Goal: Task Accomplishment & Management: Complete application form

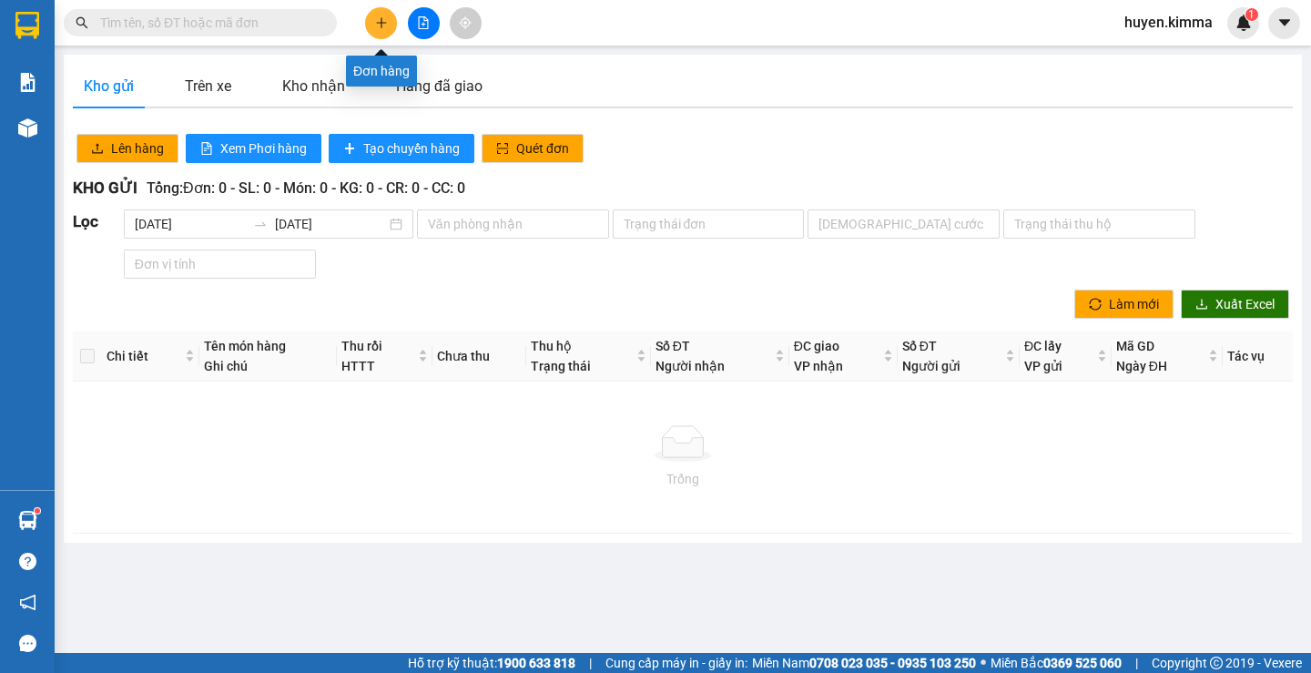
click at [373, 21] on button at bounding box center [381, 23] width 32 height 32
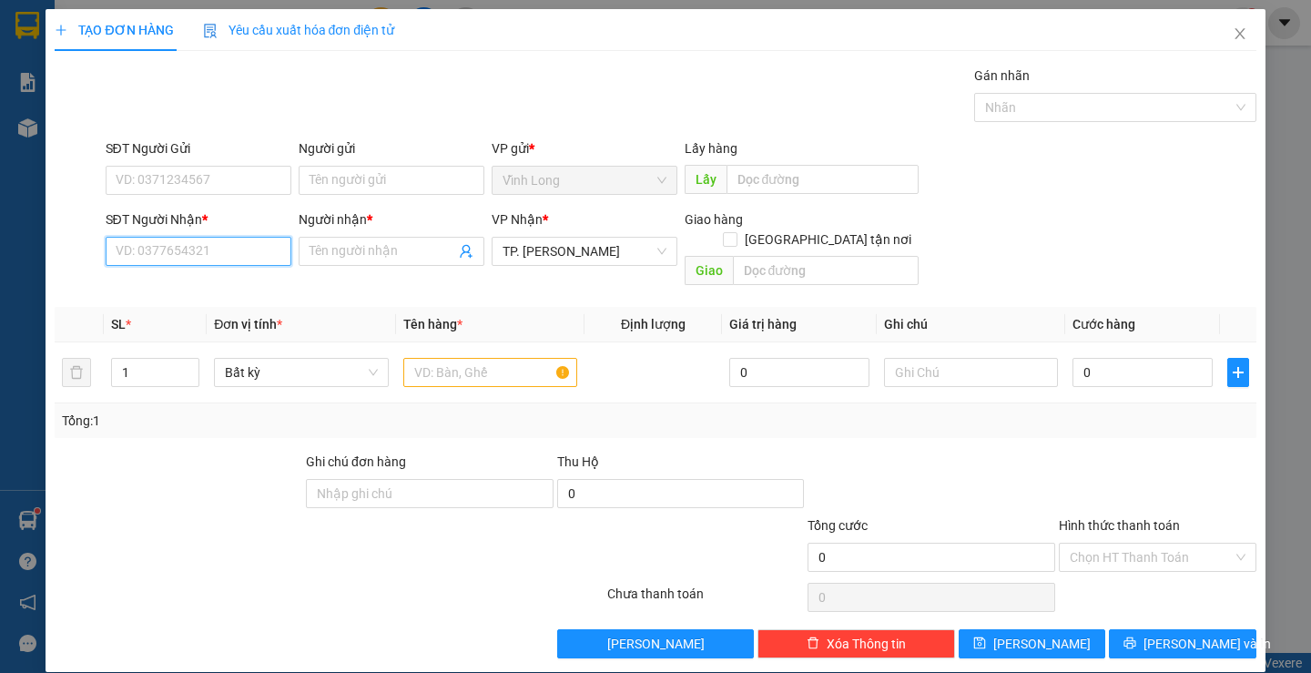
click at [248, 257] on input "SĐT Người Nhận *" at bounding box center [199, 251] width 186 height 29
click at [216, 241] on input "SĐT Người Nhận *" at bounding box center [199, 251] width 186 height 29
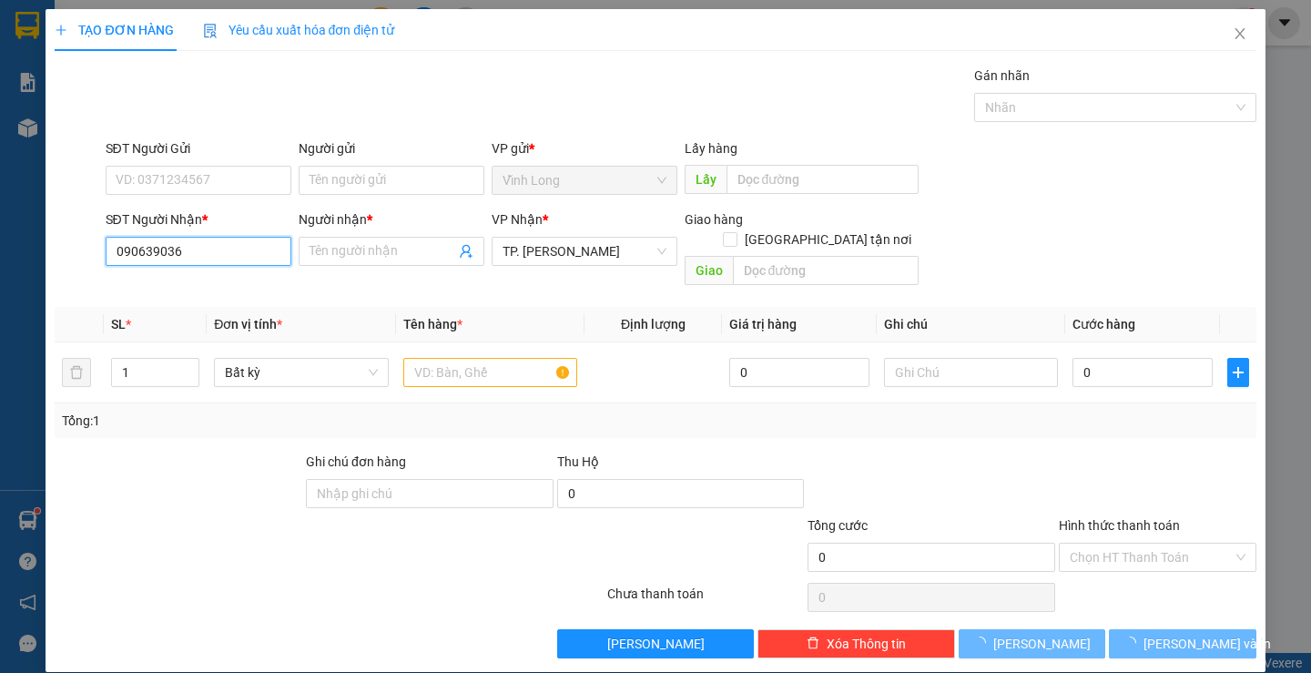
type input "0906390360"
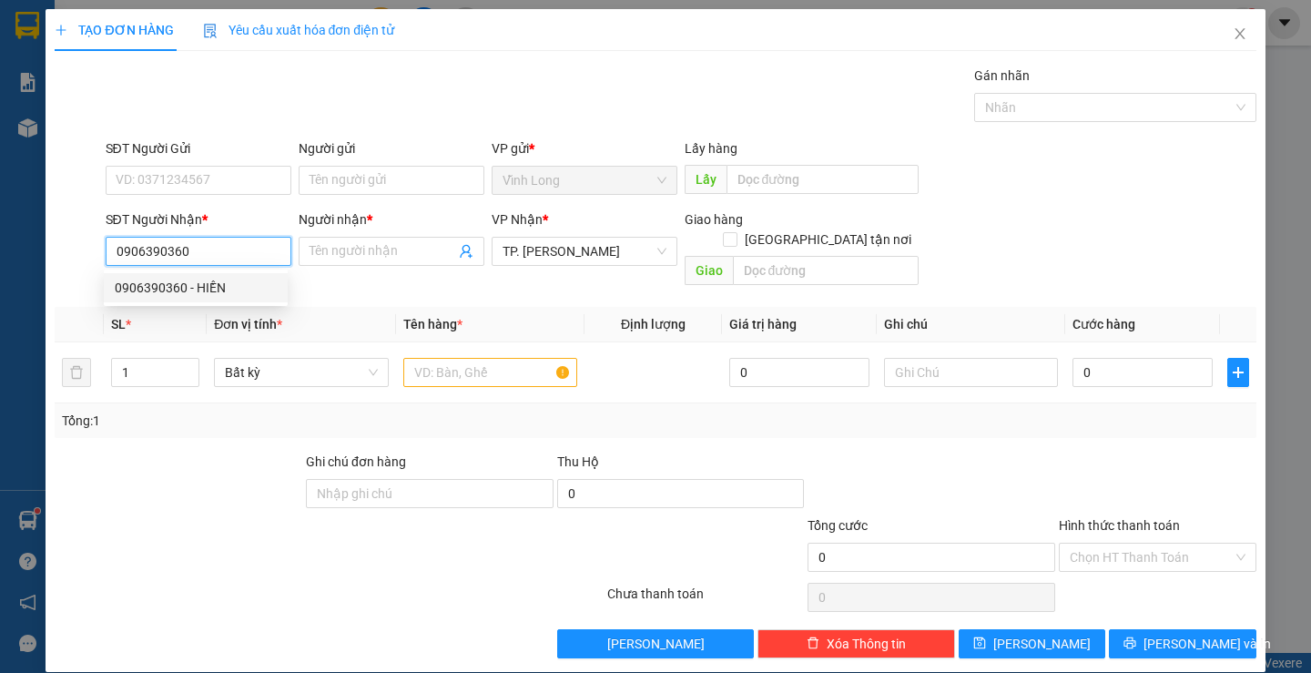
click at [231, 289] on div "0906390360 - HIỀN" at bounding box center [196, 288] width 162 height 20
type input "HIỀN"
type input "0906390360"
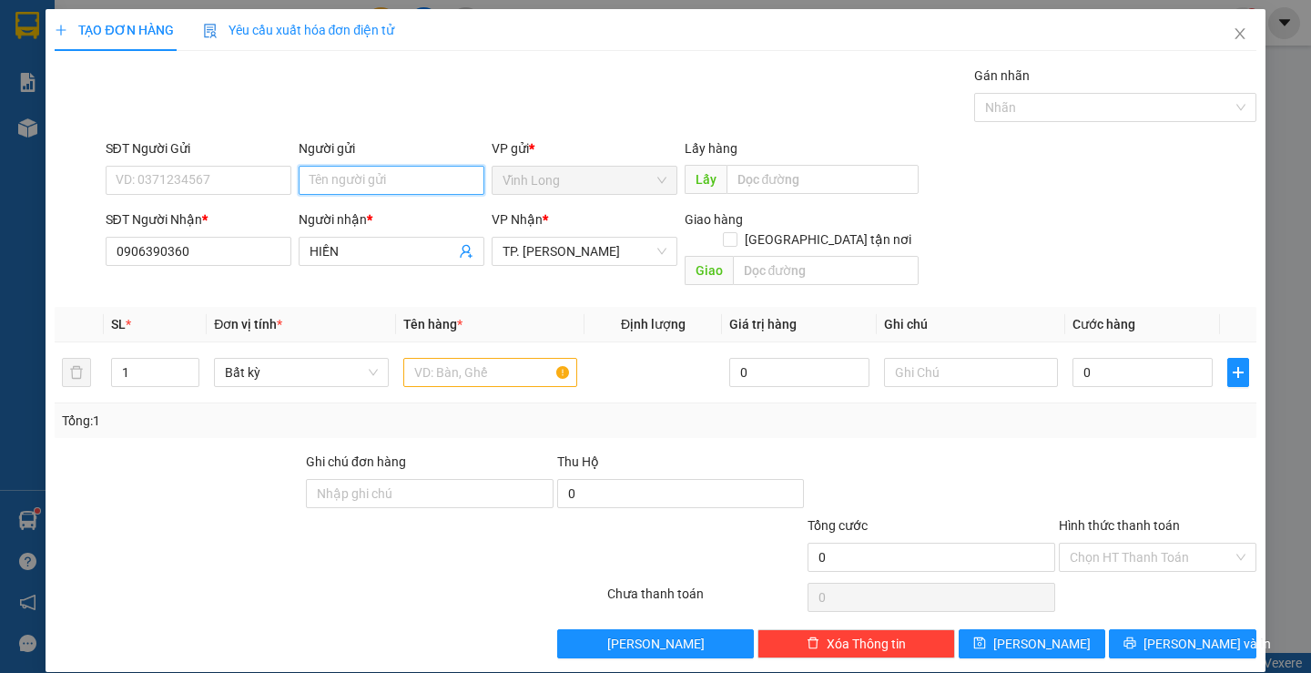
click at [343, 180] on input "Người gửi" at bounding box center [392, 180] width 186 height 29
type input "bán"
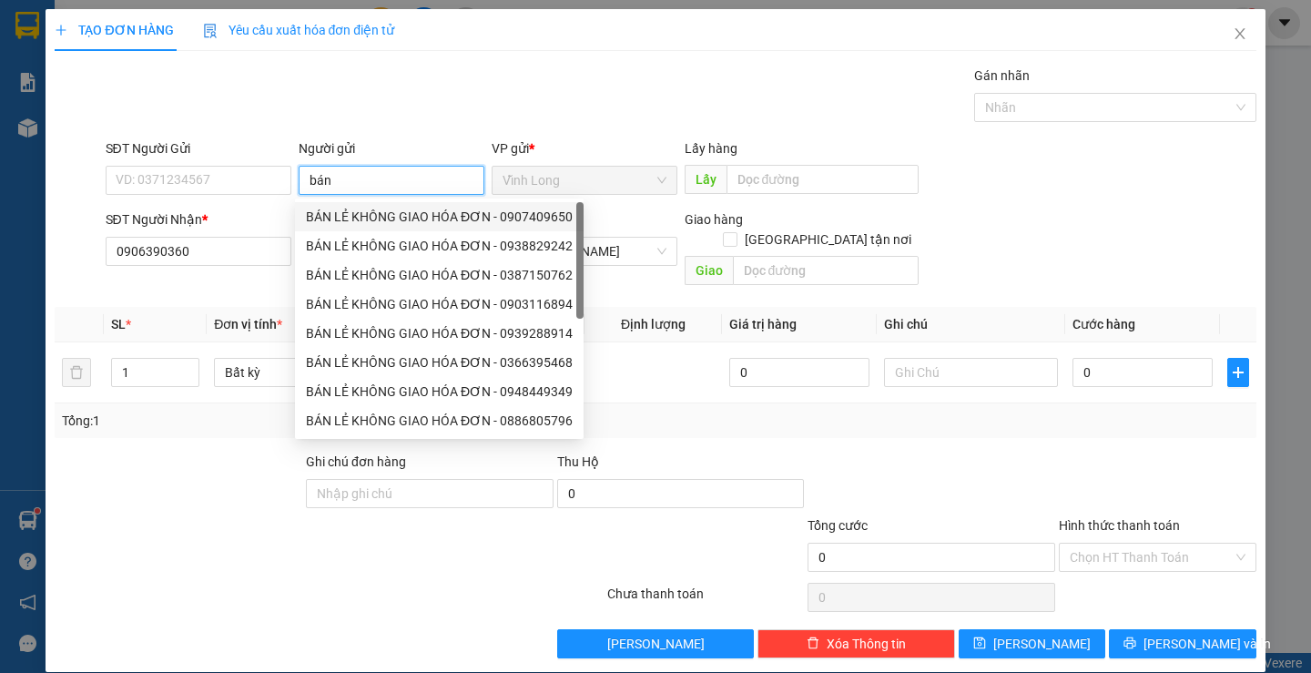
click at [374, 211] on div "BÁN LẺ KHÔNG GIAO HÓA ĐƠN - 0907409650" at bounding box center [439, 217] width 267 height 20
type input "0907409650"
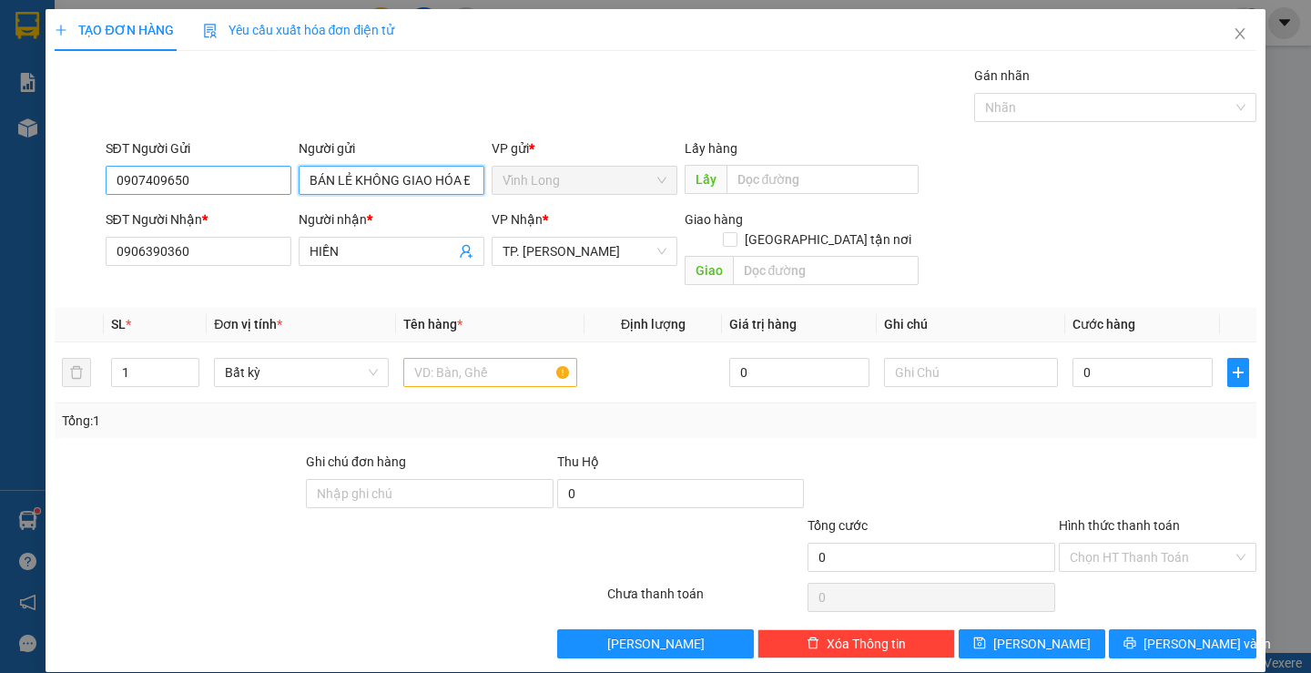
type input "BÁN LẺ KHÔNG GIAO HÓA ĐƠN"
click at [225, 183] on input "0907409650" at bounding box center [199, 180] width 186 height 29
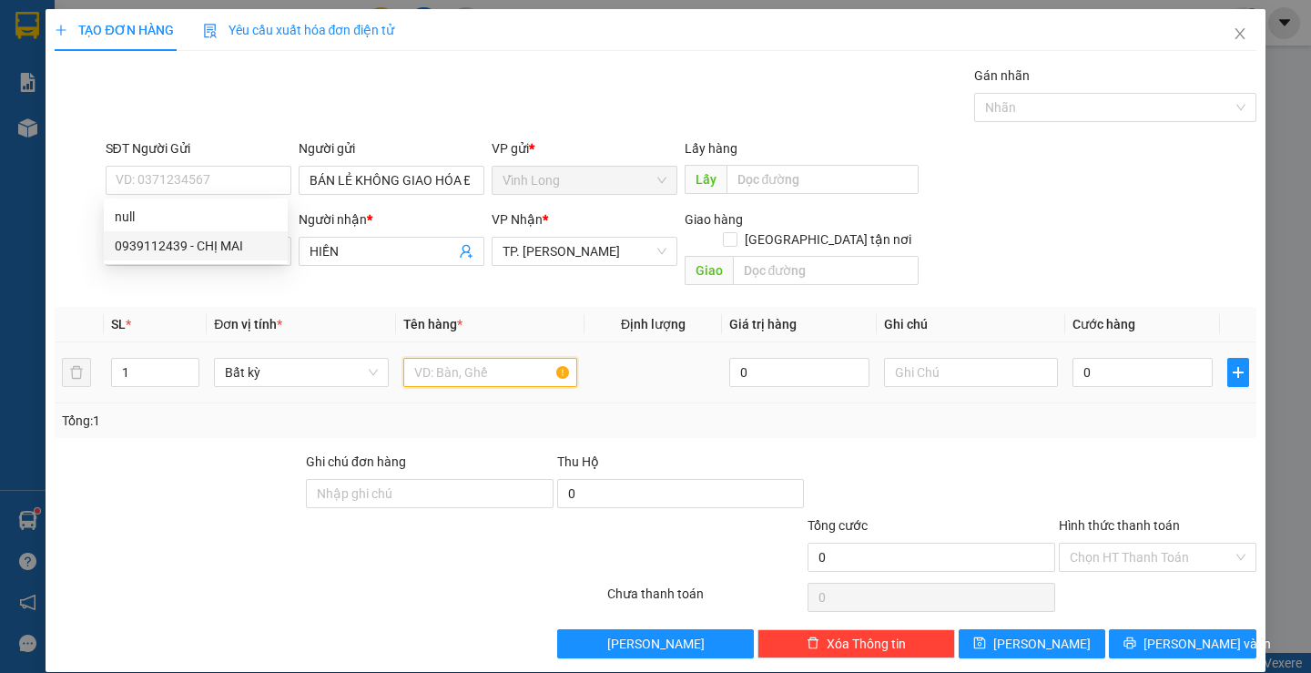
click at [444, 360] on input "text" at bounding box center [490, 372] width 174 height 29
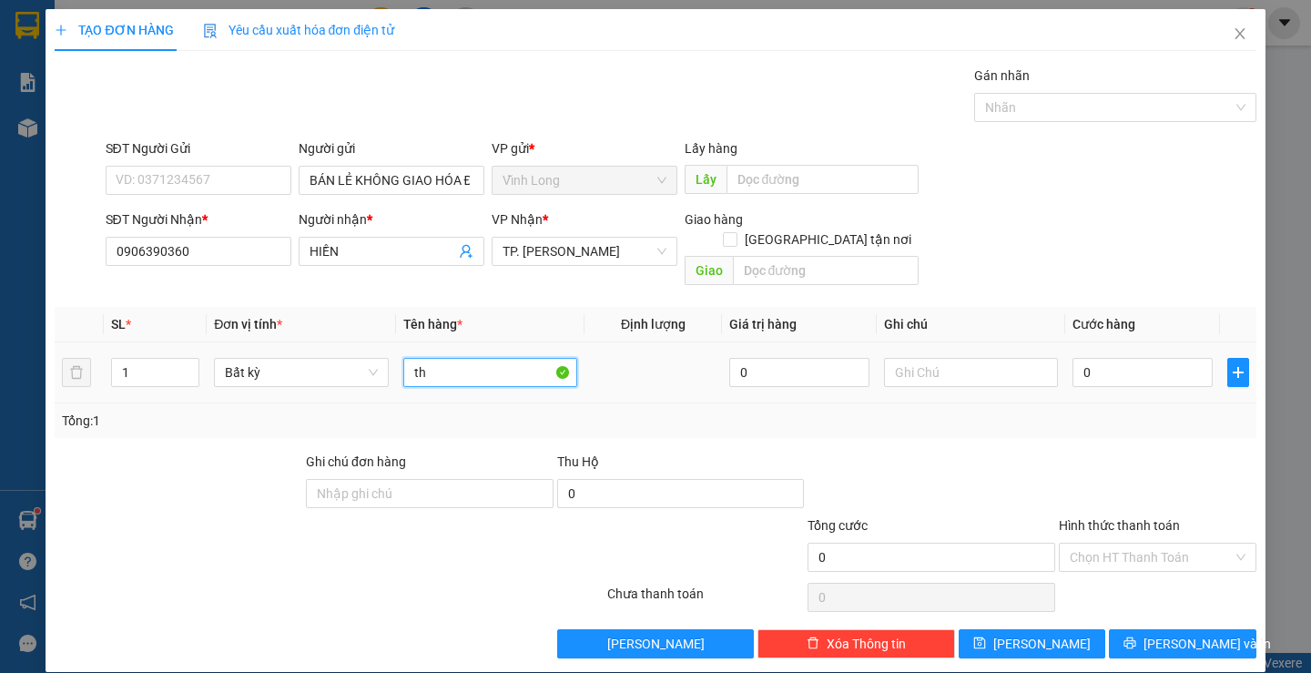
type input "t"
type input "THÙNG NHỎ"
click at [1140, 358] on input "0" at bounding box center [1142, 372] width 140 height 29
type input "3"
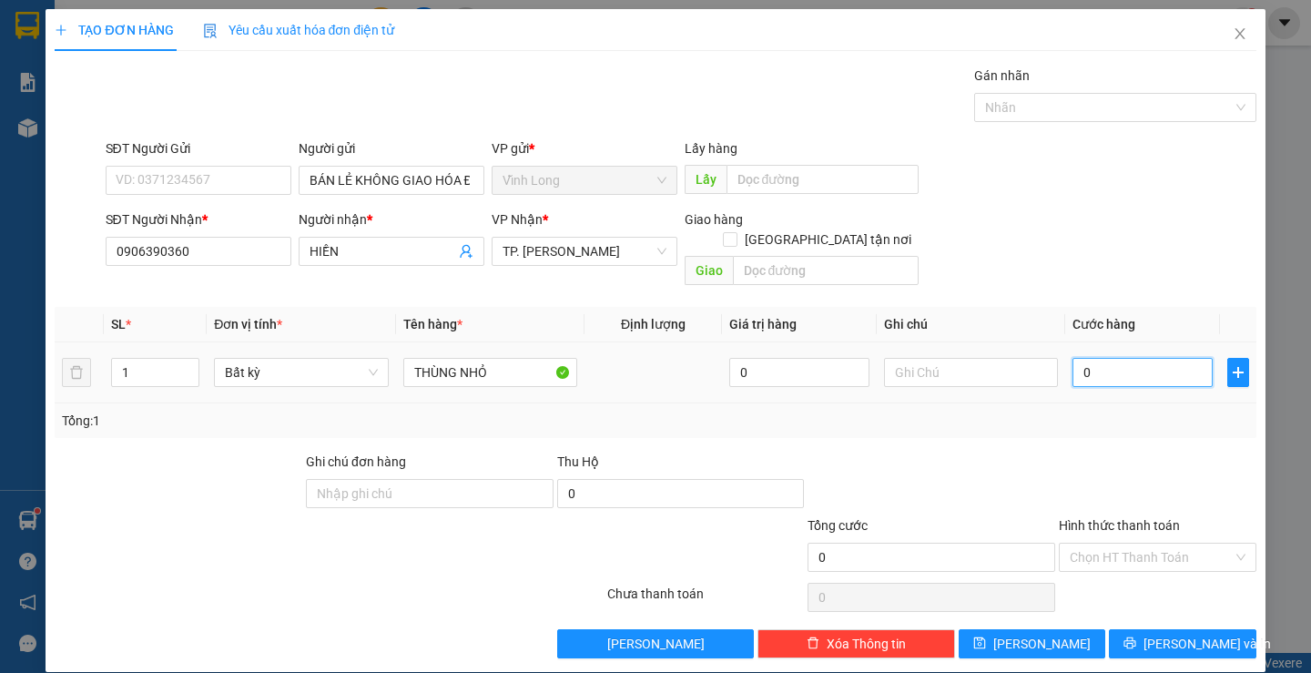
type input "3"
type input "30"
type input "30.000"
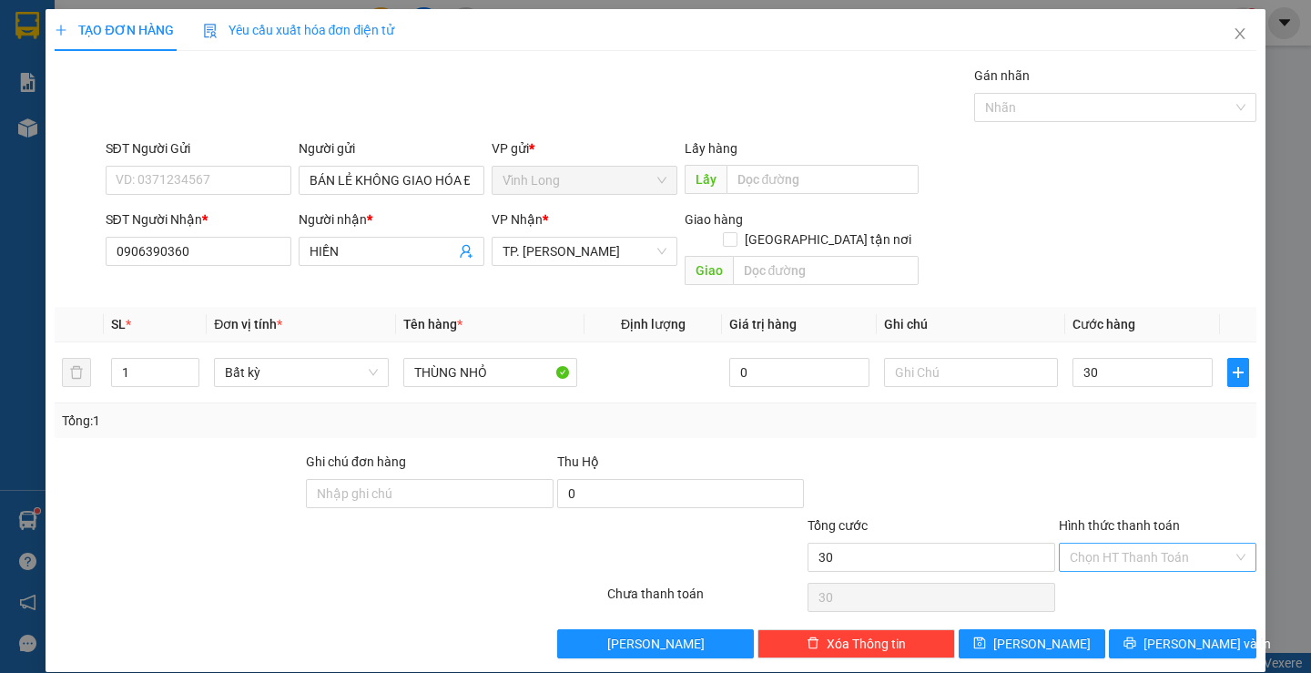
type input "30.000"
click at [1116, 543] on input "Hình thức thanh toán" at bounding box center [1150, 556] width 163 height 27
click at [1112, 580] on div "Tại văn phòng" at bounding box center [1145, 573] width 173 height 20
type input "0"
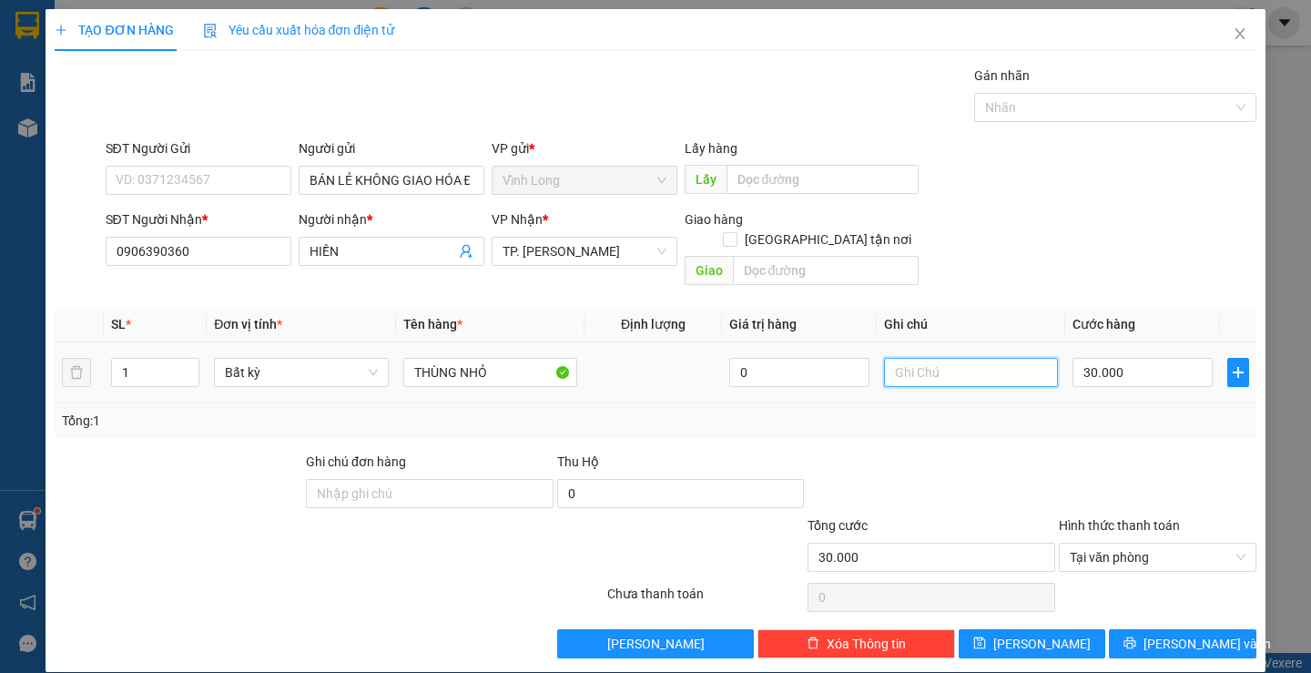
click at [1011, 358] on input "text" at bounding box center [971, 372] width 174 height 29
type input "P"
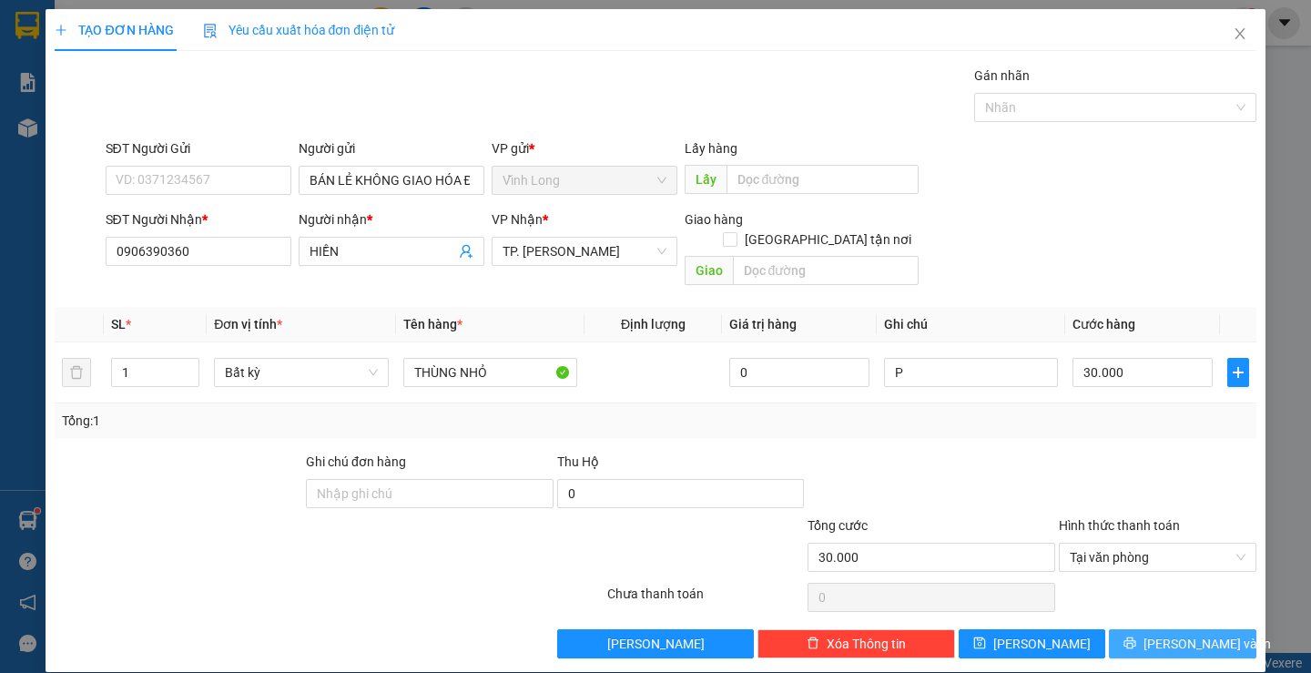
click at [1157, 633] on span "[PERSON_NAME] và In" at bounding box center [1206, 643] width 127 height 20
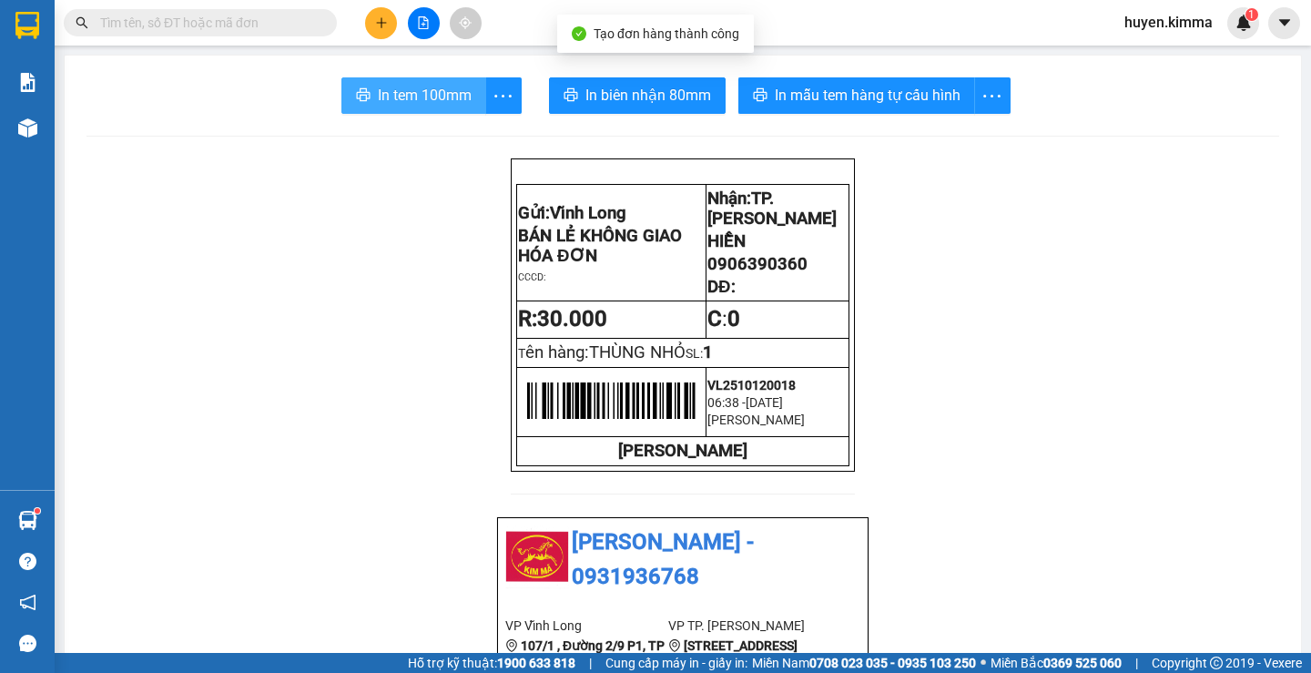
click at [389, 95] on span "In tem 100mm" at bounding box center [425, 95] width 94 height 23
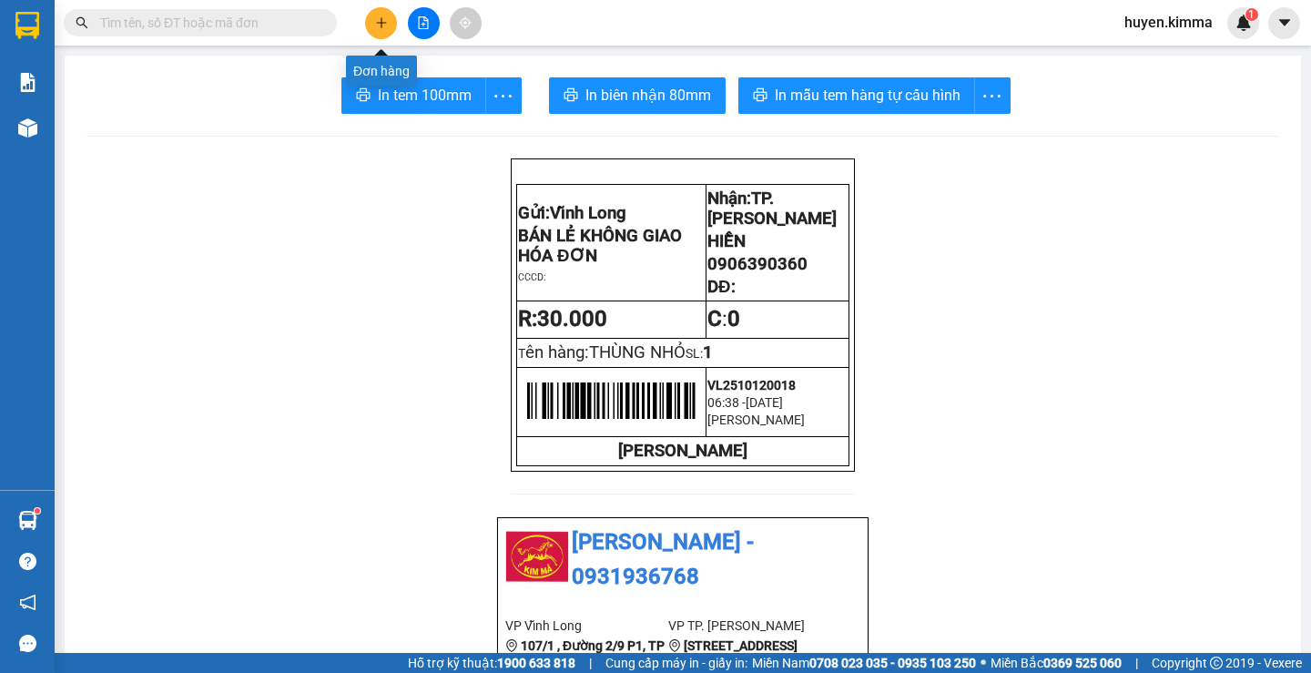
click at [377, 22] on icon "plus" at bounding box center [381, 22] width 13 height 13
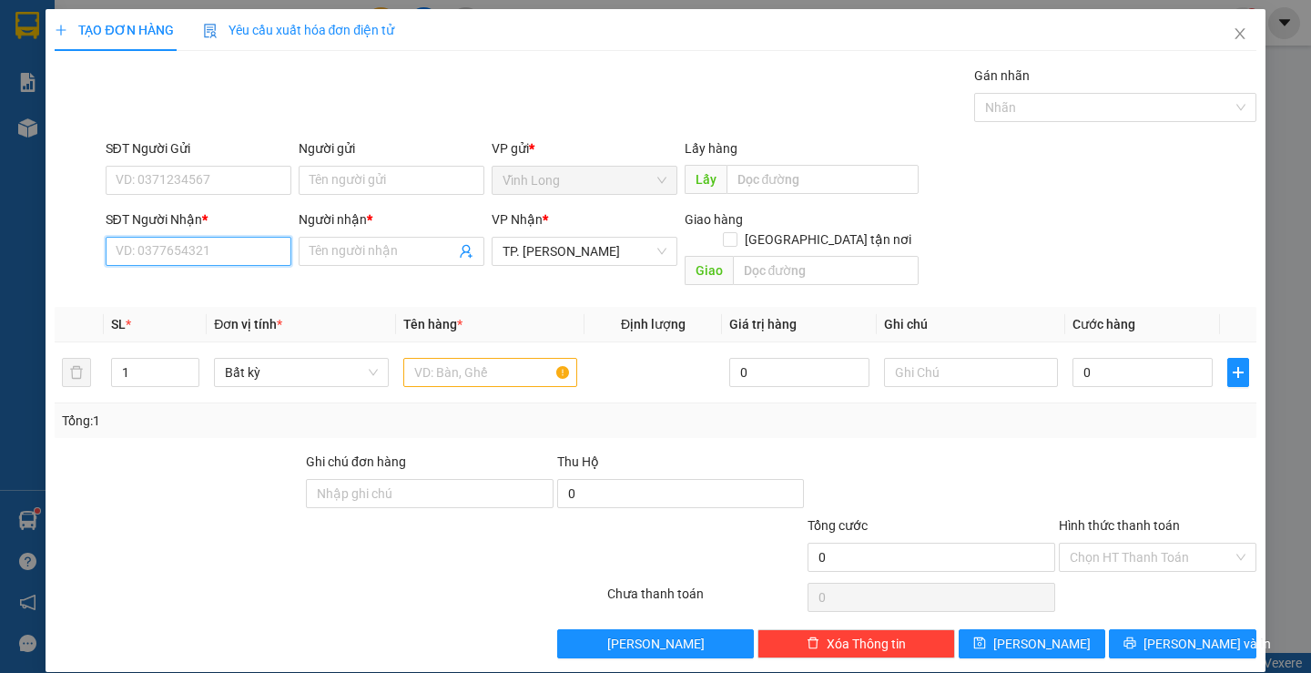
click at [215, 249] on input "SĐT Người Nhận *" at bounding box center [199, 251] width 186 height 29
click at [224, 251] on input "SĐT Người Nhận *" at bounding box center [199, 251] width 186 height 29
type input "0934578084"
click at [225, 293] on div "0934578084 - THÔNG" at bounding box center [196, 288] width 162 height 20
type input "THÔNG"
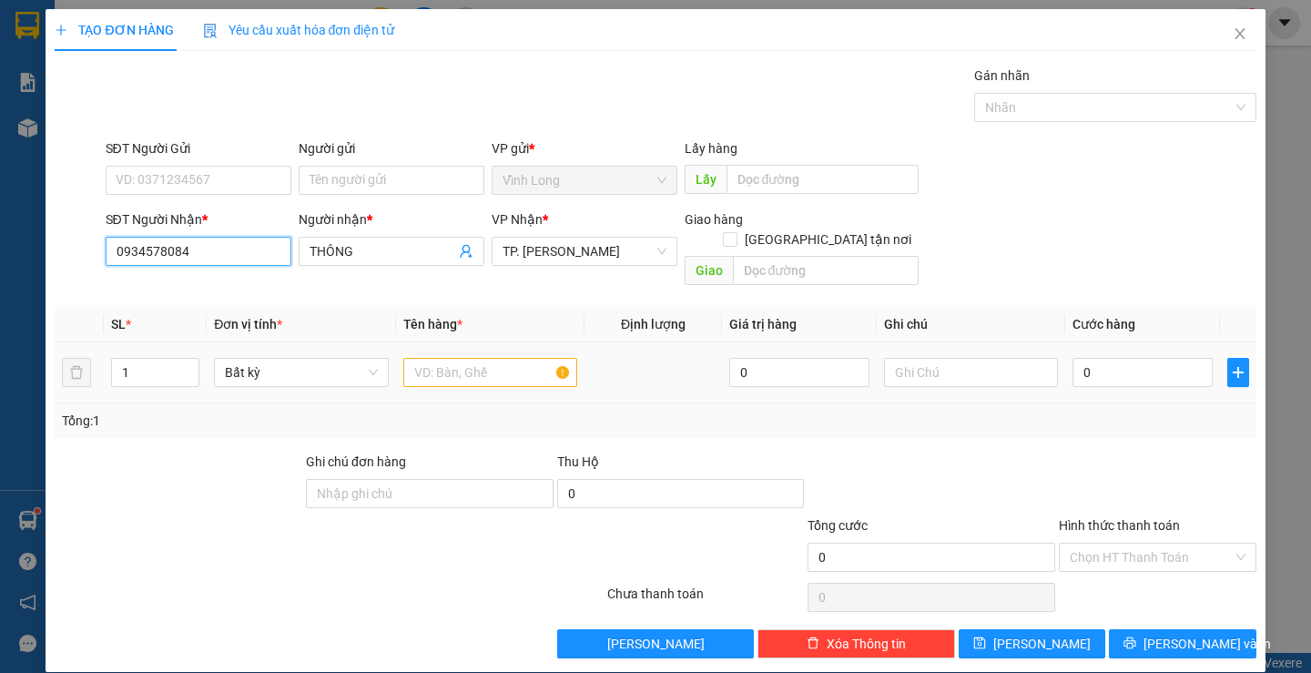
type input "0934578084"
drag, startPoint x: 536, startPoint y: 359, endPoint x: 519, endPoint y: 339, distance: 26.5
click at [532, 359] on input "text" at bounding box center [490, 372] width 174 height 29
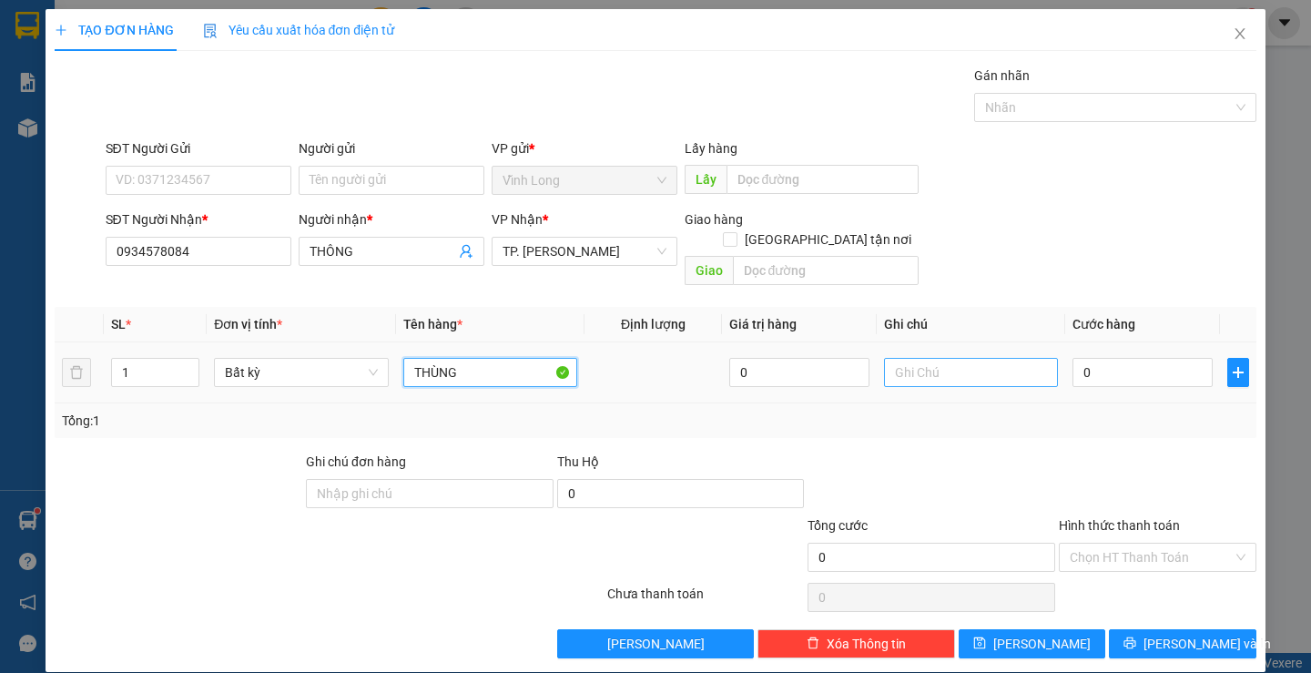
type input "THÙNG"
click at [931, 358] on input "text" at bounding box center [971, 372] width 174 height 29
type input "H"
click at [1122, 358] on input "0" at bounding box center [1142, 372] width 140 height 29
type input "3"
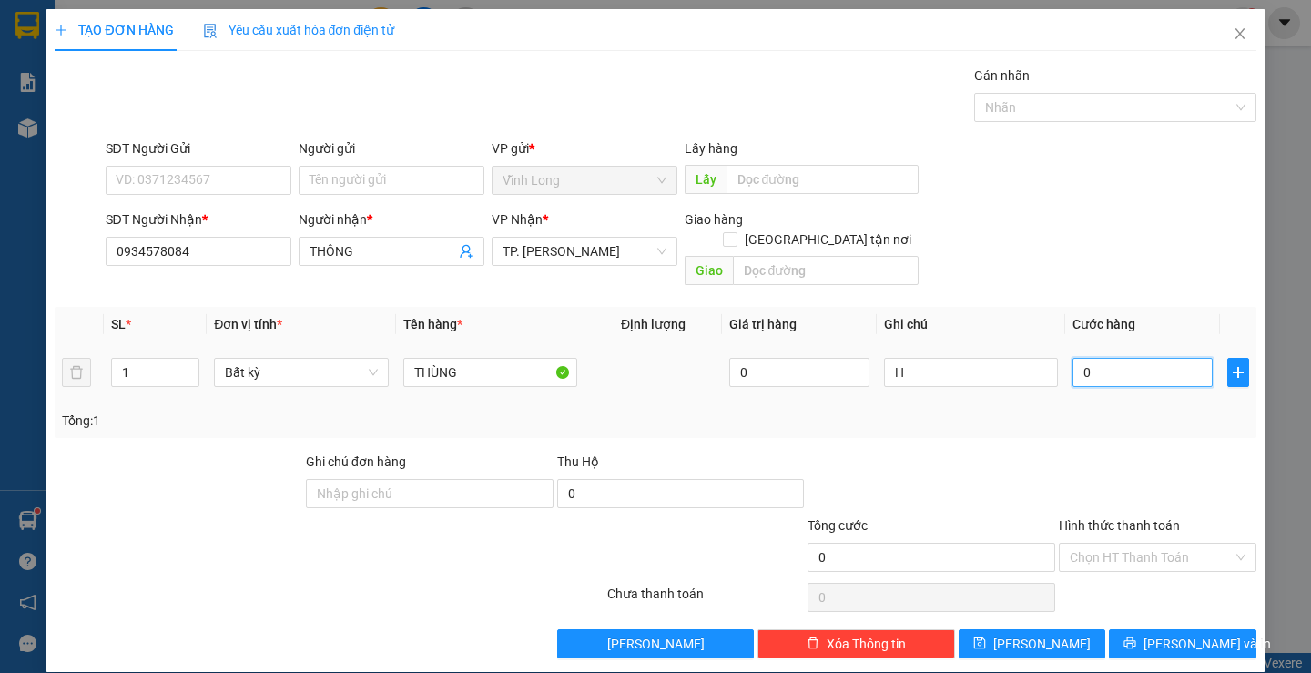
type input "3"
type input "30"
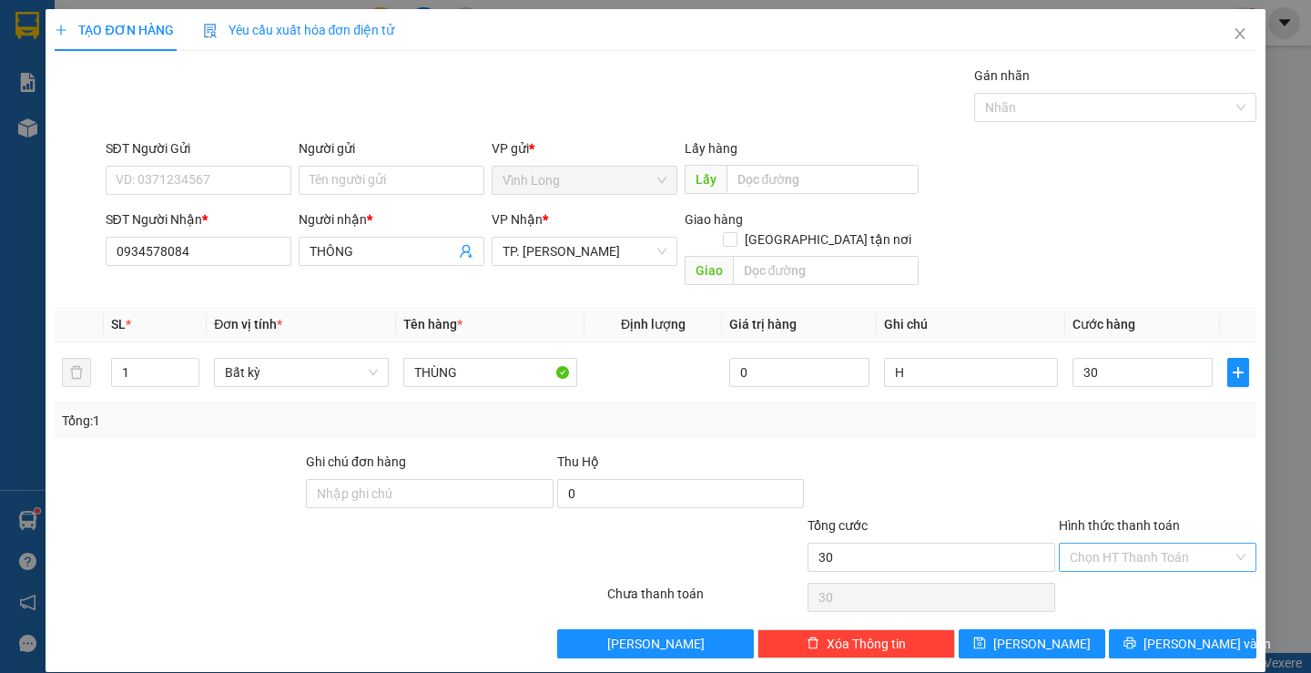
type input "30.000"
click at [1139, 543] on input "Hình thức thanh toán" at bounding box center [1150, 556] width 163 height 27
click at [1119, 577] on div "Tại văn phòng" at bounding box center [1145, 573] width 173 height 20
type input "0"
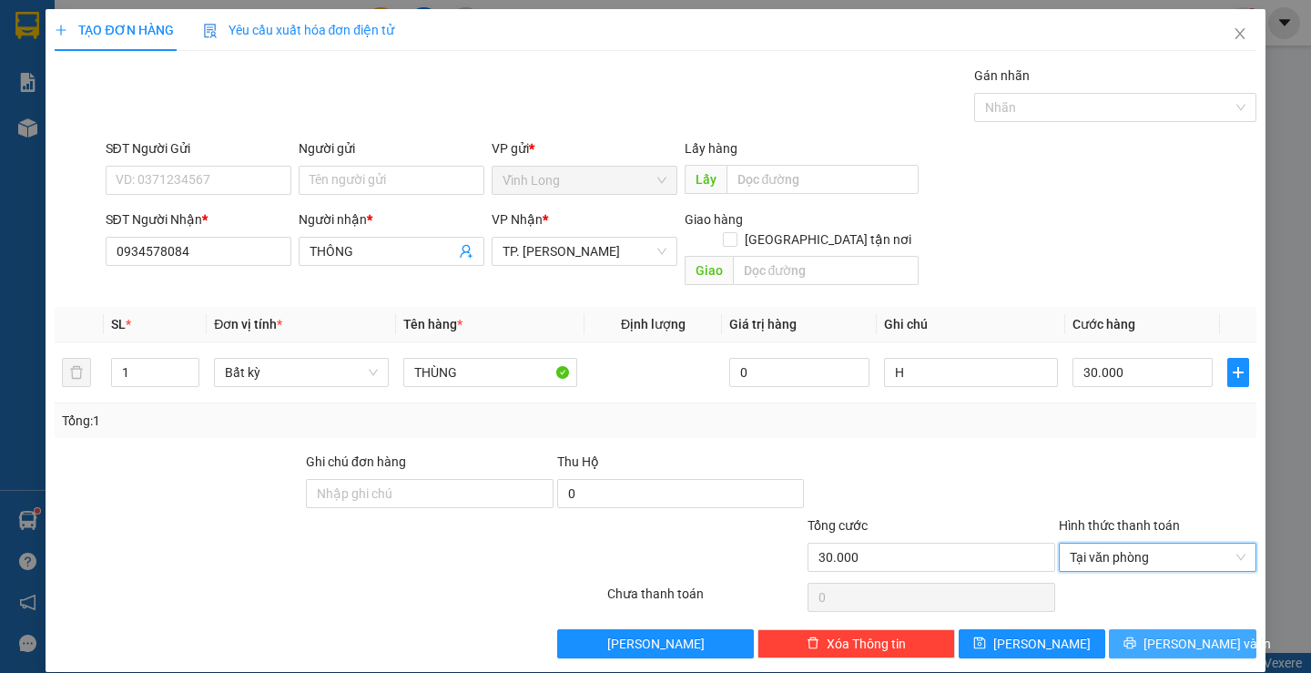
click at [1135, 632] on button "[PERSON_NAME] và In" at bounding box center [1181, 643] width 147 height 29
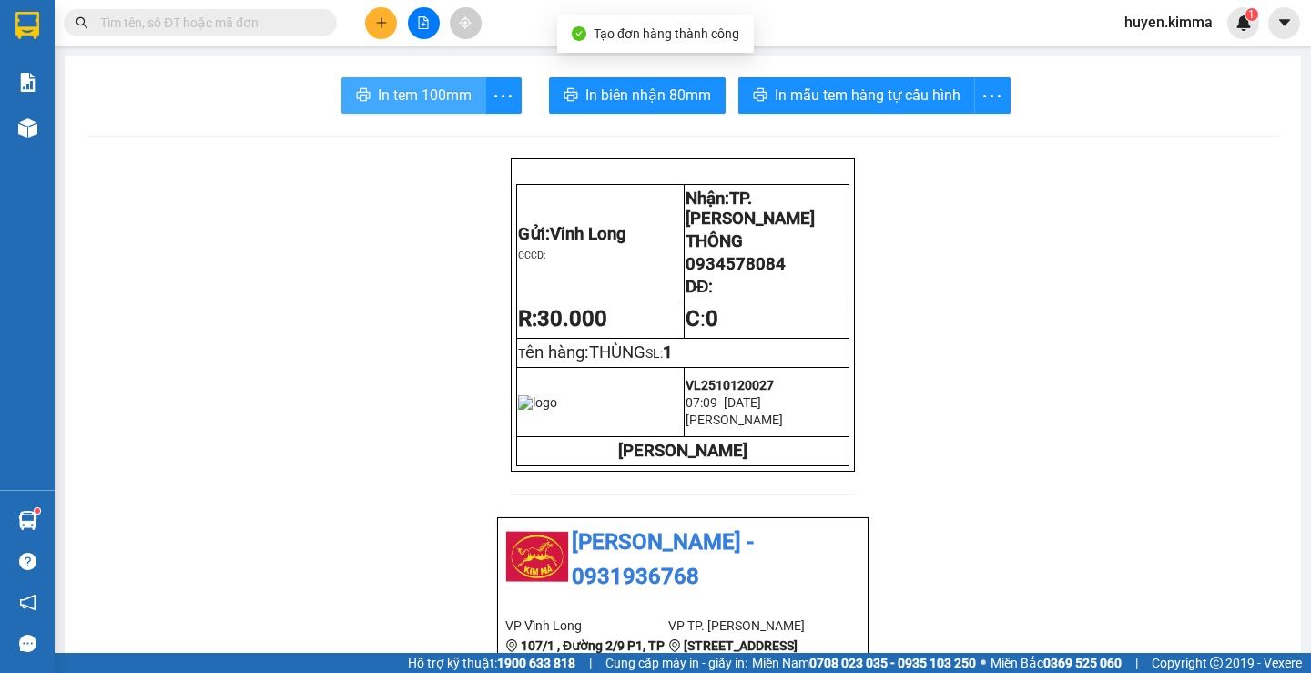
click at [424, 95] on span "In tem 100mm" at bounding box center [425, 95] width 94 height 23
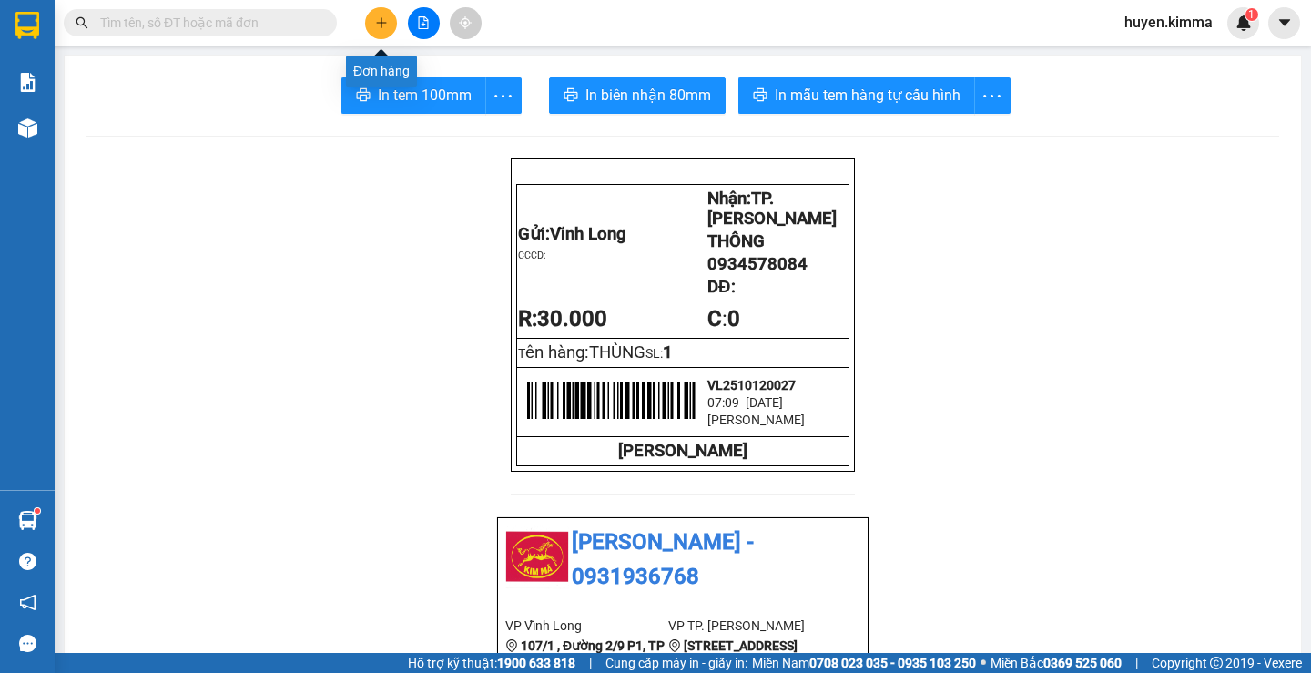
click at [386, 20] on icon "plus" at bounding box center [381, 22] width 13 height 13
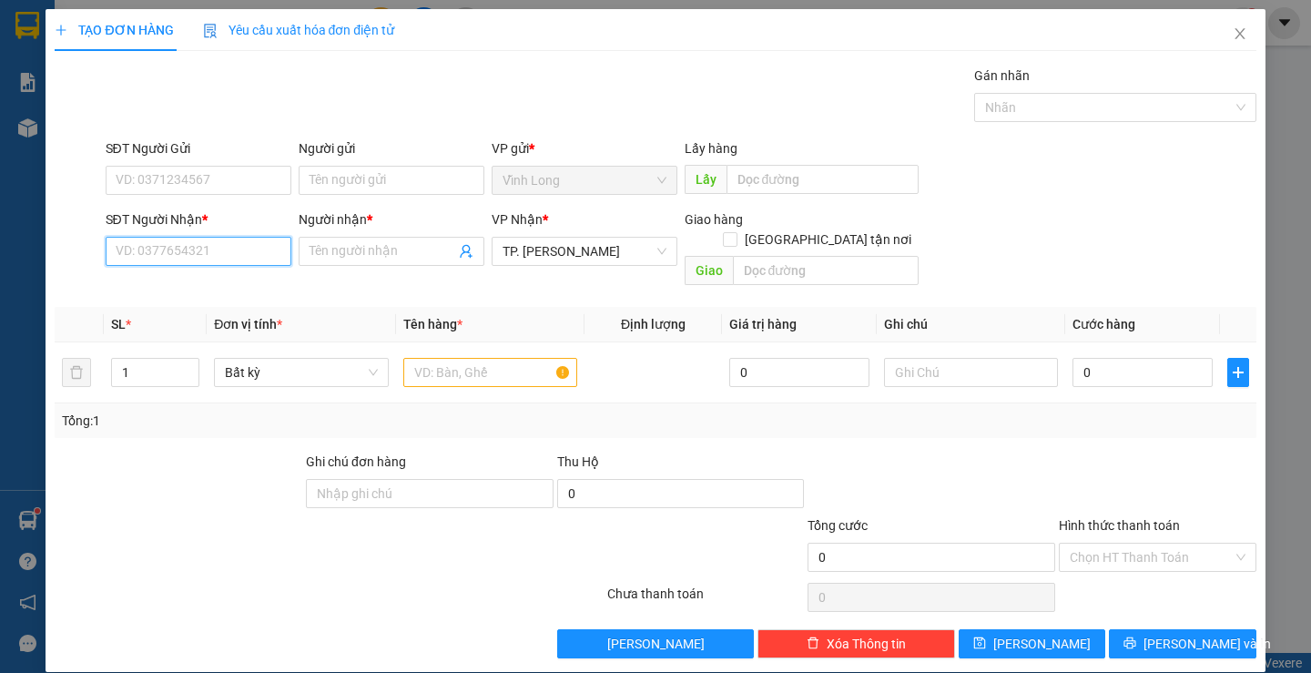
click at [194, 256] on input "SĐT Người Nhận *" at bounding box center [199, 251] width 186 height 29
type input "0966891244"
click at [234, 288] on div "0966891244 - [PERSON_NAME]" at bounding box center [204, 288] width 179 height 20
type input "THẢO NGUYÊN"
type input "0966891244"
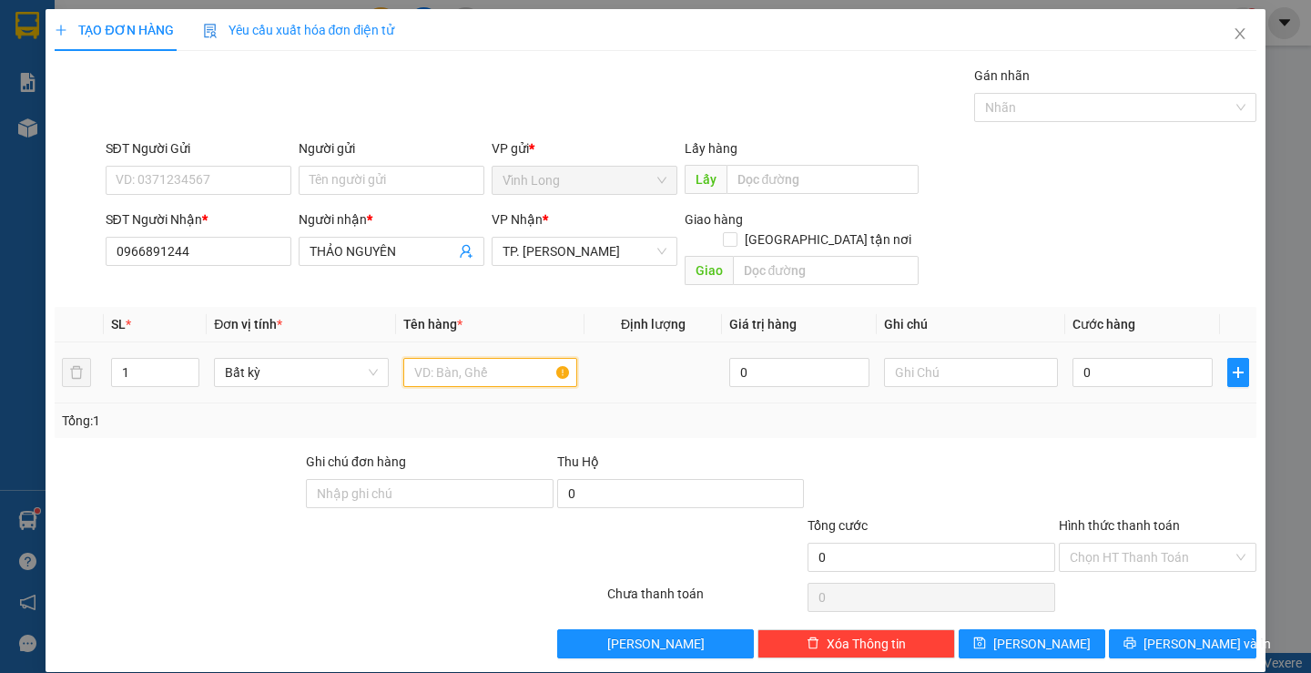
click at [507, 363] on input "text" at bounding box center [490, 372] width 174 height 29
type input "THÙNG"
click at [893, 358] on input "text" at bounding box center [971, 372] width 174 height 29
type input "H"
click at [1142, 358] on input "0" at bounding box center [1142, 372] width 140 height 29
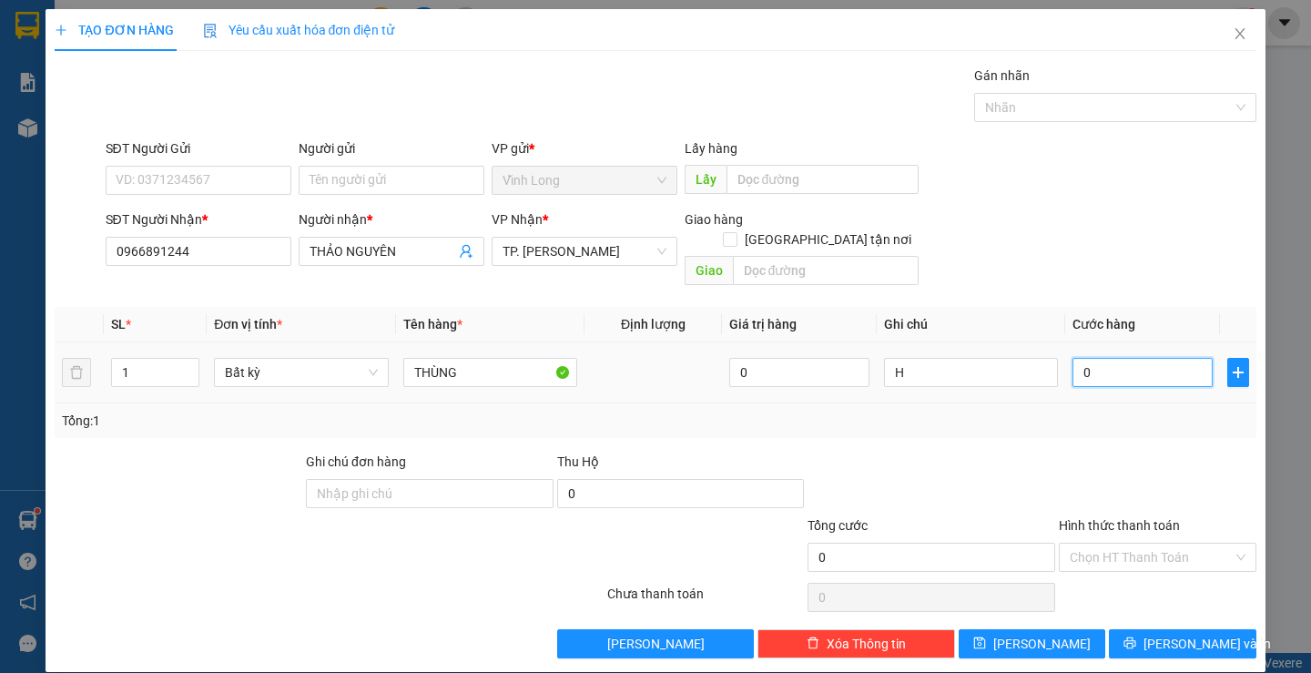
type input "3"
type input "30"
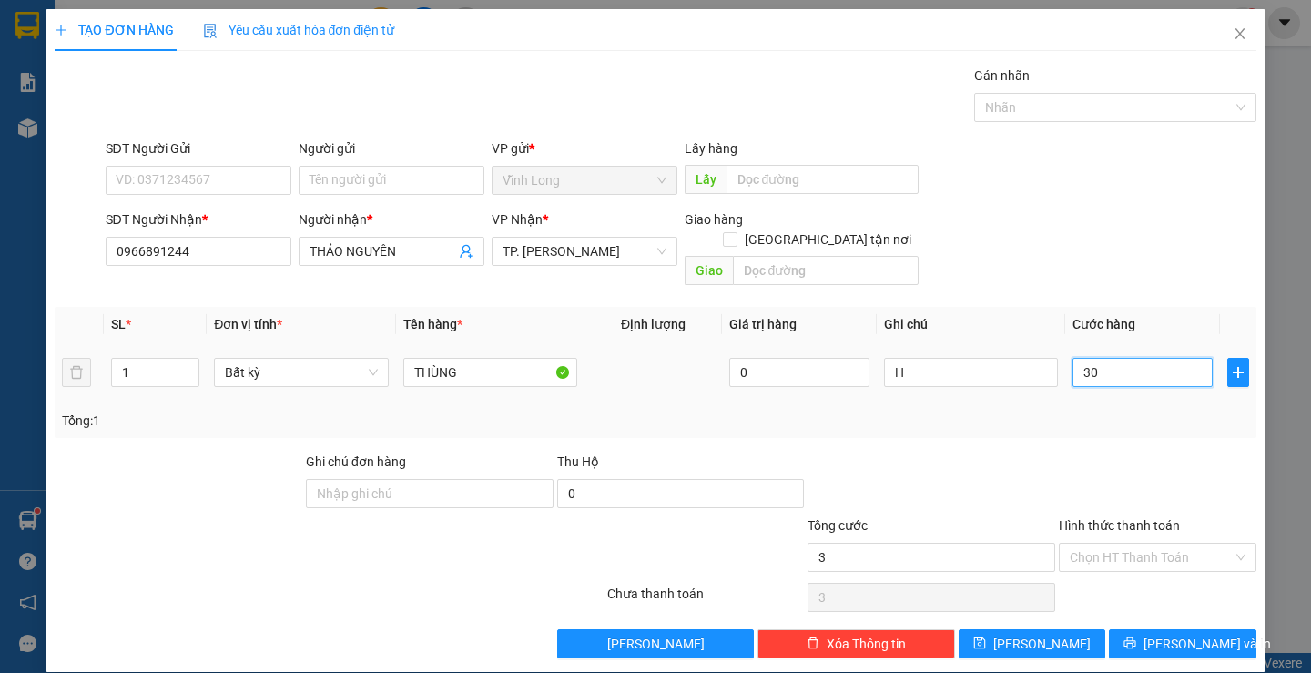
type input "30"
type input "30.000"
click at [1124, 543] on input "Hình thức thanh toán" at bounding box center [1150, 556] width 163 height 27
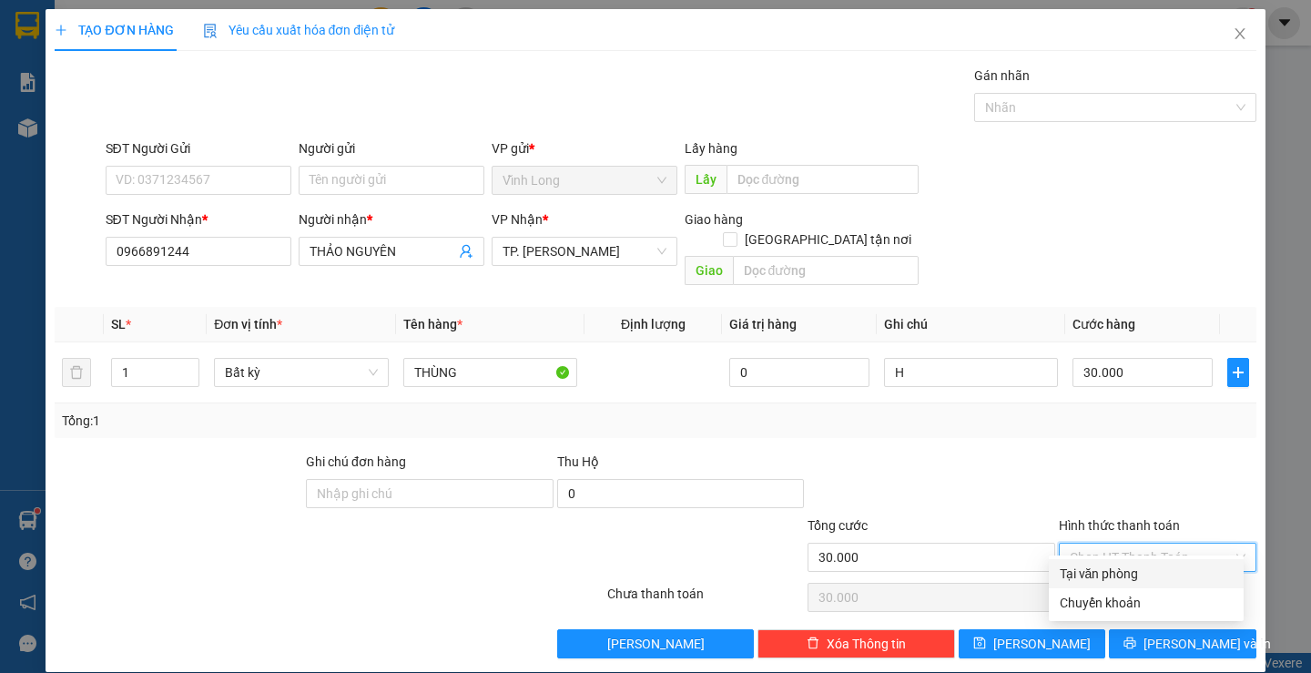
click at [1120, 568] on div "Tại văn phòng" at bounding box center [1145, 573] width 173 height 20
type input "0"
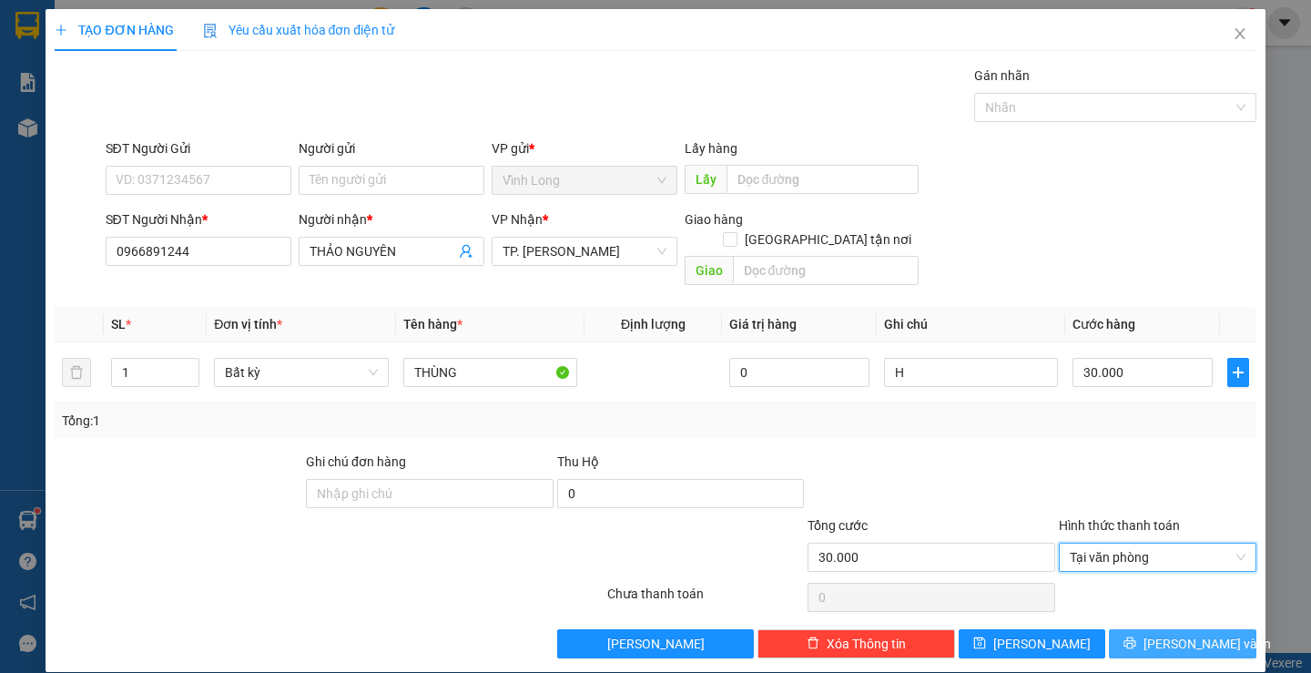
click at [1175, 633] on span "[PERSON_NAME] và In" at bounding box center [1206, 643] width 127 height 20
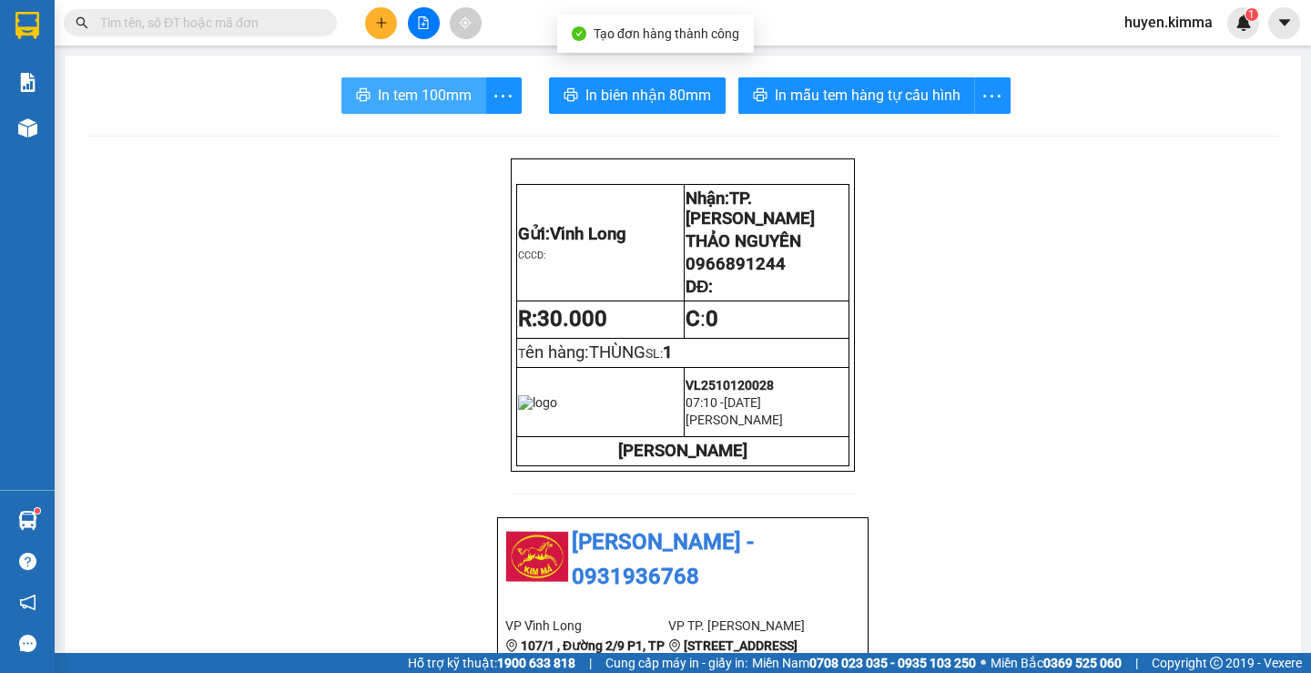
click at [402, 93] on span "In tem 100mm" at bounding box center [425, 95] width 94 height 23
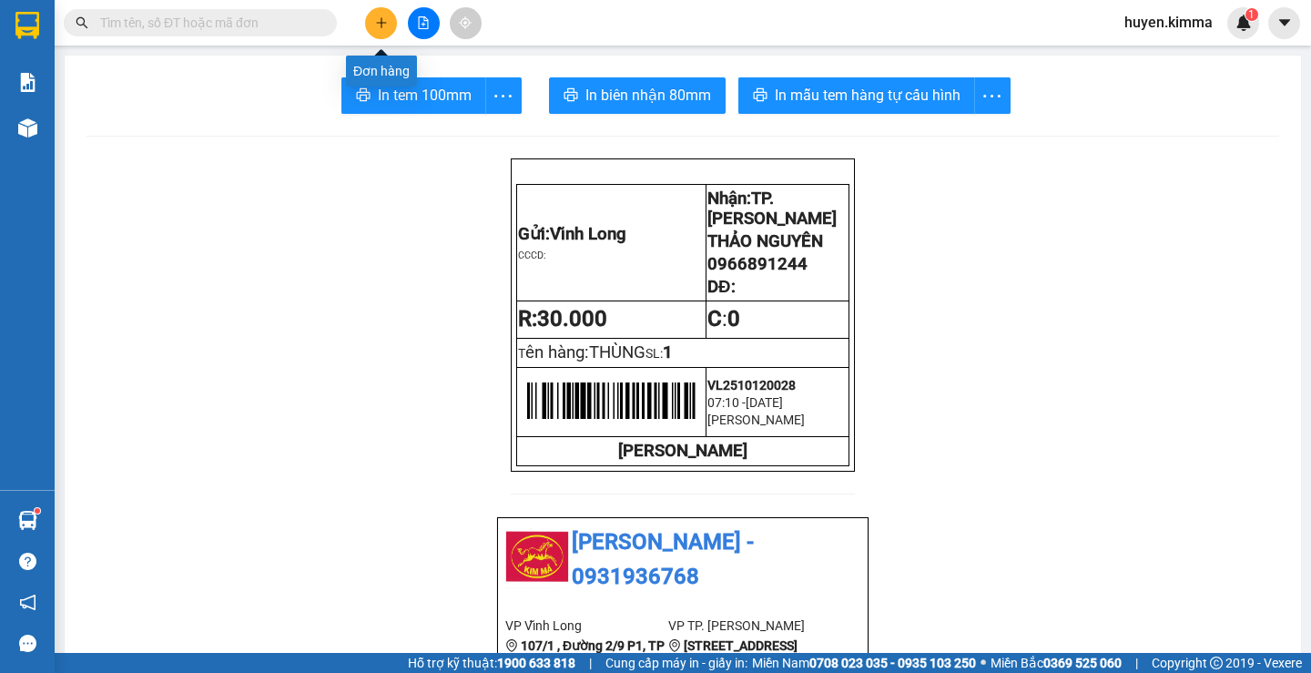
click at [375, 14] on button at bounding box center [381, 23] width 32 height 32
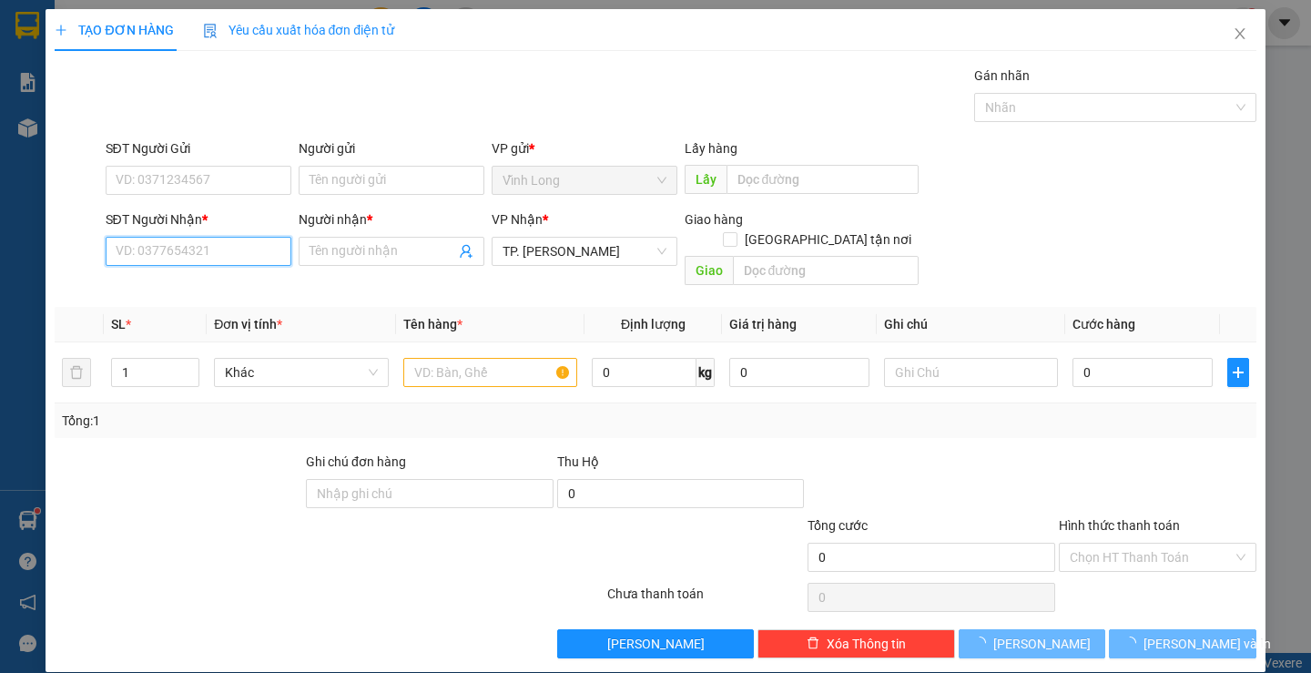
click at [192, 256] on input "SĐT Người Nhận *" at bounding box center [199, 251] width 186 height 29
type input "0909234560"
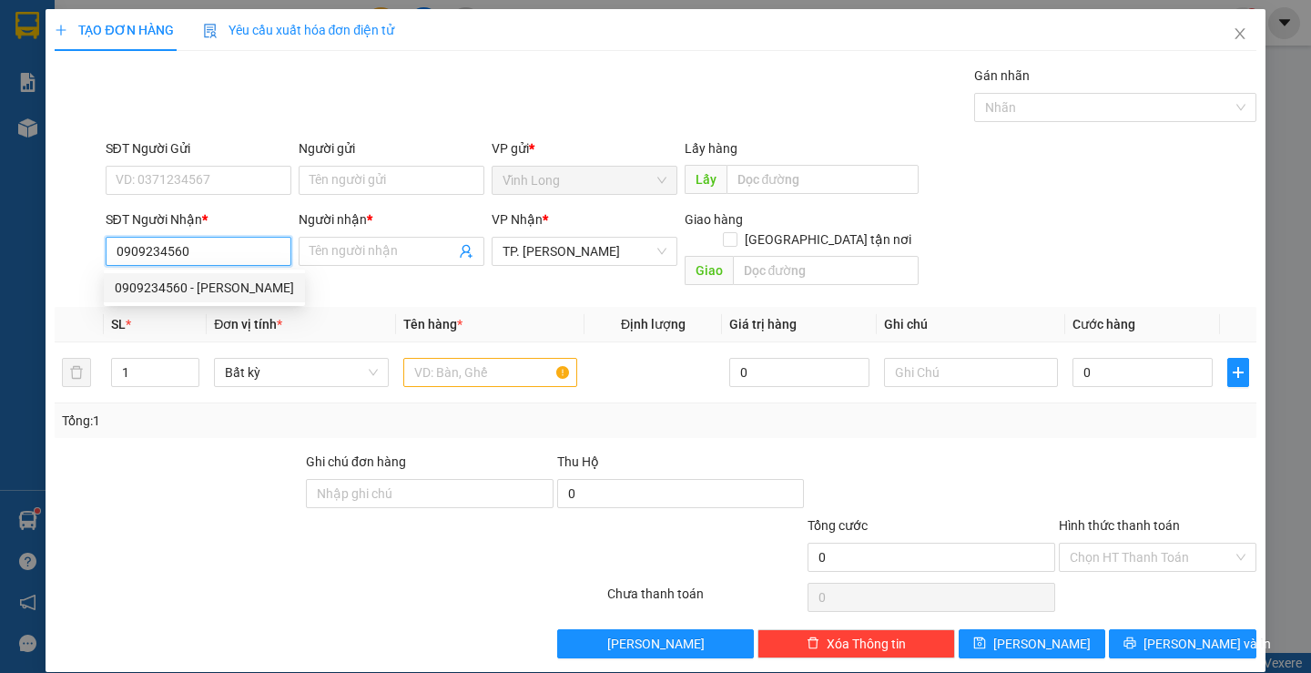
click at [219, 286] on div "0909234560 - [PERSON_NAME]" at bounding box center [204, 288] width 179 height 20
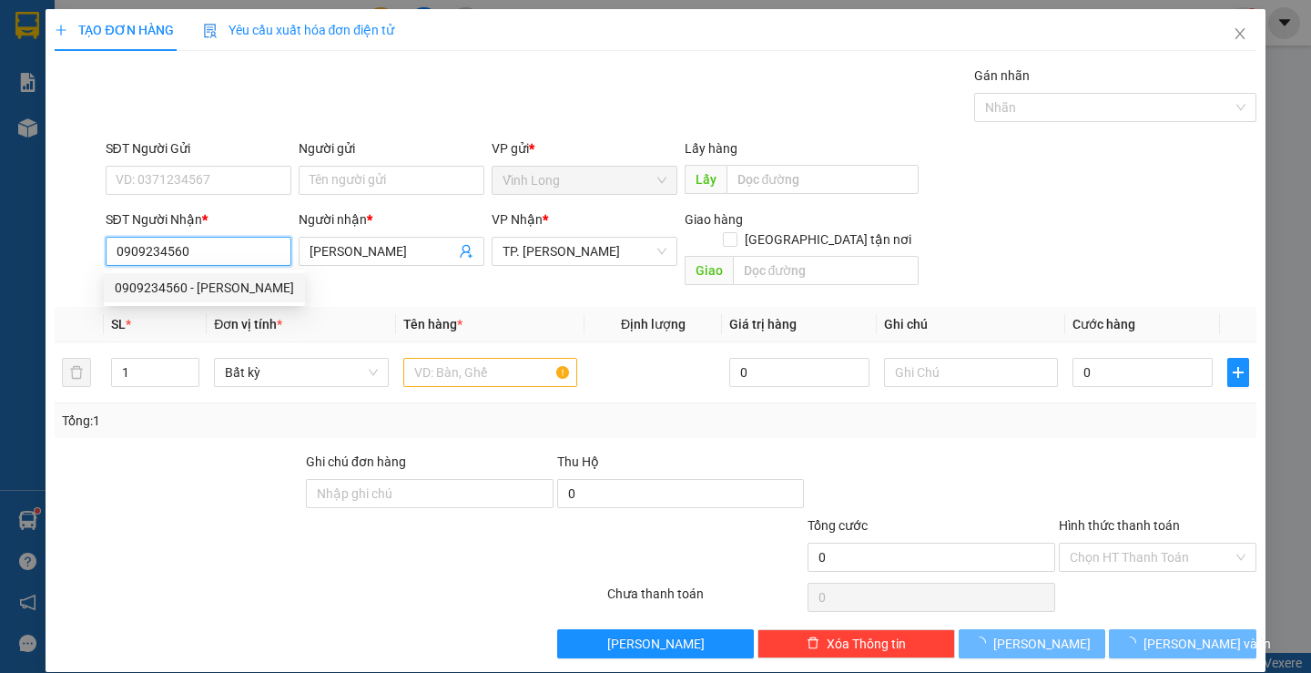
type input "[PERSON_NAME]"
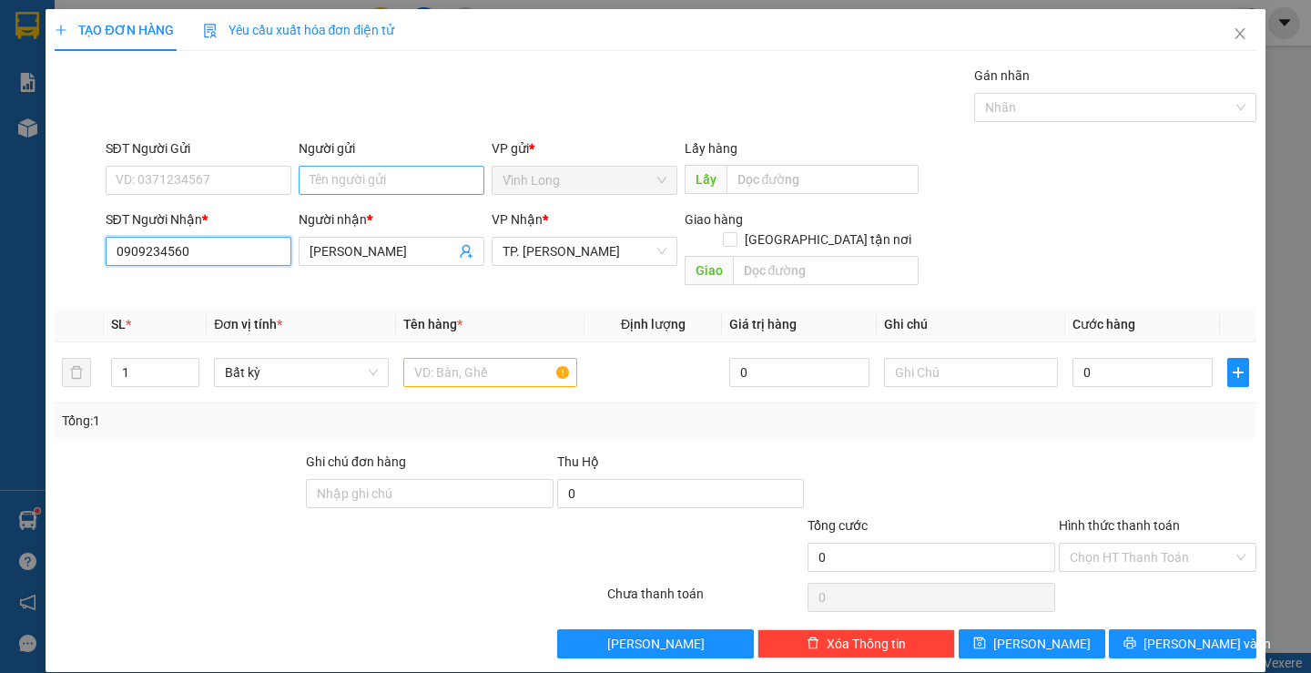
type input "0909234560"
click at [346, 177] on input "Người gửi" at bounding box center [392, 180] width 186 height 29
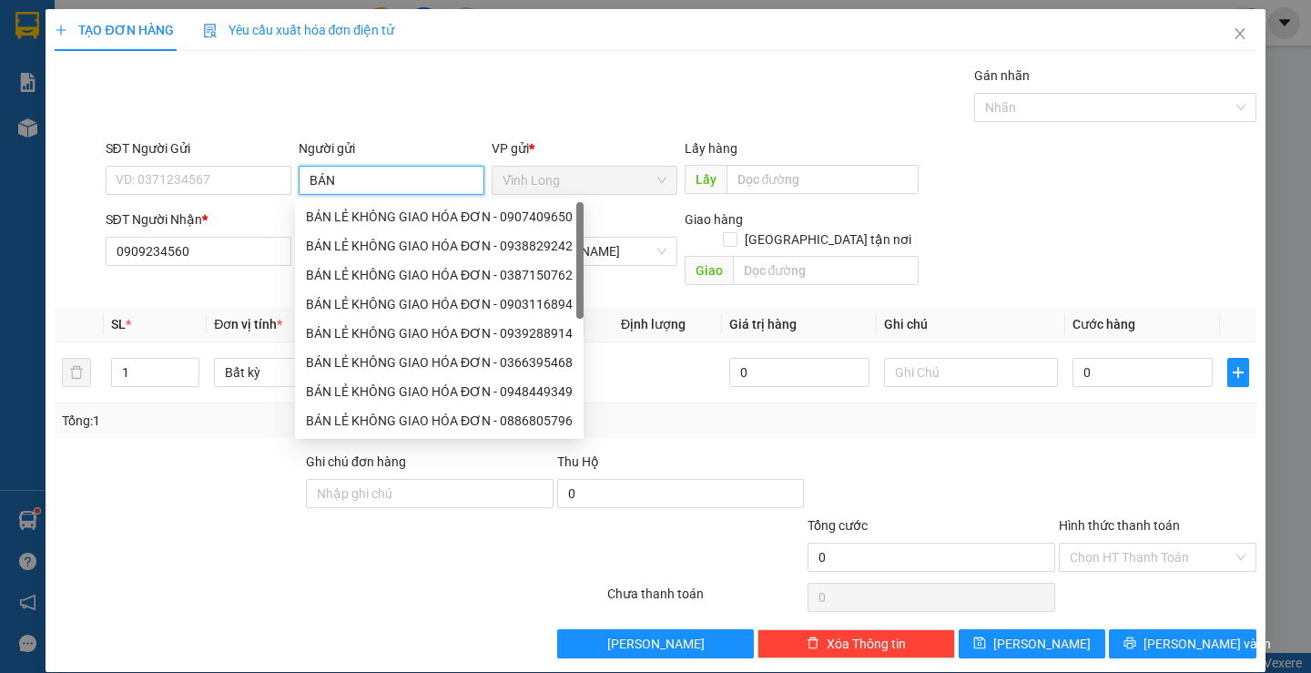
type input "BÁN"
click at [400, 220] on div "BÁN LẺ KHÔNG GIAO HOÁ ĐƠN - 0923480927" at bounding box center [439, 217] width 267 height 20
type input "0923480927"
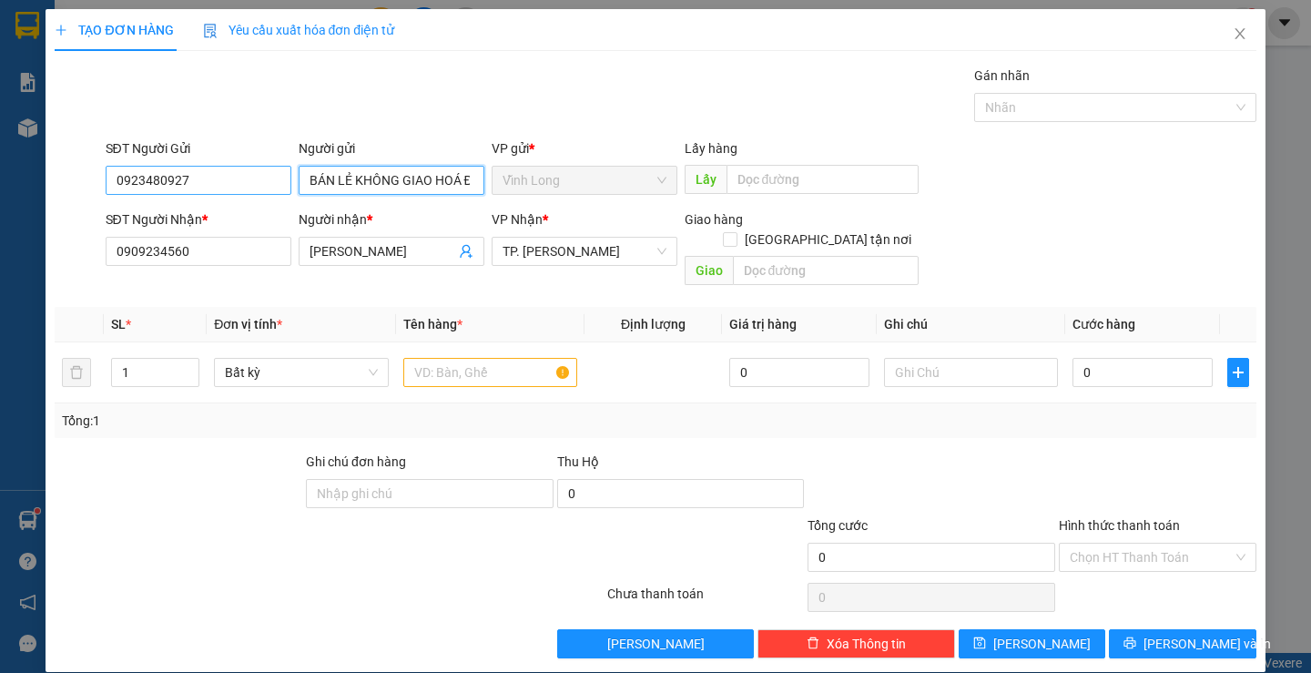
type input "BÁN LẺ KHÔNG GIAO HOÁ ĐƠN"
click at [198, 185] on input "0923480927" at bounding box center [199, 180] width 186 height 29
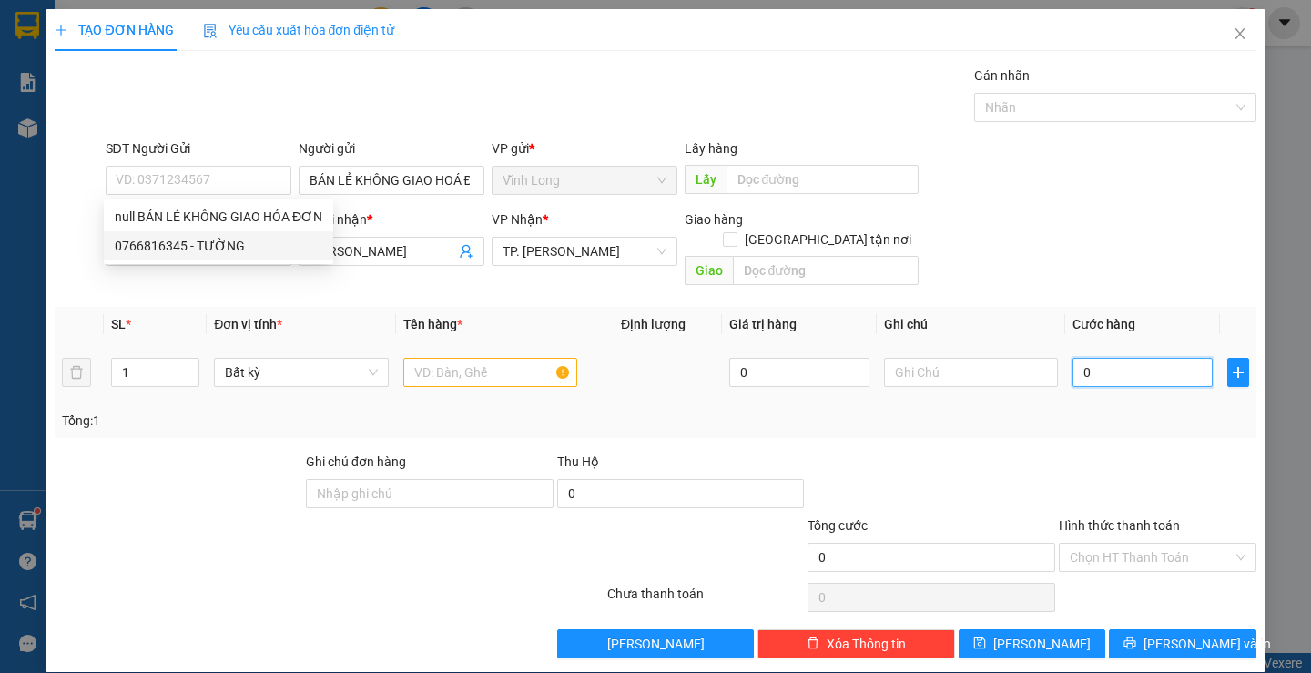
click at [1109, 359] on input "0" at bounding box center [1142, 372] width 140 height 29
type input "5"
type input "50"
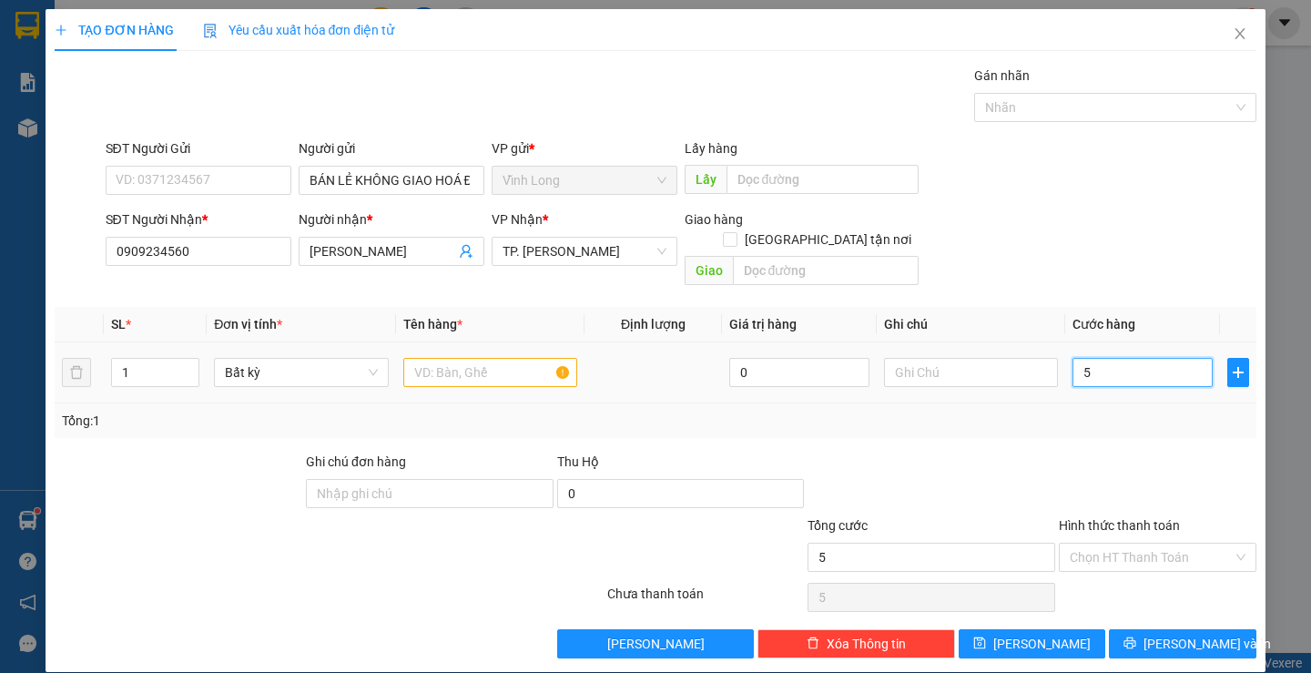
type input "50"
type input "50.000"
click at [1104, 543] on input "Hình thức thanh toán" at bounding box center [1150, 556] width 163 height 27
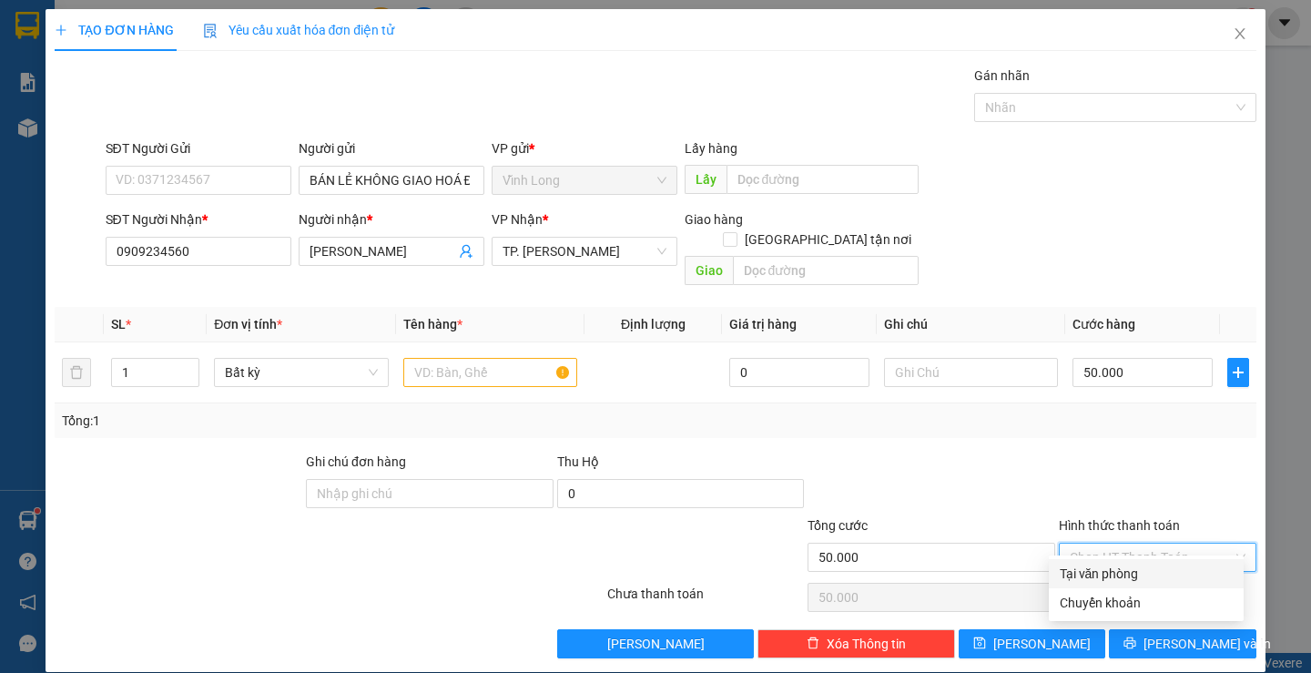
click at [1117, 578] on div "Tại văn phòng" at bounding box center [1145, 573] width 173 height 20
type input "0"
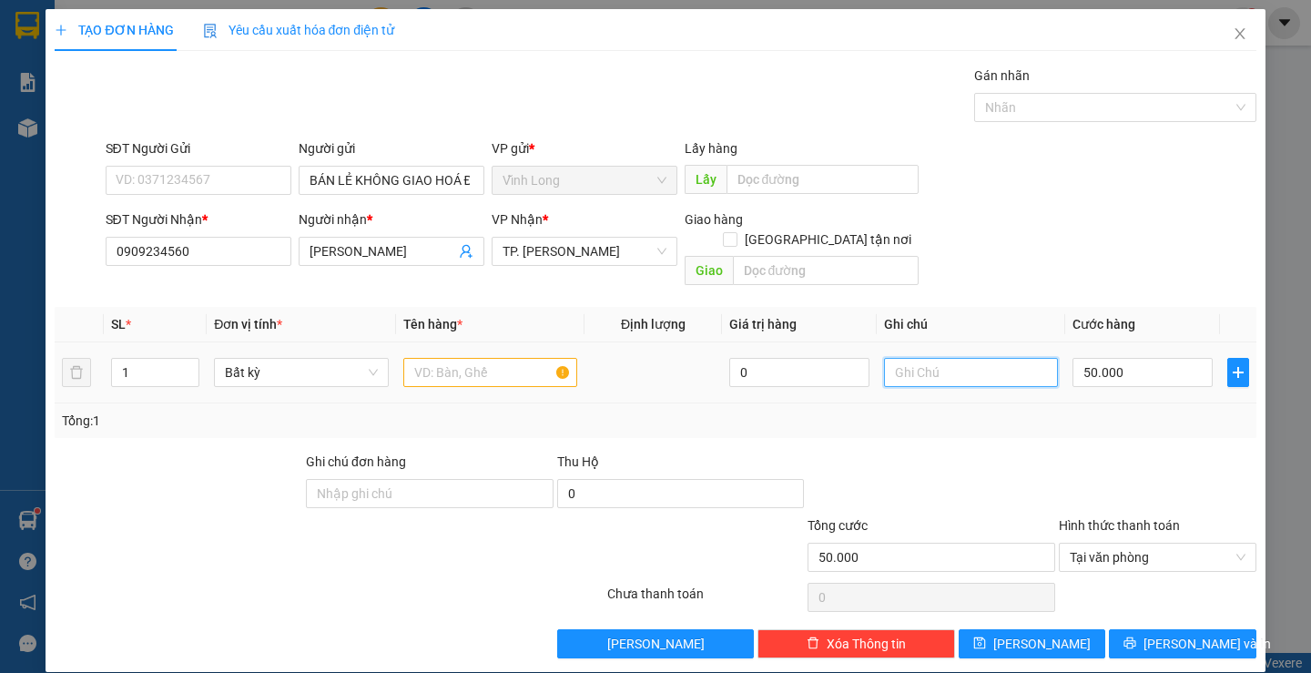
click at [940, 358] on input "text" at bounding box center [971, 372] width 174 height 29
type input "P"
click at [468, 358] on input "text" at bounding box center [490, 372] width 174 height 29
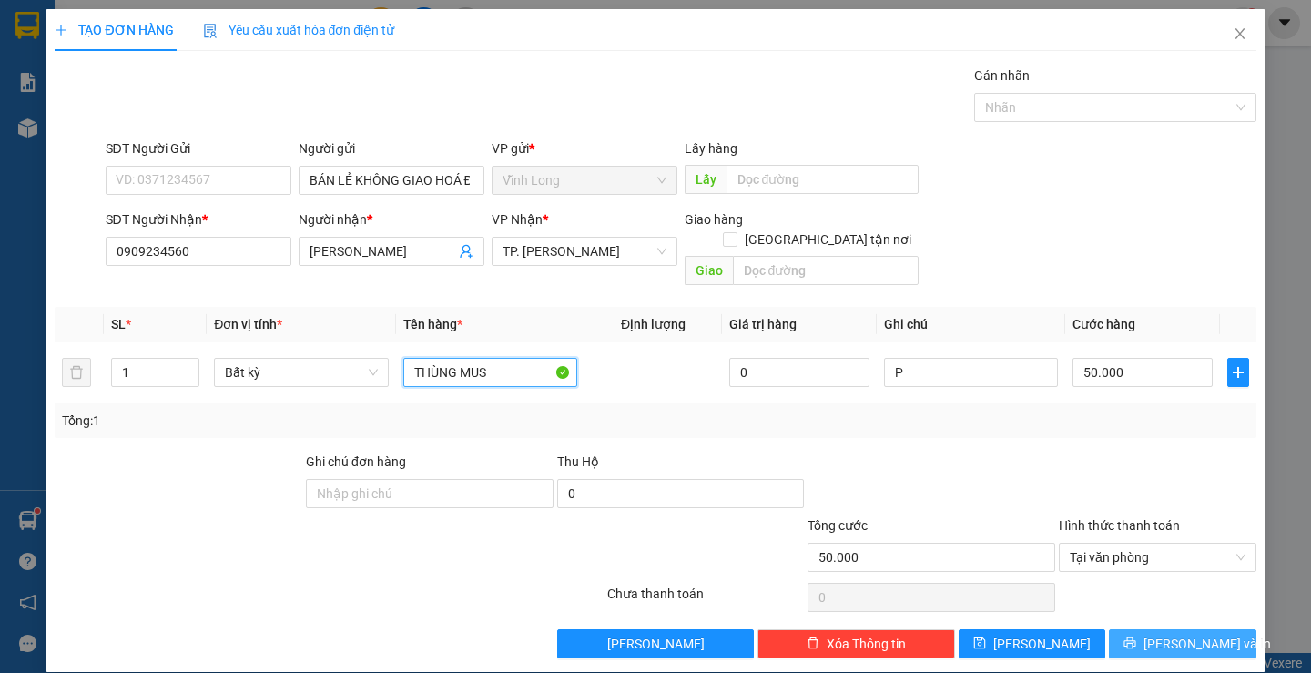
type input "THÙNG MUS"
click at [1153, 629] on button "[PERSON_NAME] và In" at bounding box center [1181, 643] width 147 height 29
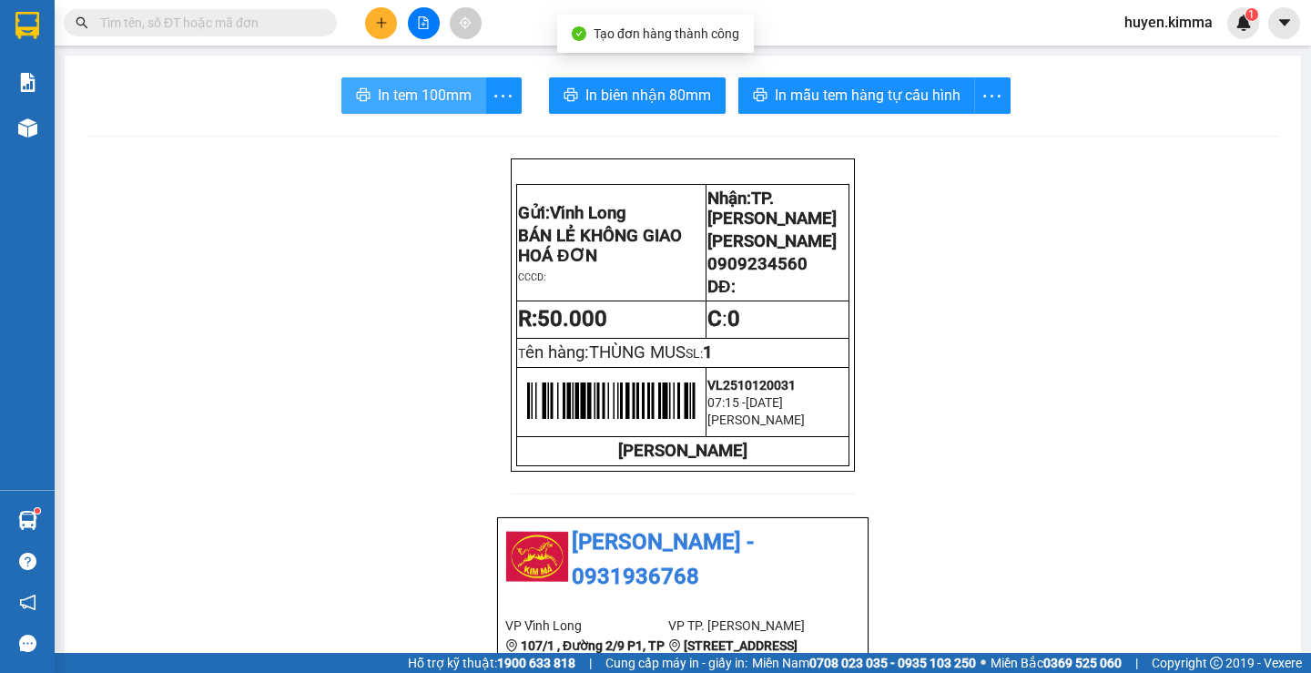
click at [428, 87] on span "In tem 100mm" at bounding box center [425, 95] width 94 height 23
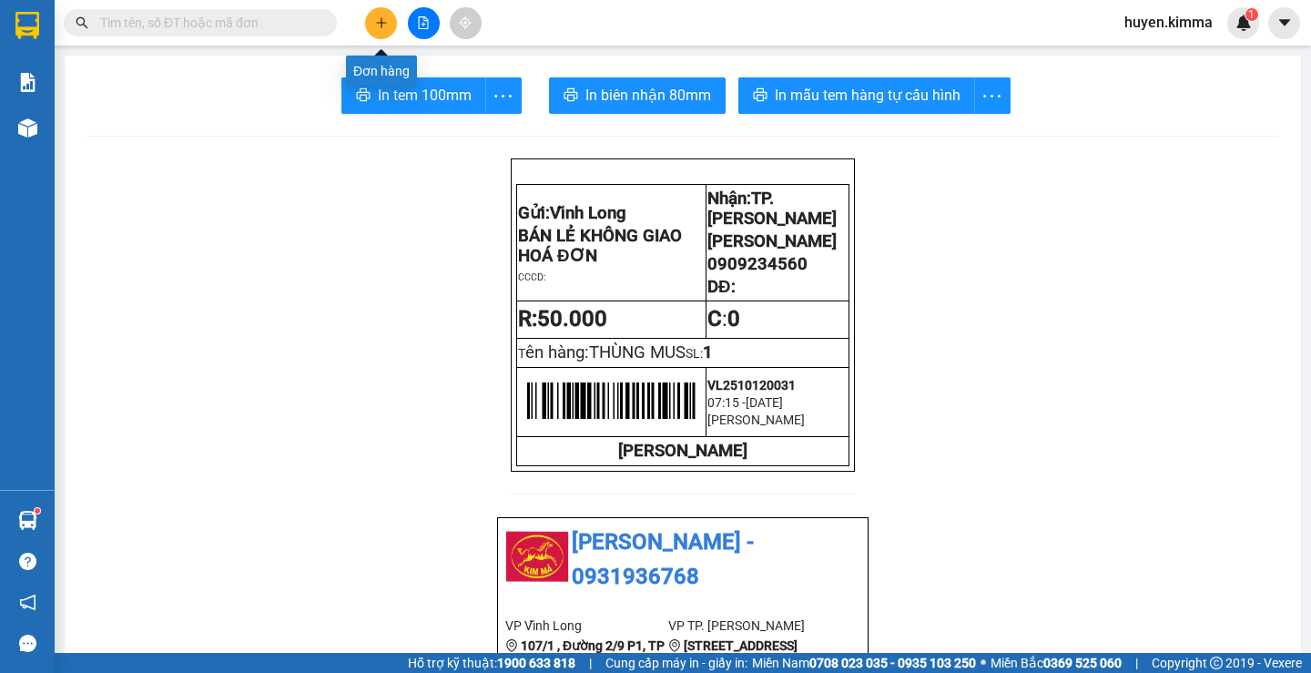
click at [380, 20] on icon "plus" at bounding box center [381, 22] width 13 height 13
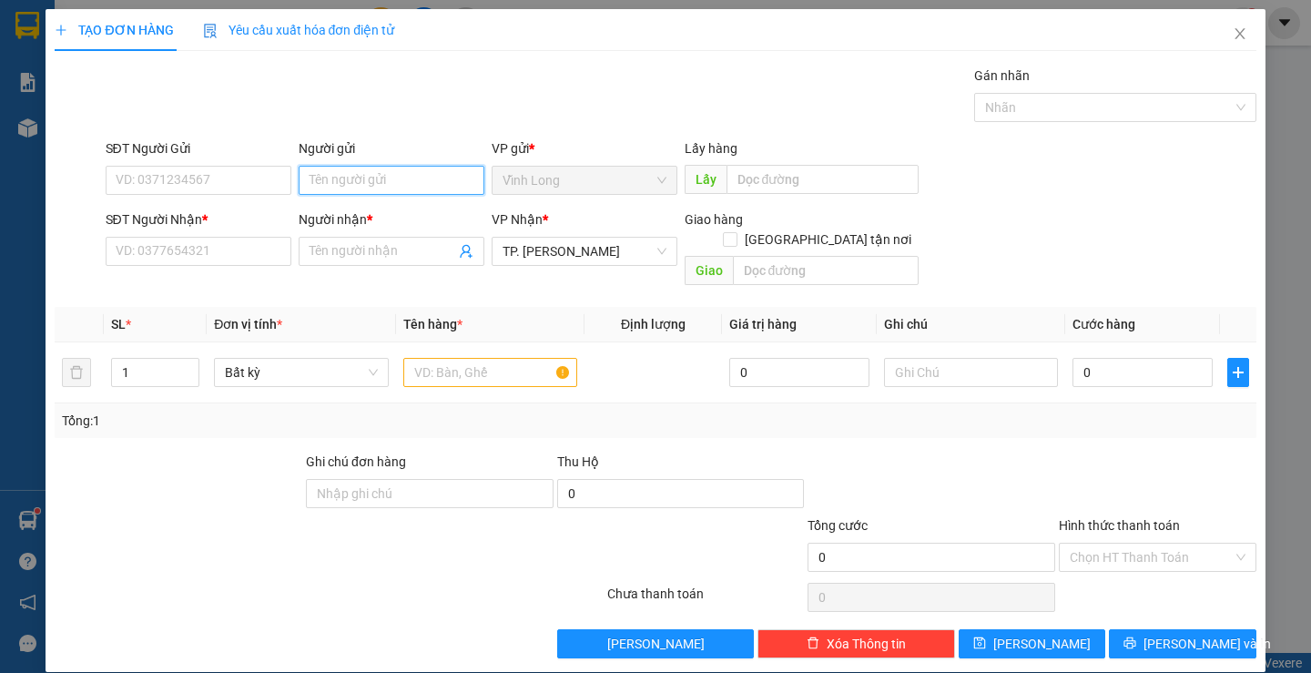
click at [336, 185] on input "Người gửi" at bounding box center [392, 180] width 186 height 29
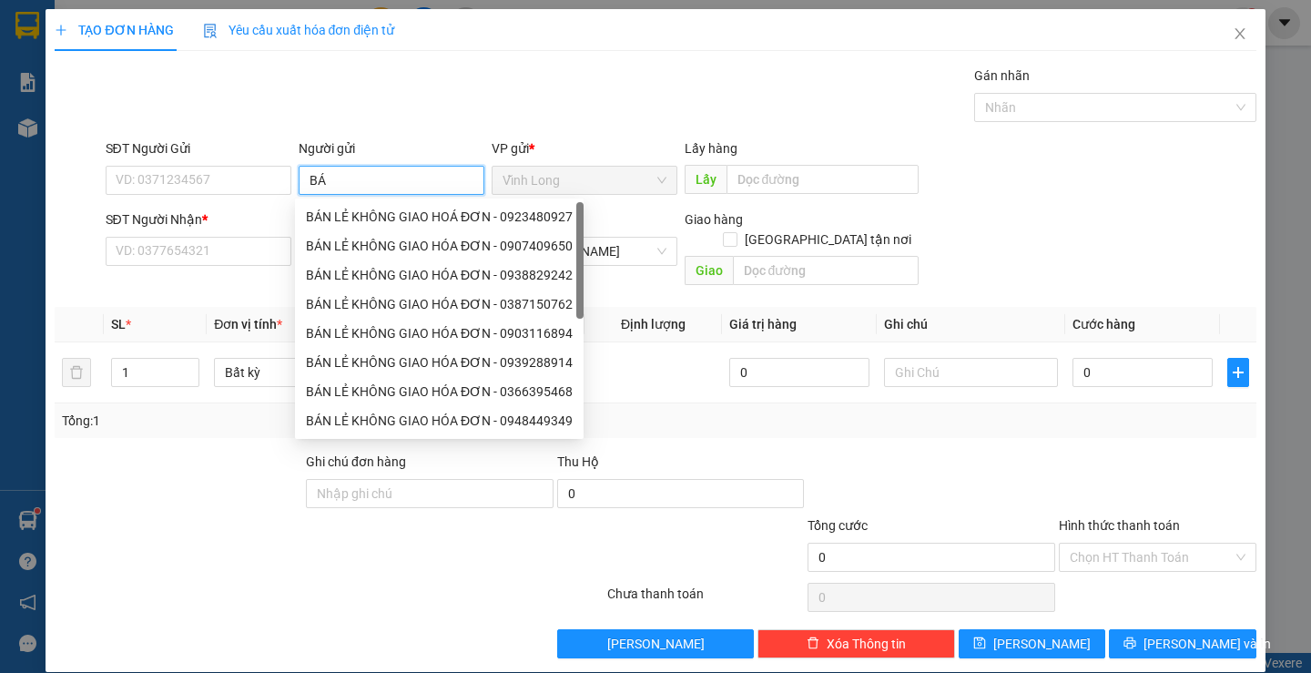
type input "BÁN"
click at [369, 212] on div "BÁN LE KHÔNG GIAO HOÁ ĐƠN - 0949698784" at bounding box center [439, 217] width 267 height 20
type input "0949698784"
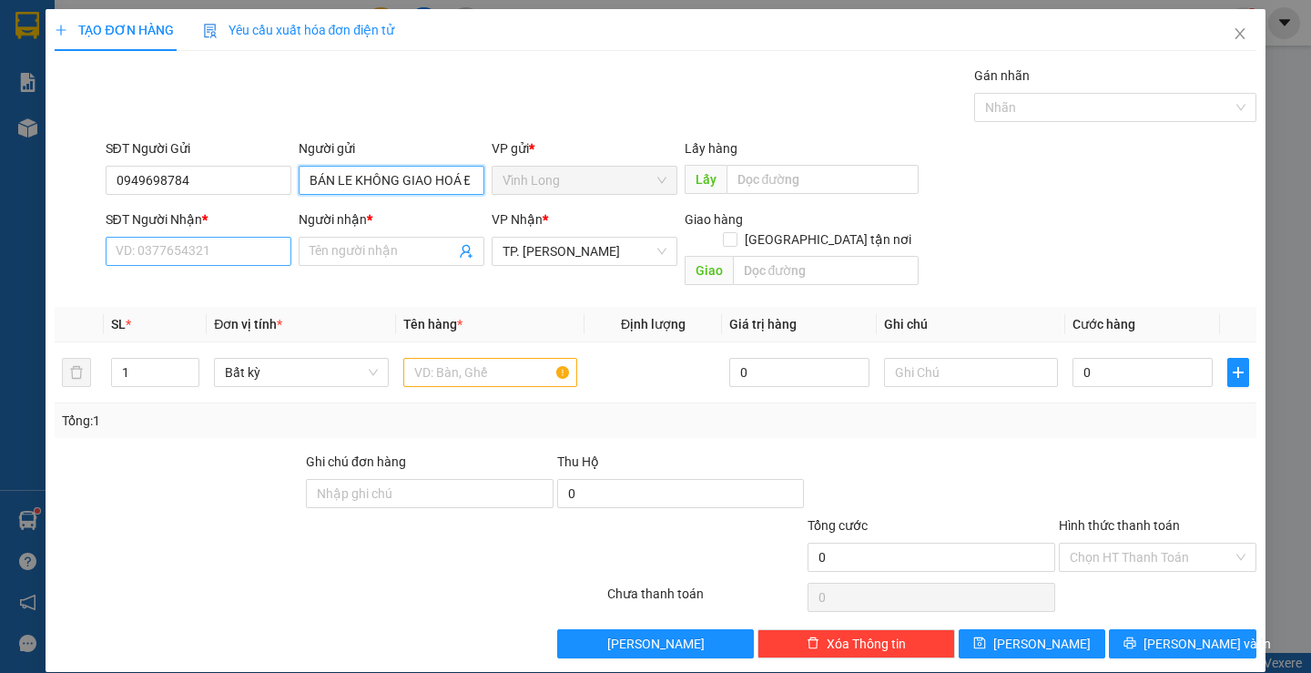
type input "BÁN LE KHÔNG GIAO HOÁ ĐƠN"
click at [193, 255] on input "SĐT Người Nhận *" at bounding box center [199, 251] width 186 height 29
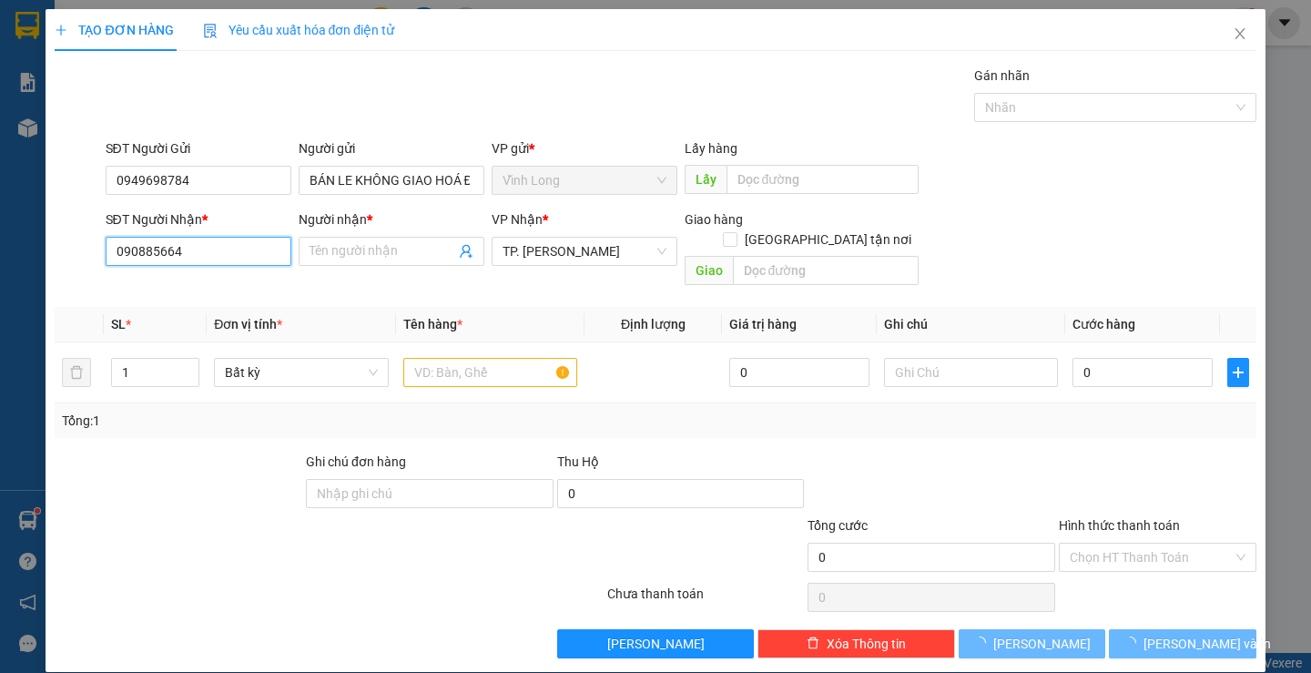
type input "0908856647"
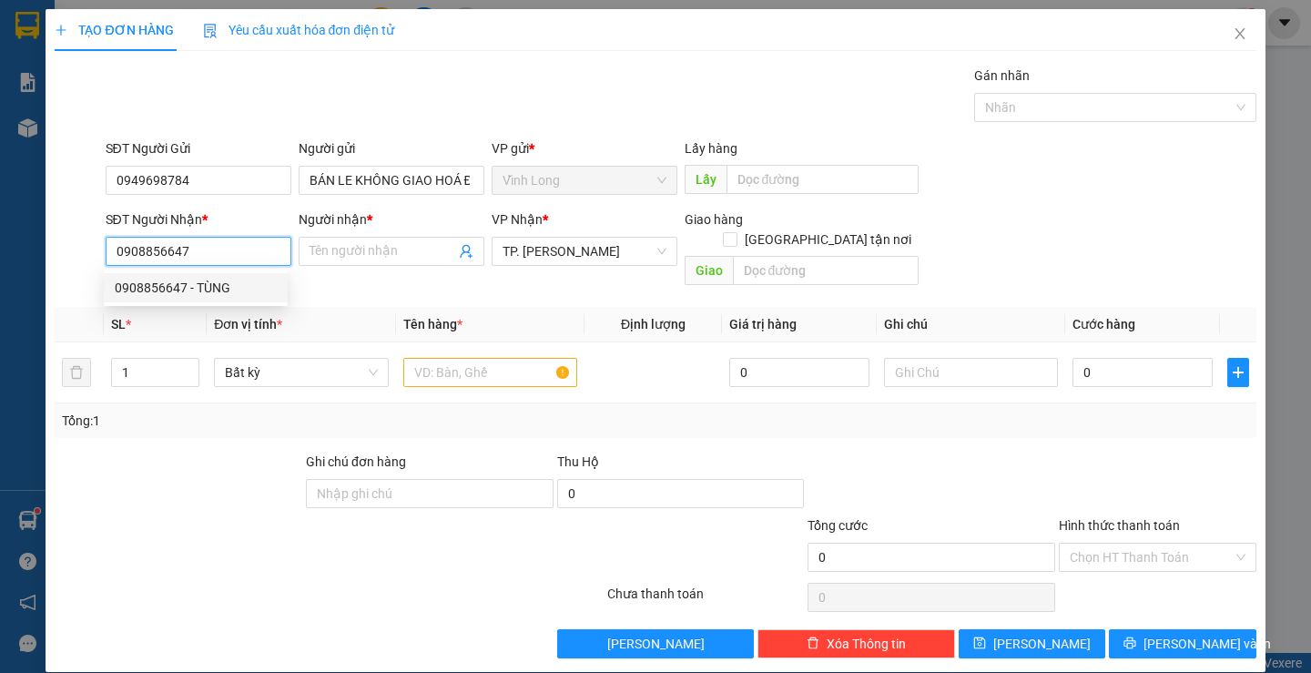
click at [218, 278] on div "0908856647 - TÙNG" at bounding box center [196, 288] width 162 height 20
type input "TÙNG"
type input "0908856647"
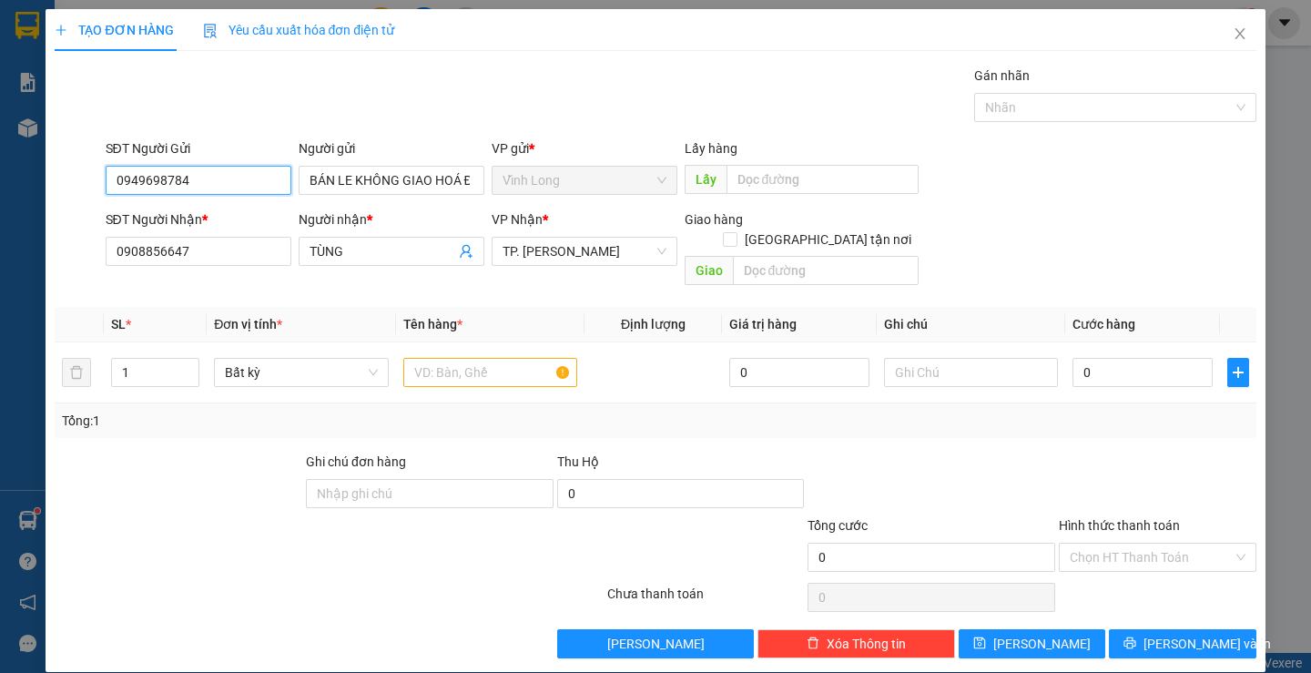
click at [255, 189] on input "0949698784" at bounding box center [199, 180] width 186 height 29
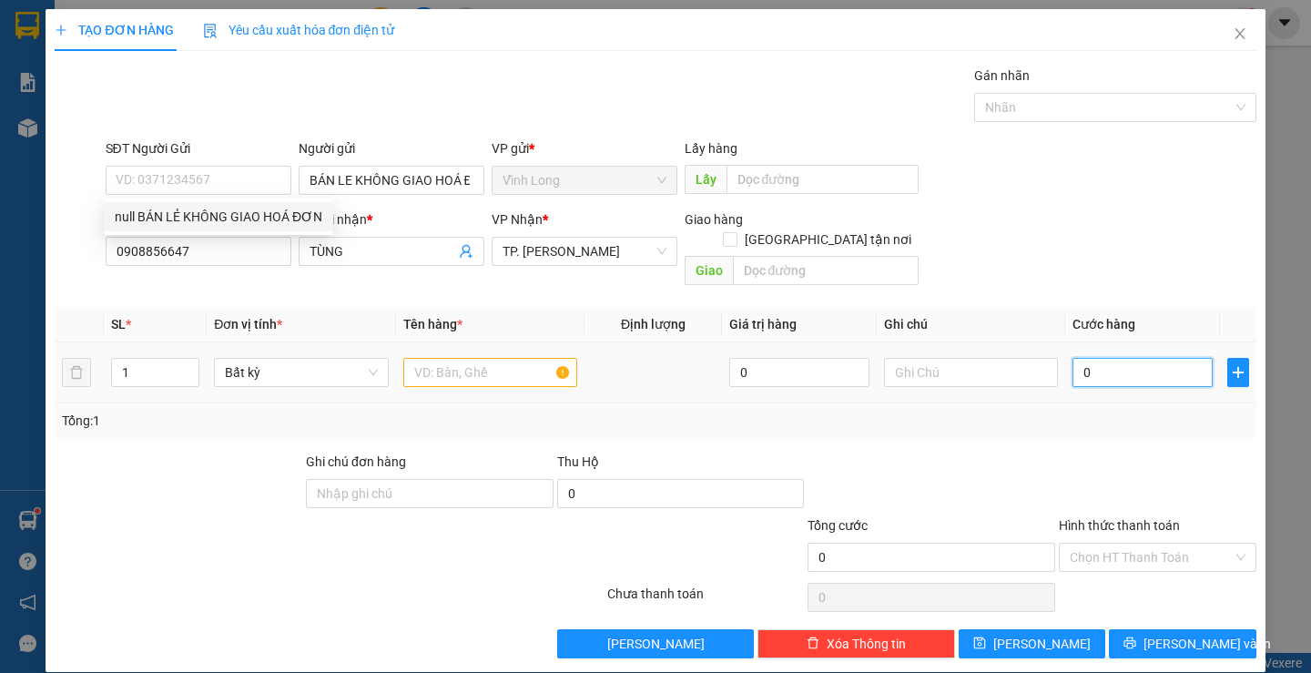
click at [1093, 358] on input "0" at bounding box center [1142, 372] width 140 height 29
type input "7"
type input "70"
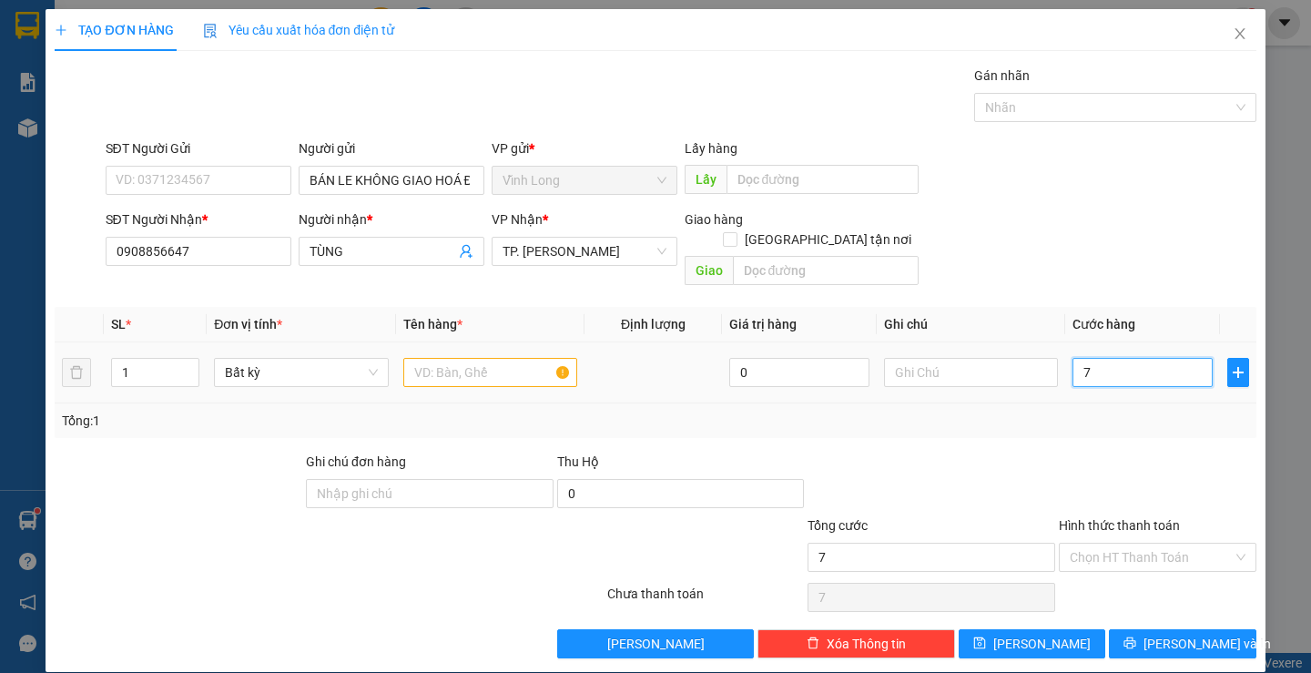
type input "70"
type input "70.000"
click at [1108, 543] on input "Hình thức thanh toán" at bounding box center [1150, 556] width 163 height 27
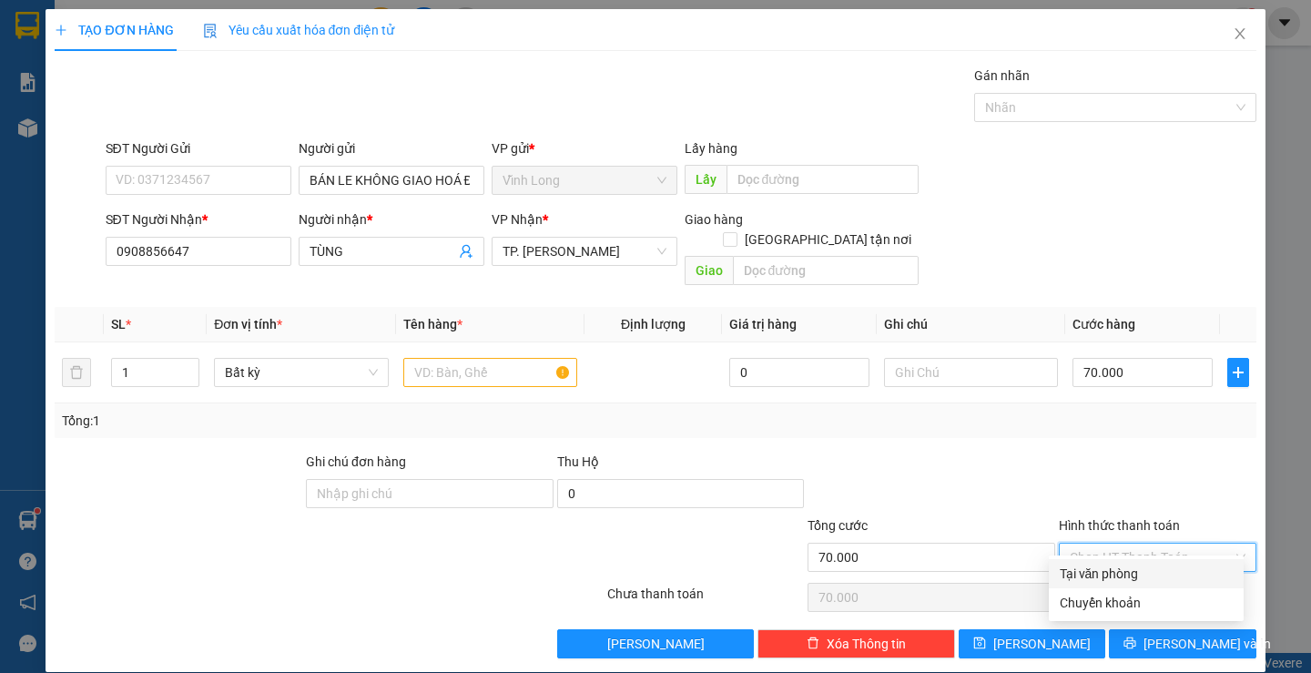
click at [1109, 580] on div "Tại văn phòng" at bounding box center [1145, 573] width 173 height 20
type input "0"
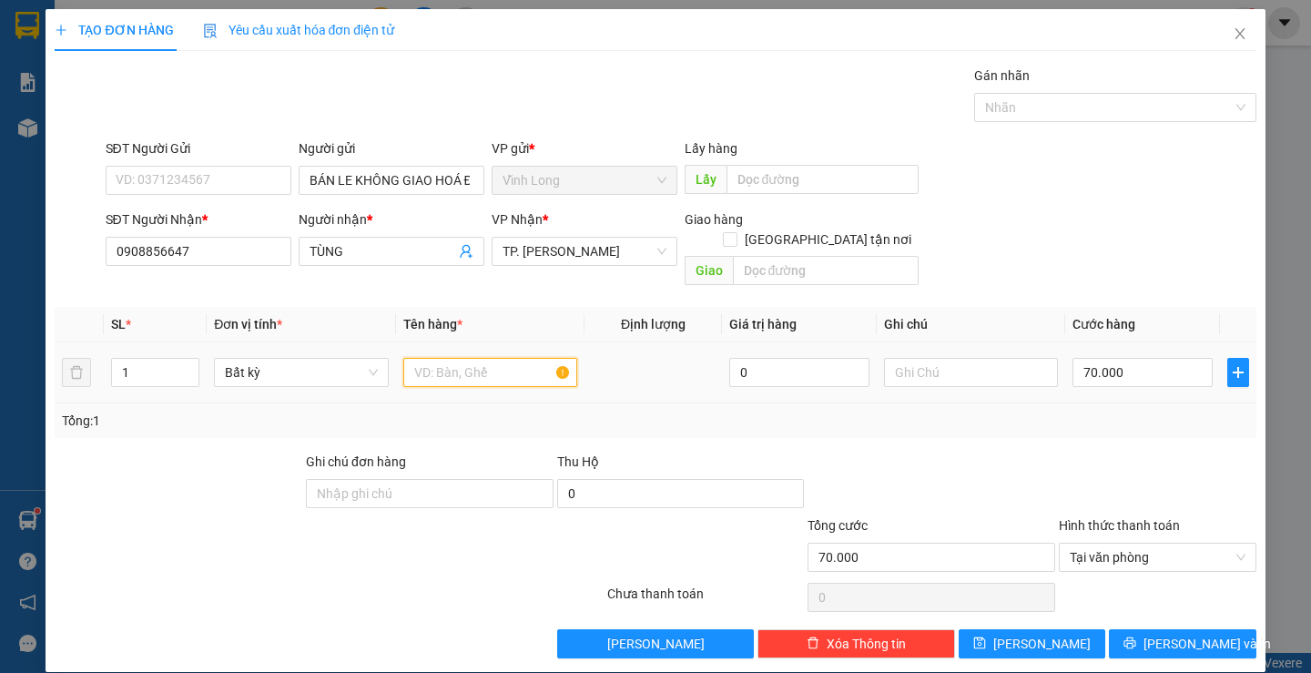
click at [444, 358] on input "text" at bounding box center [490, 372] width 174 height 29
type input "Y"
type input "THÙNG"
click at [973, 358] on input "text" at bounding box center [971, 372] width 174 height 29
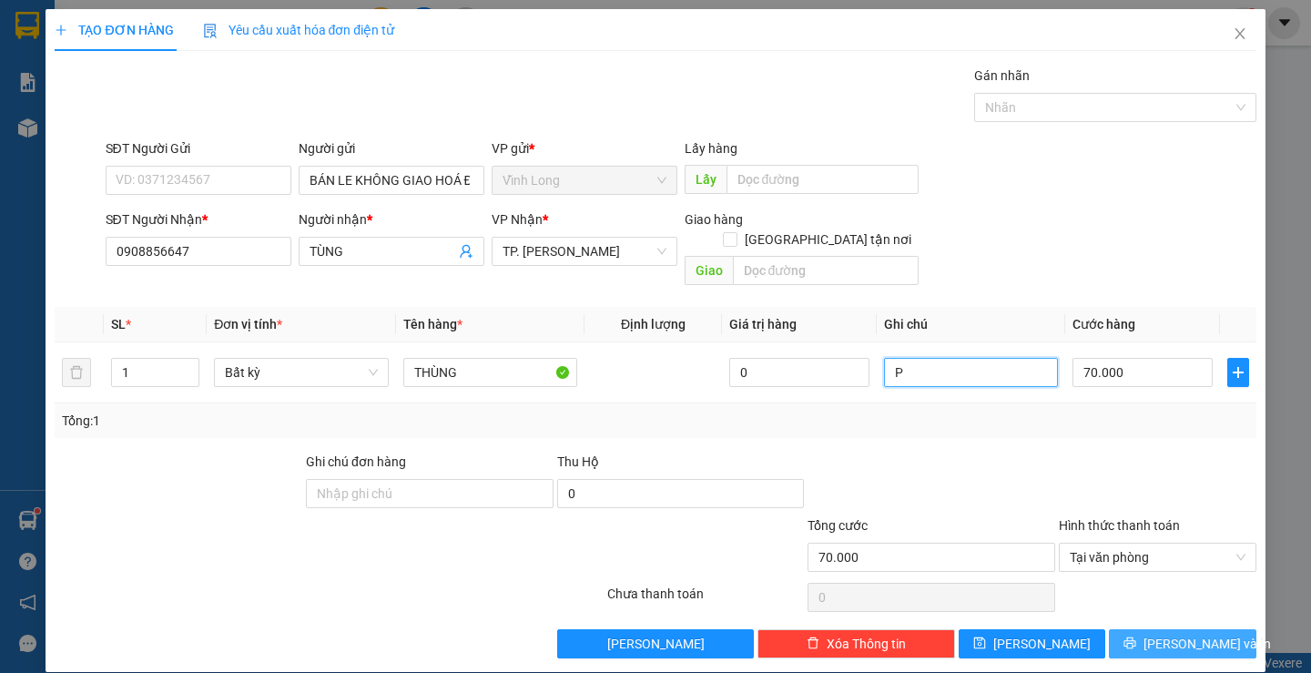
type input "P"
click at [1149, 629] on button "[PERSON_NAME] và In" at bounding box center [1181, 643] width 147 height 29
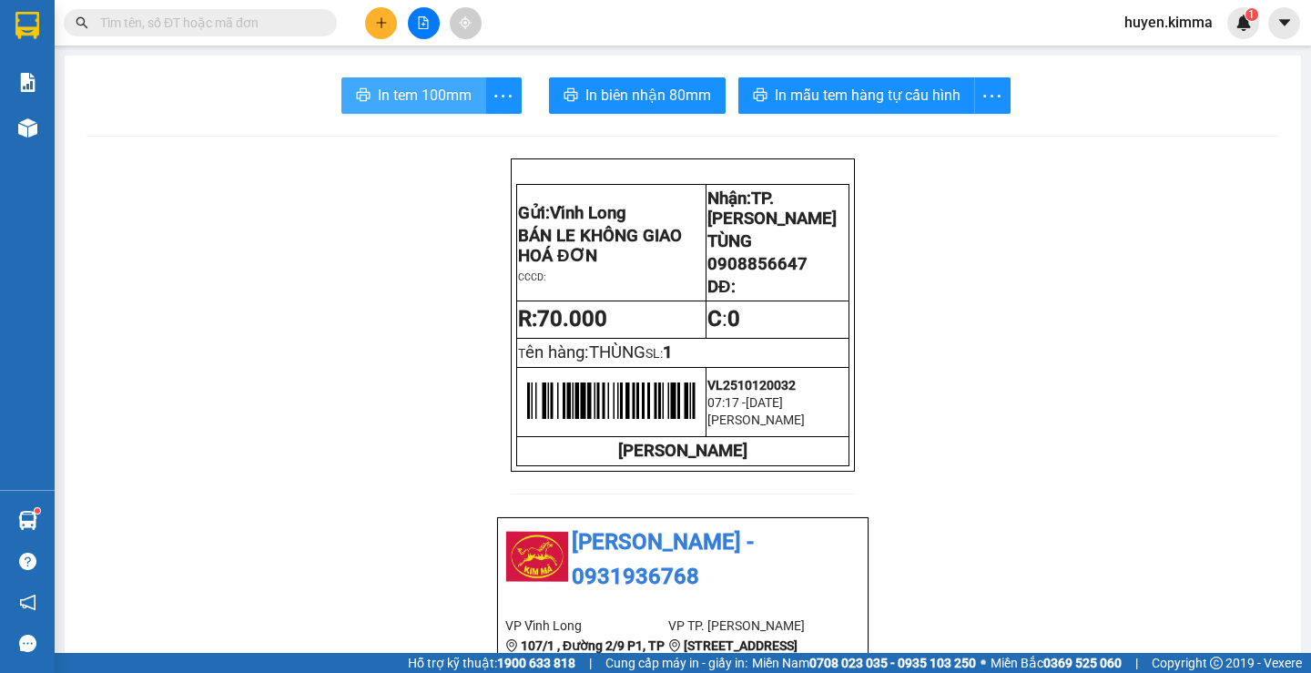
click at [400, 101] on span "In tem 100mm" at bounding box center [425, 95] width 94 height 23
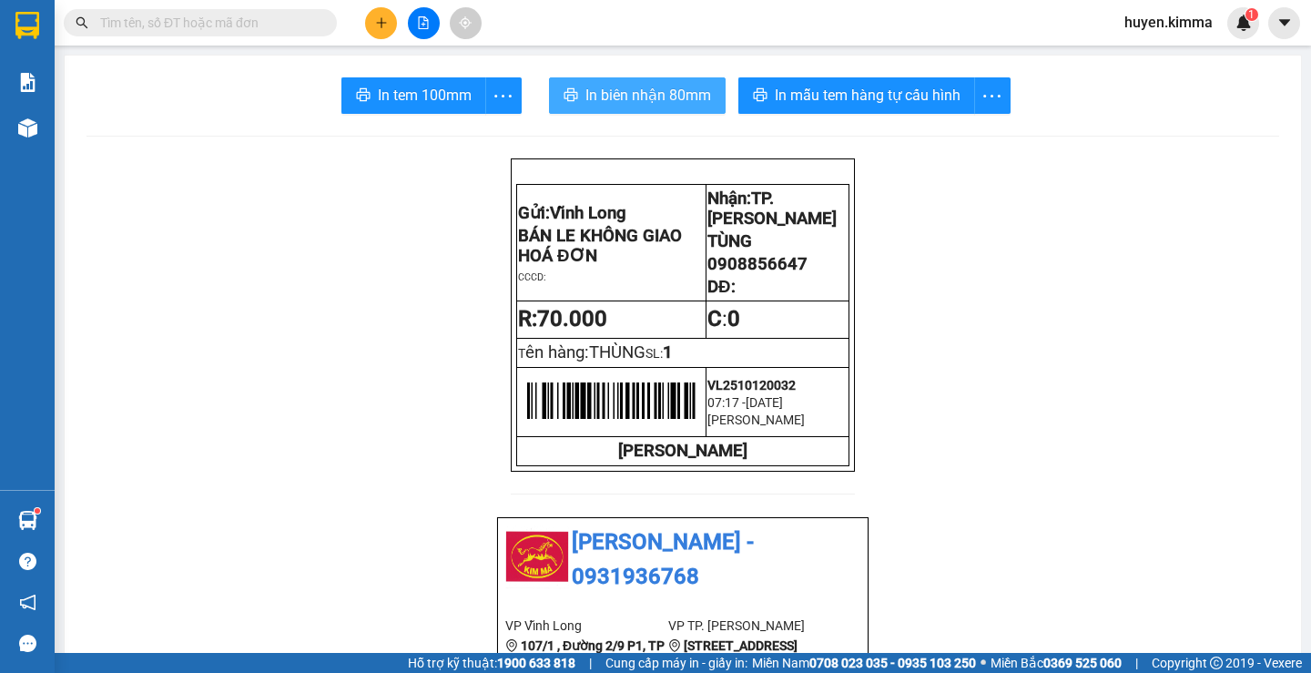
click at [633, 95] on span "In biên nhận 80mm" at bounding box center [648, 95] width 126 height 23
click at [386, 18] on icon "plus" at bounding box center [381, 22] width 13 height 13
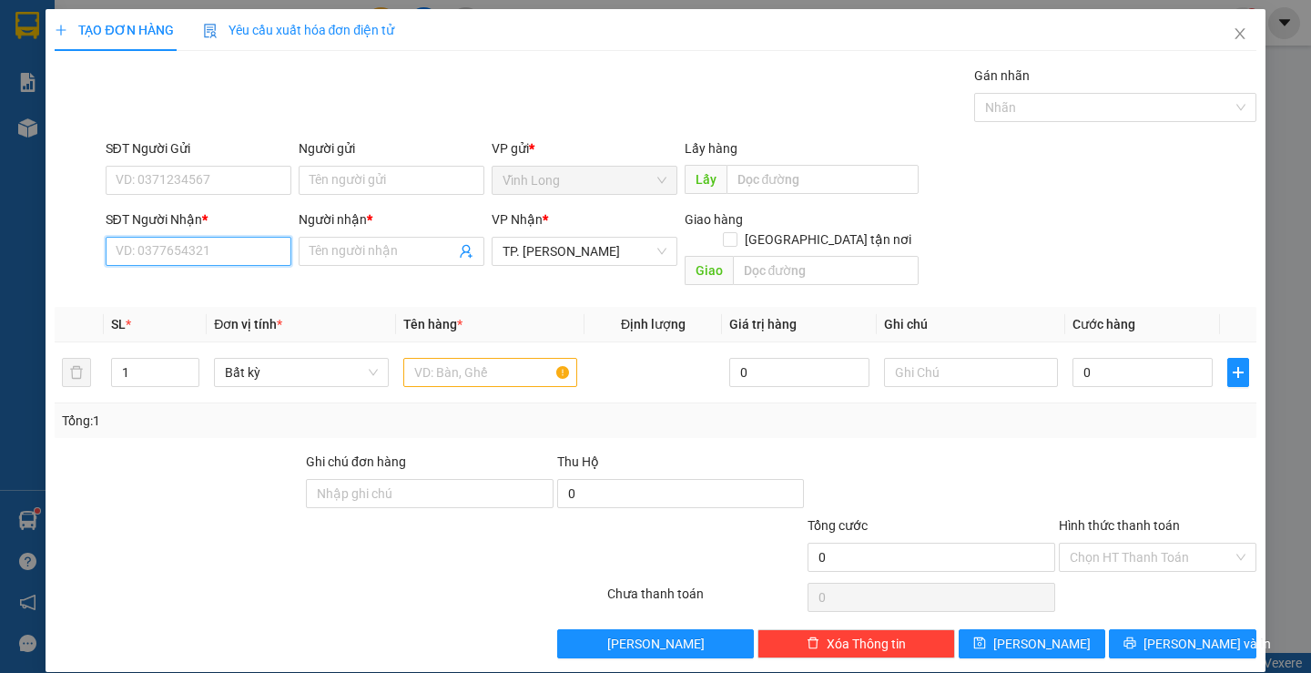
click at [183, 249] on input "SĐT Người Nhận *" at bounding box center [199, 251] width 186 height 29
type input "0"
click at [426, 358] on input "text" at bounding box center [490, 372] width 174 height 29
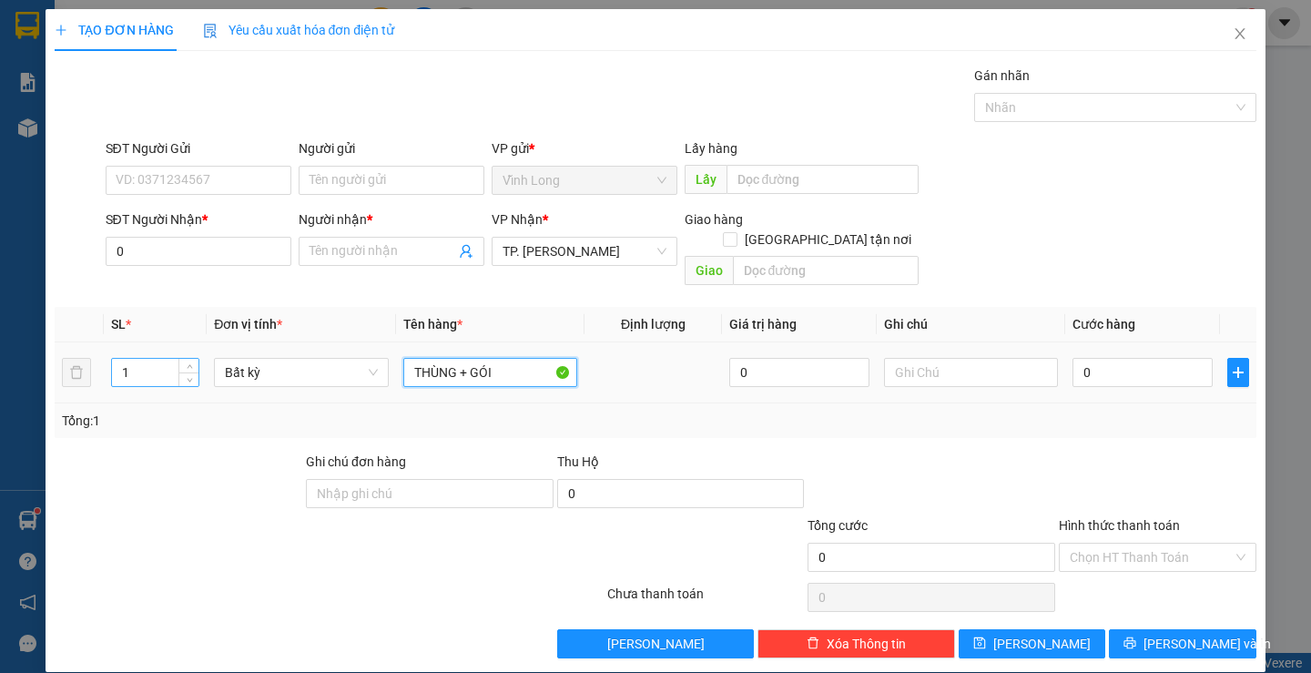
type input "THÙNG + GÓI"
drag, startPoint x: 134, startPoint y: 352, endPoint x: 116, endPoint y: 359, distance: 19.3
click at [116, 359] on input "1" at bounding box center [155, 372] width 86 height 27
type input "2"
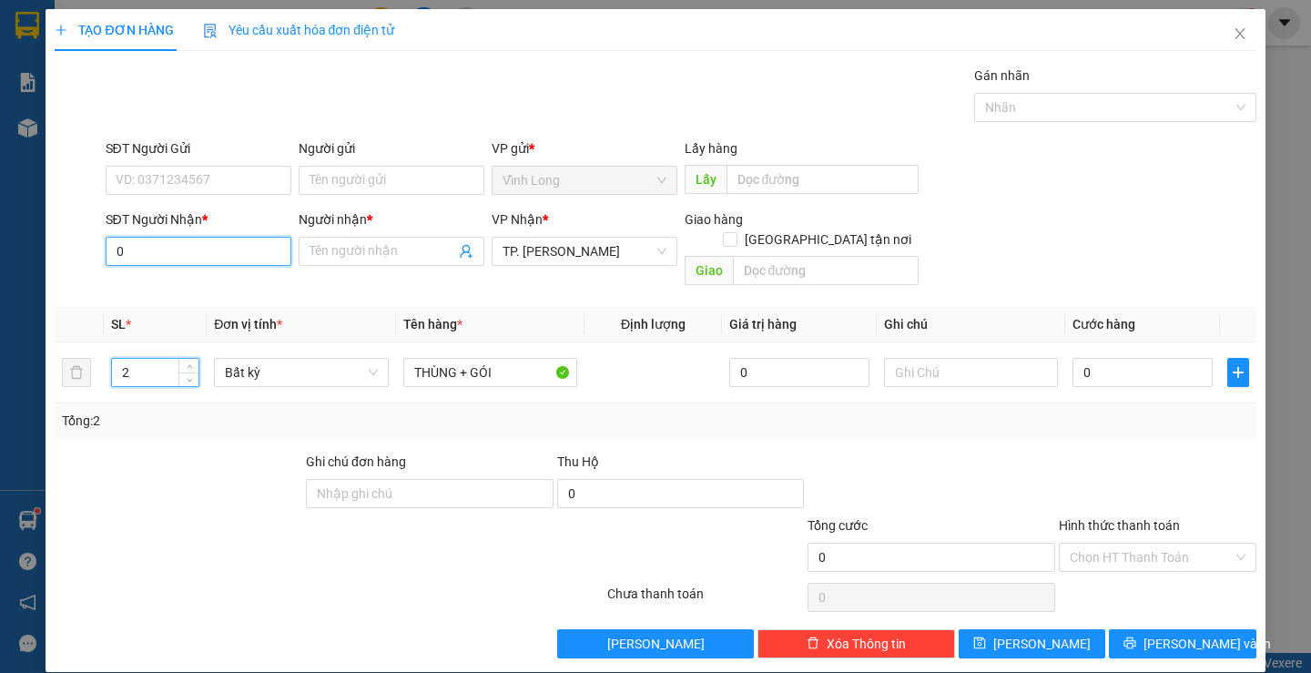
click at [152, 260] on input "0" at bounding box center [199, 251] width 186 height 29
type input "0913743041"
click at [227, 285] on div "0913743041 - TRANG" at bounding box center [196, 288] width 162 height 20
type input "TRANG"
type input "0913743041"
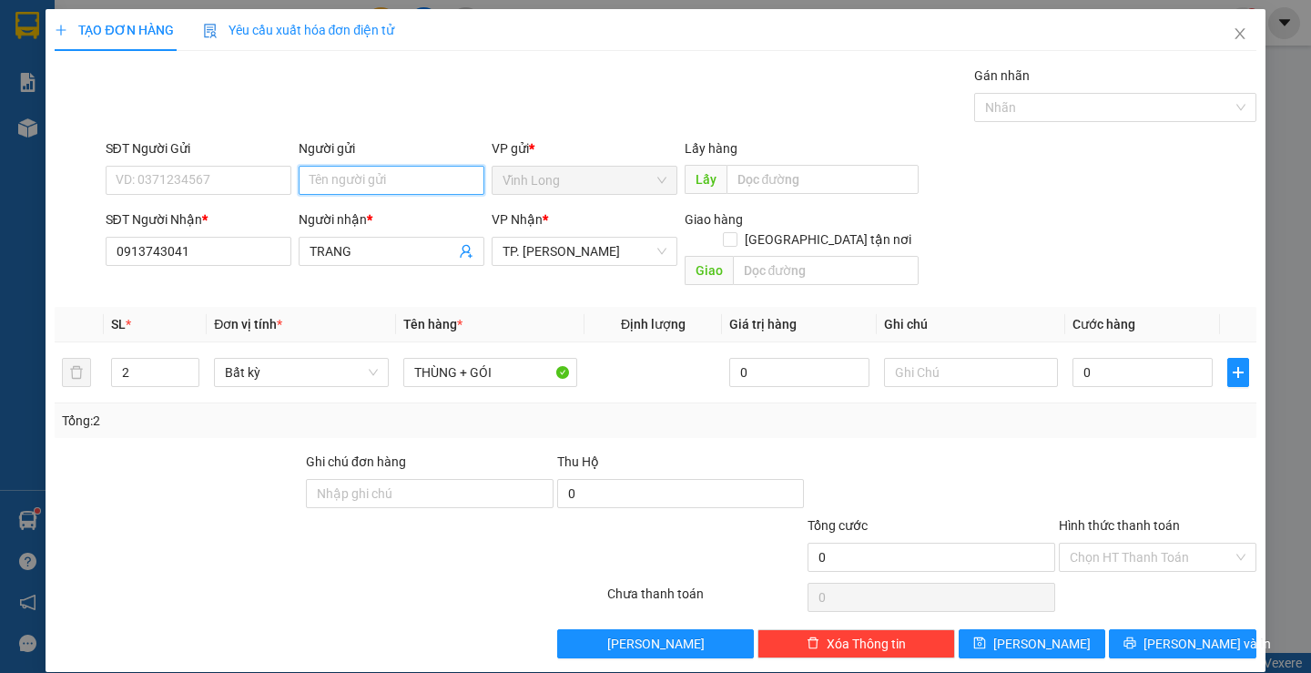
click at [380, 180] on input "Người gửi" at bounding box center [392, 180] width 186 height 29
type input "N"
type input "BÁN"
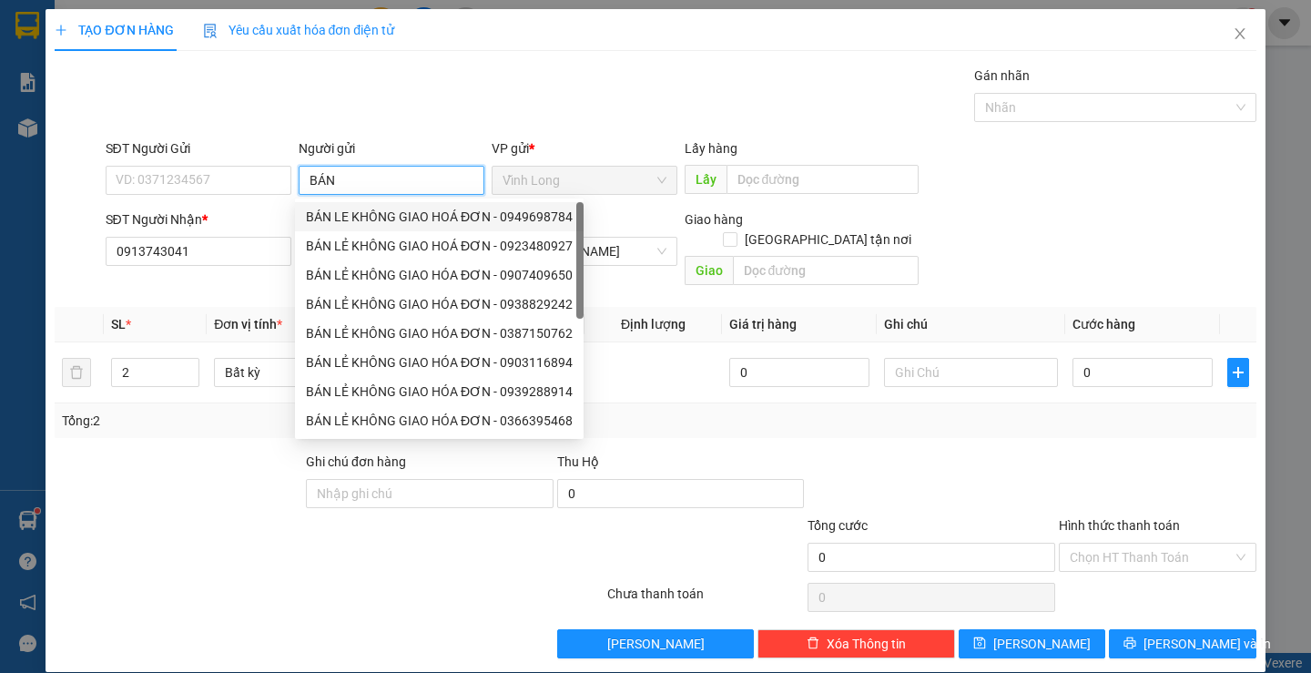
click at [351, 218] on div "BÁN LE KHÔNG GIAO HOÁ ĐƠN - 0949698784" at bounding box center [439, 217] width 267 height 20
type input "0949698784"
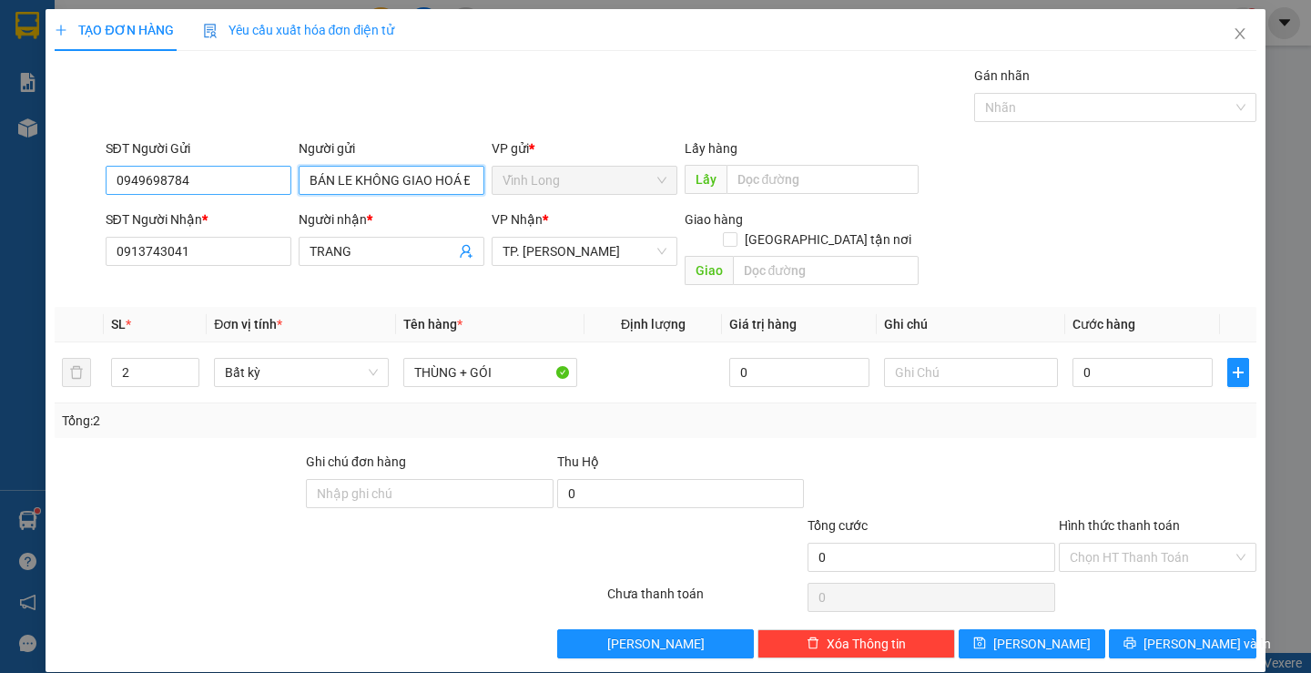
type input "BÁN LE KHÔNG GIAO HOÁ ĐƠN"
click at [234, 184] on input "0949698784" at bounding box center [199, 180] width 186 height 29
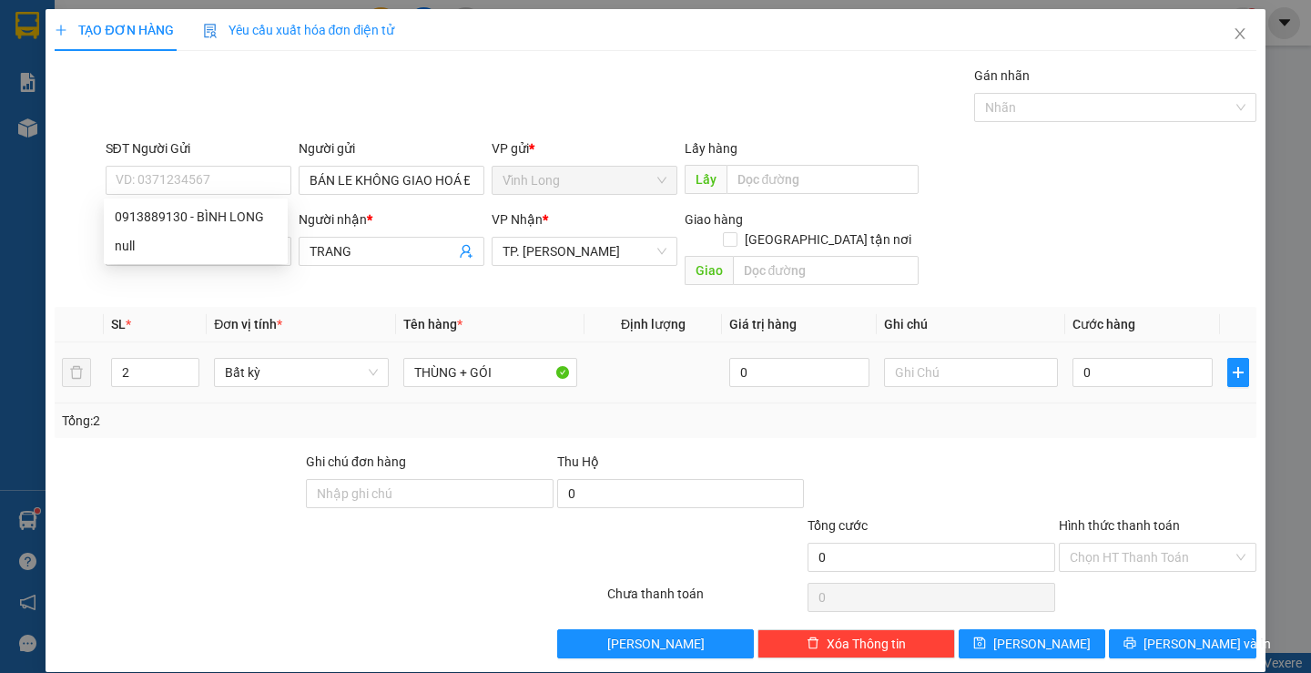
click at [1112, 342] on td "0" at bounding box center [1142, 372] width 155 height 61
click at [1109, 358] on input "0" at bounding box center [1142, 372] width 140 height 29
type input "5"
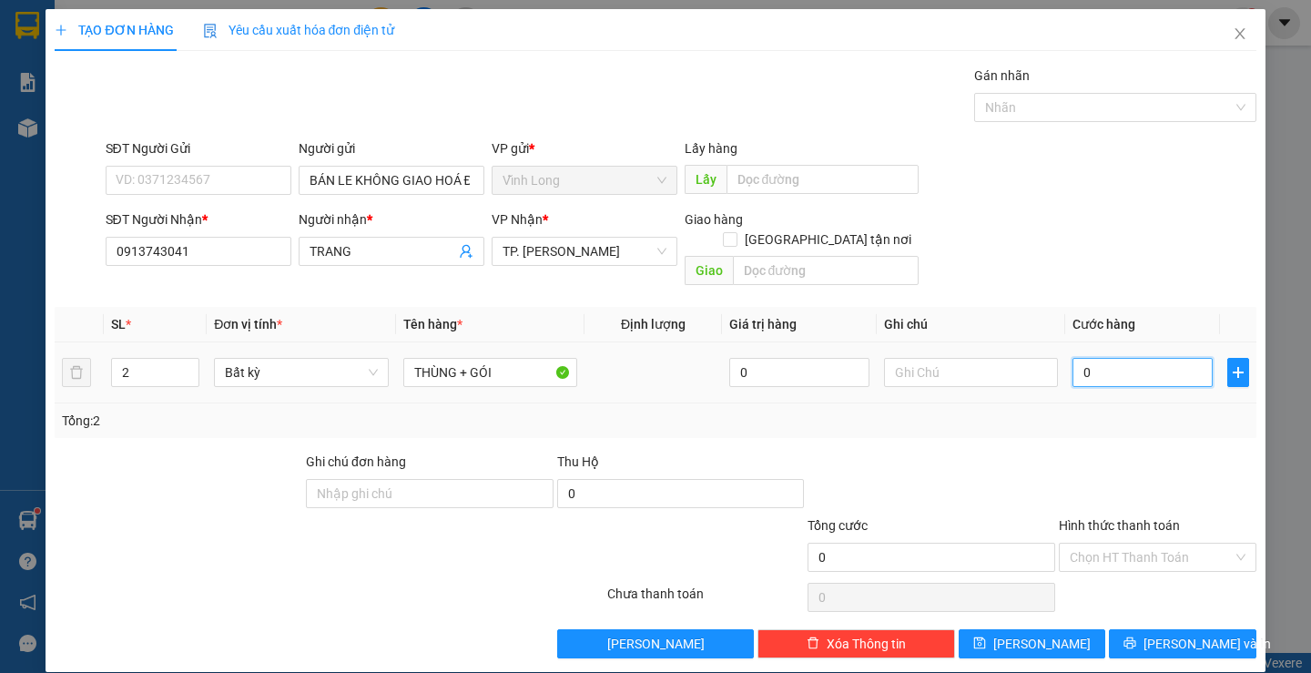
type input "5"
type input "50"
type input "50.000"
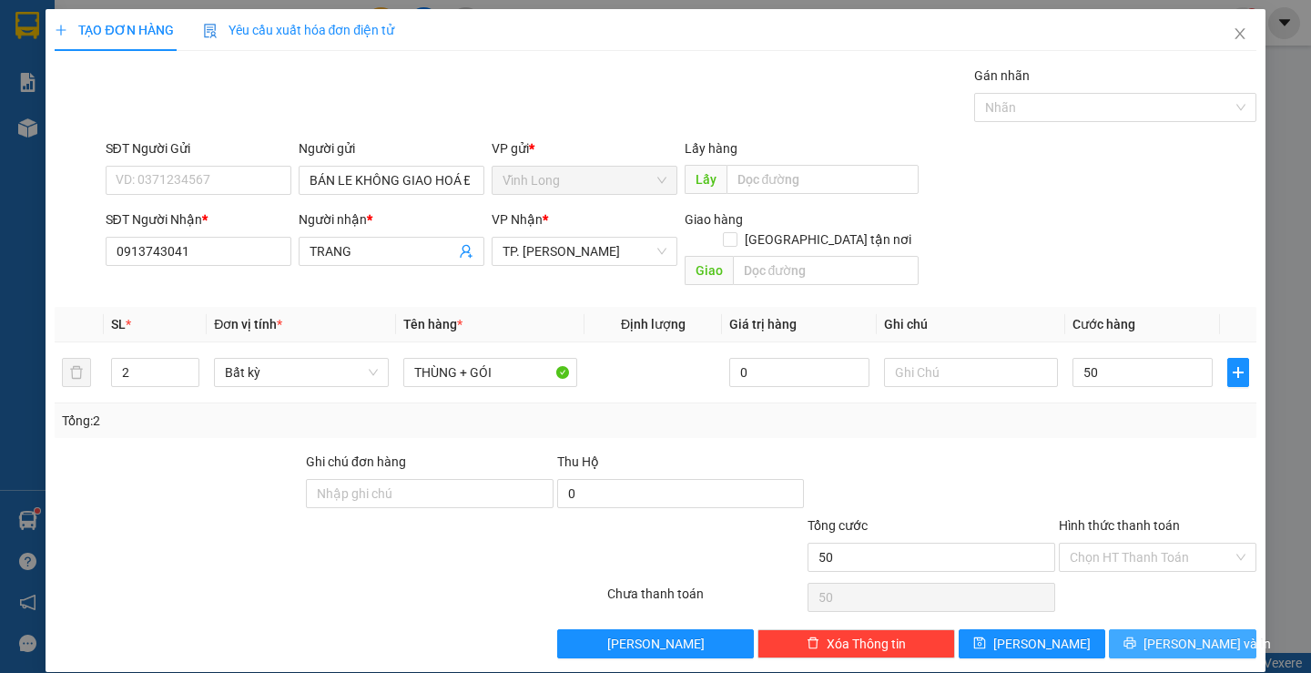
type input "50.000"
click at [1129, 629] on button "[PERSON_NAME] và In" at bounding box center [1181, 643] width 147 height 29
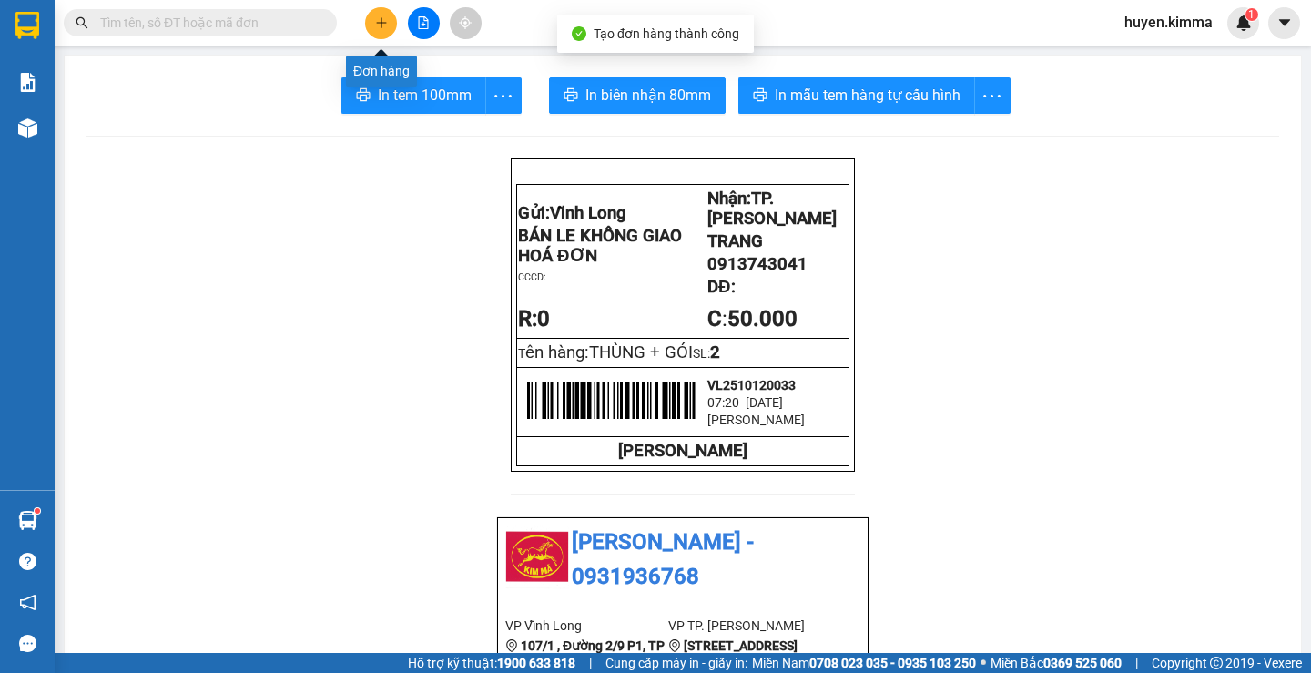
click at [383, 18] on icon "plus" at bounding box center [381, 22] width 13 height 13
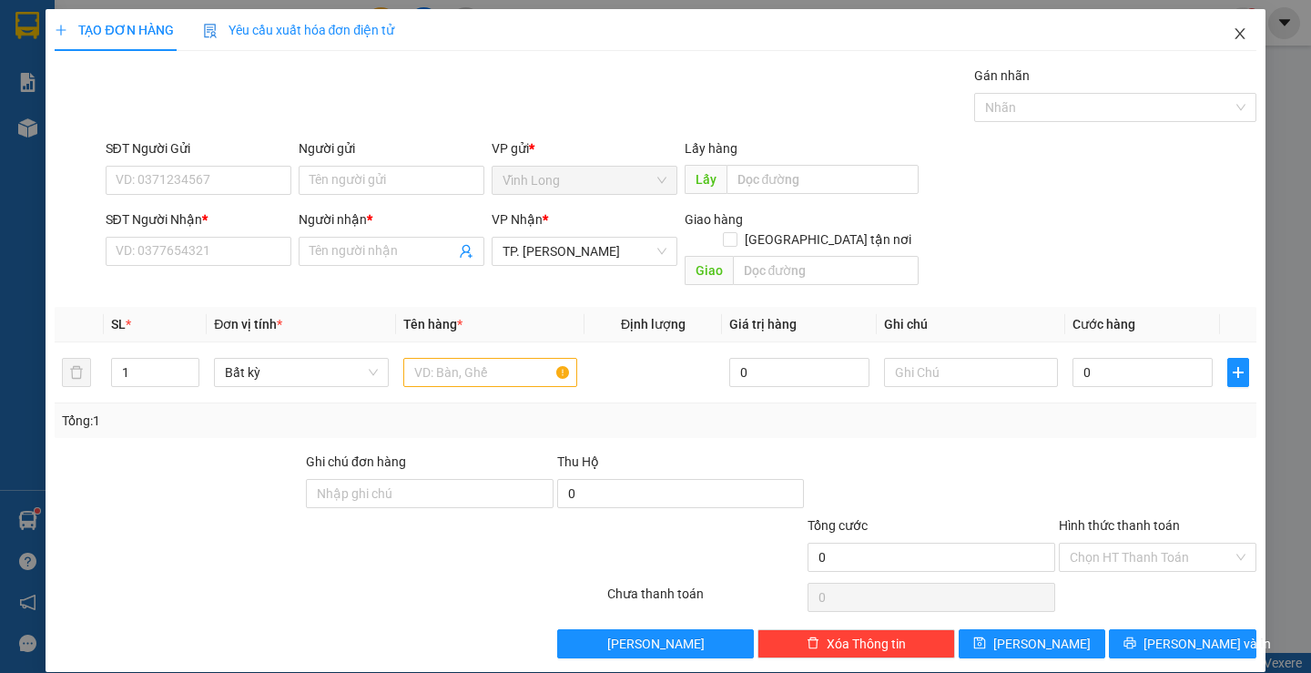
click at [1214, 26] on span "Close" at bounding box center [1239, 34] width 51 height 51
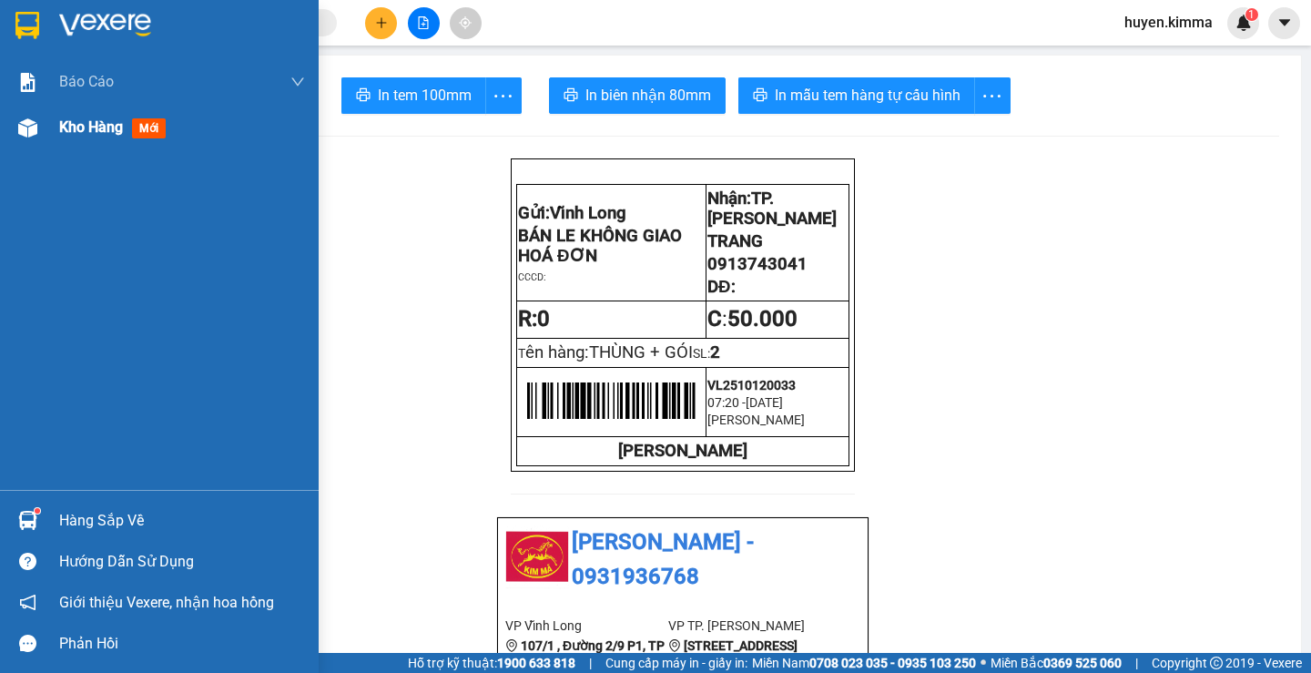
click at [15, 134] on div at bounding box center [28, 128] width 32 height 32
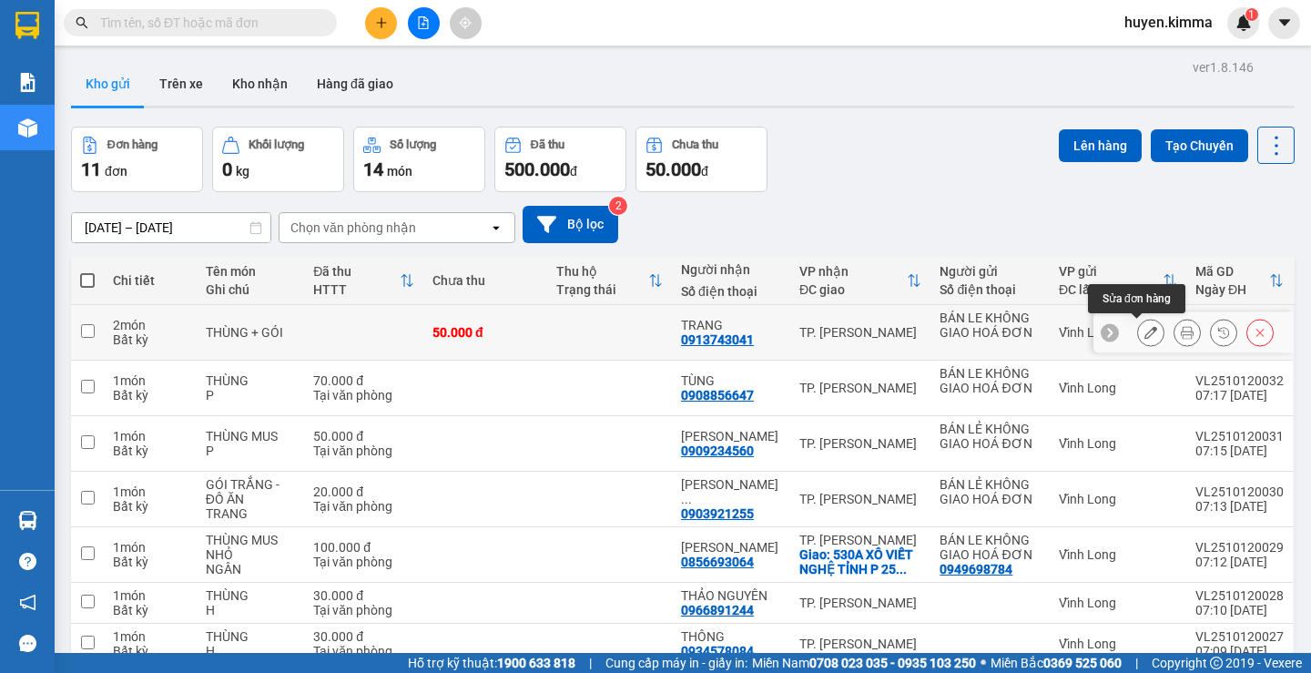
click at [1144, 331] on icon at bounding box center [1150, 332] width 13 height 13
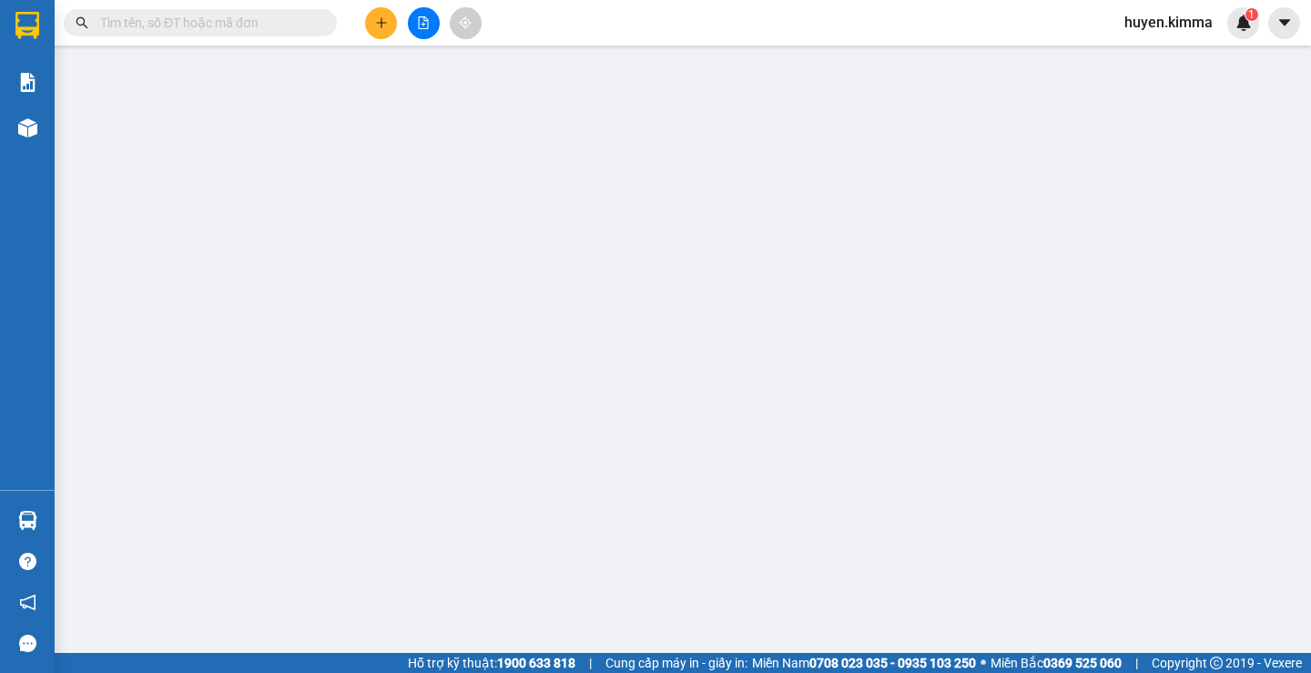
type input "BÁN LE KHÔNG GIAO HOÁ ĐƠN"
type input "0913743041"
type input "TRANG"
type input "50.000"
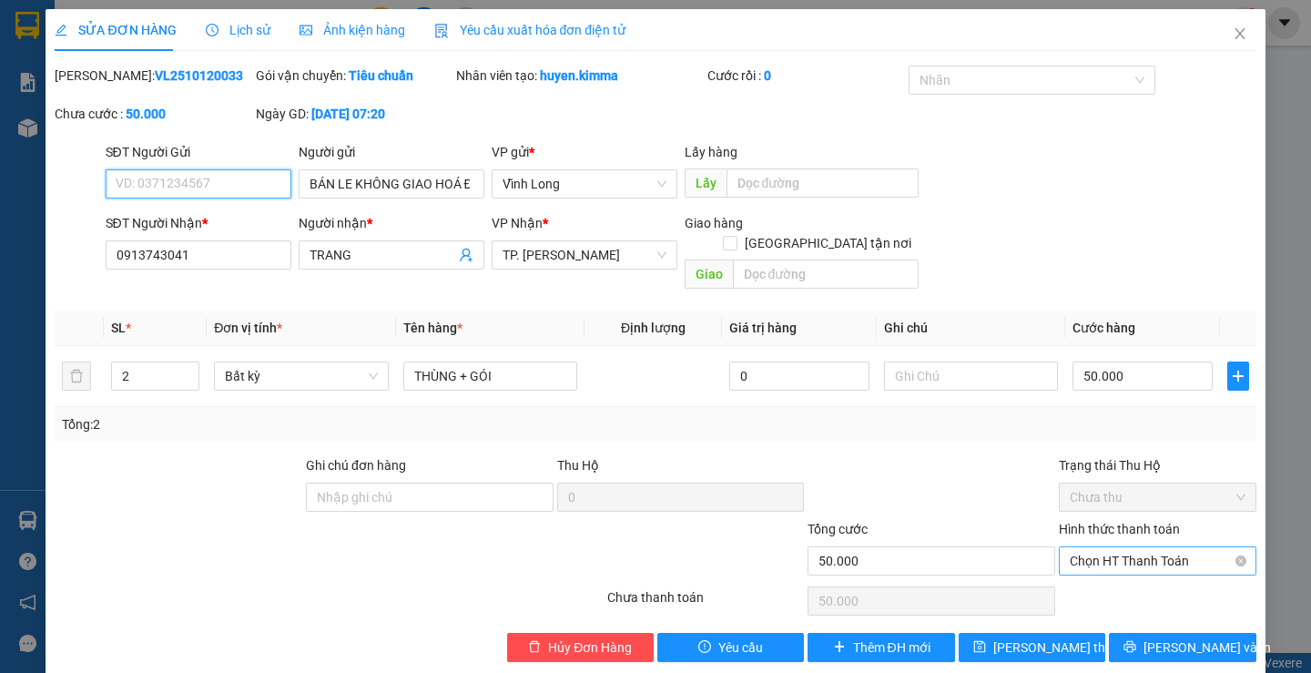
drag, startPoint x: 1119, startPoint y: 547, endPoint x: 1106, endPoint y: 531, distance: 20.0
click at [1119, 547] on span "Chọn HT Thanh Toán" at bounding box center [1157, 560] width 176 height 27
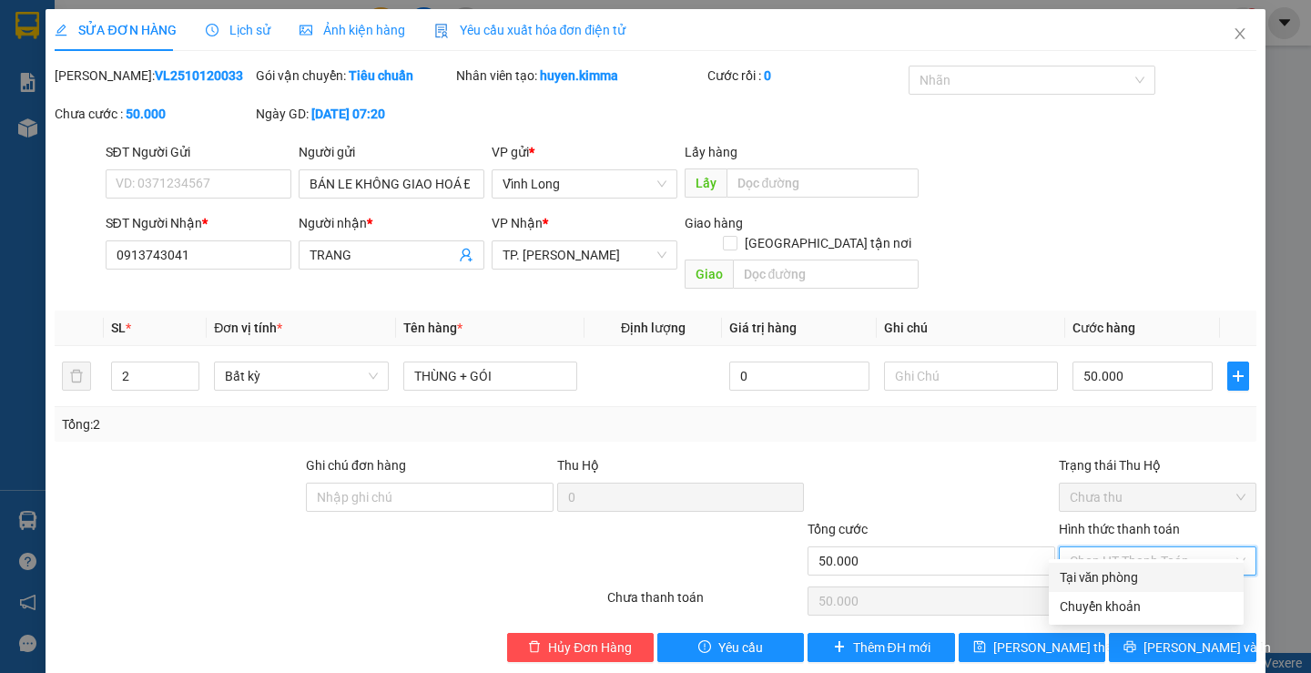
click at [1134, 574] on div "Tại văn phòng" at bounding box center [1145, 577] width 173 height 20
type input "0"
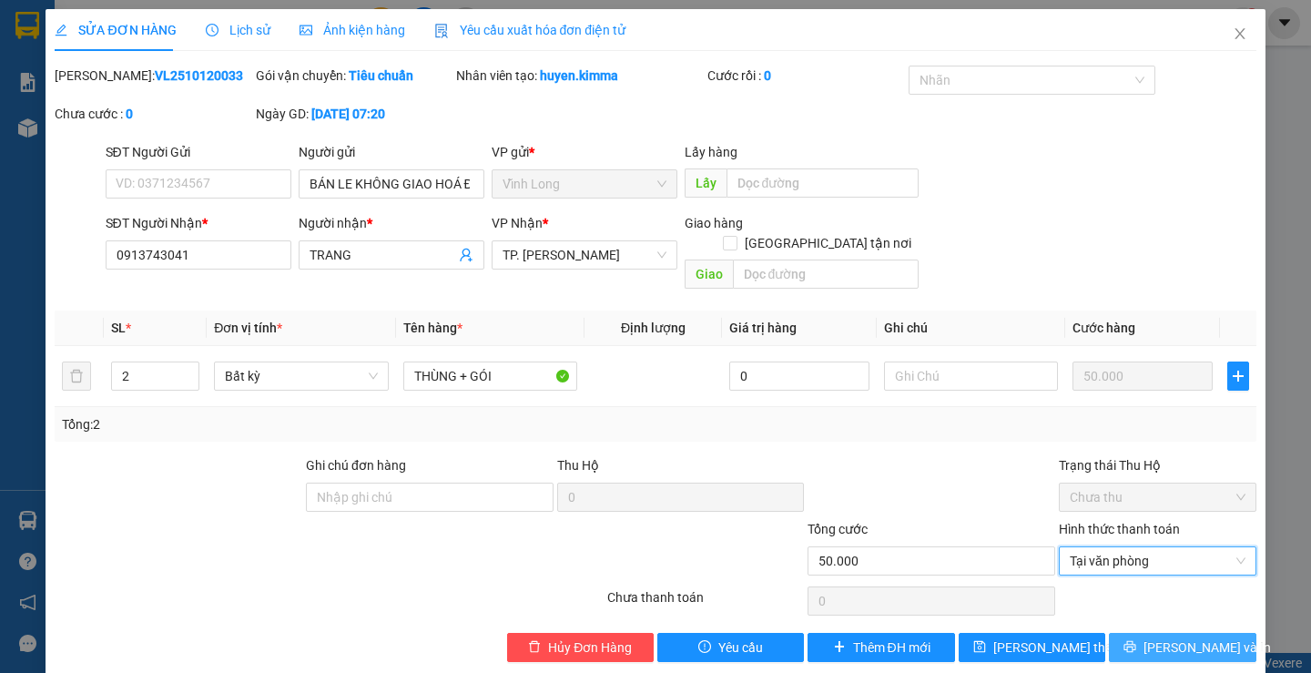
click at [1197, 637] on span "[PERSON_NAME] và In" at bounding box center [1206, 647] width 127 height 20
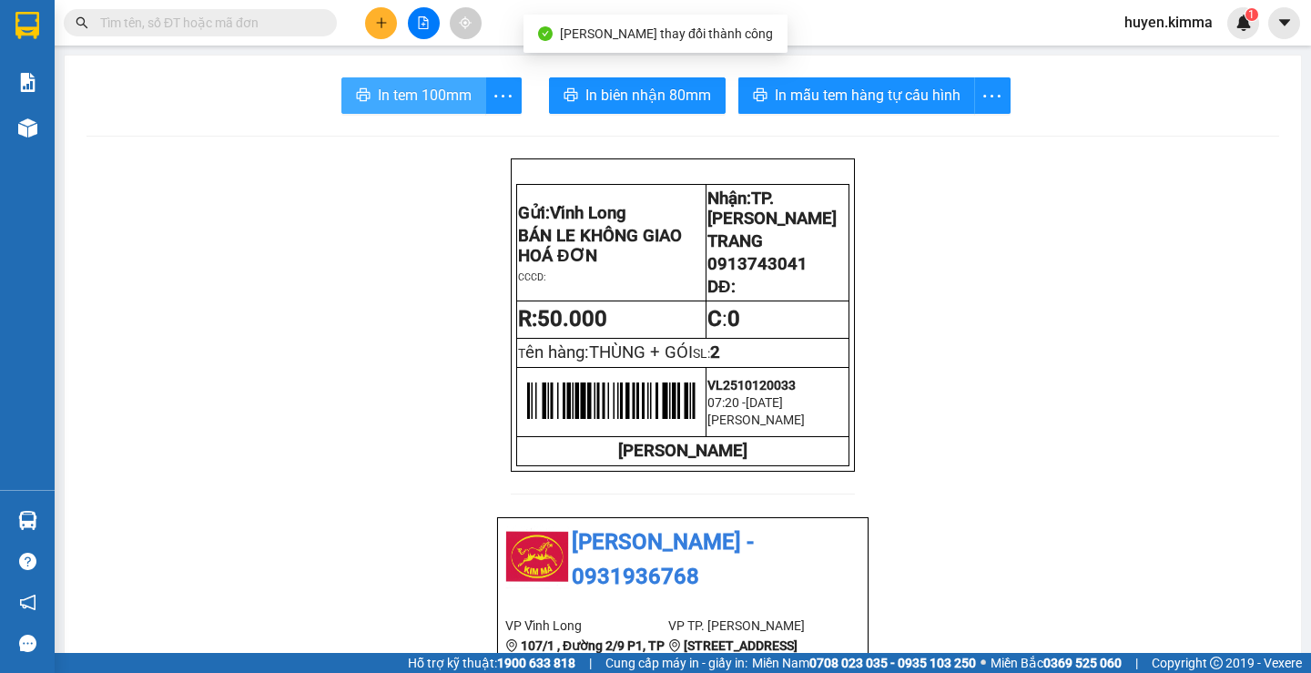
click at [415, 102] on span "In tem 100mm" at bounding box center [425, 95] width 94 height 23
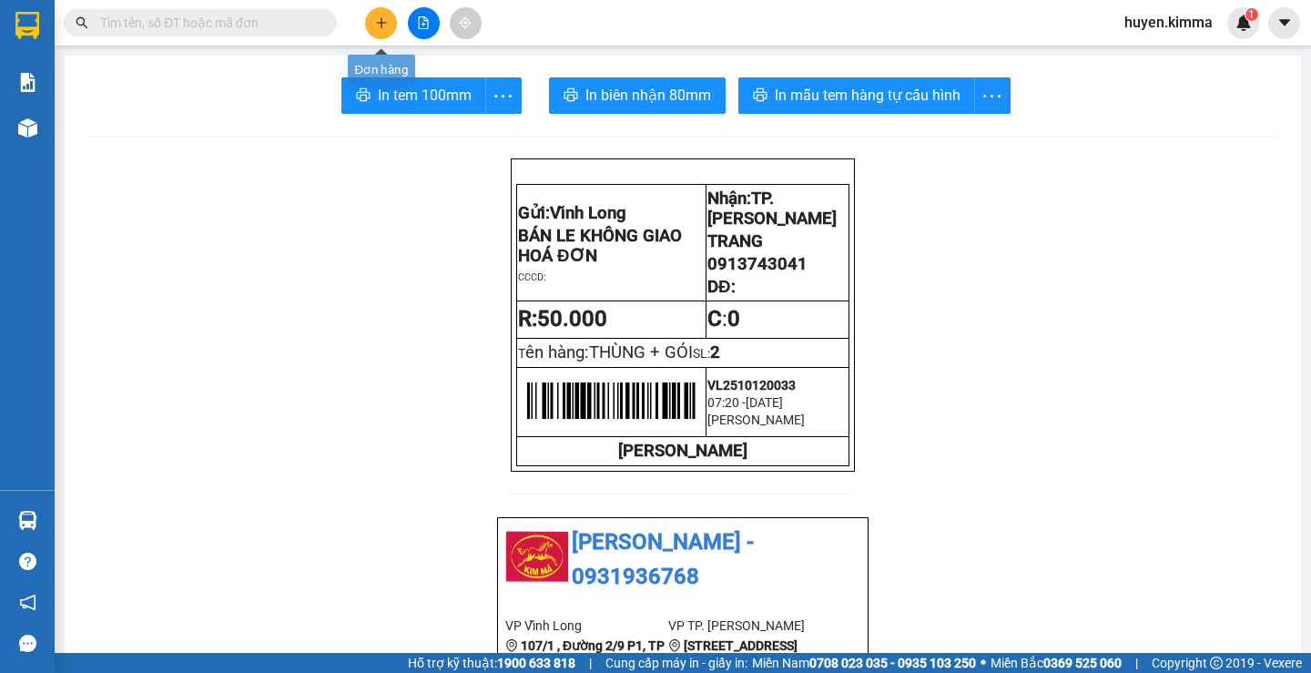
click at [386, 26] on icon "plus" at bounding box center [381, 22] width 13 height 13
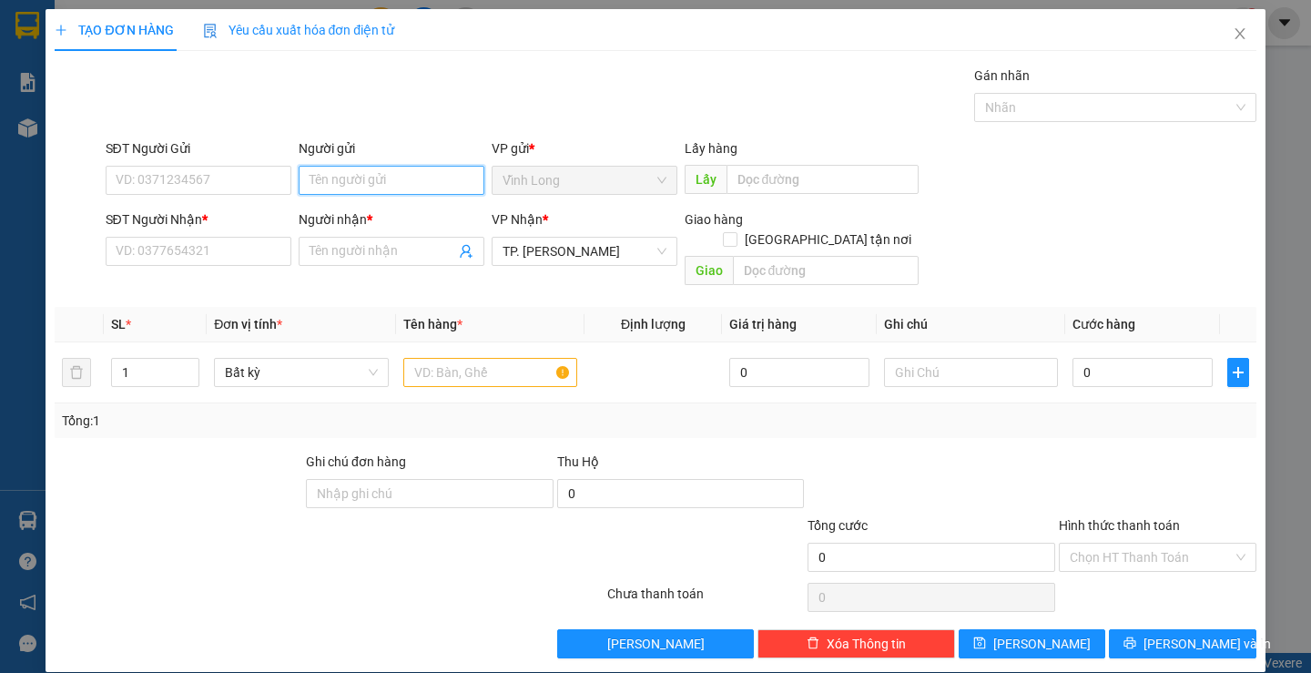
click at [352, 178] on input "Người gửi" at bounding box center [392, 180] width 186 height 29
type input "BÁN"
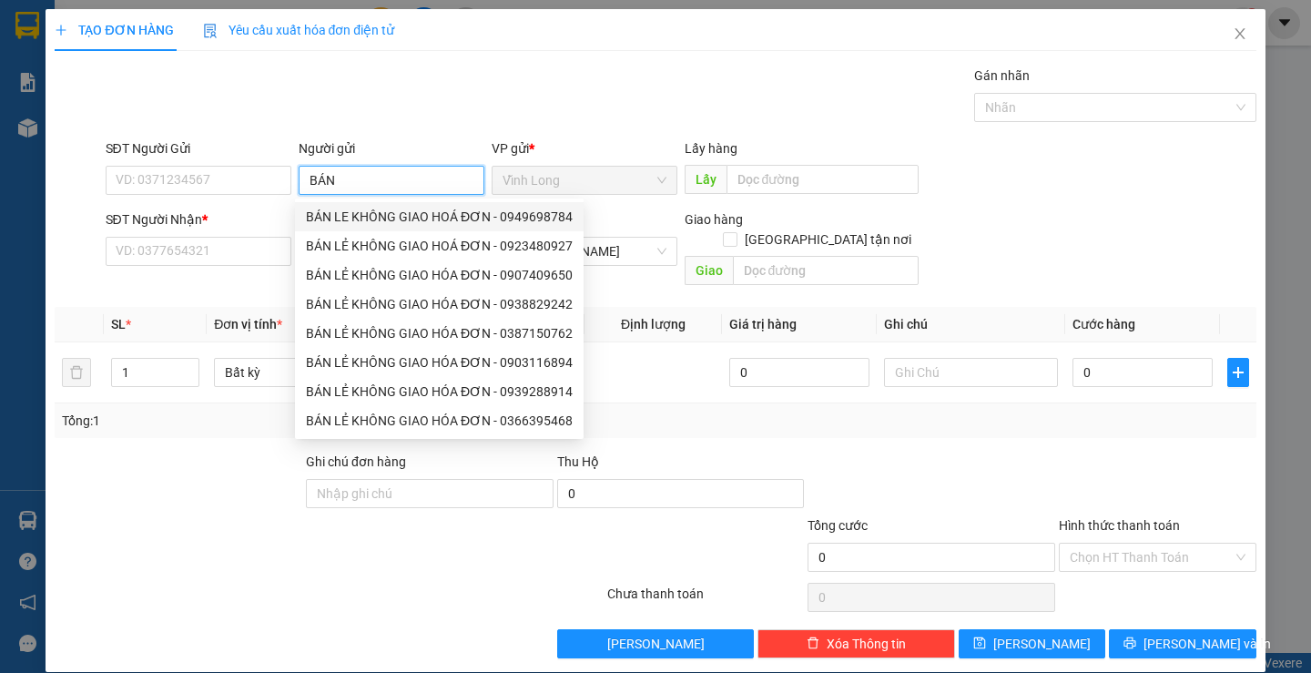
click at [382, 223] on div "BÁN LE KHÔNG GIAO HOÁ ĐƠN - 0949698784" at bounding box center [439, 217] width 267 height 20
type input "0949698784"
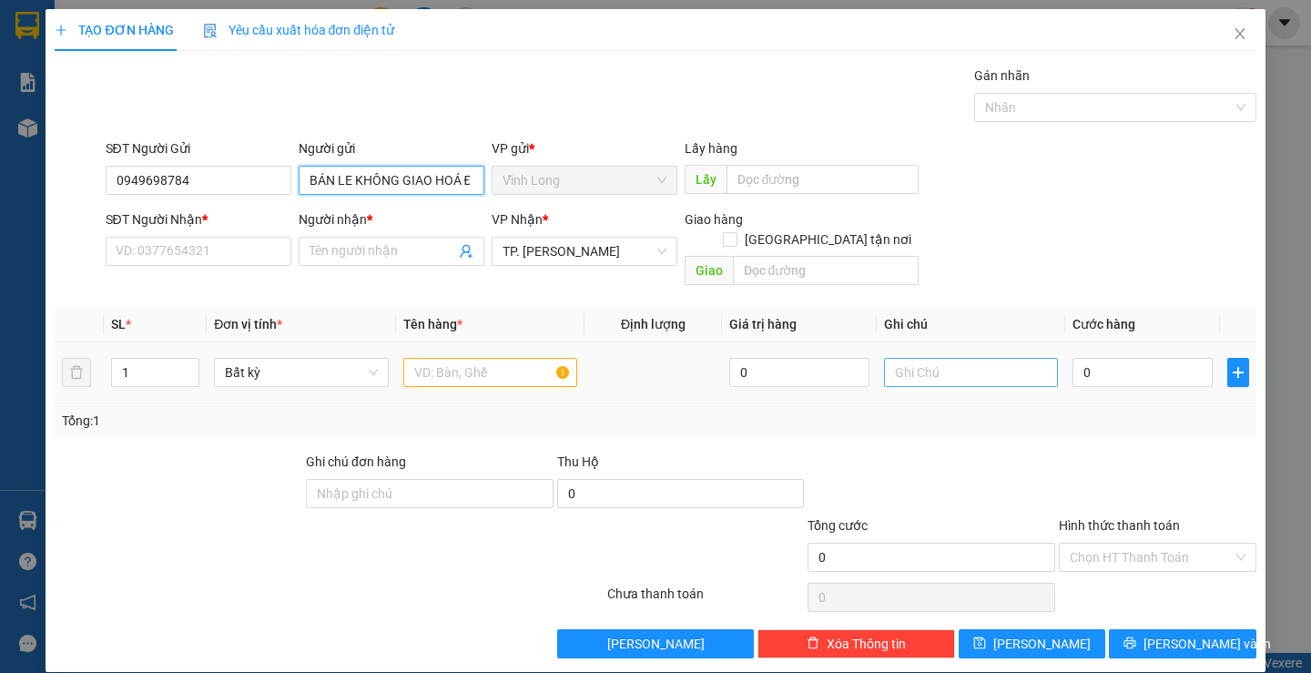
type input "BÁN LE KHÔNG GIAO HOÁ ĐƠN"
click at [933, 358] on input "text" at bounding box center [971, 372] width 174 height 29
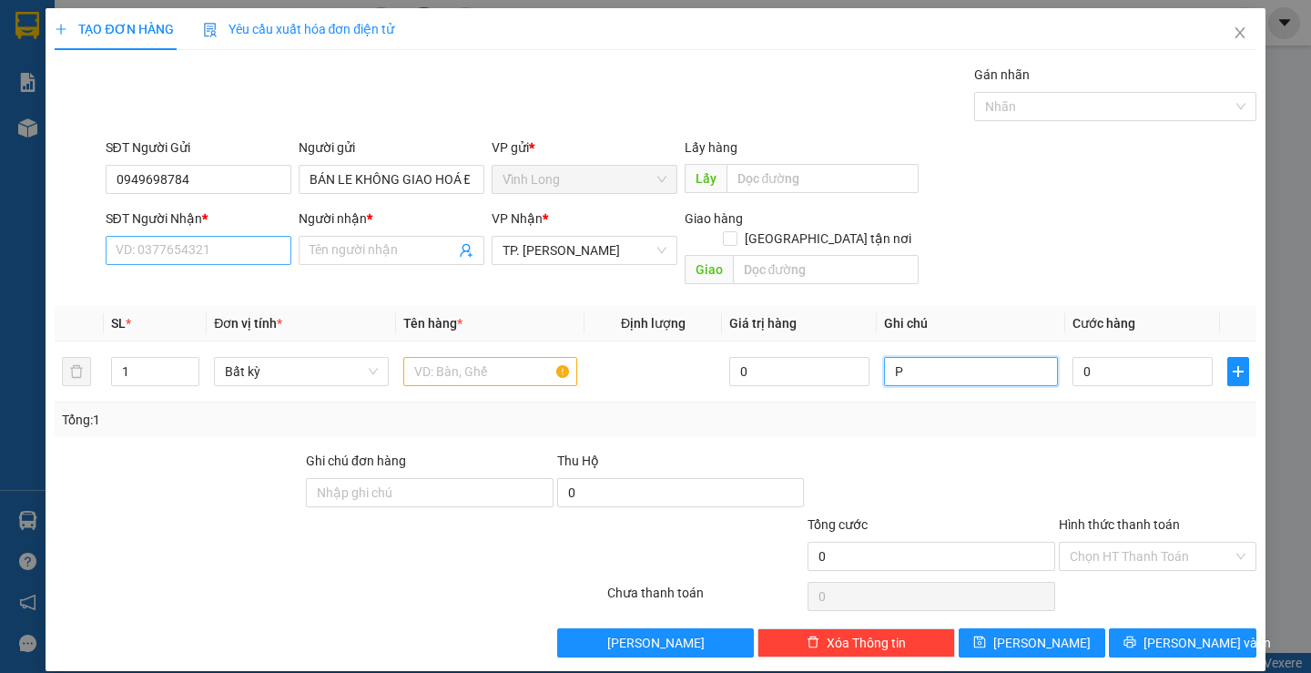
type input "P"
click at [180, 253] on input "SĐT Người Nhận *" at bounding box center [199, 250] width 186 height 29
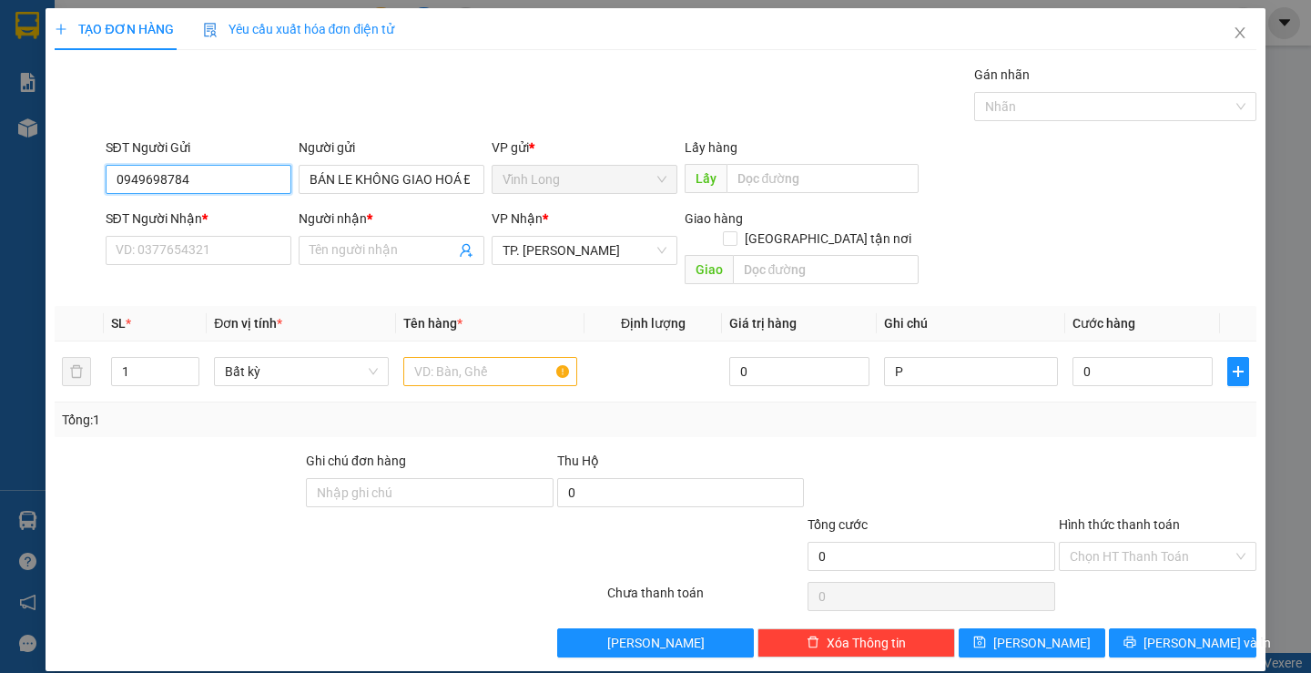
click at [247, 187] on input "0949698784" at bounding box center [199, 179] width 186 height 29
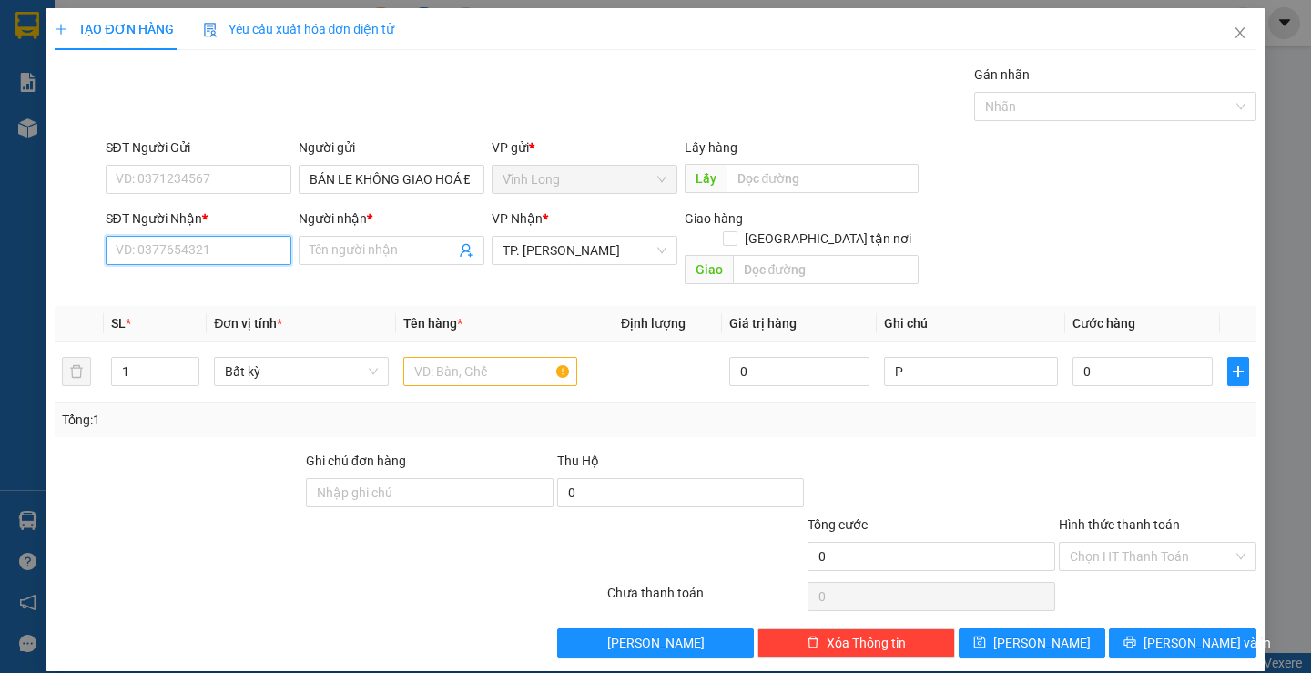
click at [167, 250] on input "SĐT Người Nhận *" at bounding box center [199, 250] width 186 height 29
type input "0907583652"
click at [202, 286] on div "0907583652 - HOÀNG SƠN" at bounding box center [217, 287] width 205 height 20
type input "HOÀNG SƠN"
type input "0907583652"
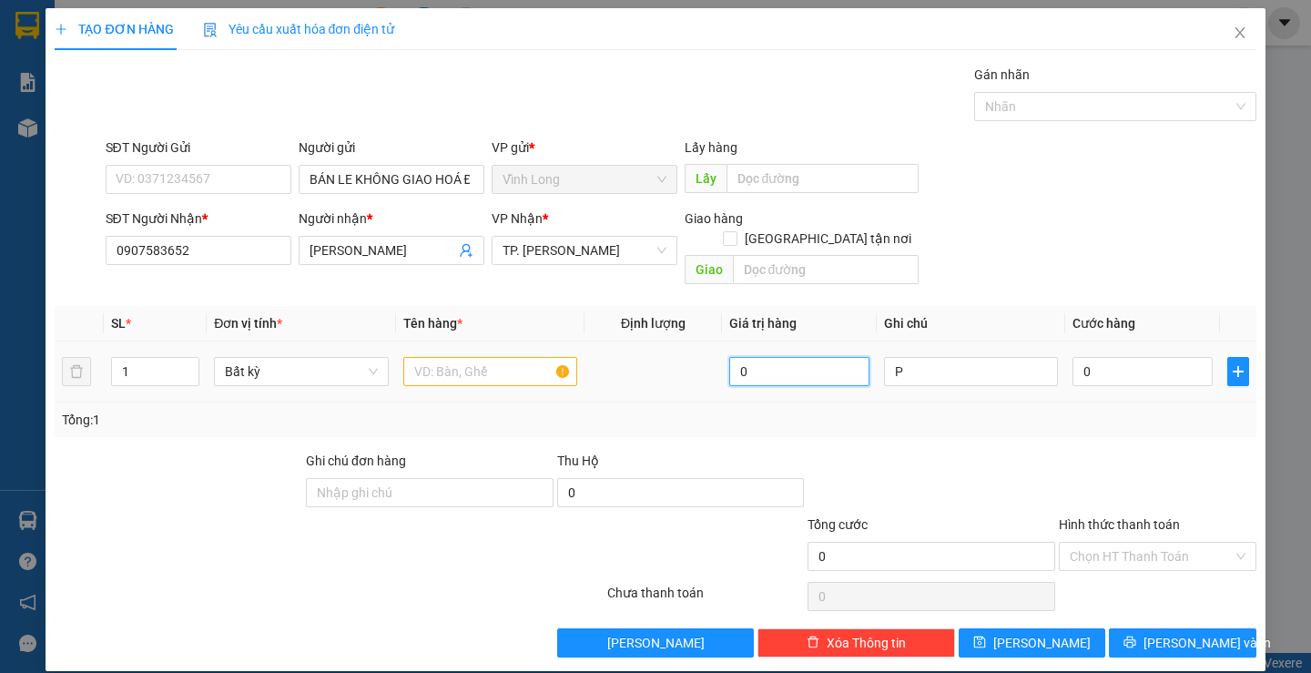
click at [787, 357] on input "0" at bounding box center [799, 371] width 140 height 29
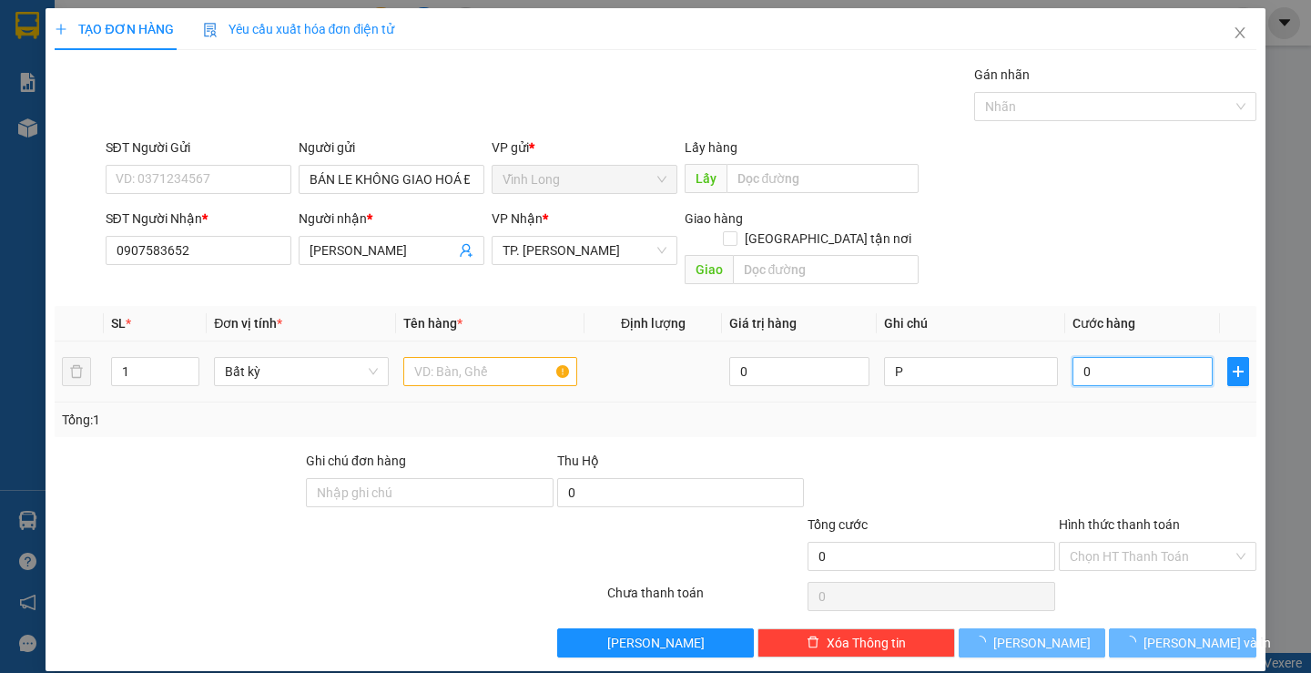
click at [1163, 357] on input "0" at bounding box center [1142, 371] width 140 height 29
type input "4"
type input "40"
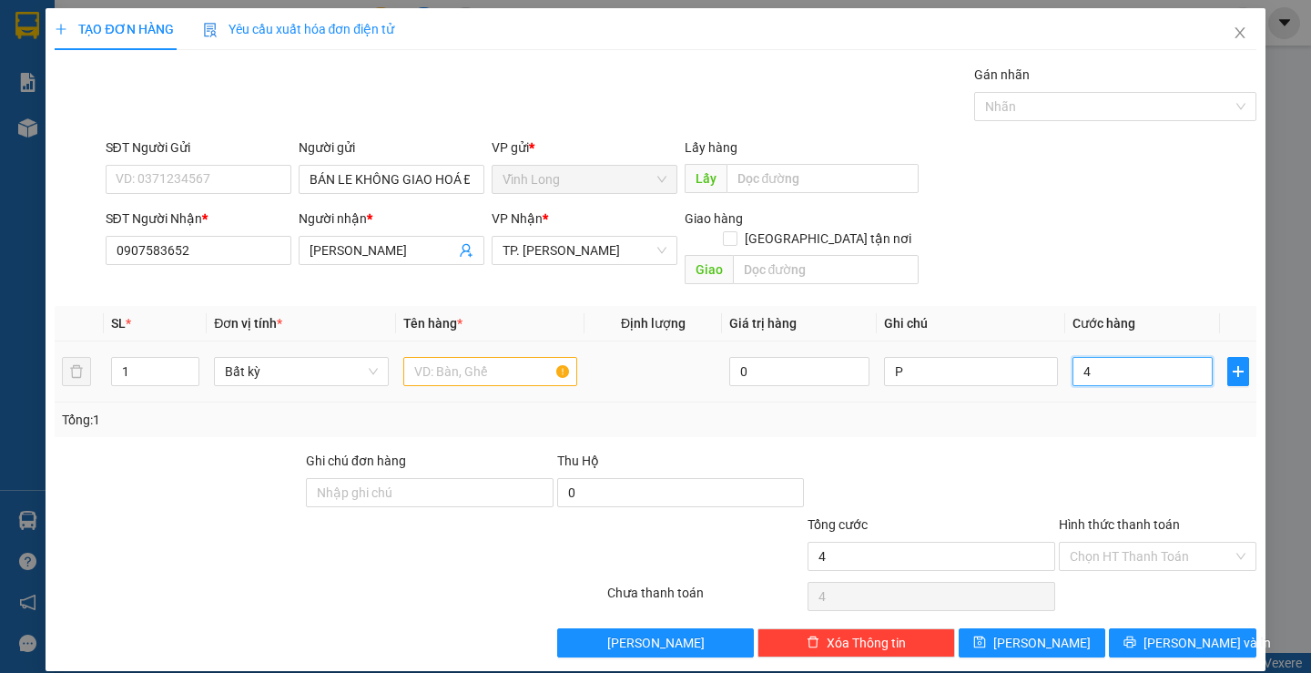
type input "40"
type input "40.000"
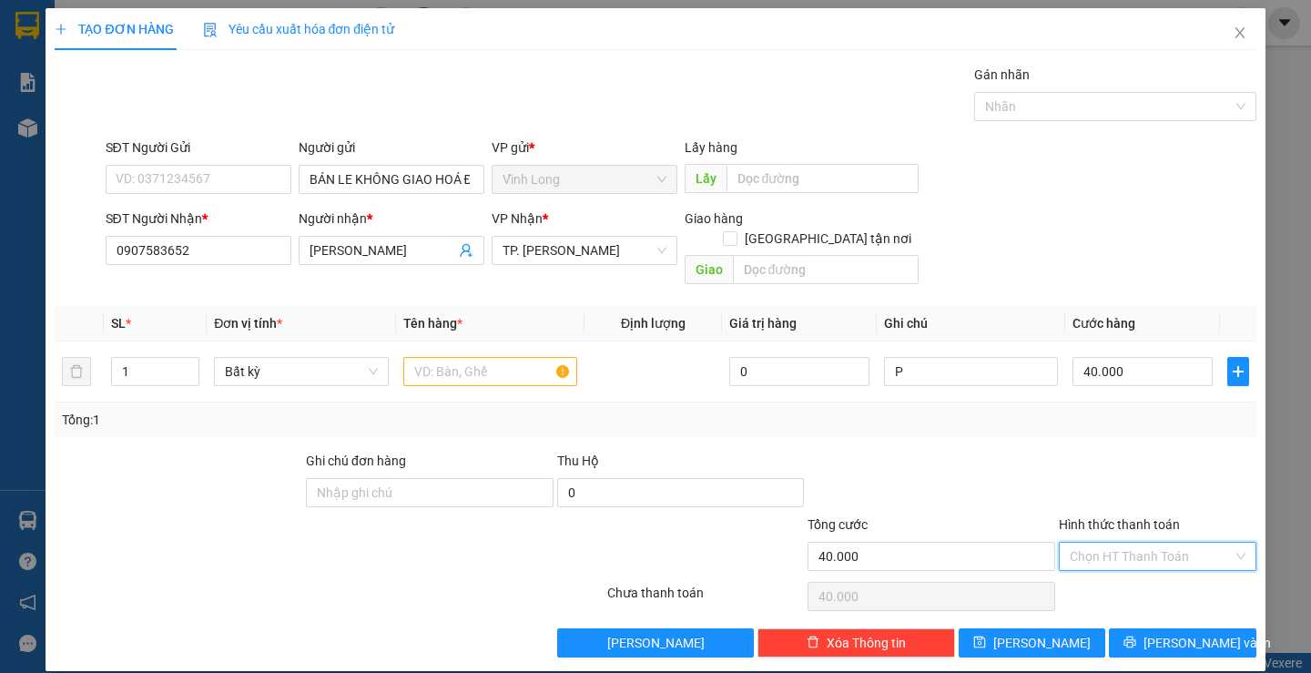
click at [1111, 542] on input "Hình thức thanh toán" at bounding box center [1150, 555] width 163 height 27
click at [475, 363] on input "text" at bounding box center [490, 371] width 174 height 29
type input "THÙNG MUS"
click at [1139, 544] on input "Hình thức thanh toán" at bounding box center [1150, 555] width 163 height 27
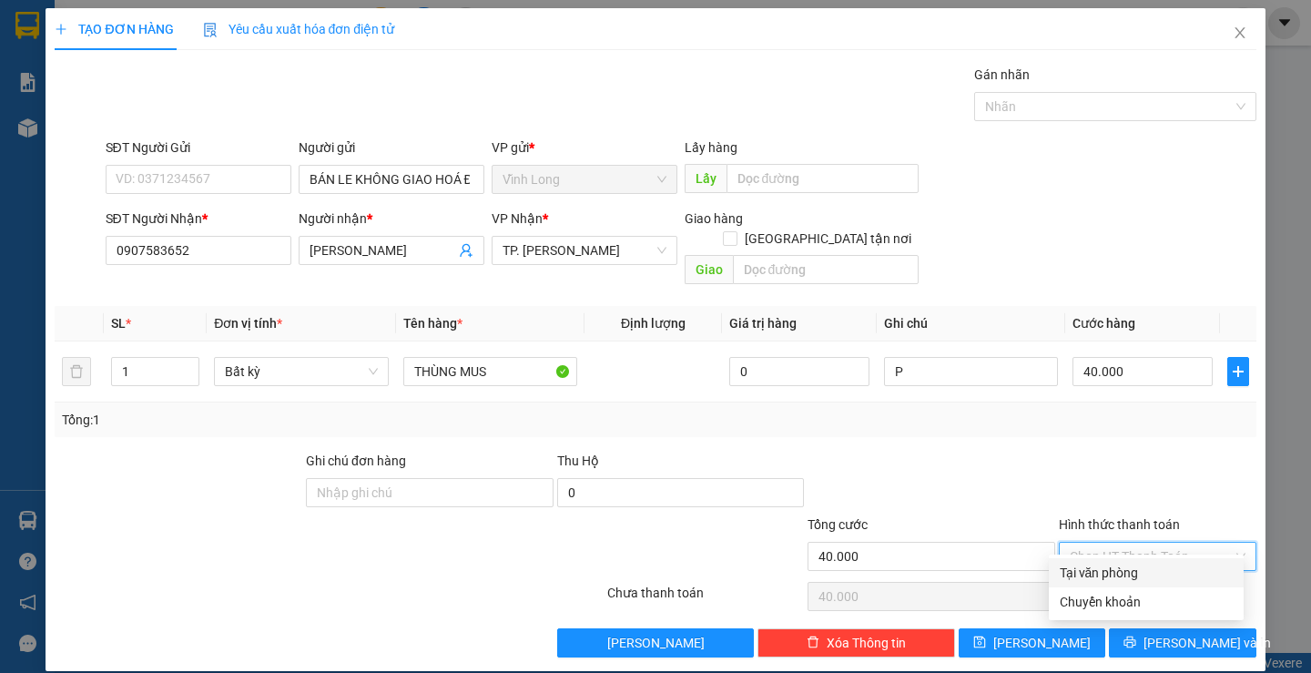
click at [1114, 576] on div "Tại văn phòng" at bounding box center [1145, 572] width 173 height 20
type input "0"
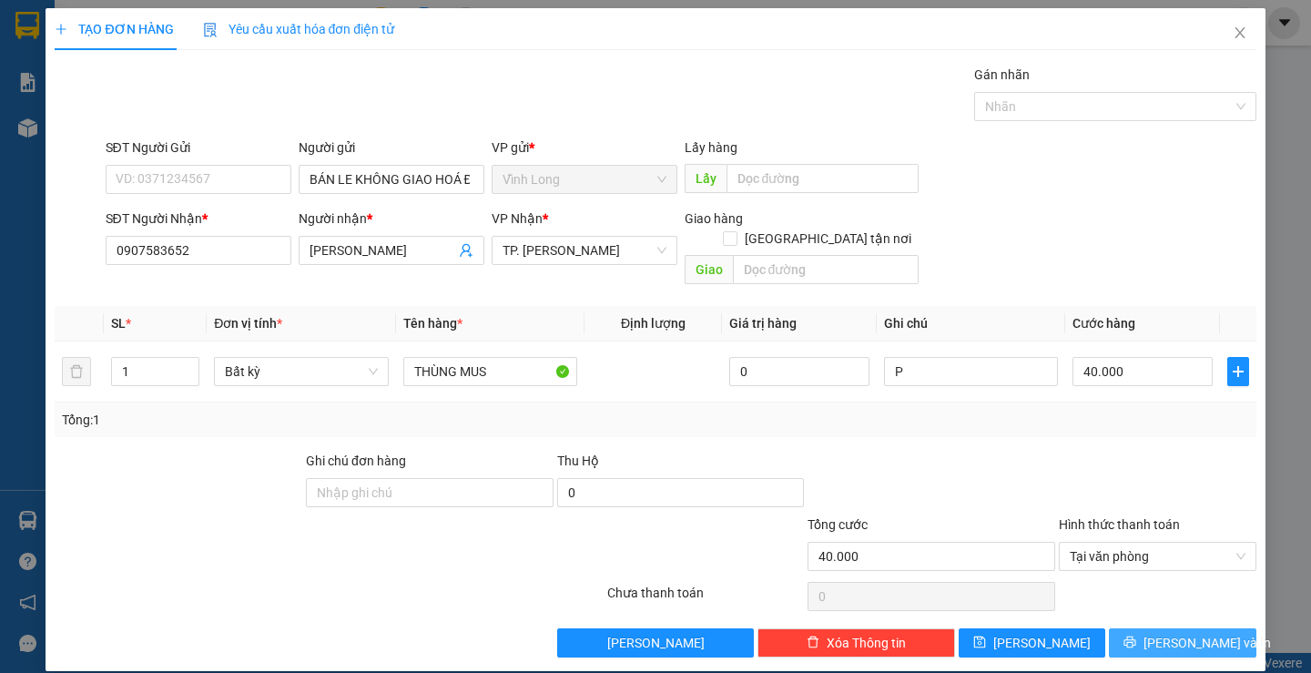
click at [1172, 633] on span "[PERSON_NAME] và In" at bounding box center [1206, 643] width 127 height 20
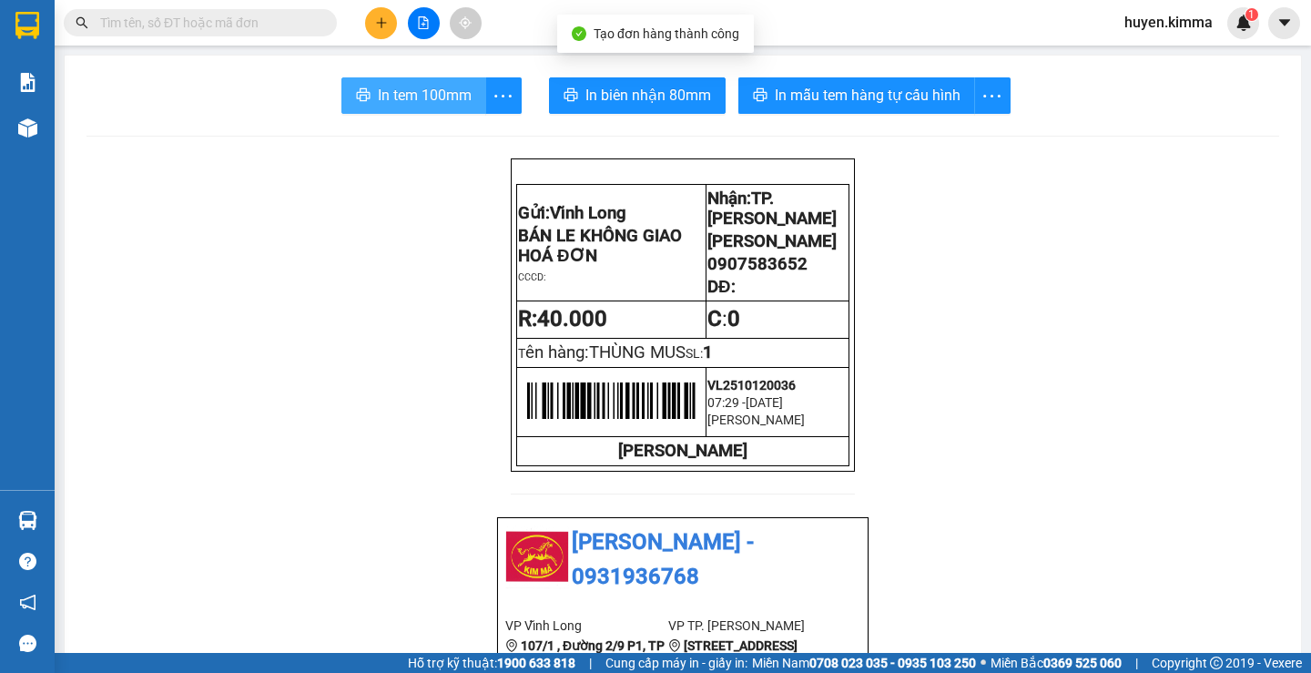
click at [413, 99] on span "In tem 100mm" at bounding box center [425, 95] width 94 height 23
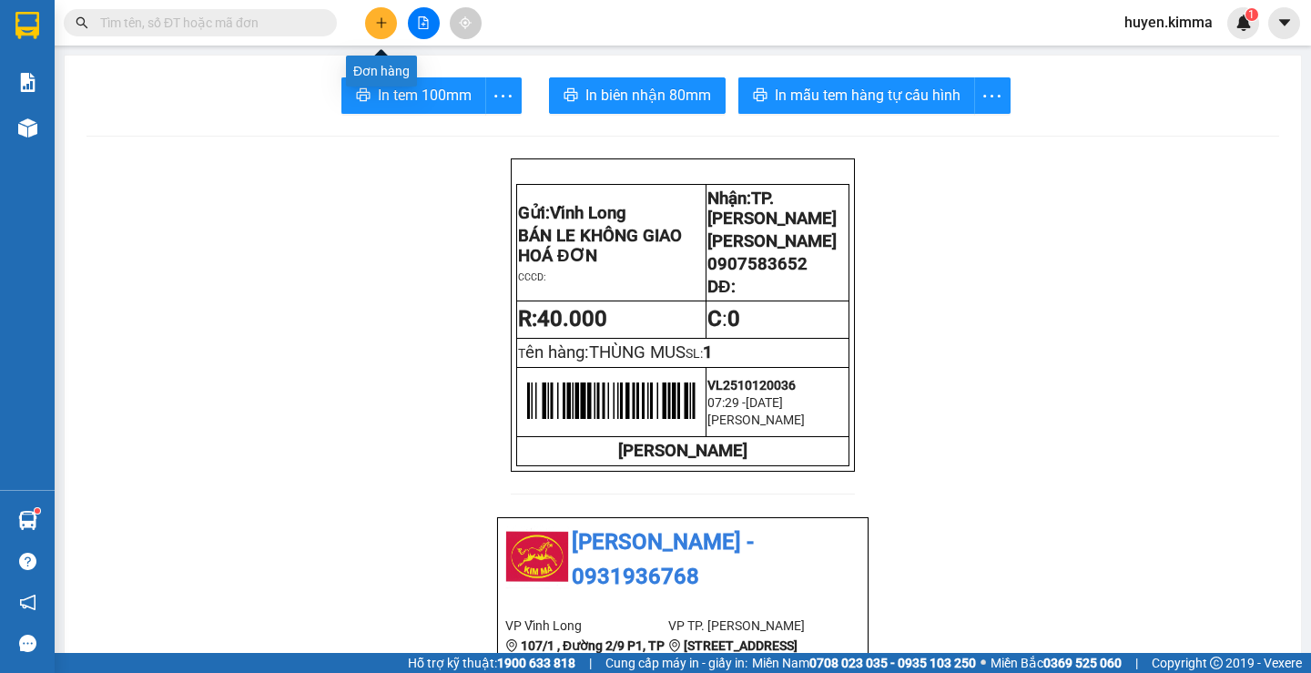
click at [377, 14] on button at bounding box center [381, 23] width 32 height 32
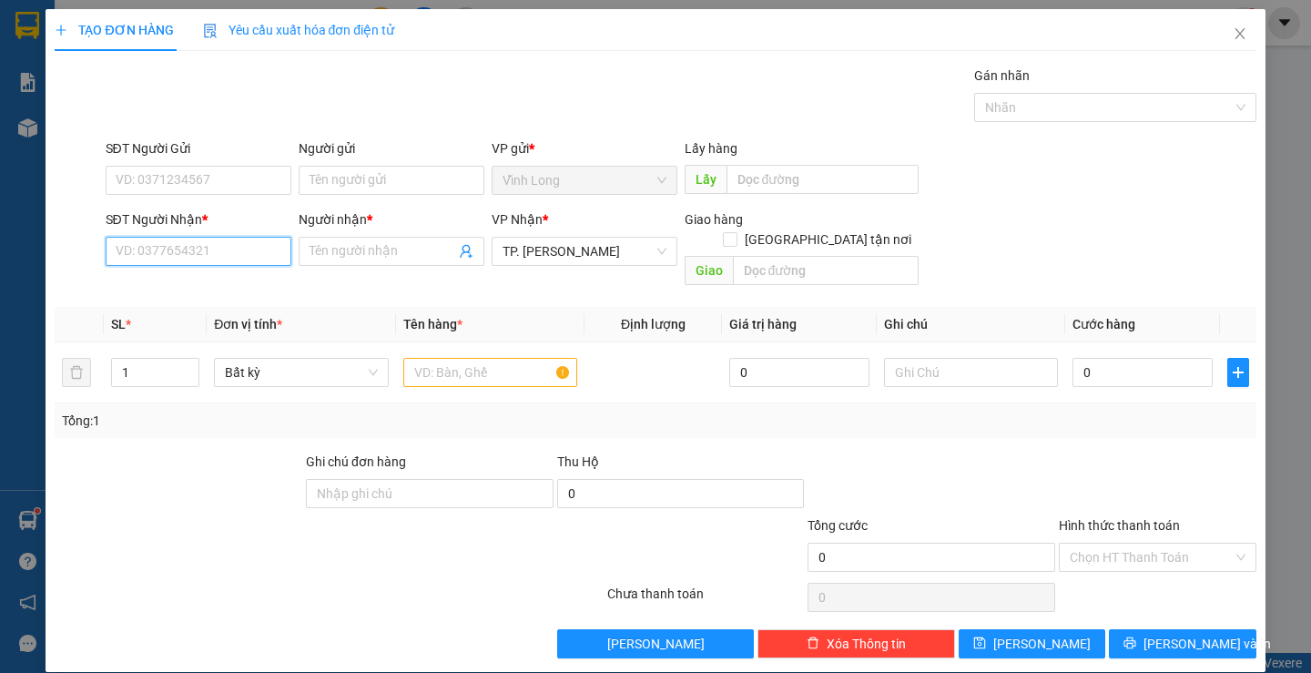
click at [258, 254] on input "SĐT Người Nhận *" at bounding box center [199, 251] width 186 height 29
type input "0903138105"
click at [219, 292] on div "0903138105 - ANH ĐÀO" at bounding box center [204, 288] width 179 height 20
type input "ANH ĐÀO"
type input "TX GIAO"
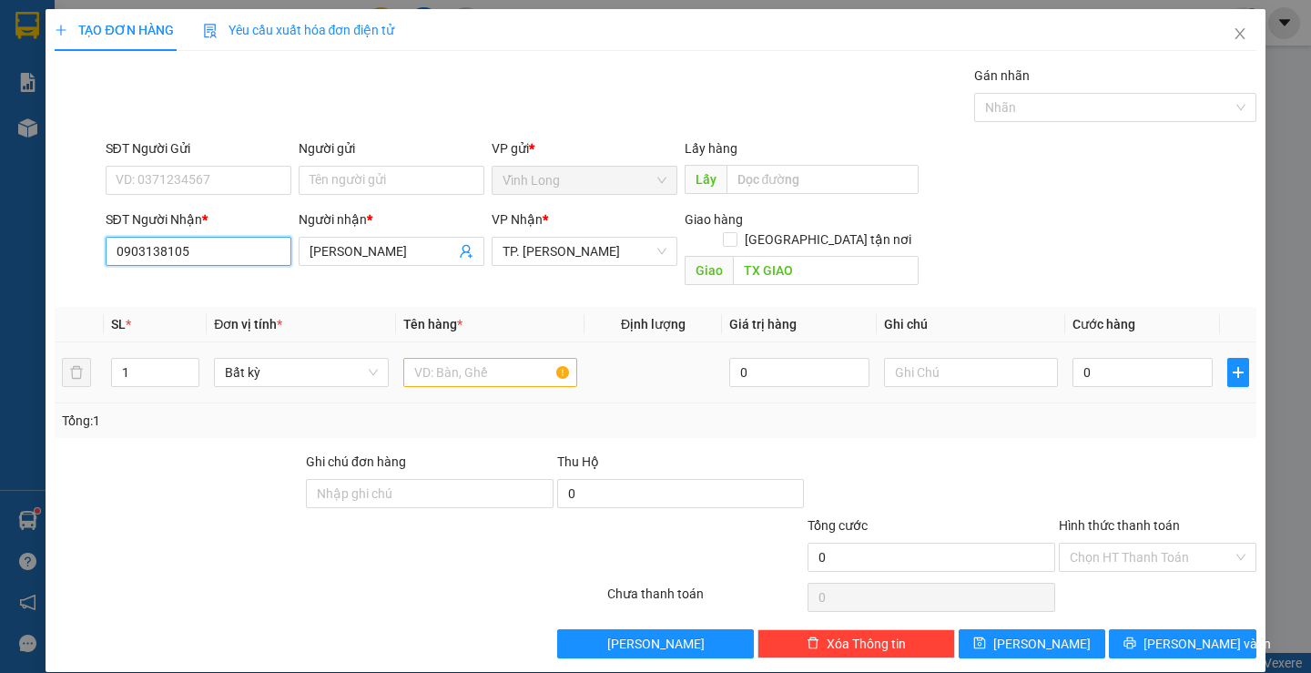
type input "0903138105"
click at [461, 358] on input "text" at bounding box center [490, 372] width 174 height 29
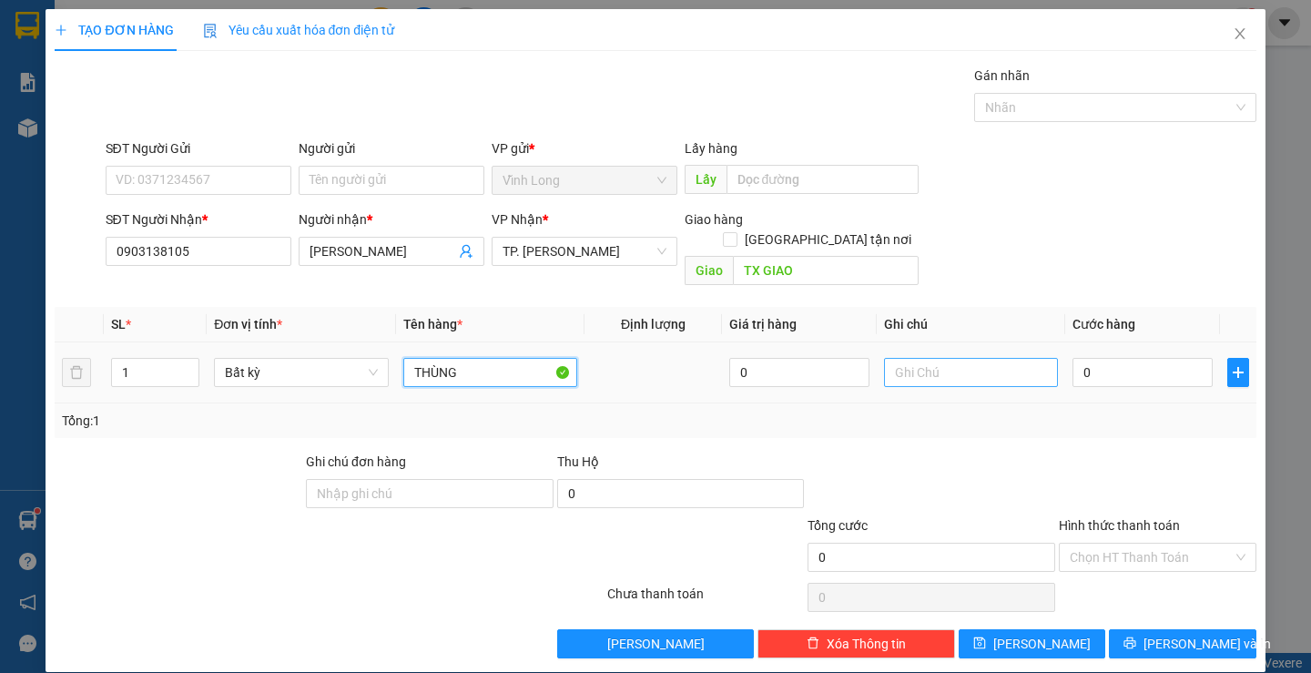
type input "THÙNG"
click at [970, 366] on input "text" at bounding box center [971, 372] width 174 height 29
type input "H"
click at [1144, 358] on input "0" at bounding box center [1142, 372] width 140 height 29
type input "3"
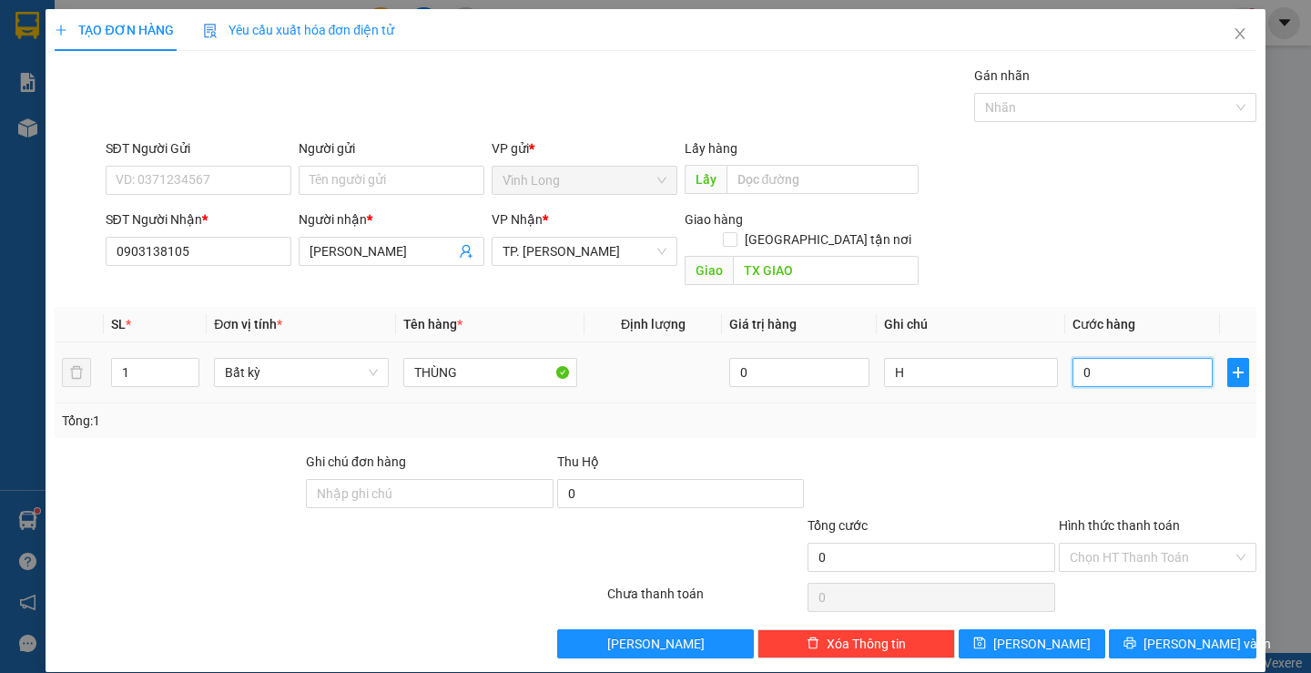
type input "3"
type input "30"
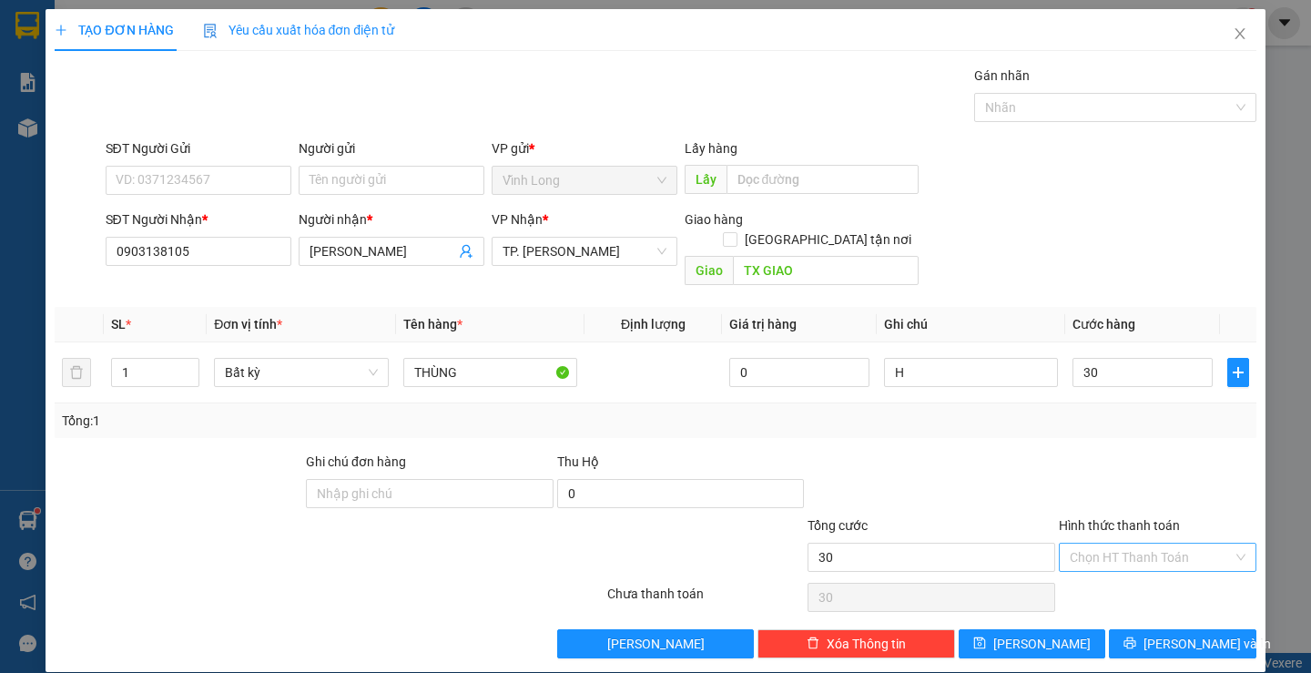
type input "30.000"
click at [1147, 543] on input "Hình thức thanh toán" at bounding box center [1150, 556] width 163 height 27
click at [1154, 582] on div "Tại văn phòng" at bounding box center [1145, 573] width 173 height 20
type input "0"
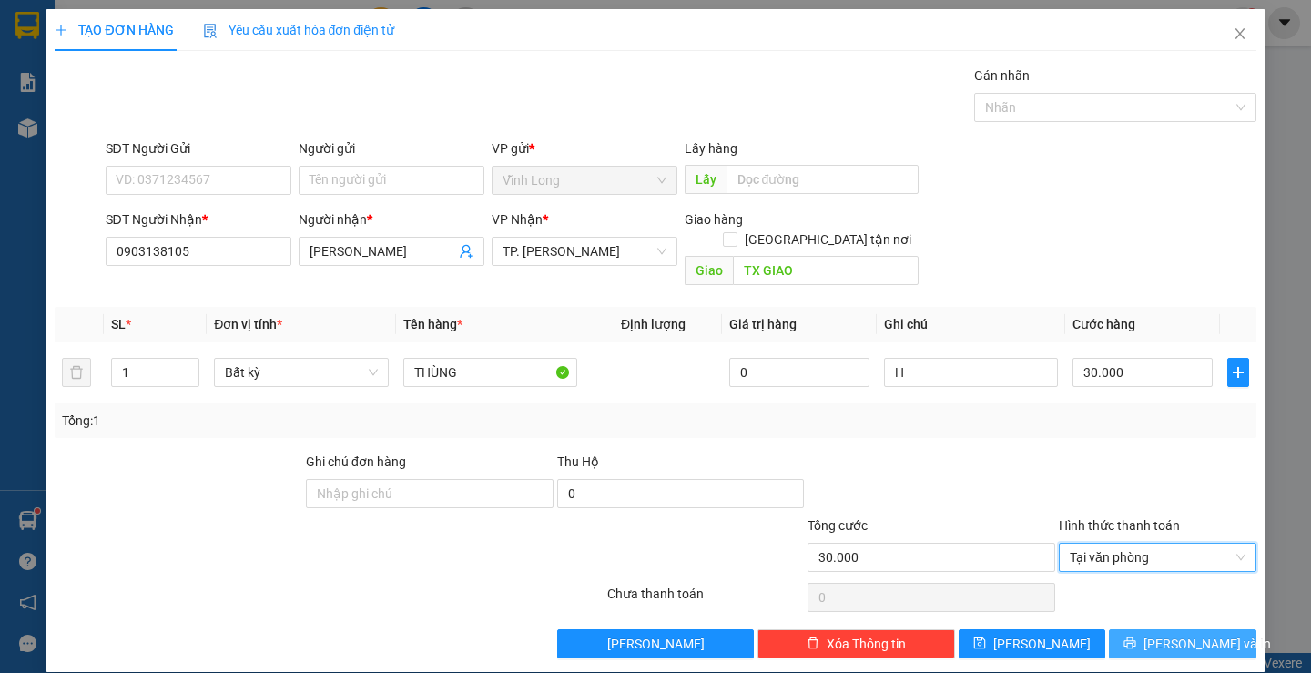
click at [1177, 633] on span "[PERSON_NAME] và In" at bounding box center [1206, 643] width 127 height 20
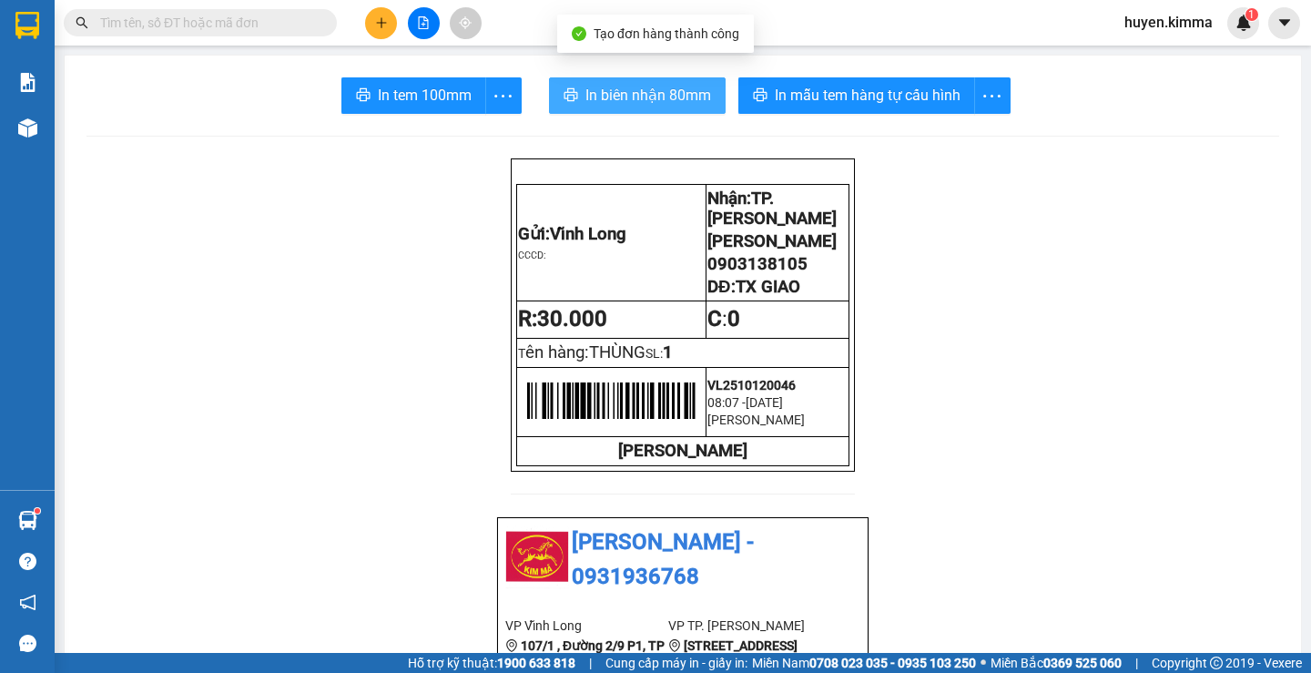
click at [585, 88] on span "In biên nhận 80mm" at bounding box center [648, 95] width 126 height 23
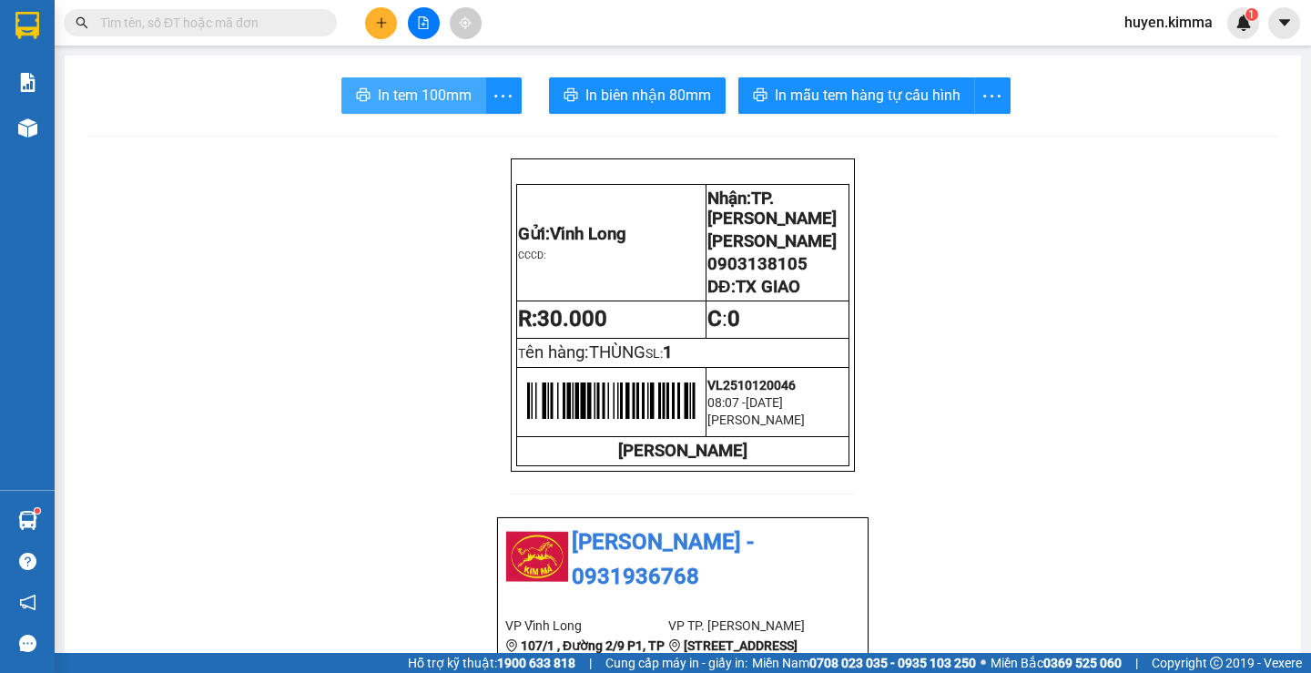
click at [417, 91] on span "In tem 100mm" at bounding box center [425, 95] width 94 height 23
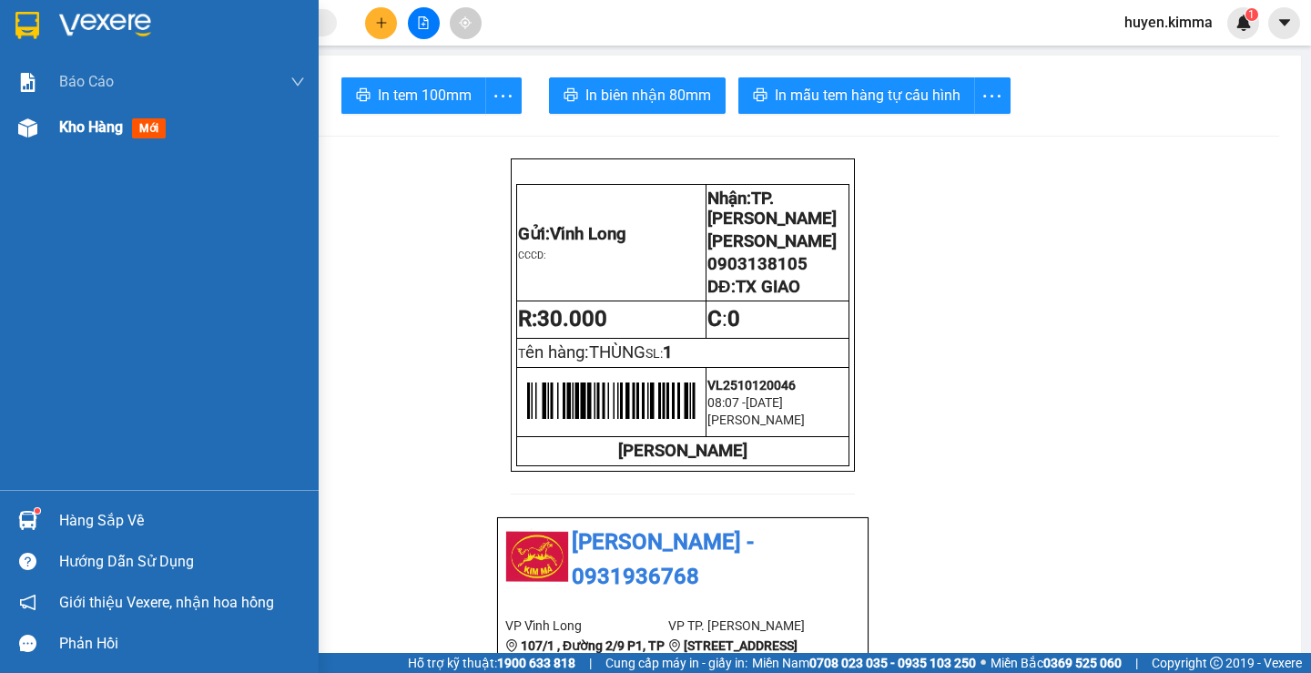
click at [142, 130] on span "mới" at bounding box center [149, 128] width 34 height 20
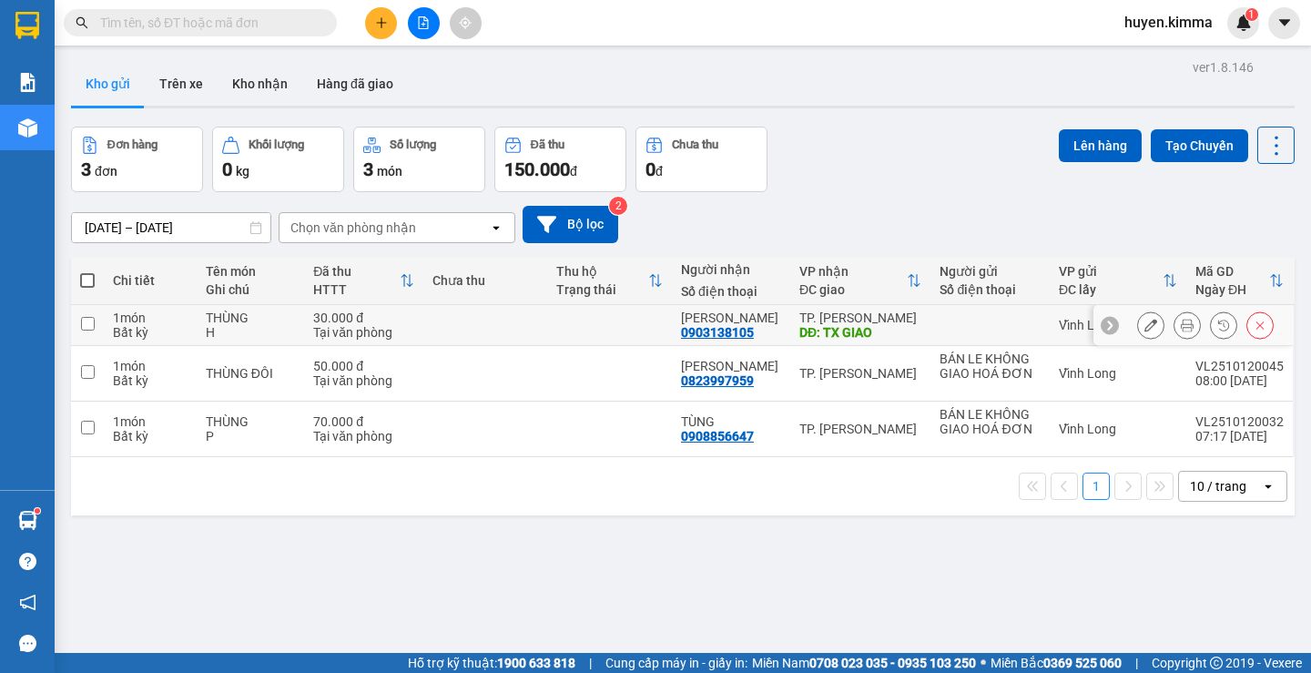
click at [1138, 329] on button at bounding box center [1150, 325] width 25 height 32
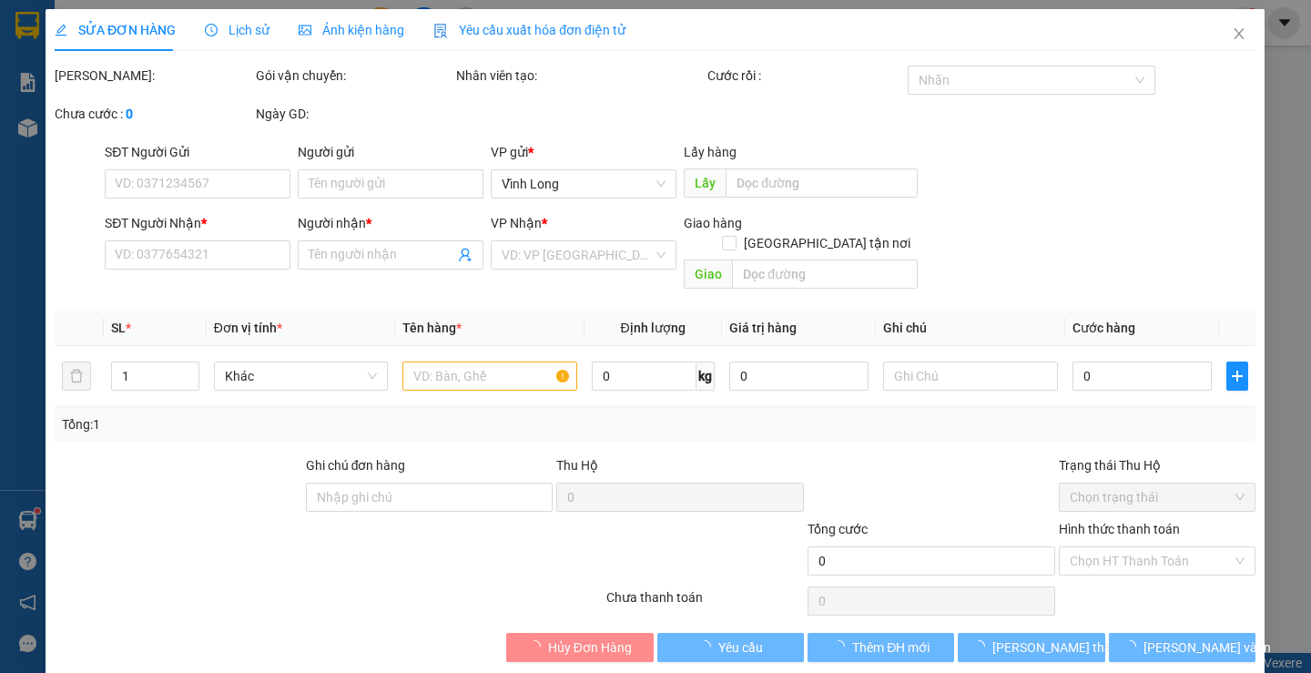
type input "0903138105"
type input "ANH ĐÀO"
type input "TX GIAO"
type input "30.000"
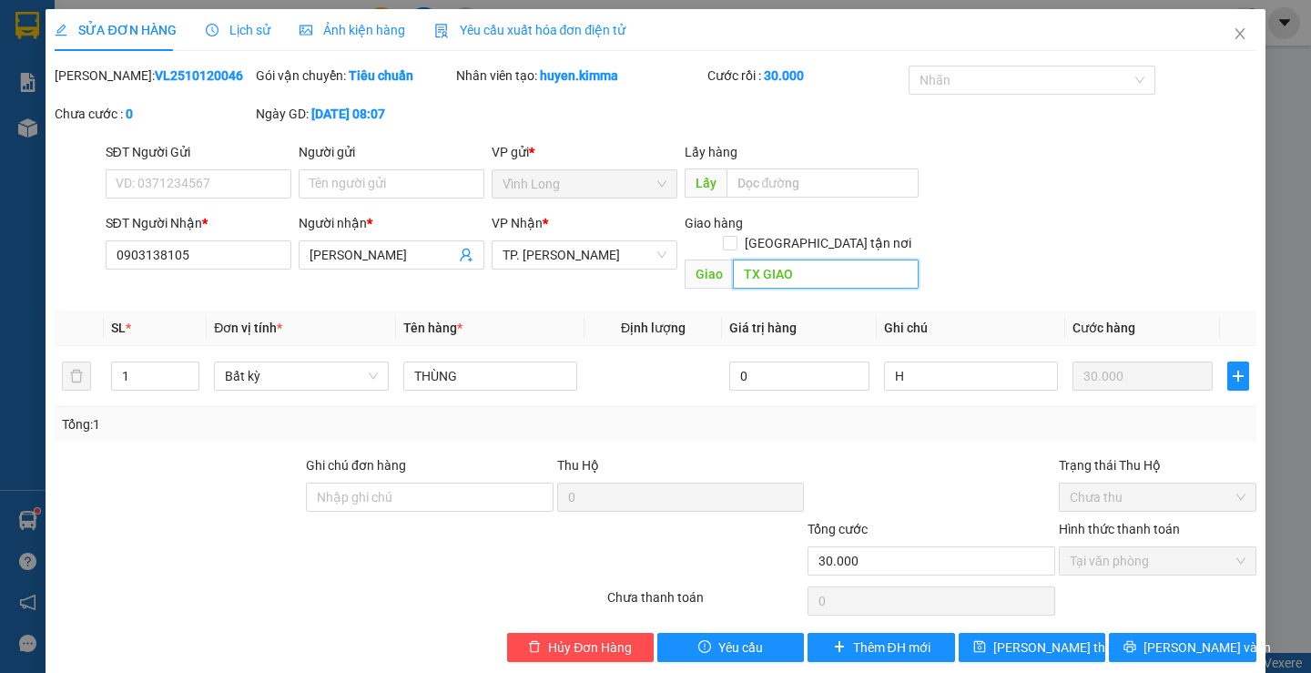
click at [807, 259] on input "TX GIAO" at bounding box center [826, 273] width 186 height 29
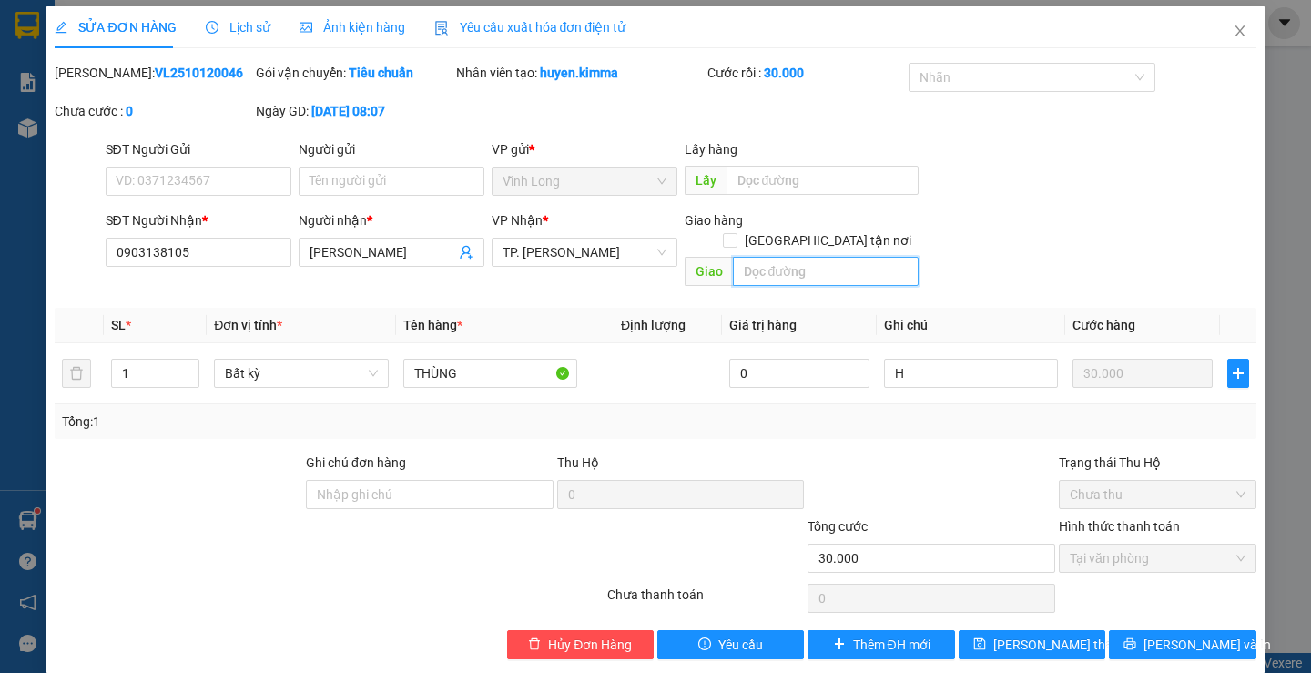
scroll to position [5, 0]
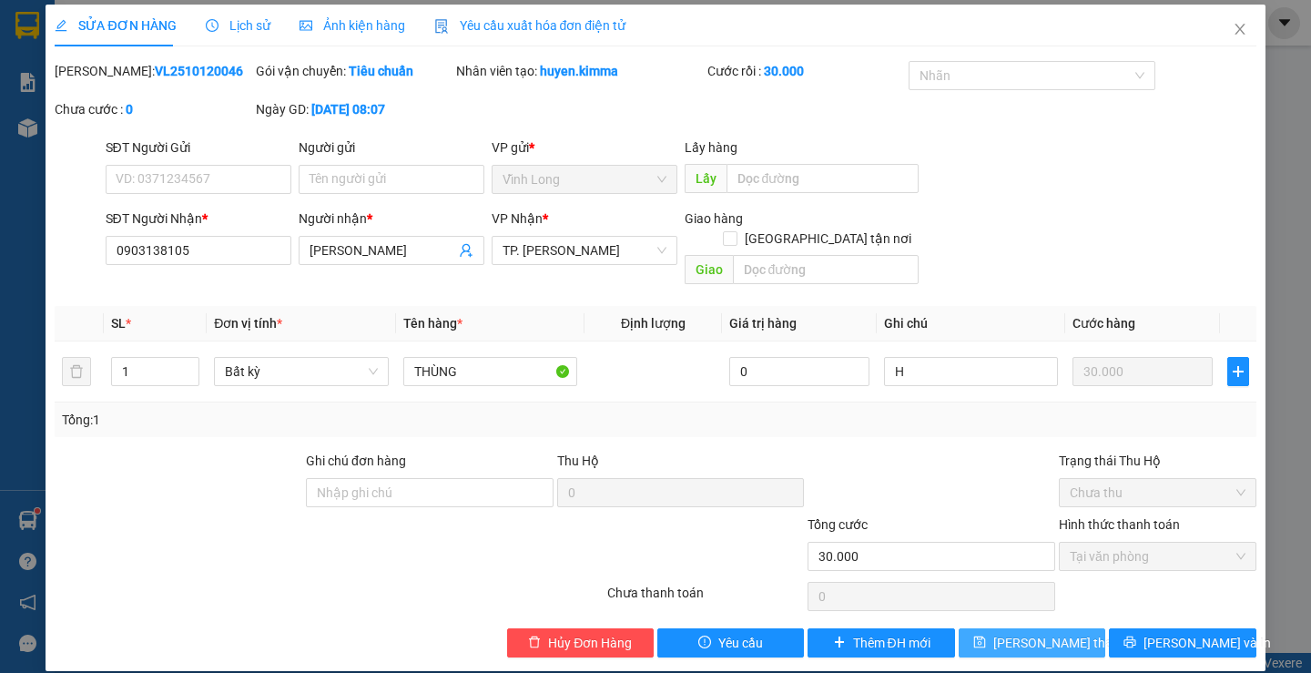
click at [1046, 633] on span "Lưu thay đổi" at bounding box center [1066, 643] width 146 height 20
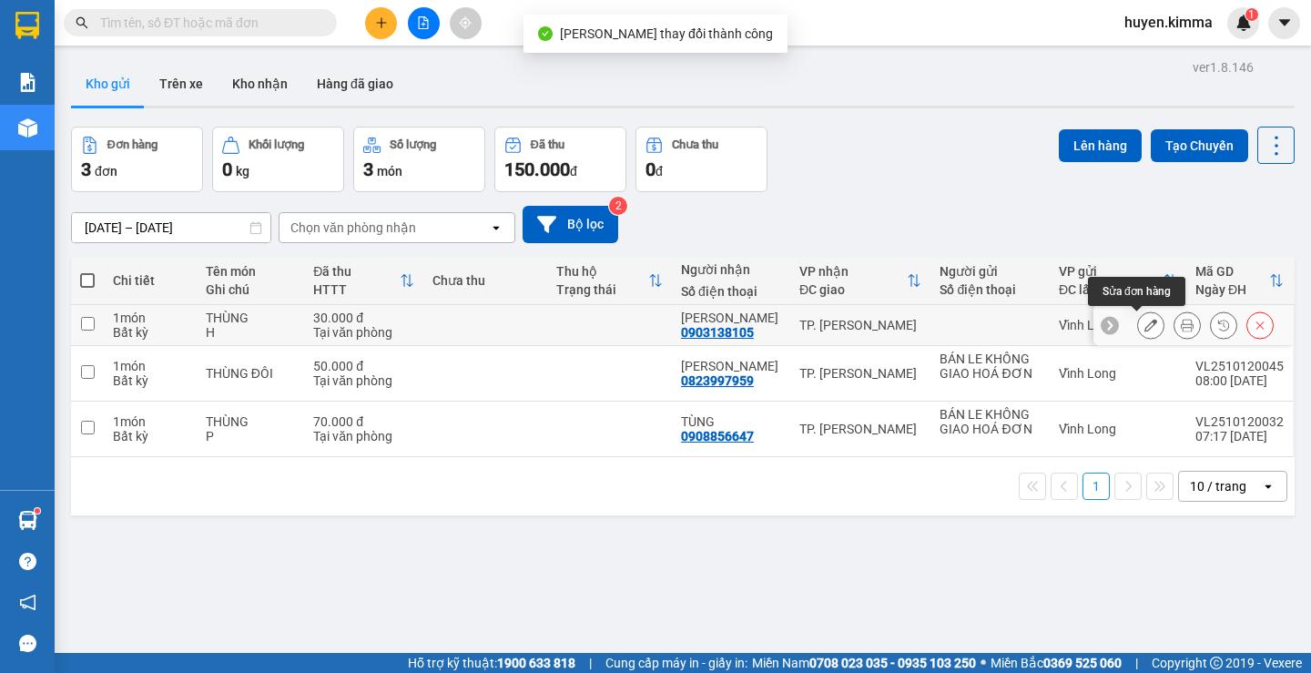
click at [1144, 324] on icon at bounding box center [1150, 325] width 13 height 13
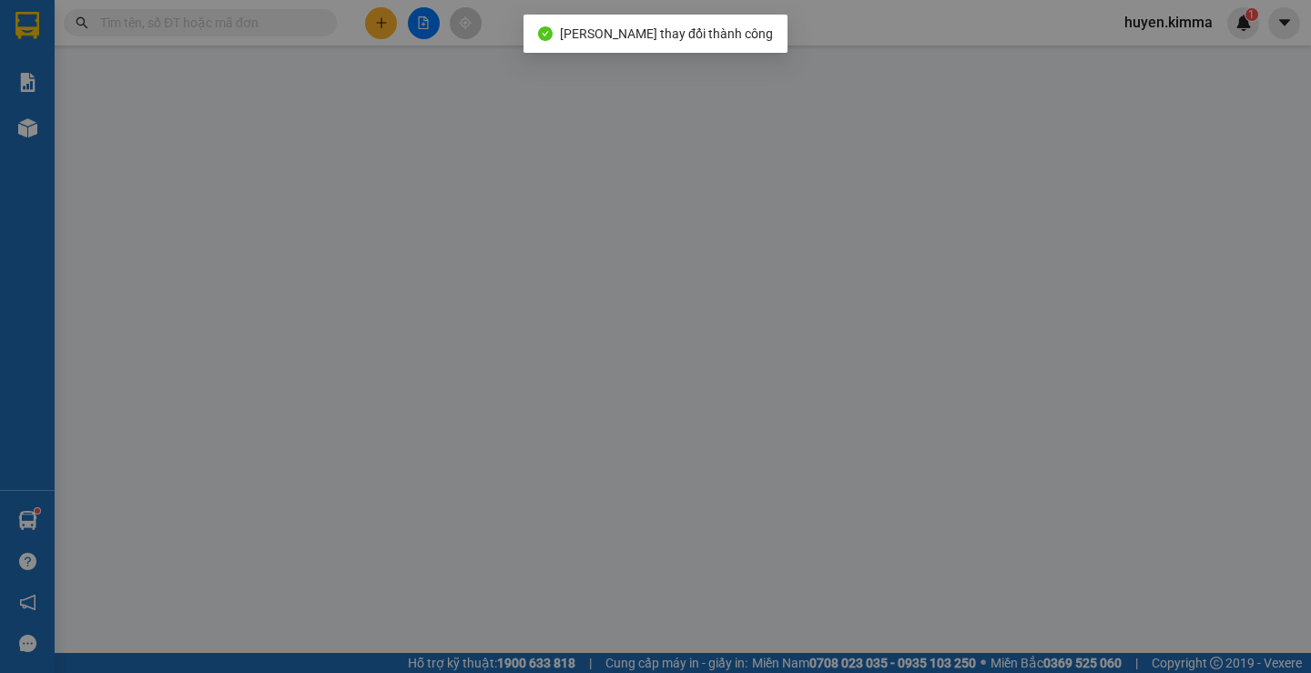
type input "0903138105"
type input "ANH ĐÀO"
type input "30.000"
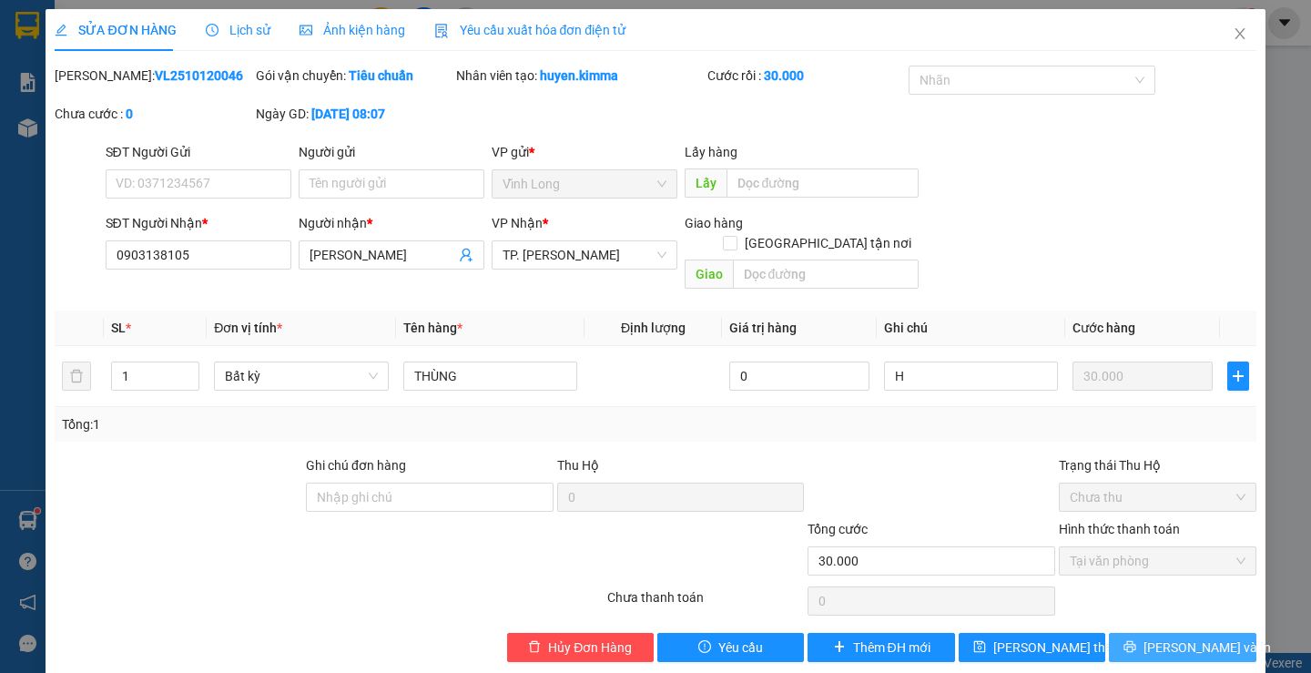
click at [1169, 637] on span "[PERSON_NAME] và In" at bounding box center [1206, 647] width 127 height 20
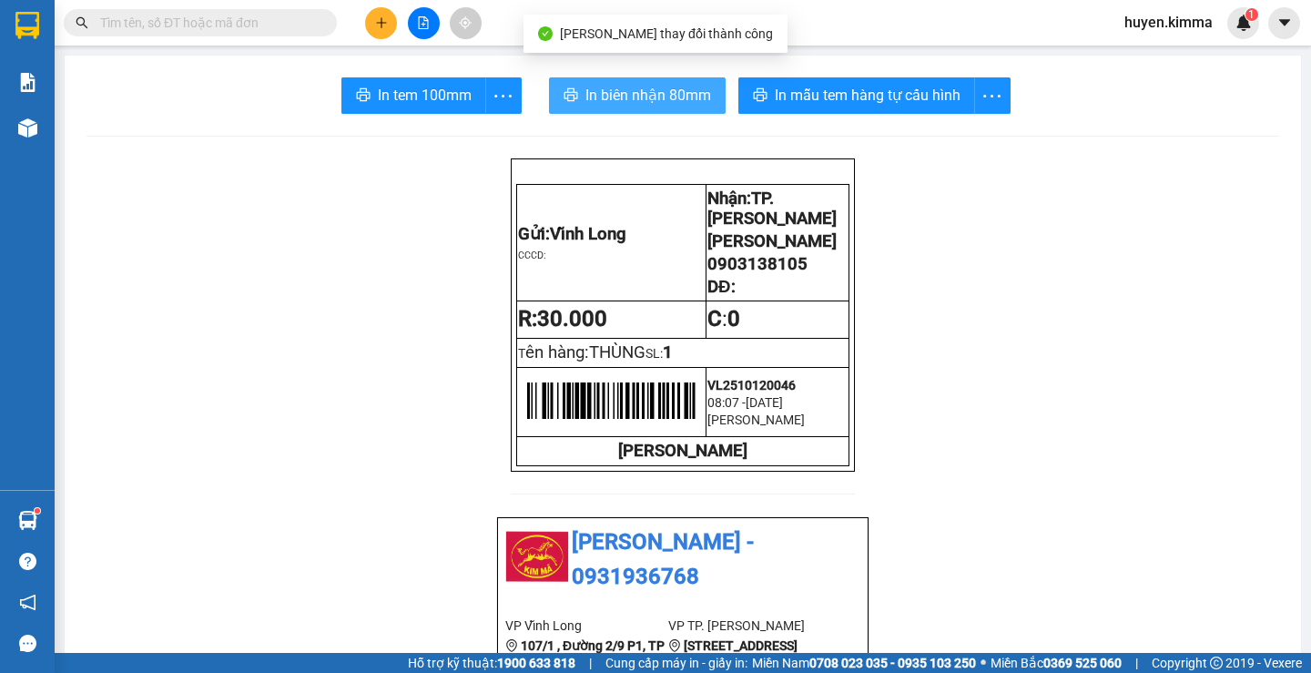
click at [602, 107] on button "In biên nhận 80mm" at bounding box center [637, 95] width 177 height 36
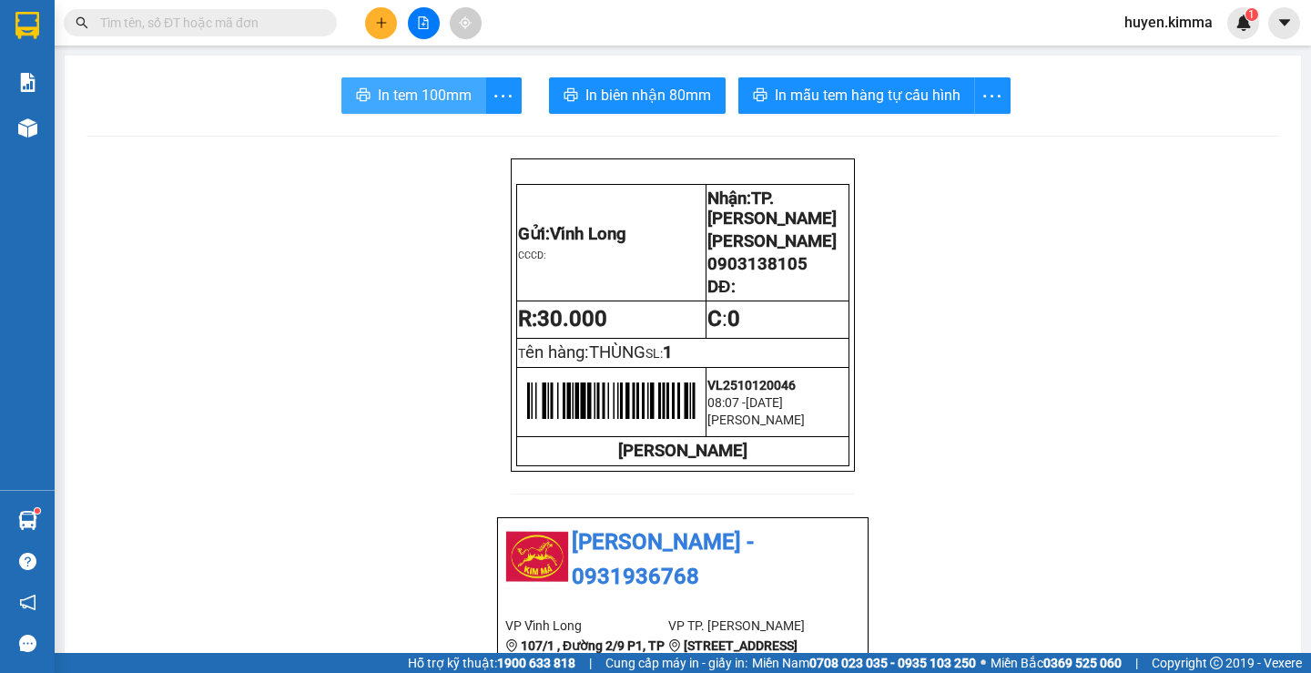
click at [450, 91] on span "In tem 100mm" at bounding box center [425, 95] width 94 height 23
click at [420, 26] on icon "file-add" at bounding box center [423, 22] width 13 height 13
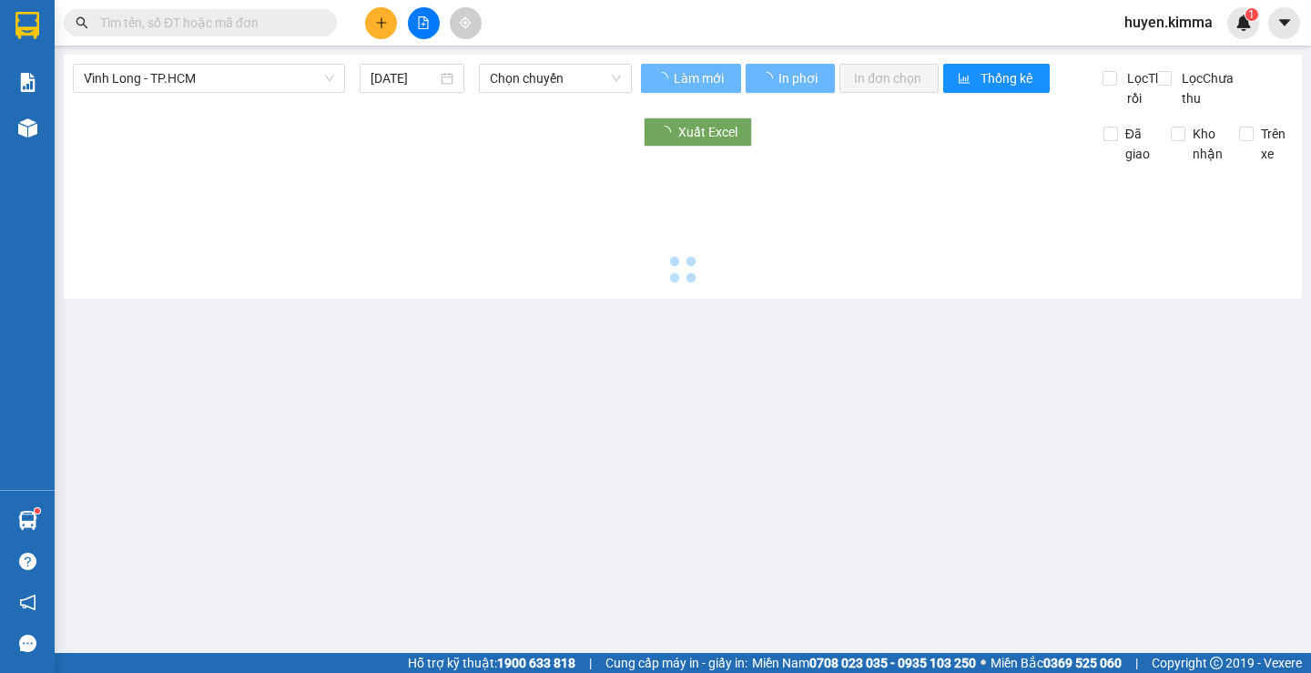
click at [420, 26] on icon "file-add" at bounding box center [423, 22] width 13 height 13
click at [207, 73] on span "Vĩnh Long - TP.HCM" at bounding box center [209, 78] width 250 height 27
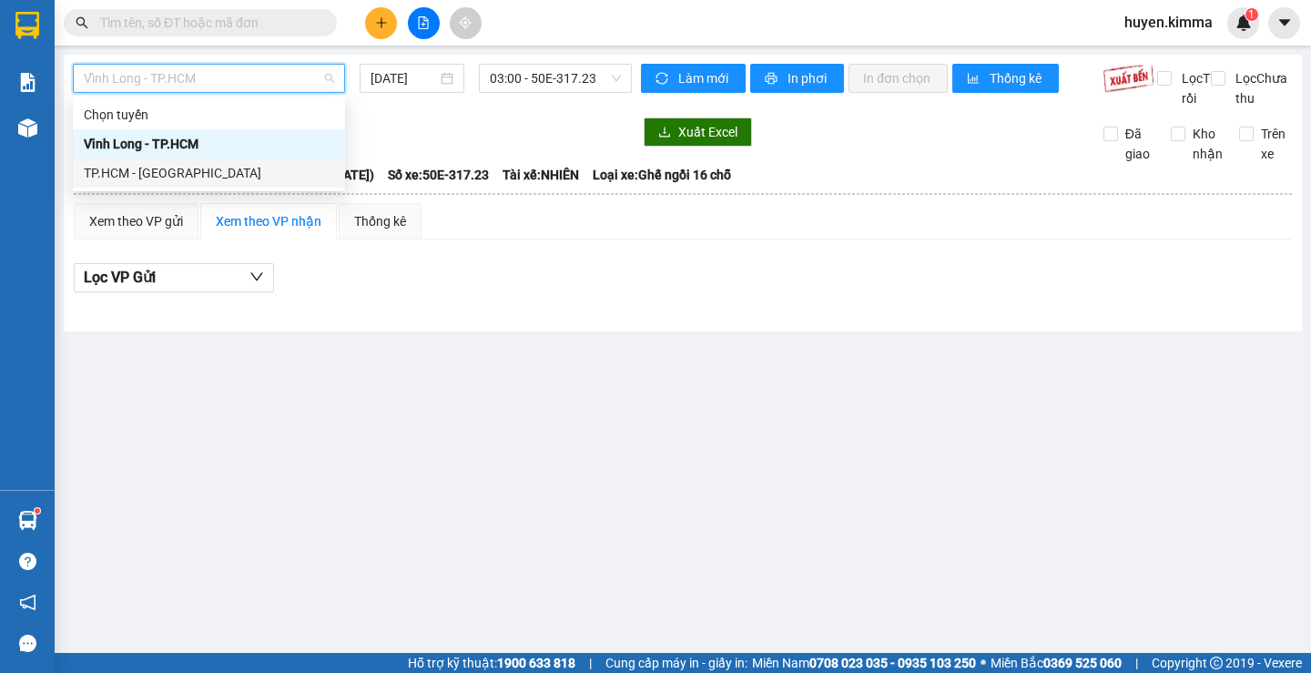
click at [148, 176] on div "TP.HCM - Vĩnh Long" at bounding box center [209, 173] width 250 height 20
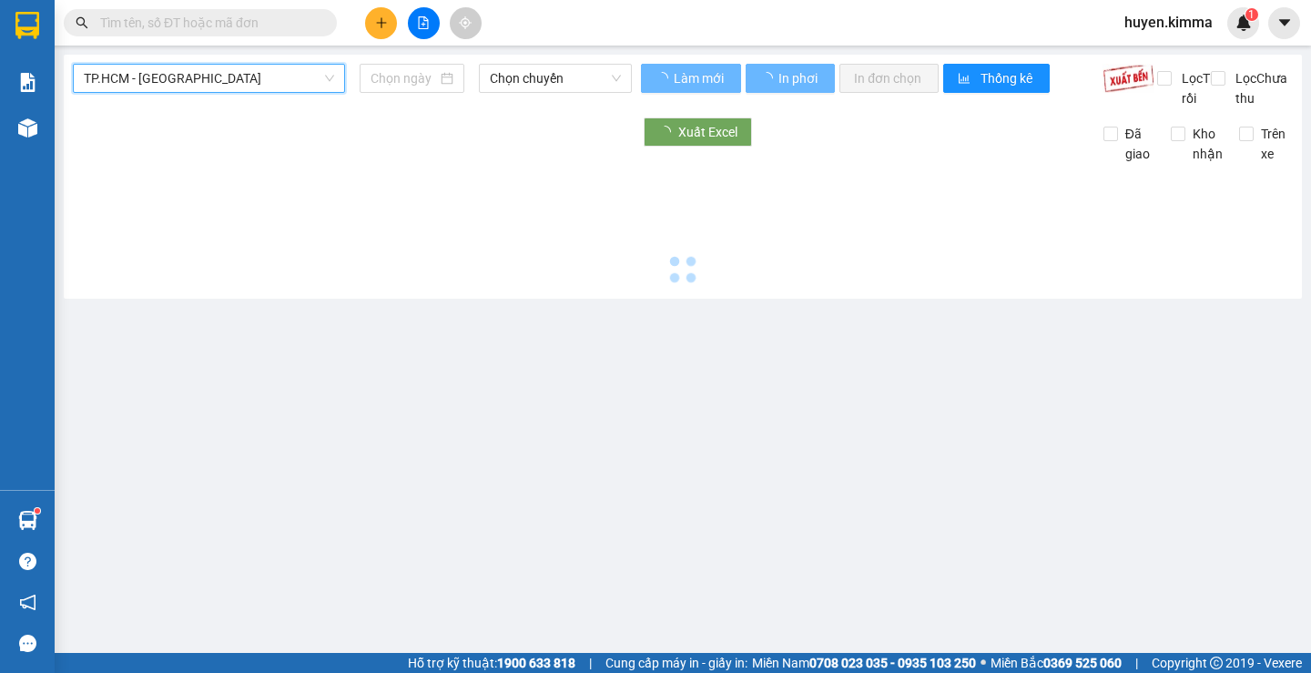
type input "[DATE]"
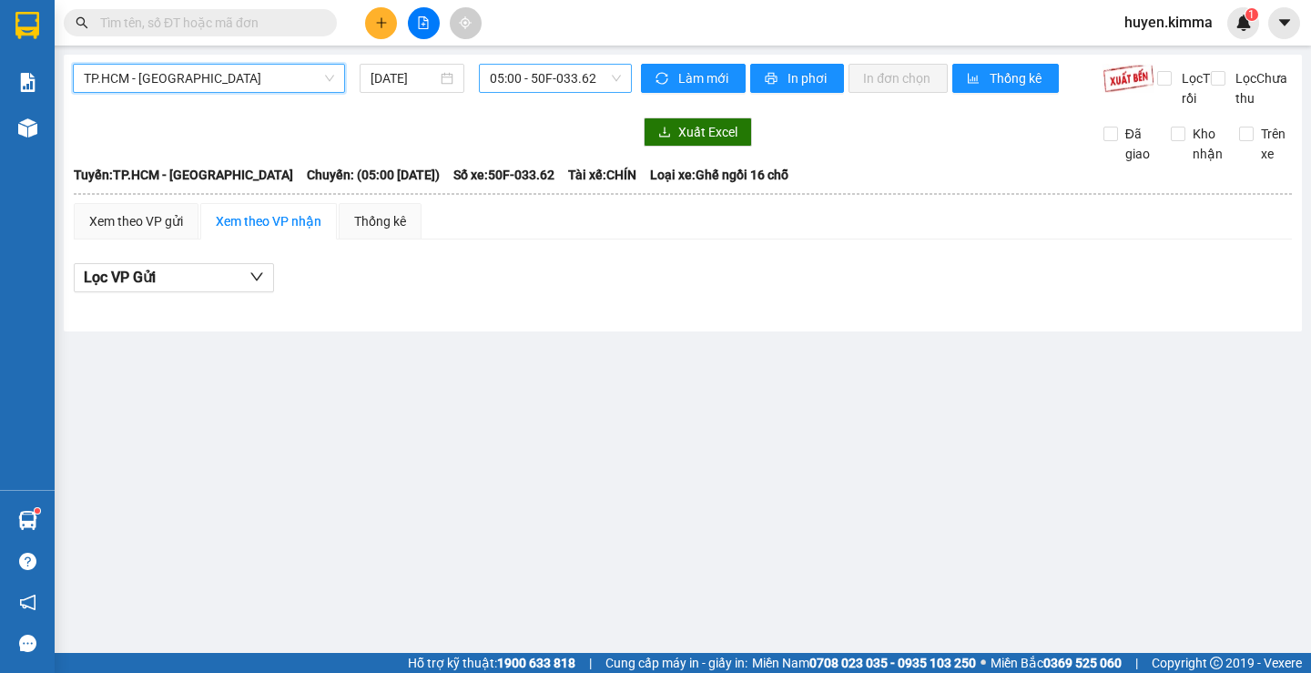
click at [503, 73] on span "05:00 - 50F-033.62" at bounding box center [555, 78] width 131 height 27
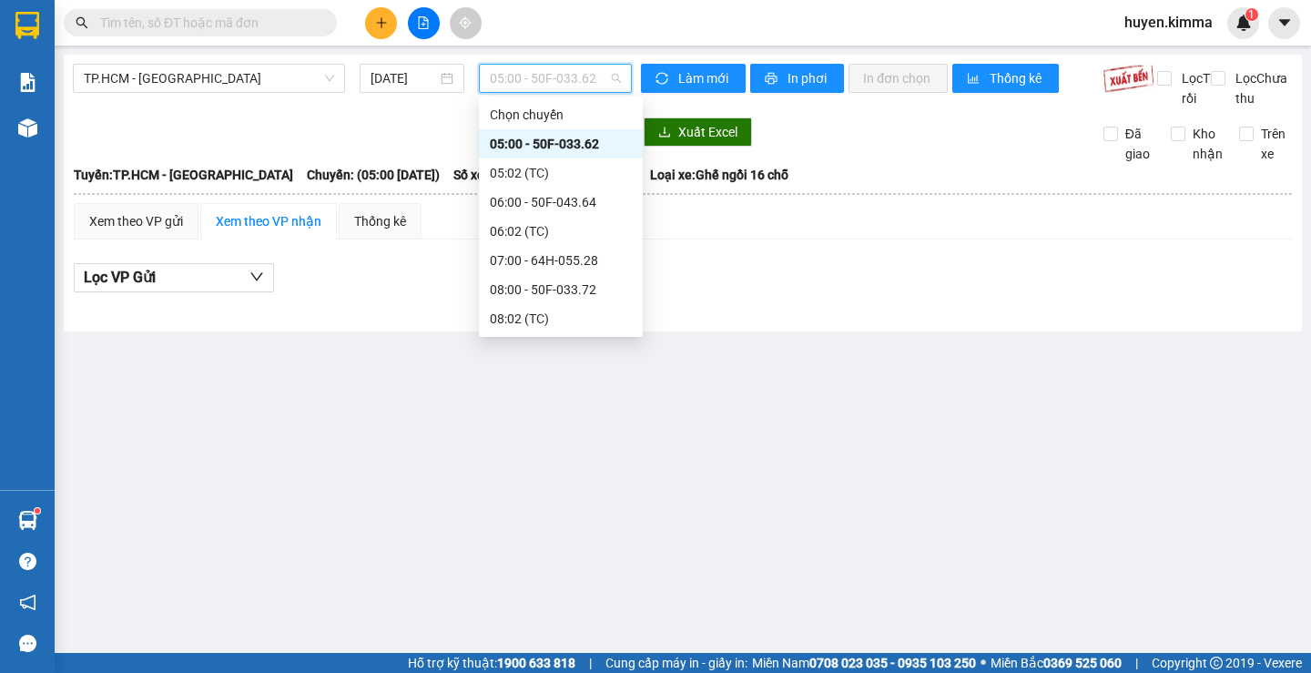
click at [562, 134] on div "05:00 - 50F-033.62" at bounding box center [561, 144] width 142 height 20
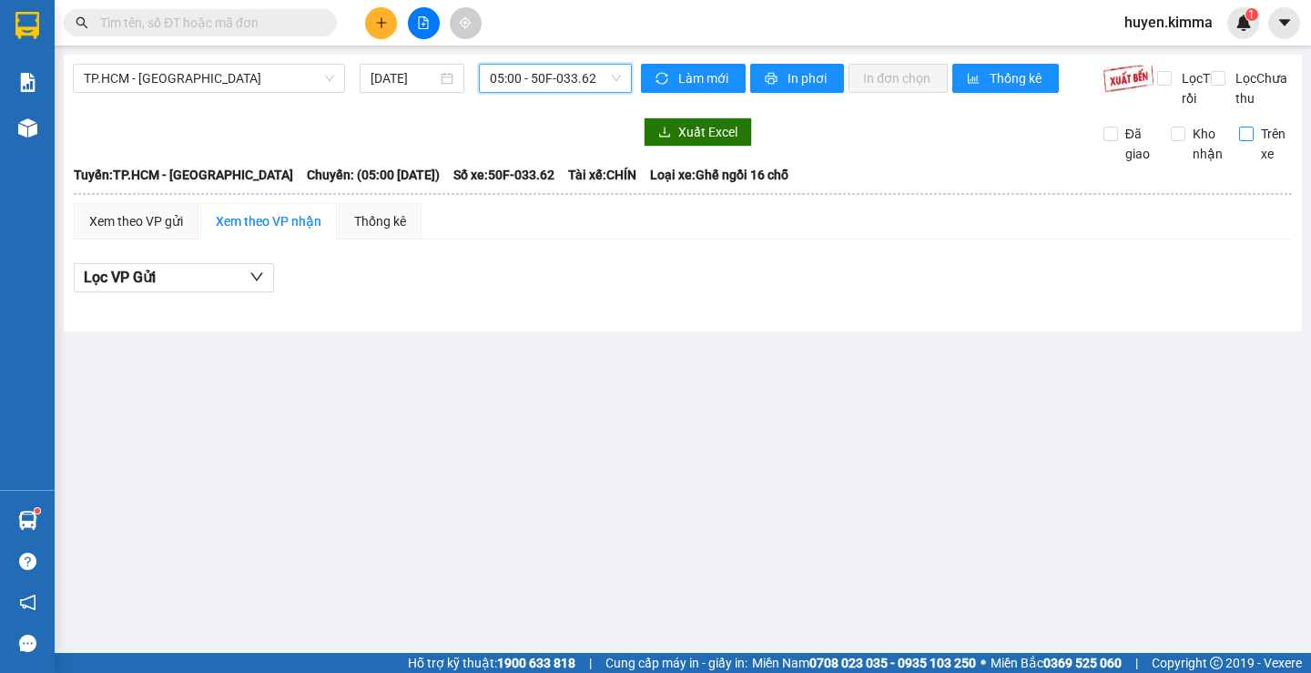
click at [1251, 141] on input "Trên xe" at bounding box center [1246, 134] width 15 height 15
checkbox input "true"
click at [390, 84] on input "[DATE]" at bounding box center [403, 78] width 66 height 20
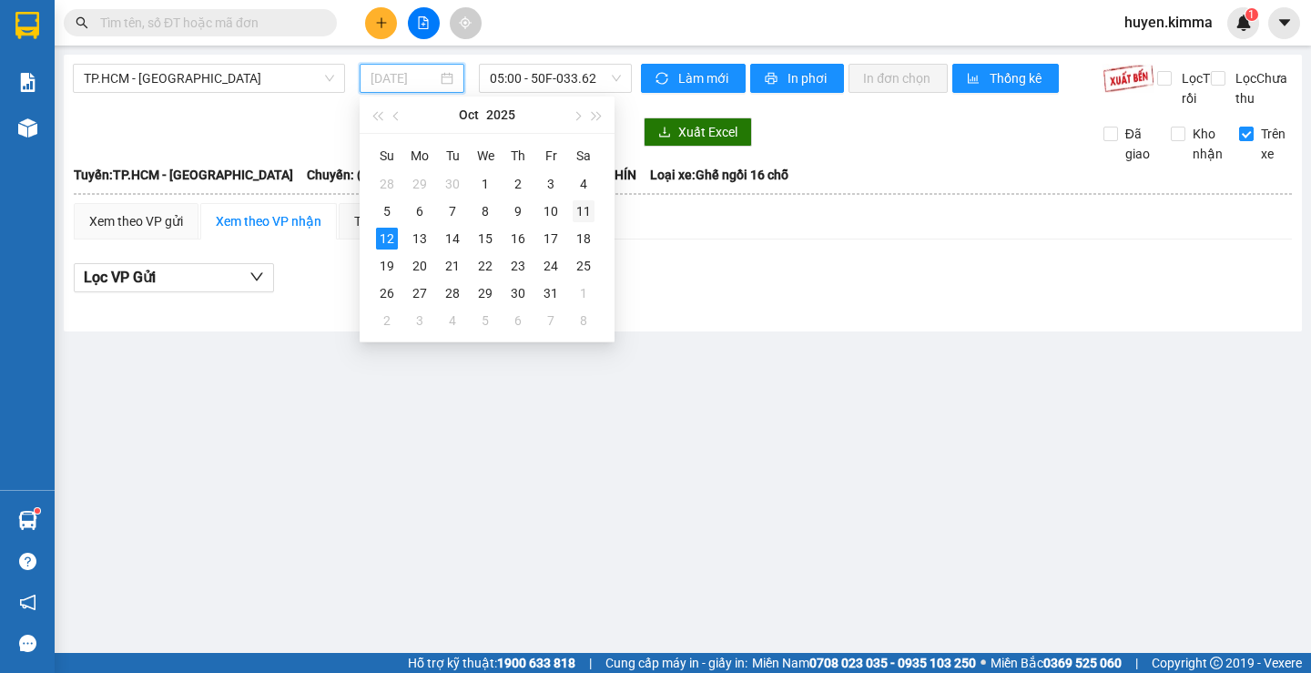
click at [582, 207] on div "11" at bounding box center [583, 211] width 22 height 22
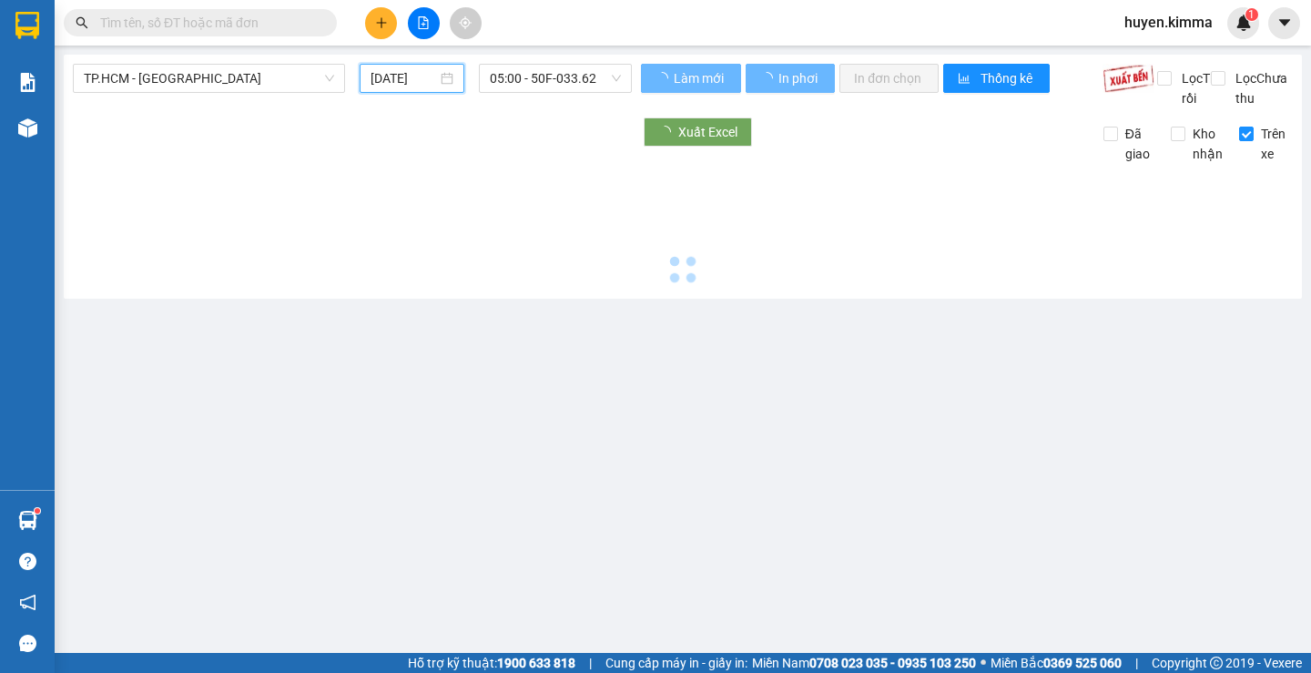
type input "11/10/2025"
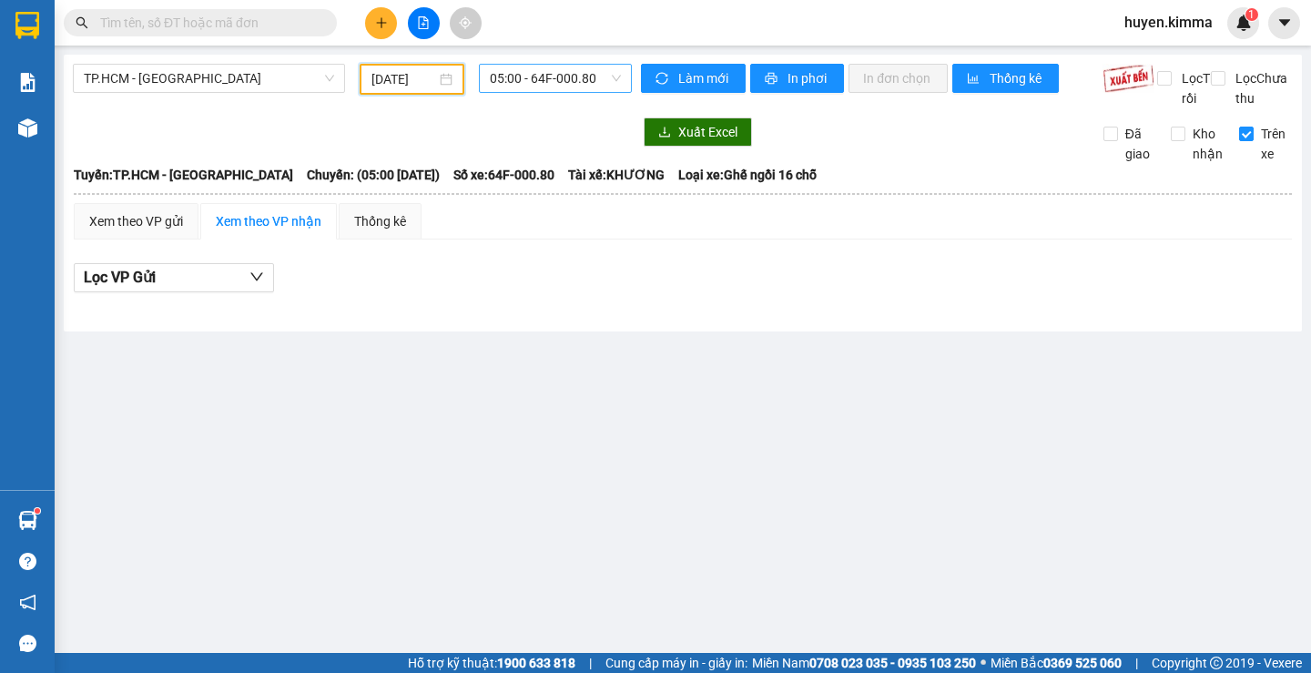
click at [553, 76] on span "05:00 - 64F-000.80" at bounding box center [555, 78] width 131 height 27
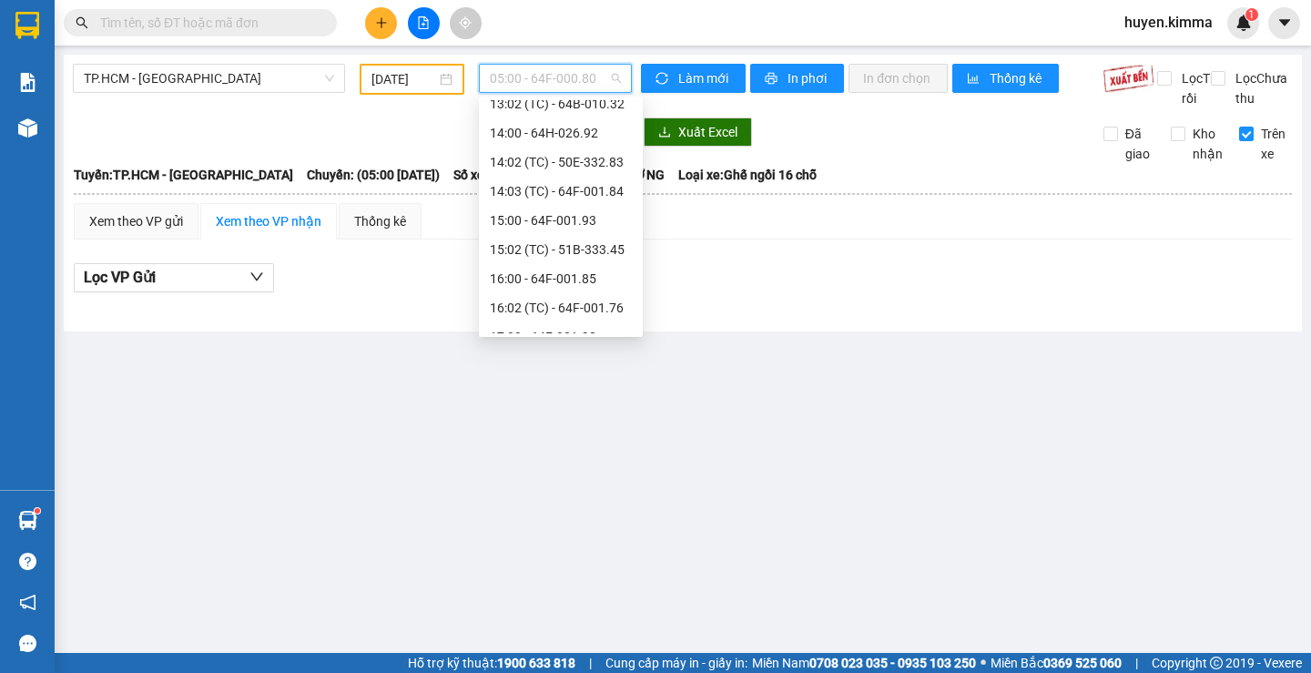
scroll to position [670, 0]
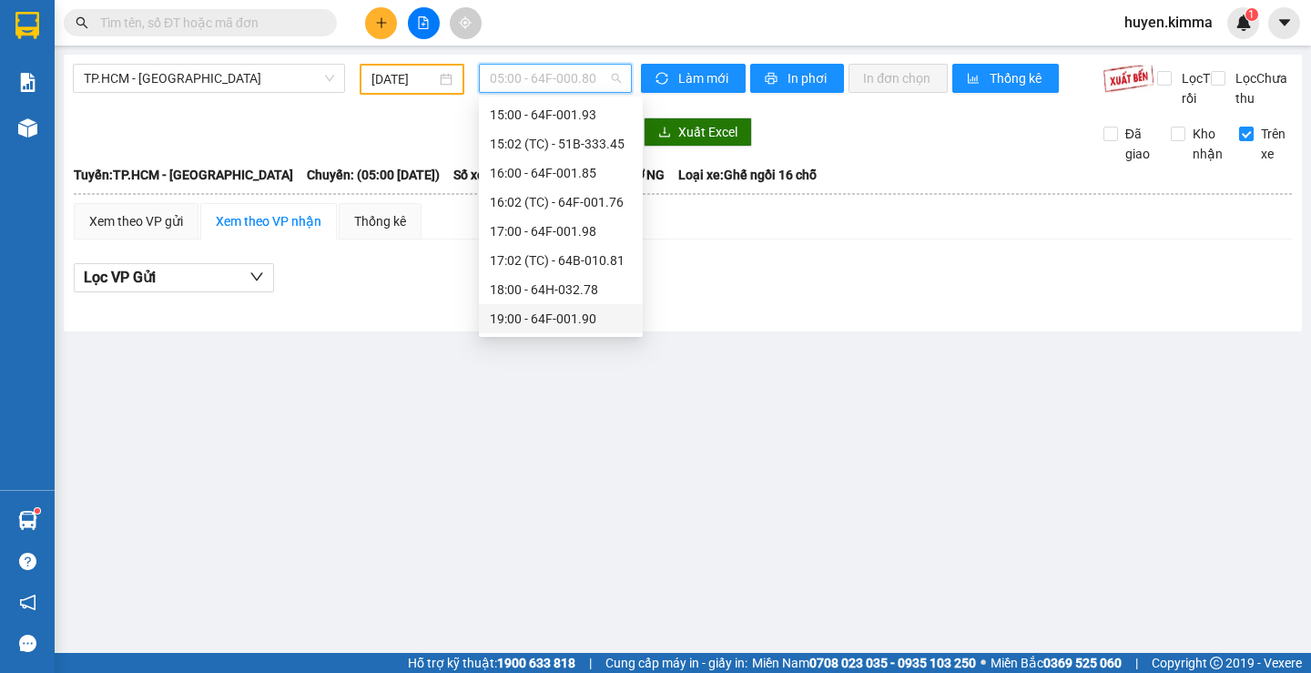
click at [570, 315] on div "19:00 - 64F-001.90" at bounding box center [561, 319] width 142 height 20
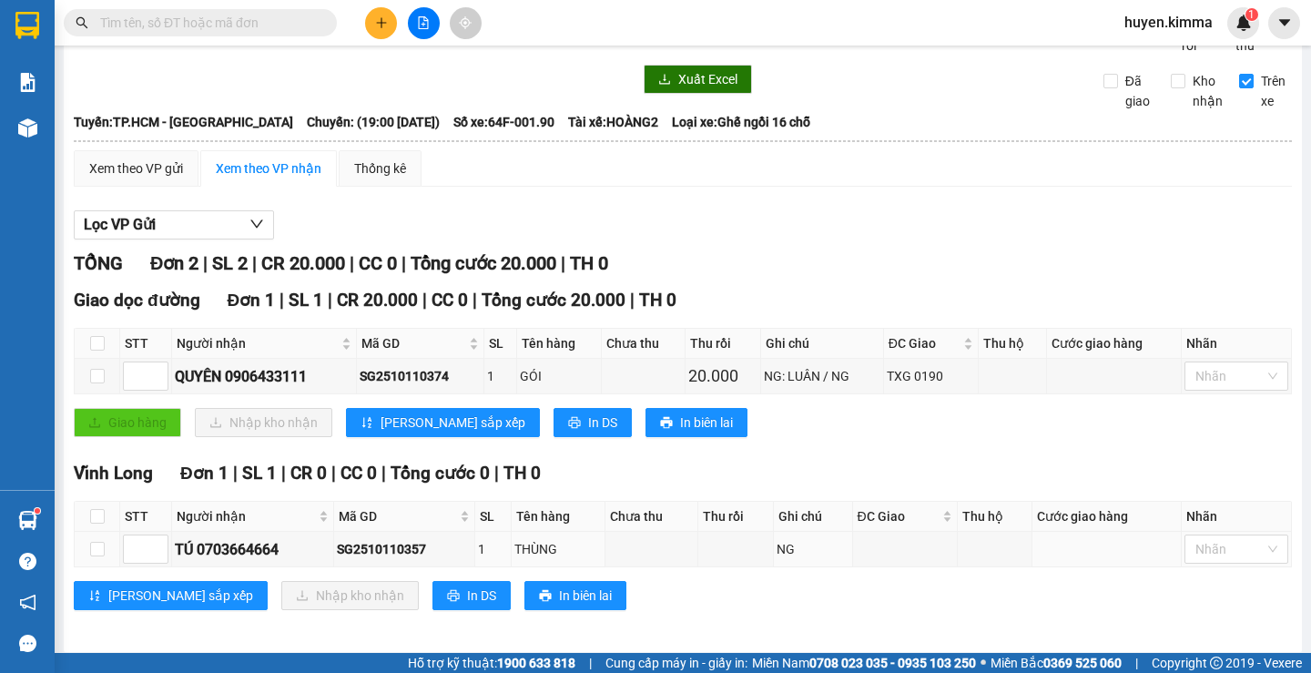
scroll to position [81, 0]
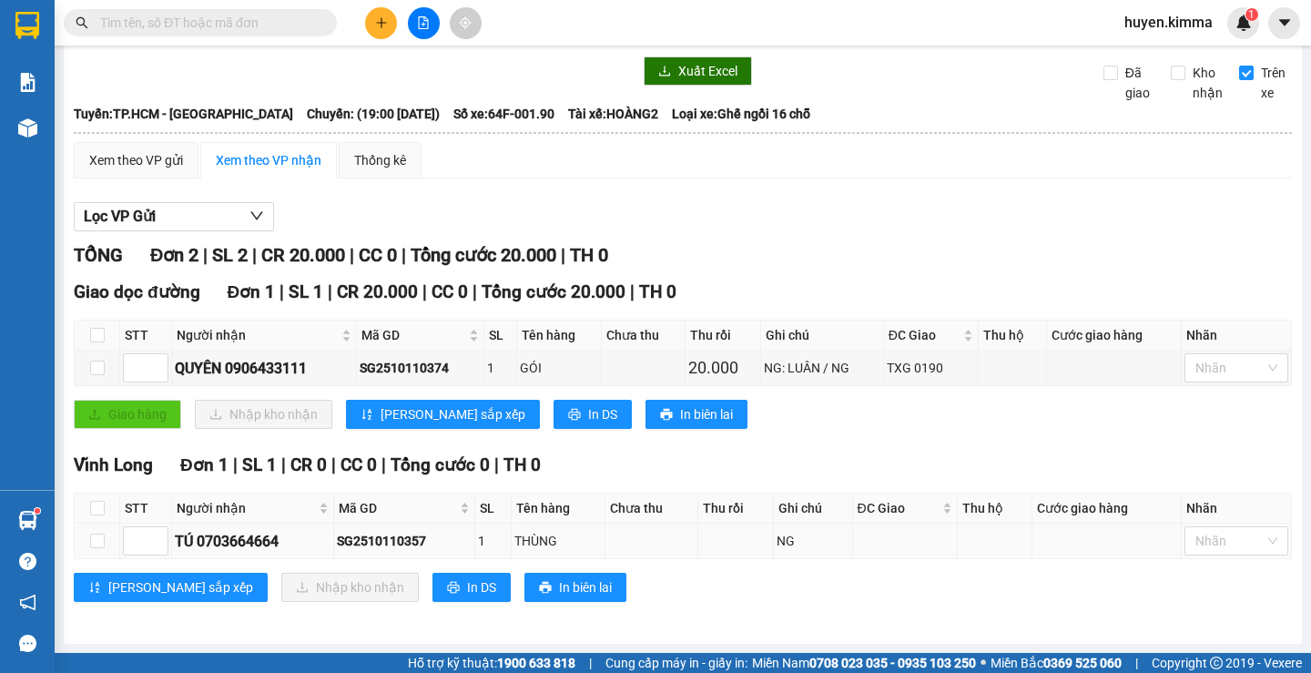
click at [371, 538] on div "SG2510110357" at bounding box center [404, 541] width 135 height 20
copy div "SG2510110357"
click at [137, 30] on input "text" at bounding box center [207, 23] width 215 height 20
paste input "SG2510110357"
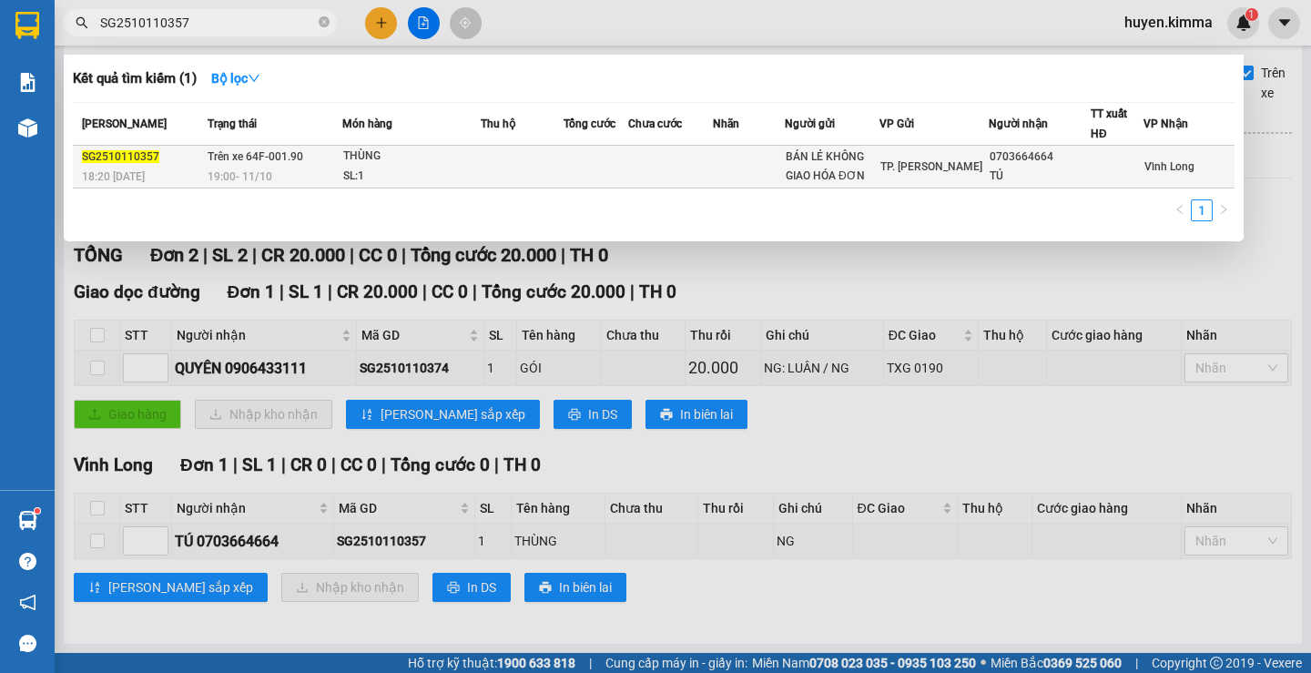
type input "SG2510110357"
click at [757, 162] on td at bounding box center [749, 167] width 72 height 43
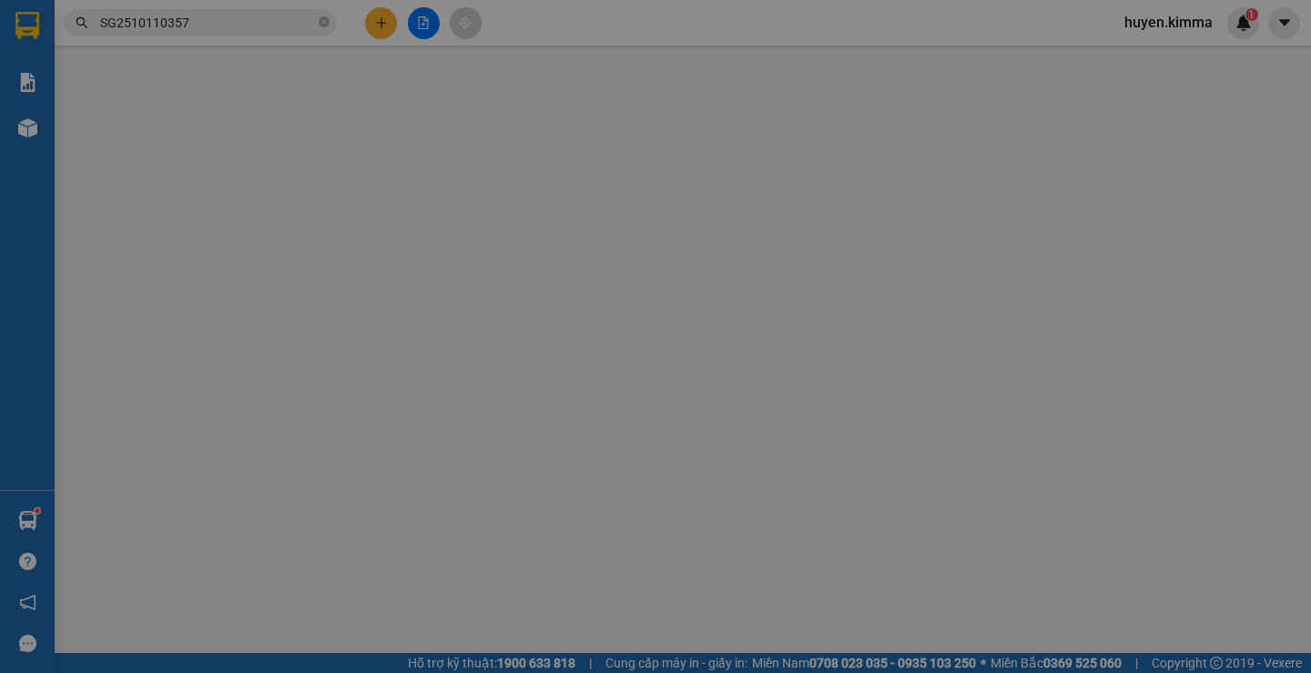
type input "BÁN LẺ KHÔNG GIAO HÓA ĐƠN"
type input "0703664664"
type input "TÚ"
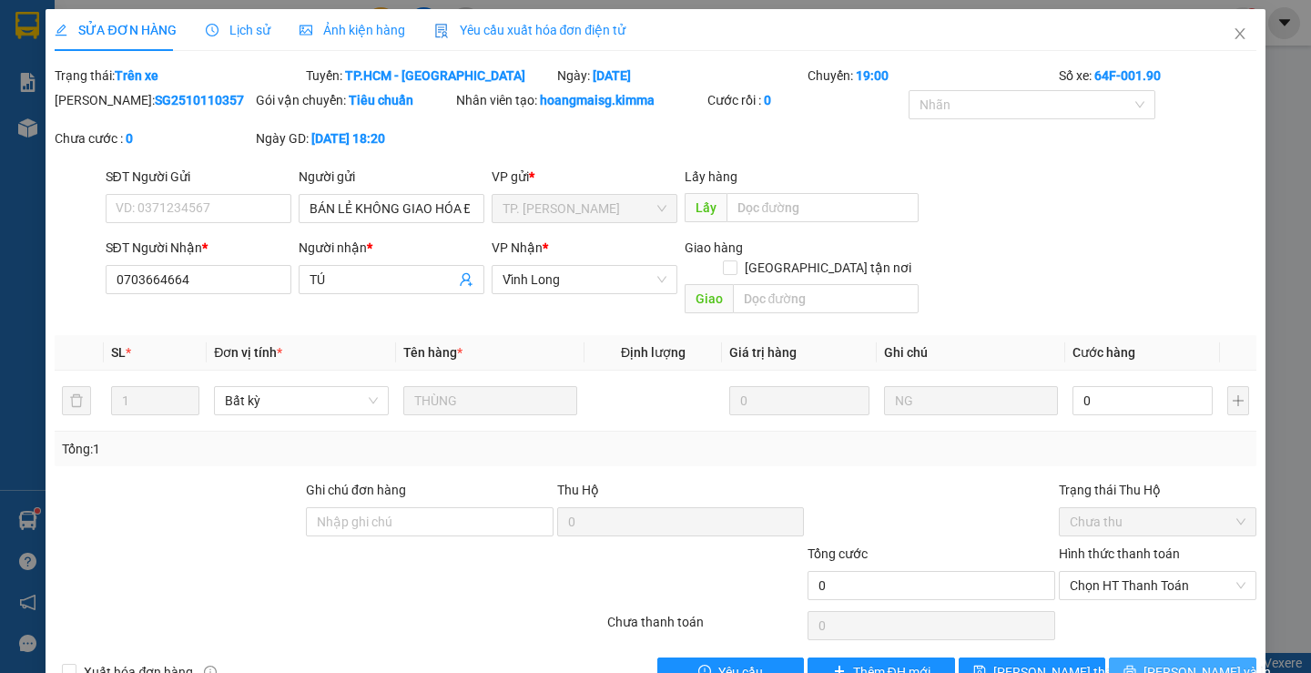
click at [1136, 665] on icon "printer" at bounding box center [1130, 671] width 12 height 12
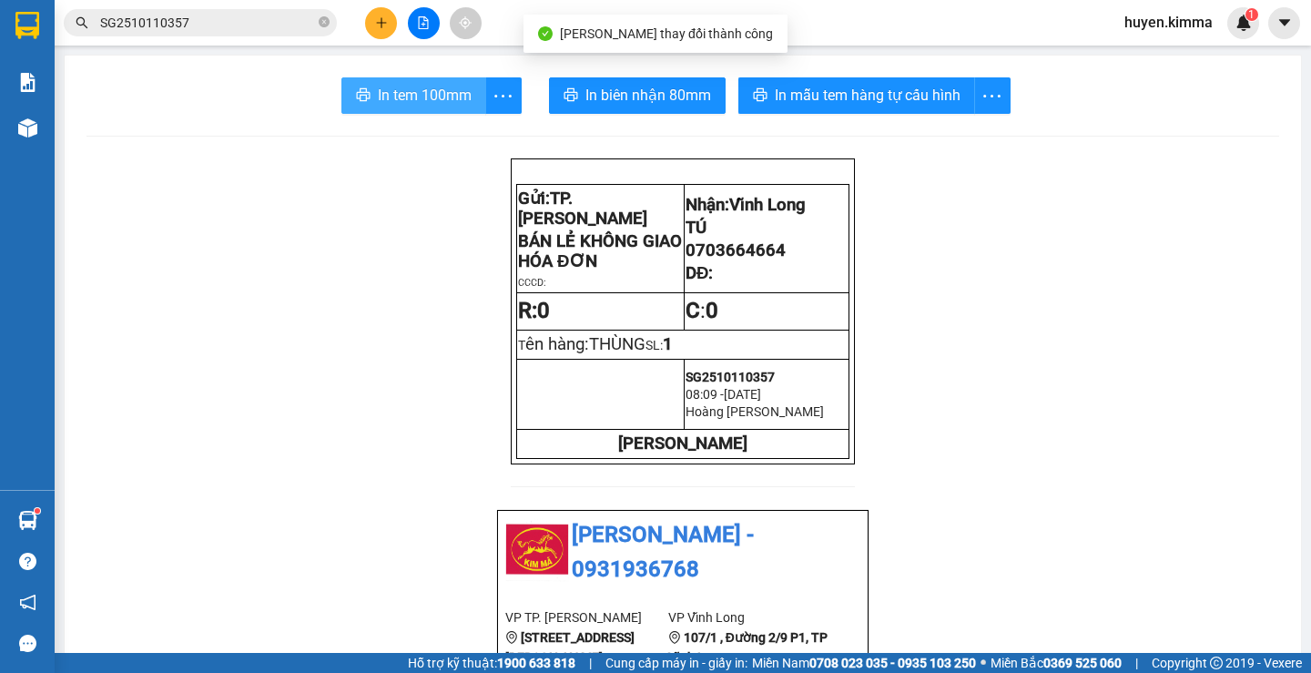
click at [382, 91] on span "In tem 100mm" at bounding box center [425, 95] width 94 height 23
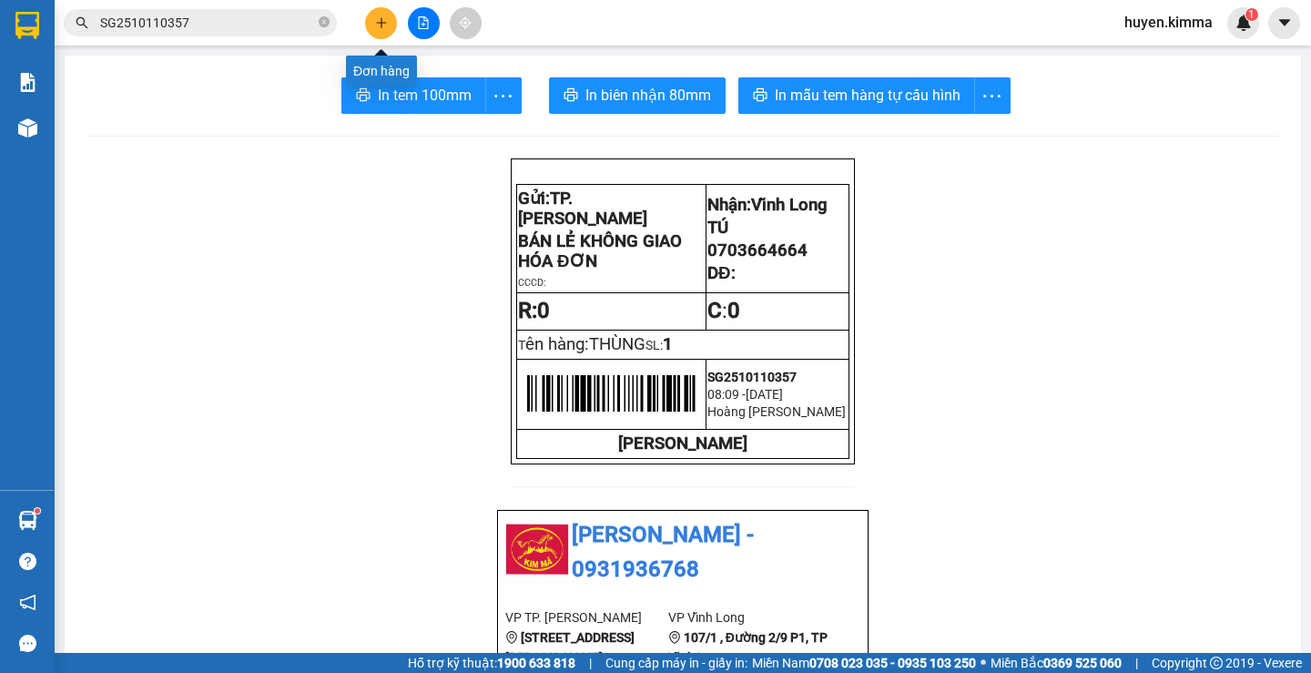
click at [371, 28] on button at bounding box center [381, 23] width 32 height 32
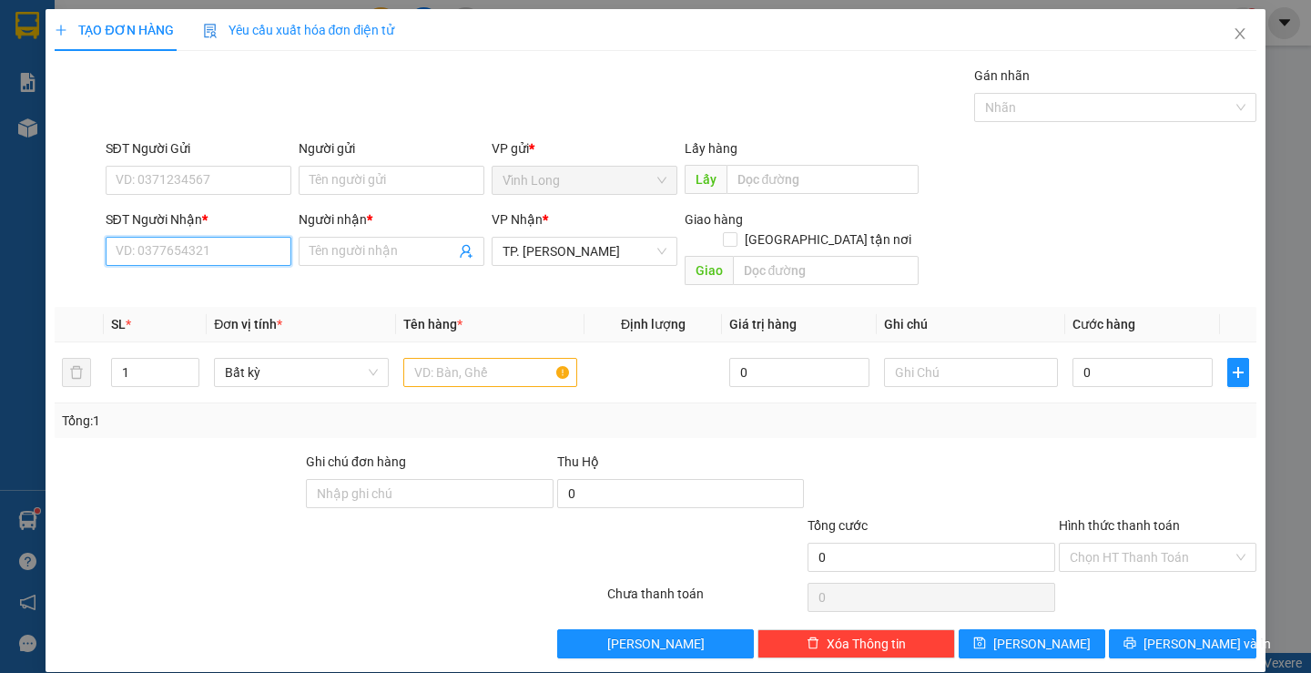
click at [224, 241] on input "SĐT Người Nhận *" at bounding box center [199, 251] width 186 height 29
type input "0938767144"
click at [232, 289] on div "0938767144 - HẢI" at bounding box center [196, 288] width 162 height 20
type input "HẢI"
type input "0938767144"
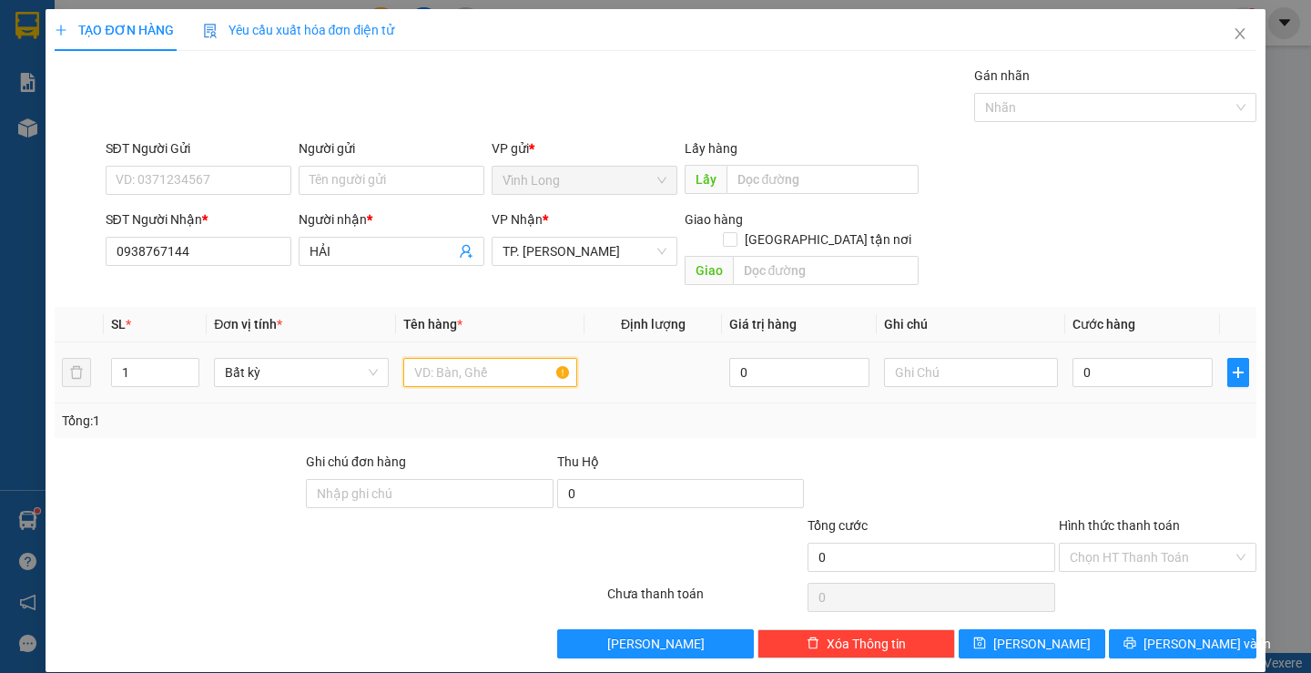
drag, startPoint x: 495, startPoint y: 357, endPoint x: 498, endPoint y: 343, distance: 13.9
click at [497, 358] on input "text" at bounding box center [490, 372] width 174 height 29
type input "2 CAL"
type input "2"
click at [187, 365] on icon "up" at bounding box center [190, 368] width 6 height 6
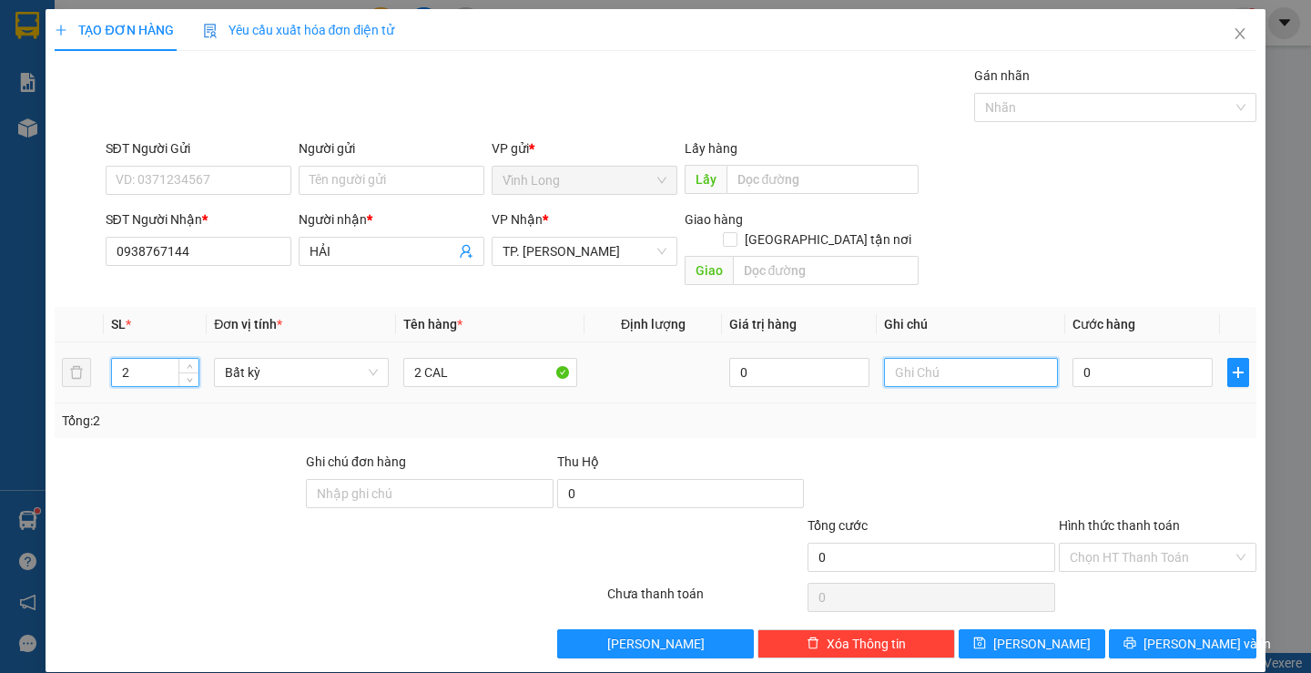
click at [916, 364] on input "text" at bounding box center [971, 372] width 174 height 29
type input "H"
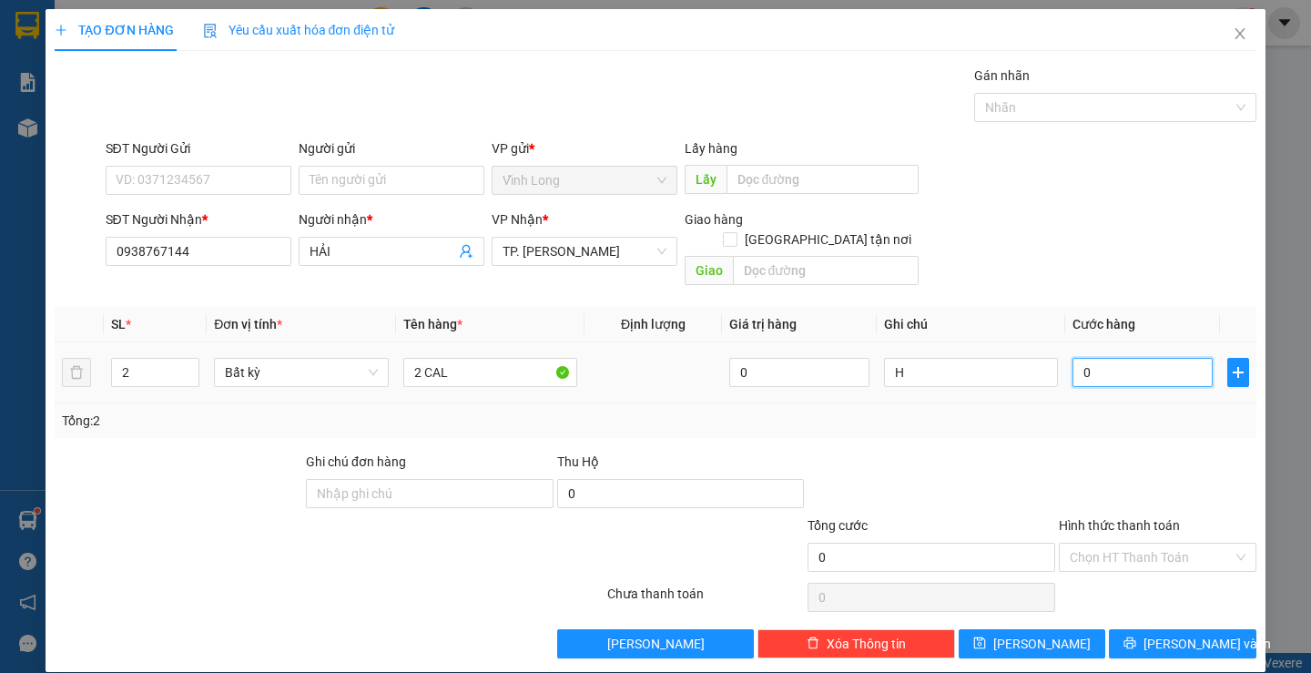
click at [1140, 358] on input "0" at bounding box center [1142, 372] width 140 height 29
type input "8"
type input "80"
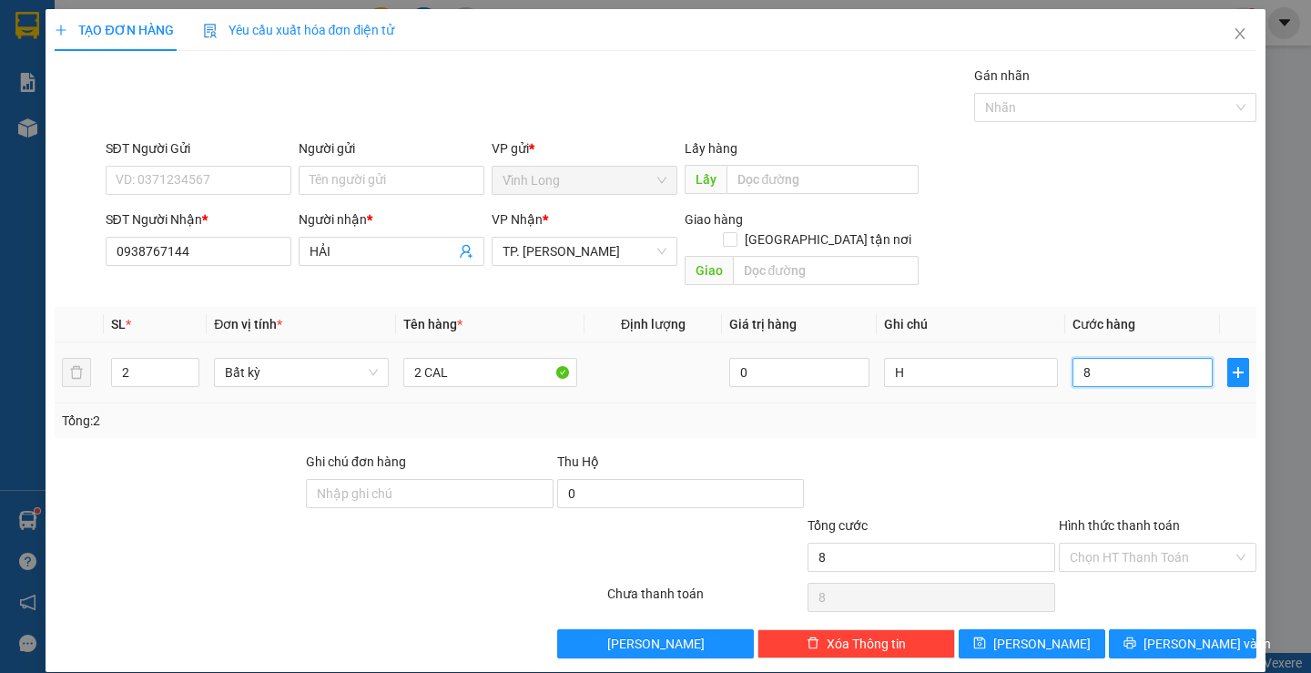
type input "80"
type input "80.000"
click at [1132, 543] on input "Hình thức thanh toán" at bounding box center [1150, 556] width 163 height 27
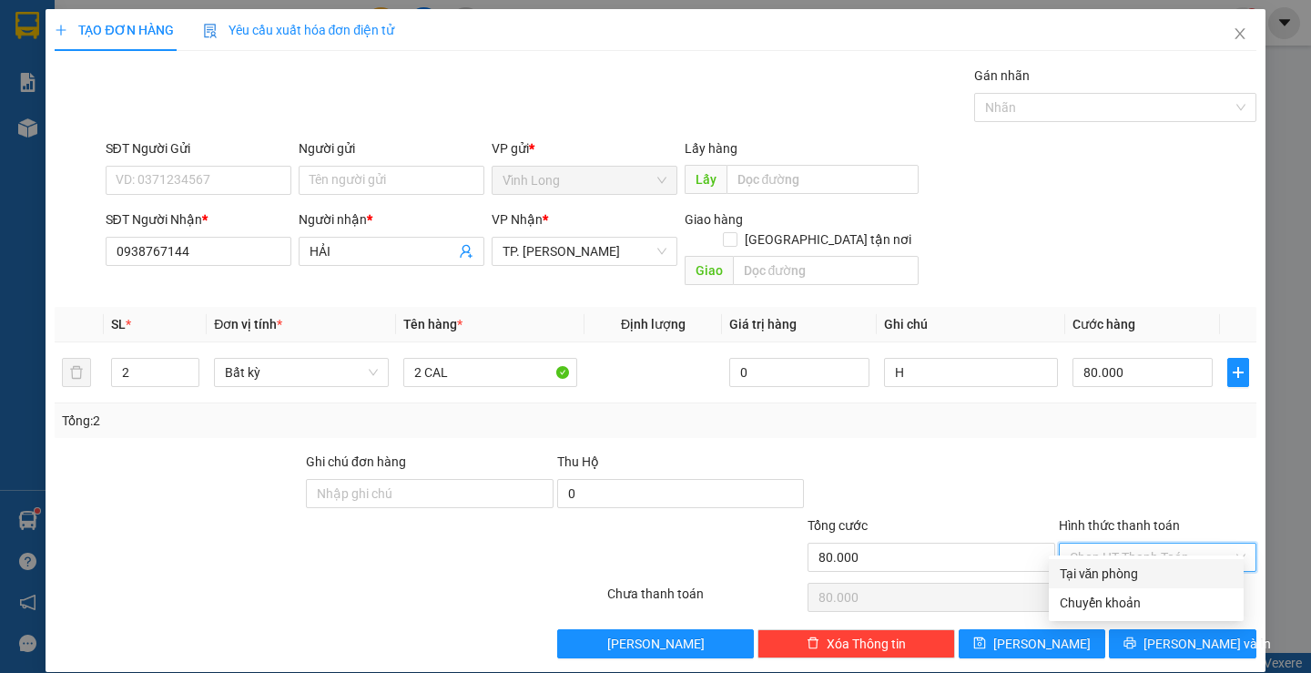
click at [1131, 575] on div "Tại văn phòng" at bounding box center [1145, 573] width 173 height 20
type input "0"
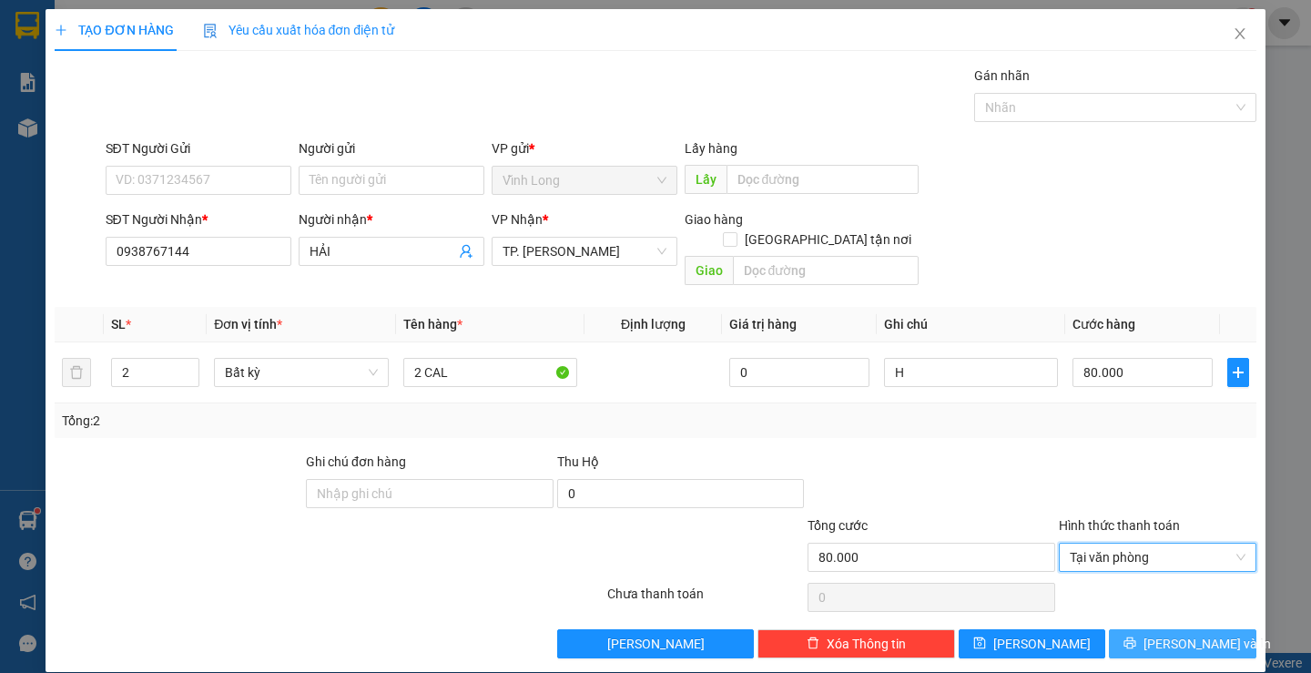
click at [1152, 629] on button "[PERSON_NAME] và In" at bounding box center [1181, 643] width 147 height 29
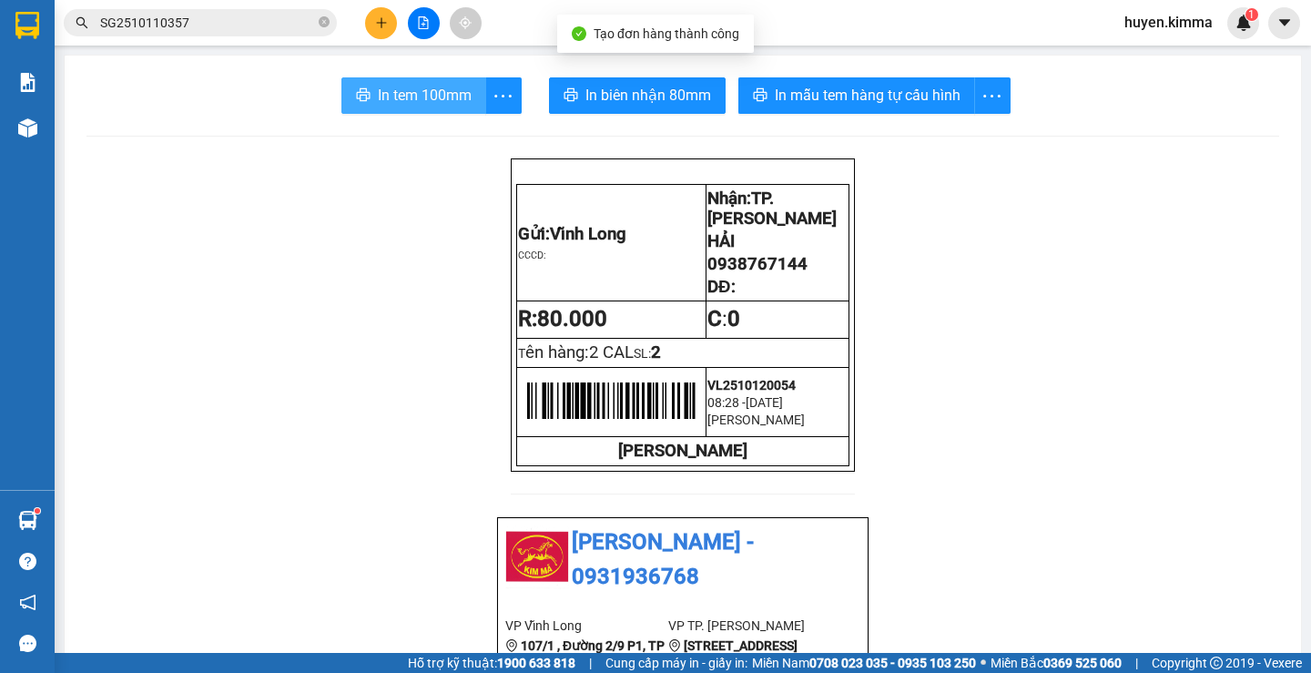
click at [389, 89] on span "In tem 100mm" at bounding box center [425, 95] width 94 height 23
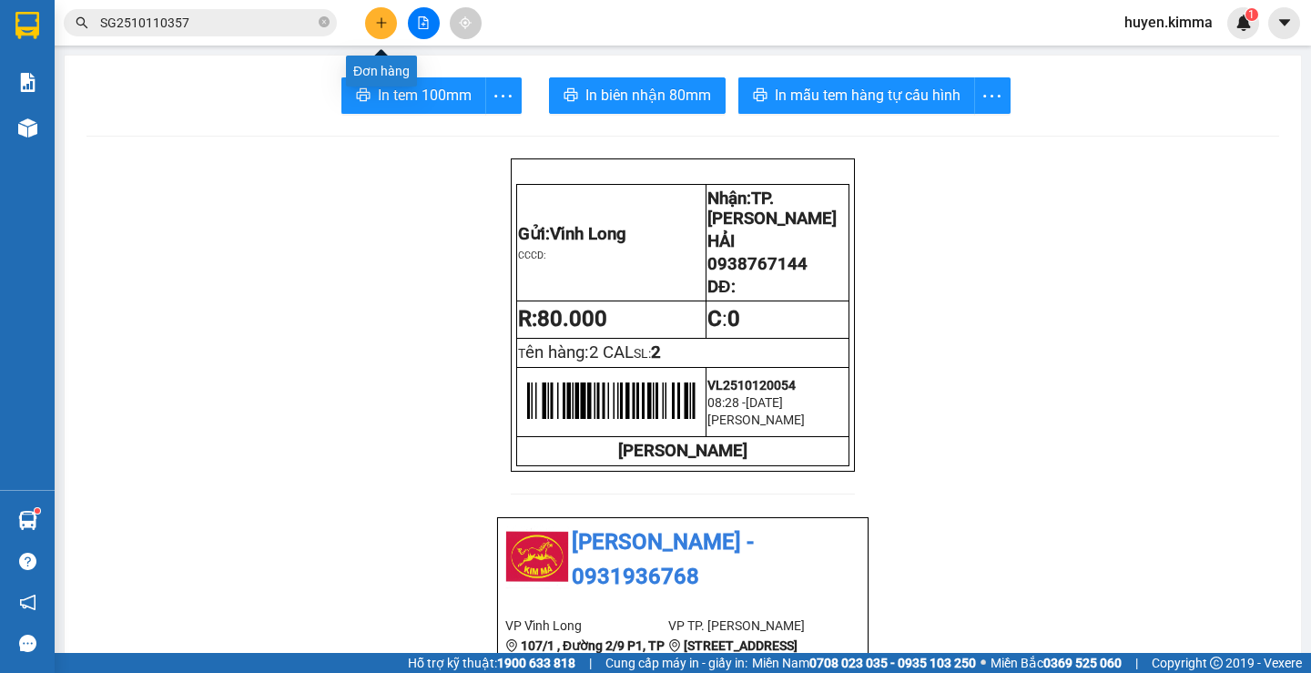
click at [380, 15] on button at bounding box center [381, 23] width 32 height 32
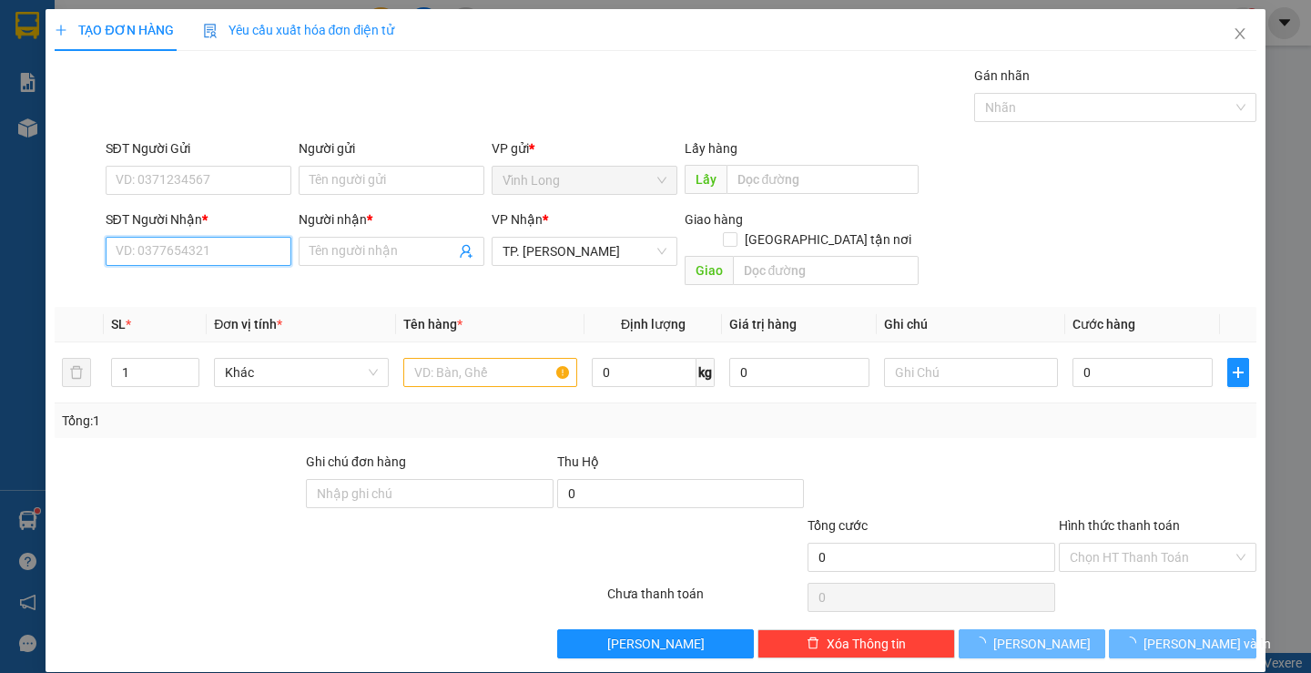
click at [175, 249] on input "SĐT Người Nhận *" at bounding box center [199, 251] width 186 height 29
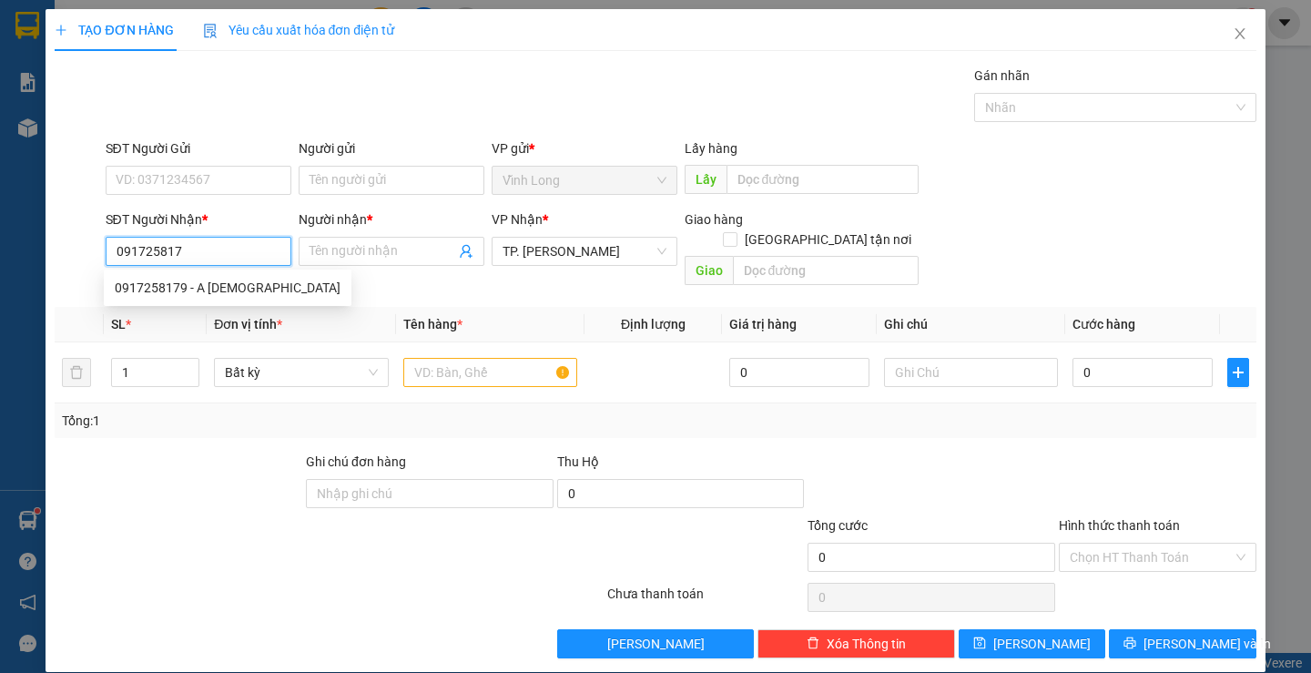
type input "0917258179"
click at [211, 285] on div "0917258179 - A THÁI" at bounding box center [228, 288] width 226 height 20
type input "A THÁI"
checkbox input "true"
type input "868 TRÂN HUNG ĐẠO P7 Q5"
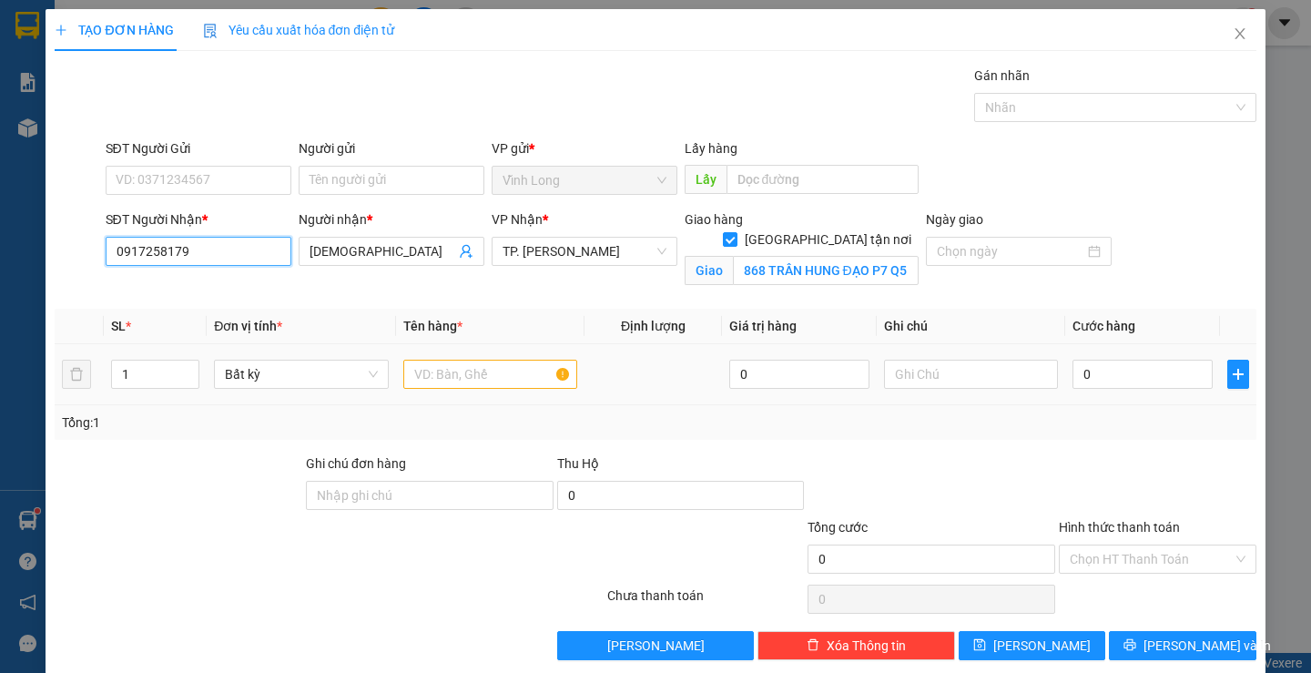
type input "0917258179"
click at [512, 380] on input "text" at bounding box center [490, 373] width 174 height 29
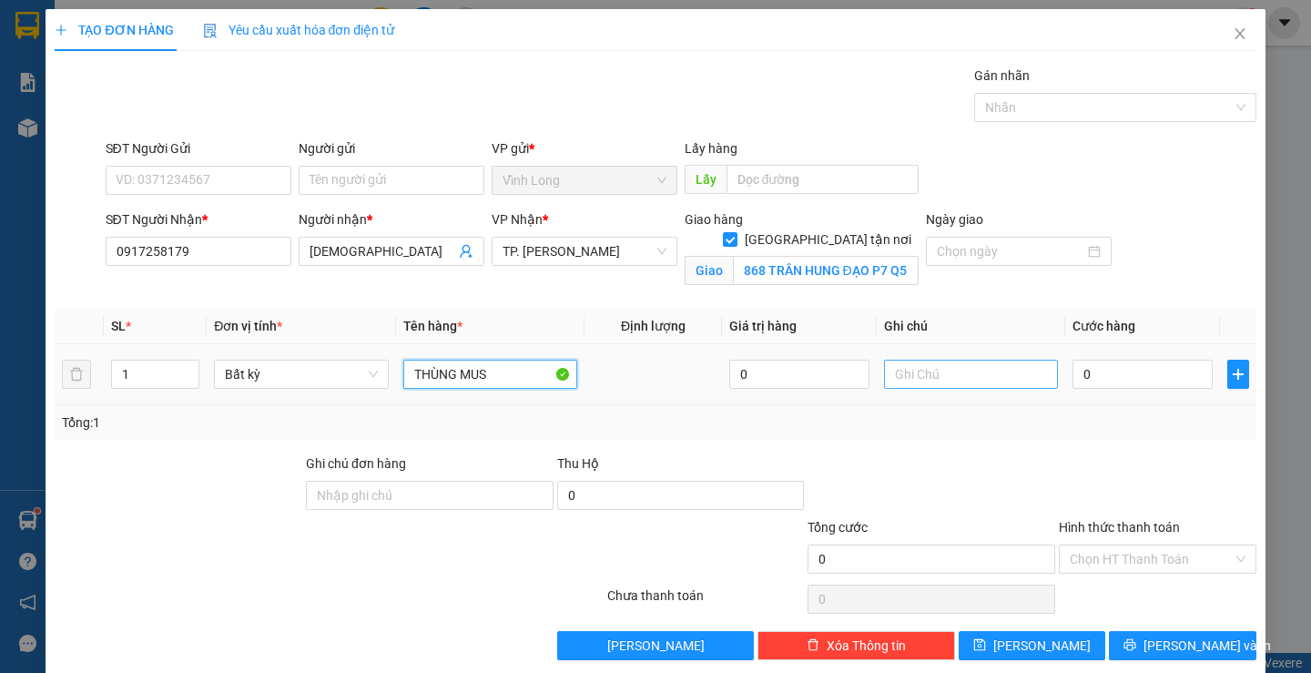
type input "THÙNG MUS"
click at [988, 377] on input "text" at bounding box center [971, 373] width 174 height 29
type input "H"
click at [1091, 374] on input "0" at bounding box center [1142, 373] width 140 height 29
type input "1"
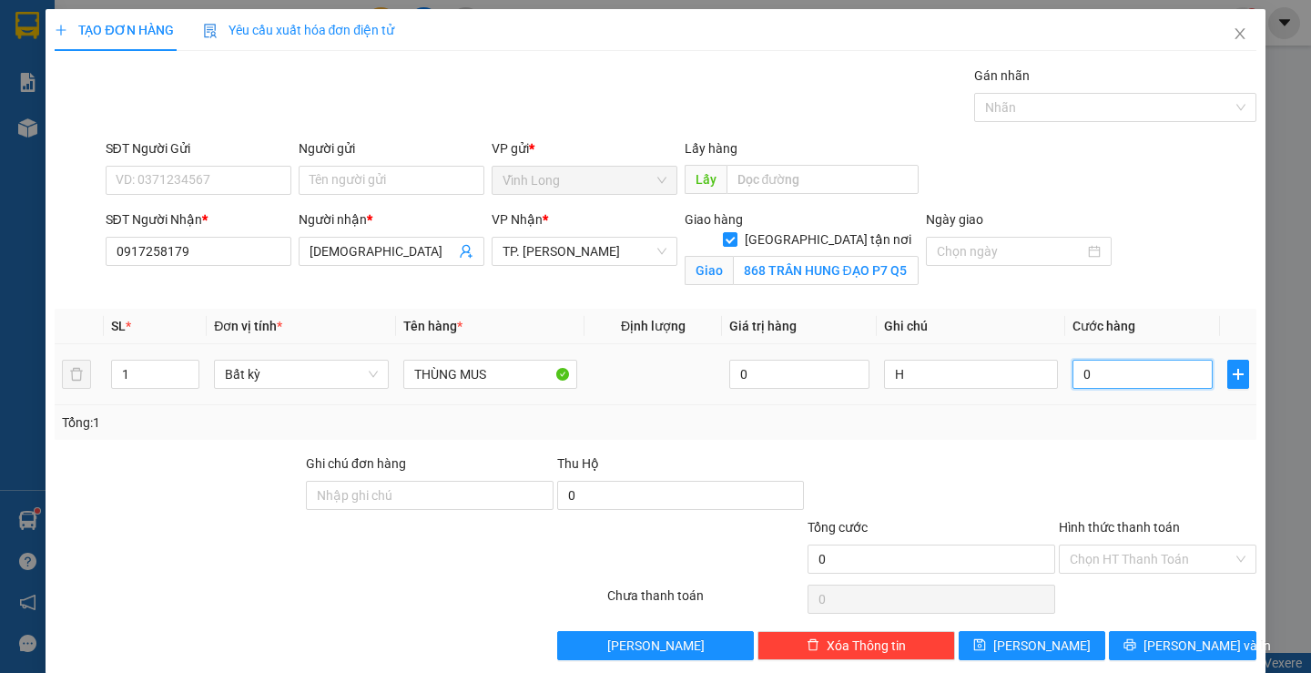
type input "1"
type input "11"
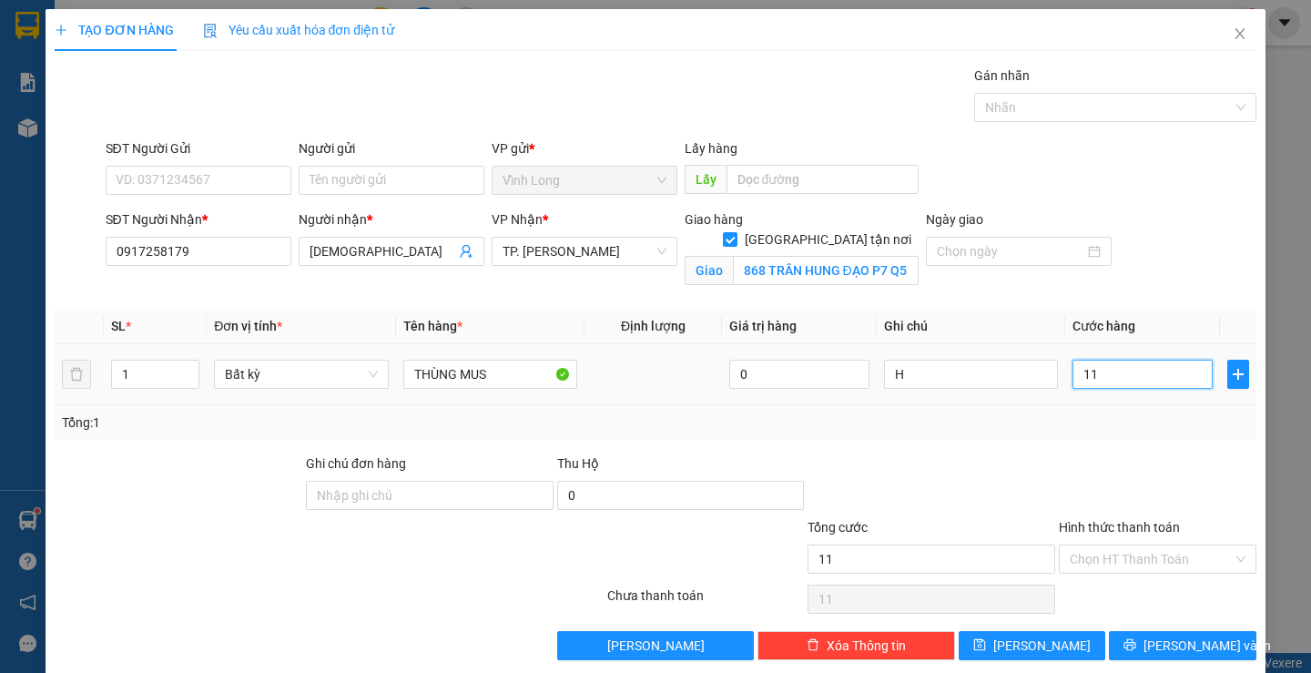
type input "110"
type input "110.000"
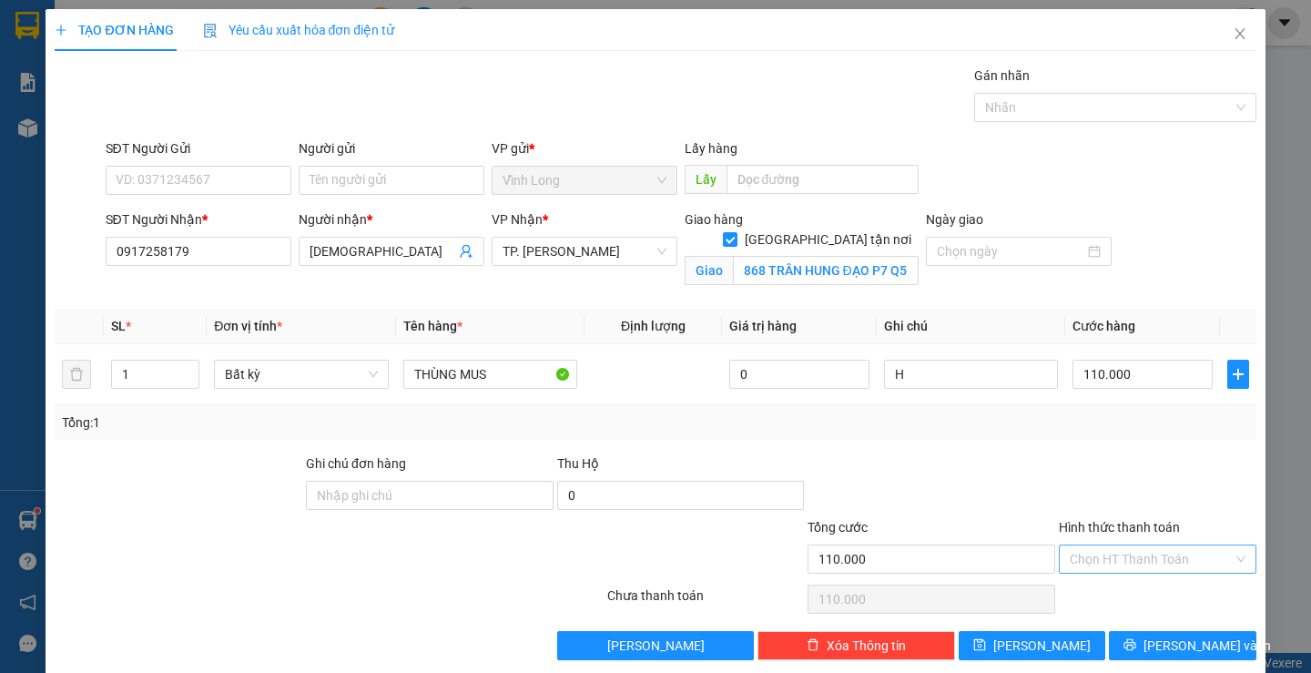
click at [1108, 550] on input "Hình thức thanh toán" at bounding box center [1150, 558] width 163 height 27
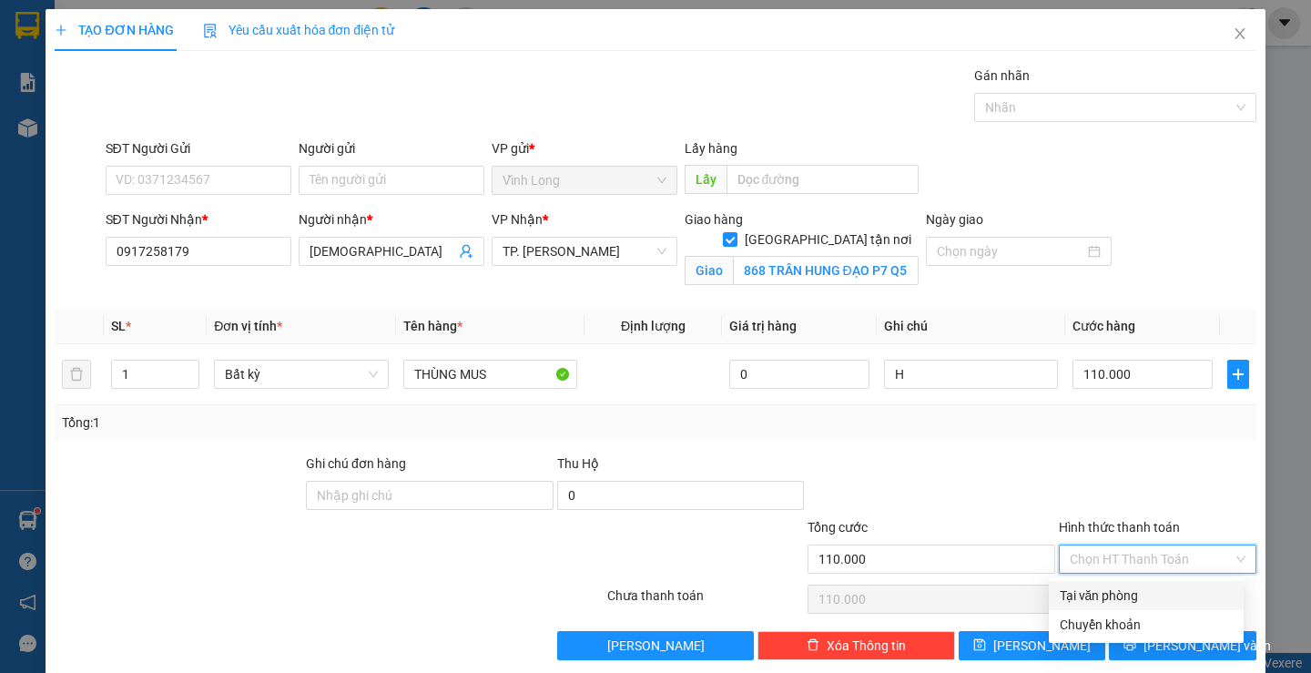
click at [1119, 593] on div "Tại văn phòng" at bounding box center [1145, 595] width 173 height 20
type input "0"
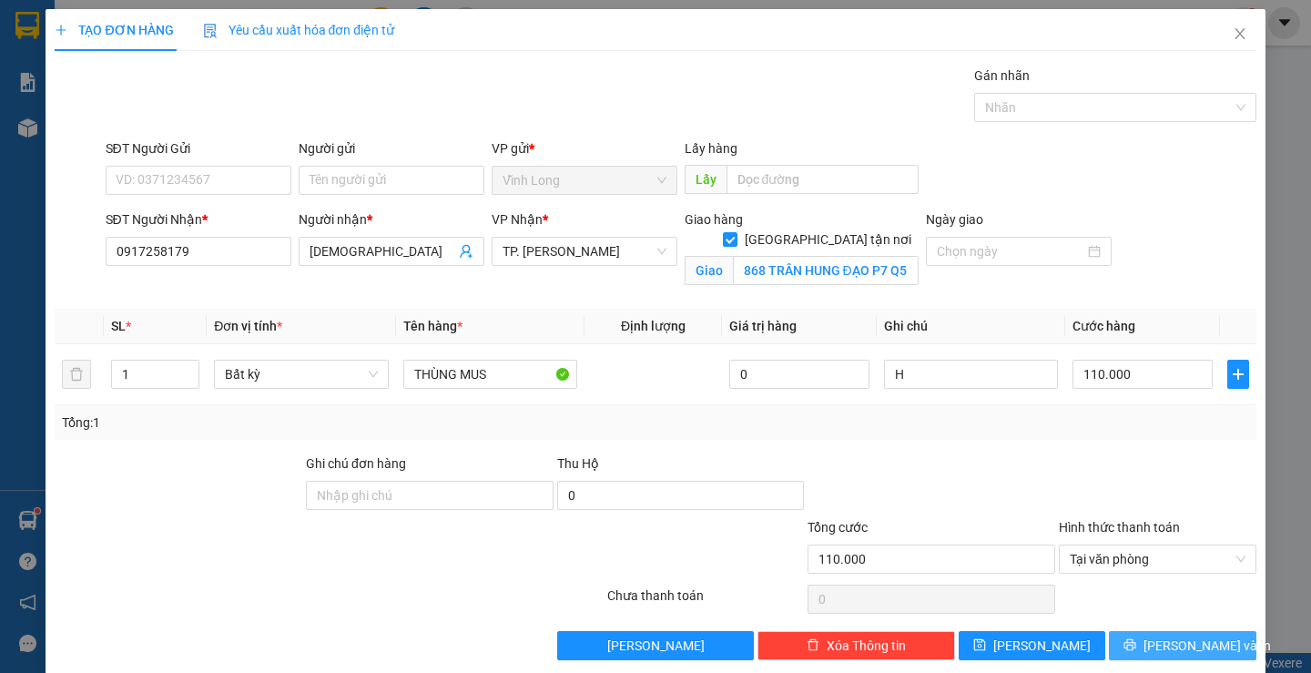
click at [1149, 646] on button "[PERSON_NAME] và In" at bounding box center [1181, 645] width 147 height 29
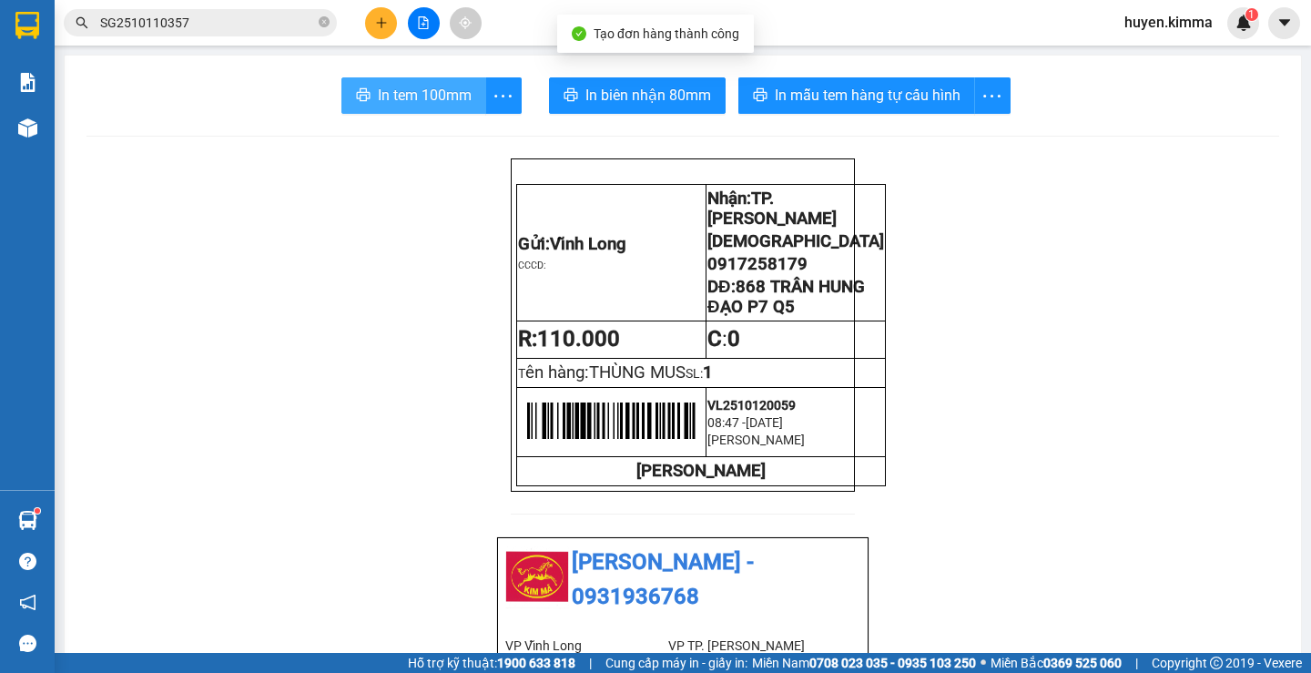
click at [404, 88] on span "In tem 100mm" at bounding box center [425, 95] width 94 height 23
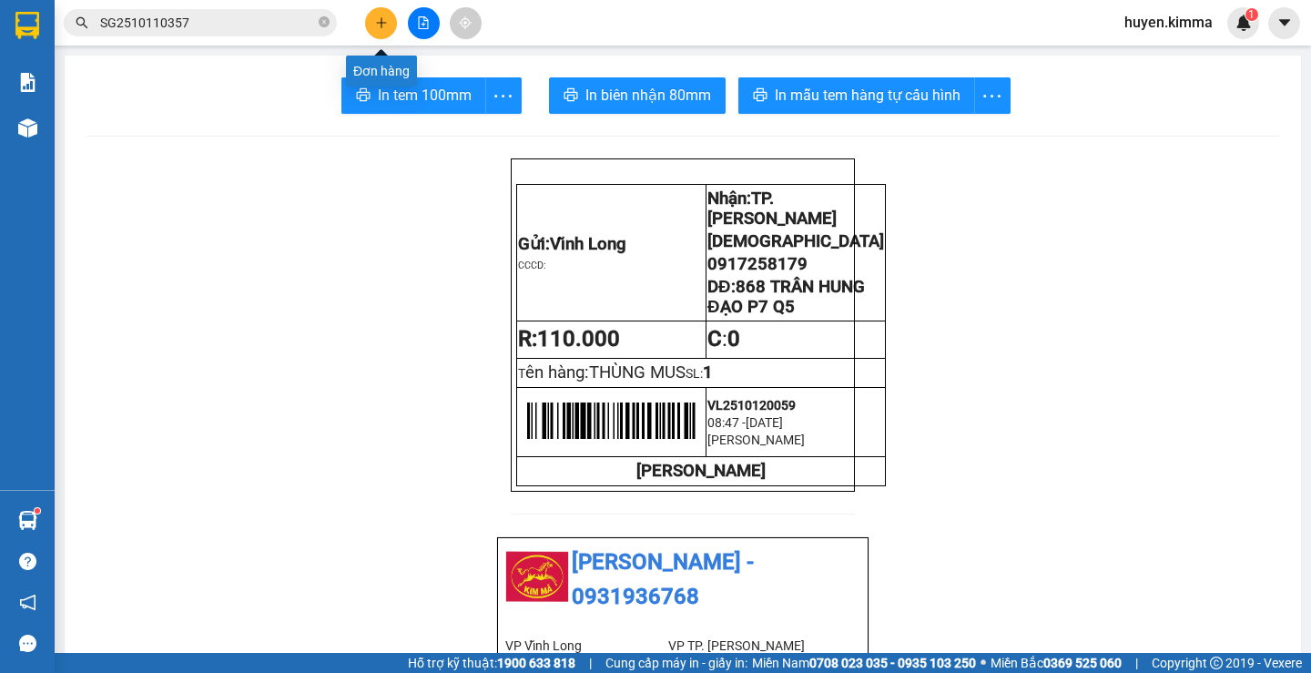
click at [378, 26] on icon "plus" at bounding box center [381, 22] width 13 height 13
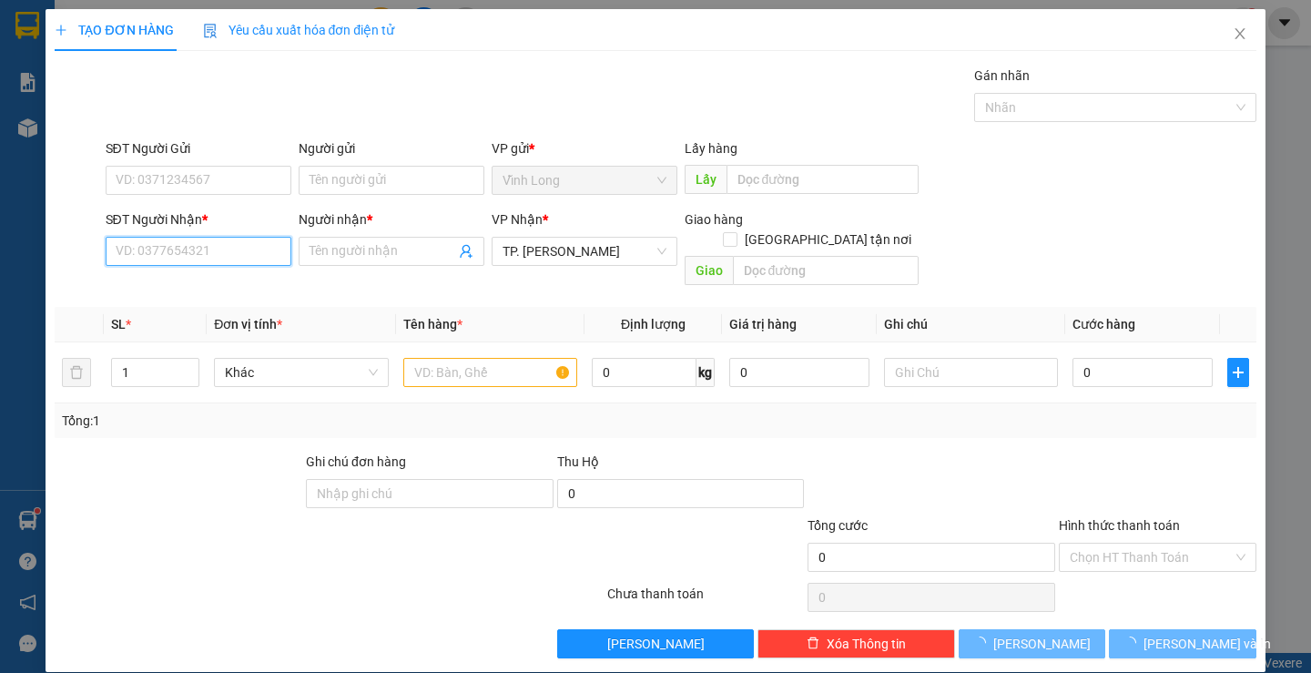
click at [259, 253] on input "SĐT Người Nhận *" at bounding box center [199, 251] width 186 height 29
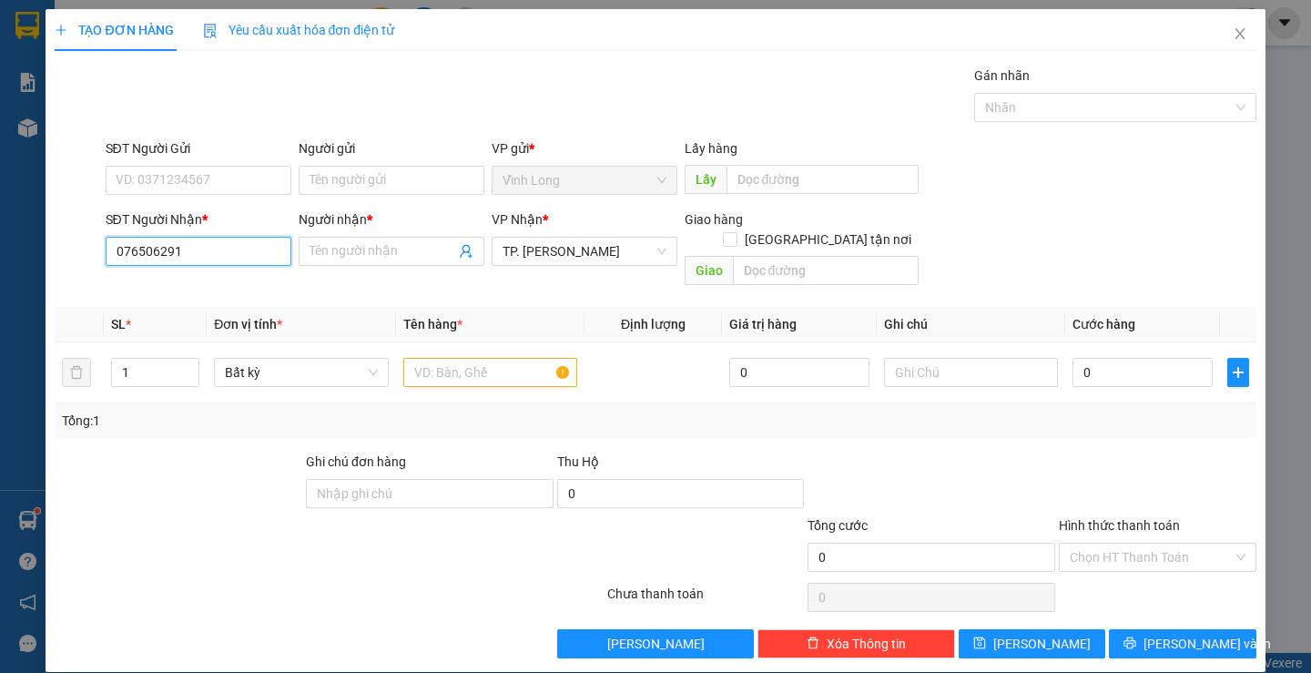
drag, startPoint x: 235, startPoint y: 241, endPoint x: 0, endPoint y: 322, distance: 248.4
click at [0, 322] on div "TẠO ĐƠN HÀNG Yêu cầu xuất hóa đơn điện tử Transit Pickup Surcharge Ids Transit …" at bounding box center [655, 336] width 1311 height 673
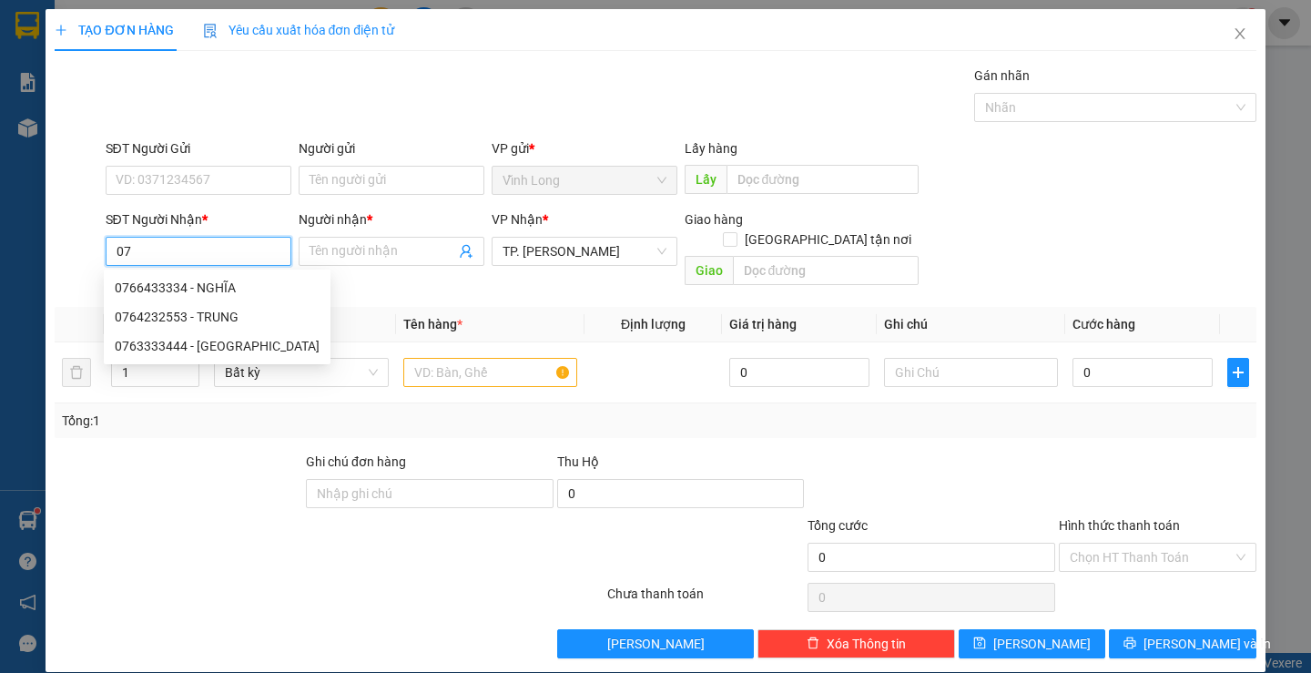
type input "0"
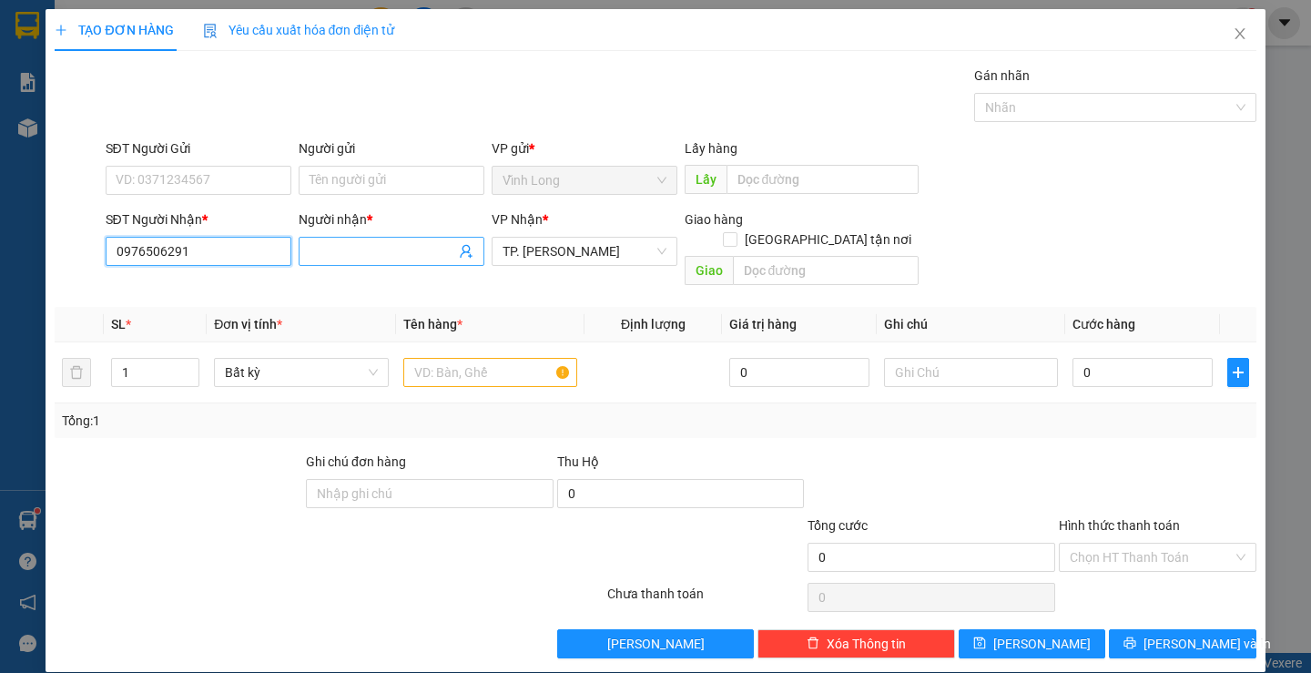
type input "0976506291"
click at [369, 255] on input "Người nhận *" at bounding box center [382, 251] width 146 height 20
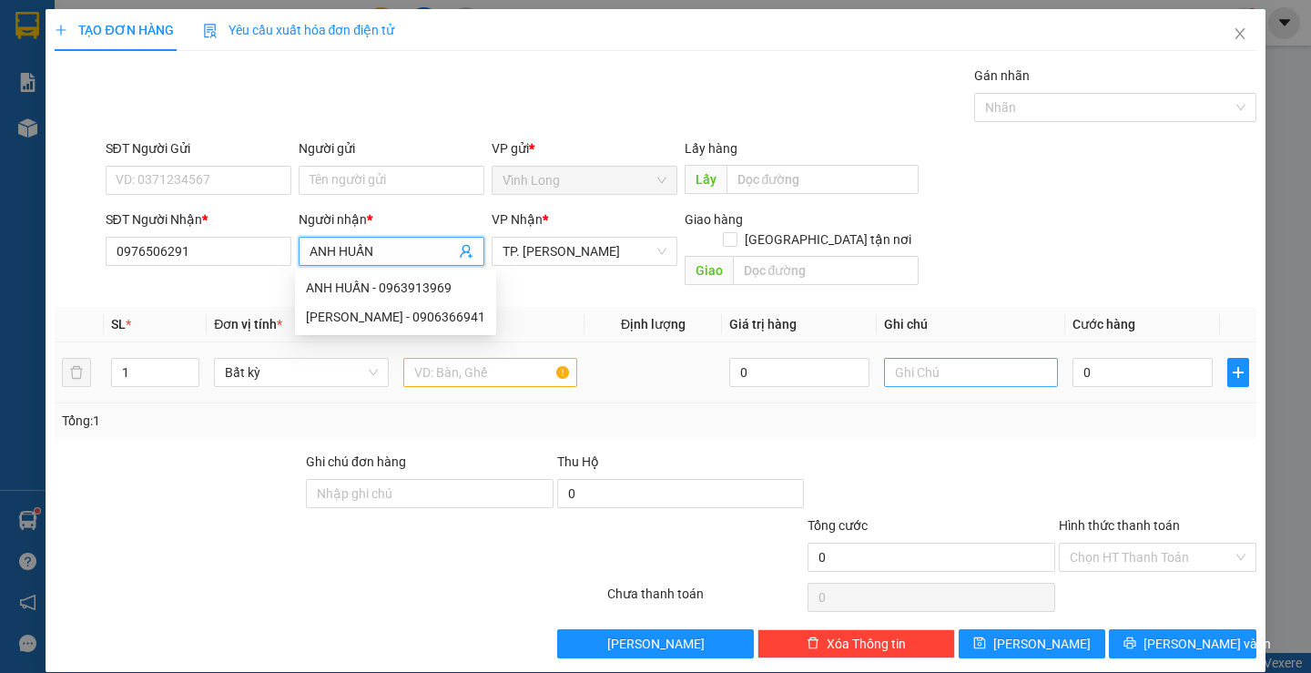
type input "ANH HUẤN"
click at [962, 363] on input "text" at bounding box center [971, 372] width 174 height 29
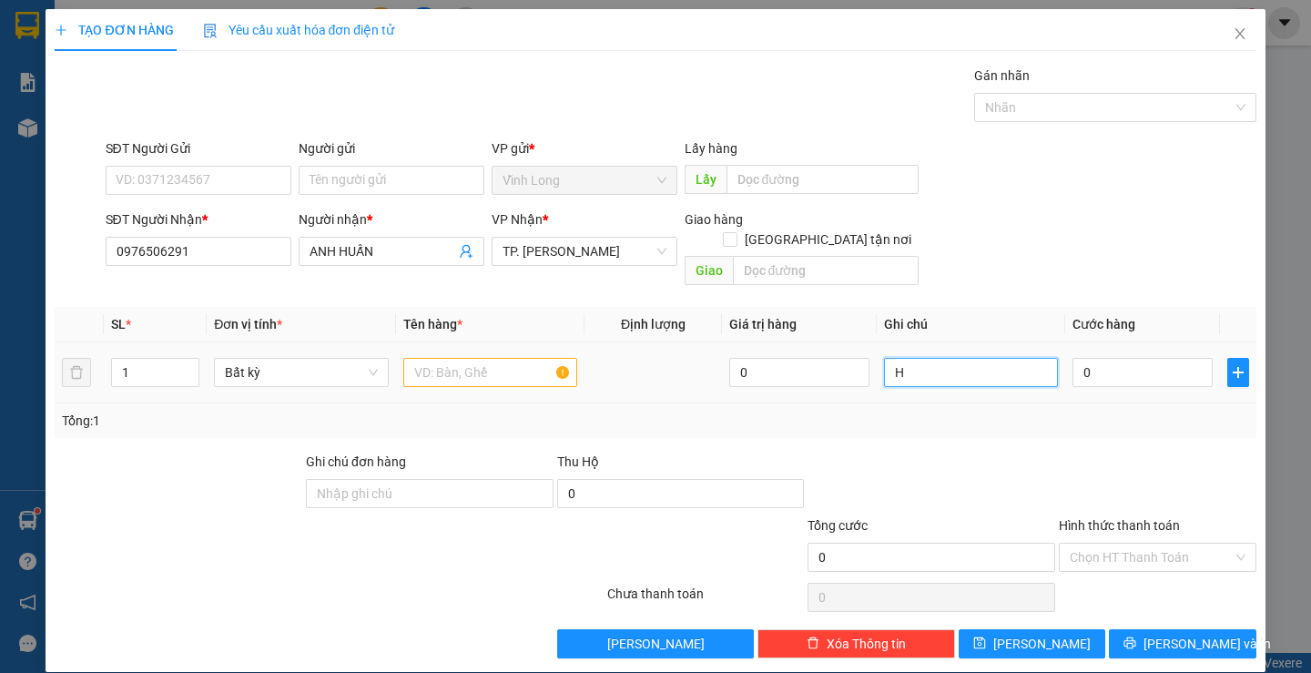
type input "H"
click at [487, 358] on input "text" at bounding box center [490, 372] width 174 height 29
type input "THÙNG"
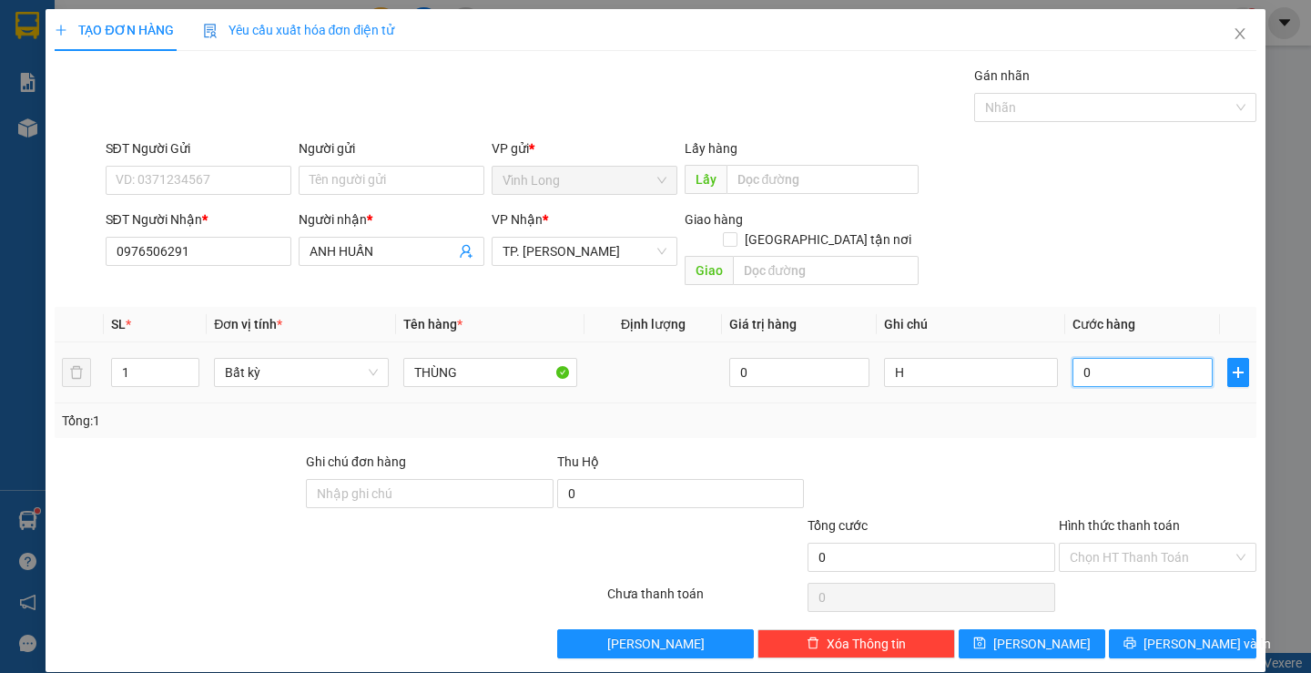
click at [1127, 365] on input "0" at bounding box center [1142, 372] width 140 height 29
type input "4"
type input "40"
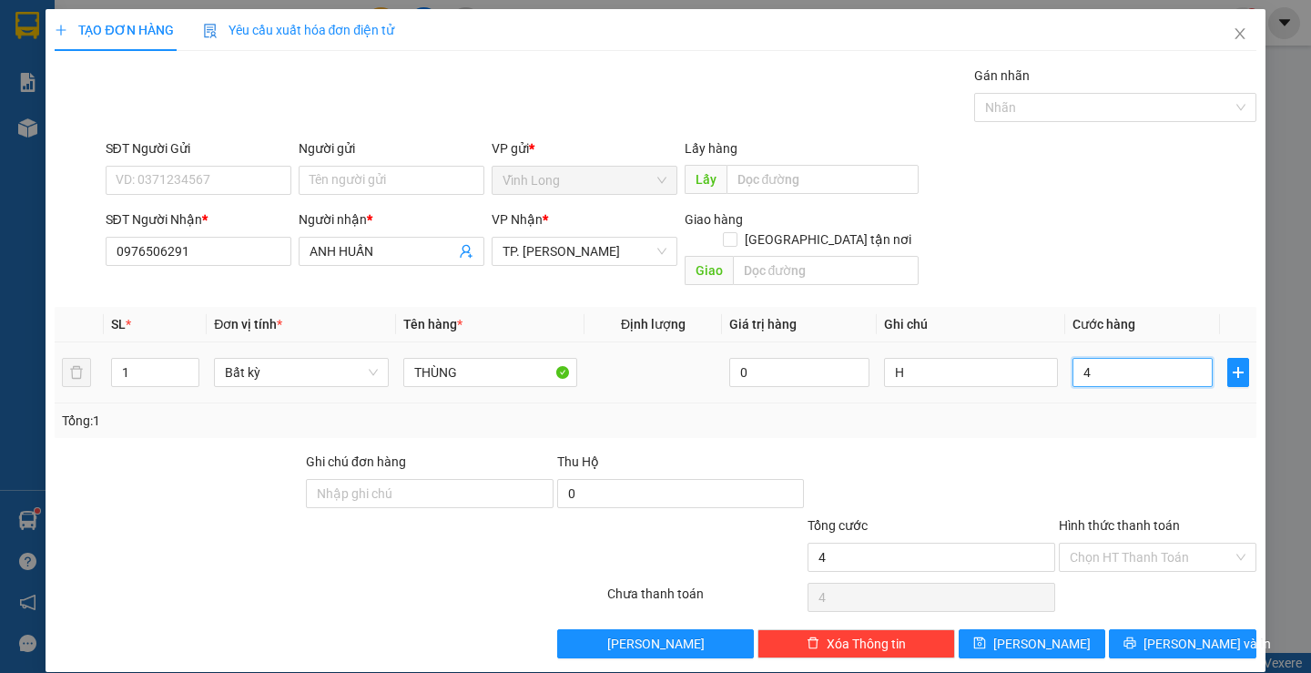
type input "40"
type input "40.000"
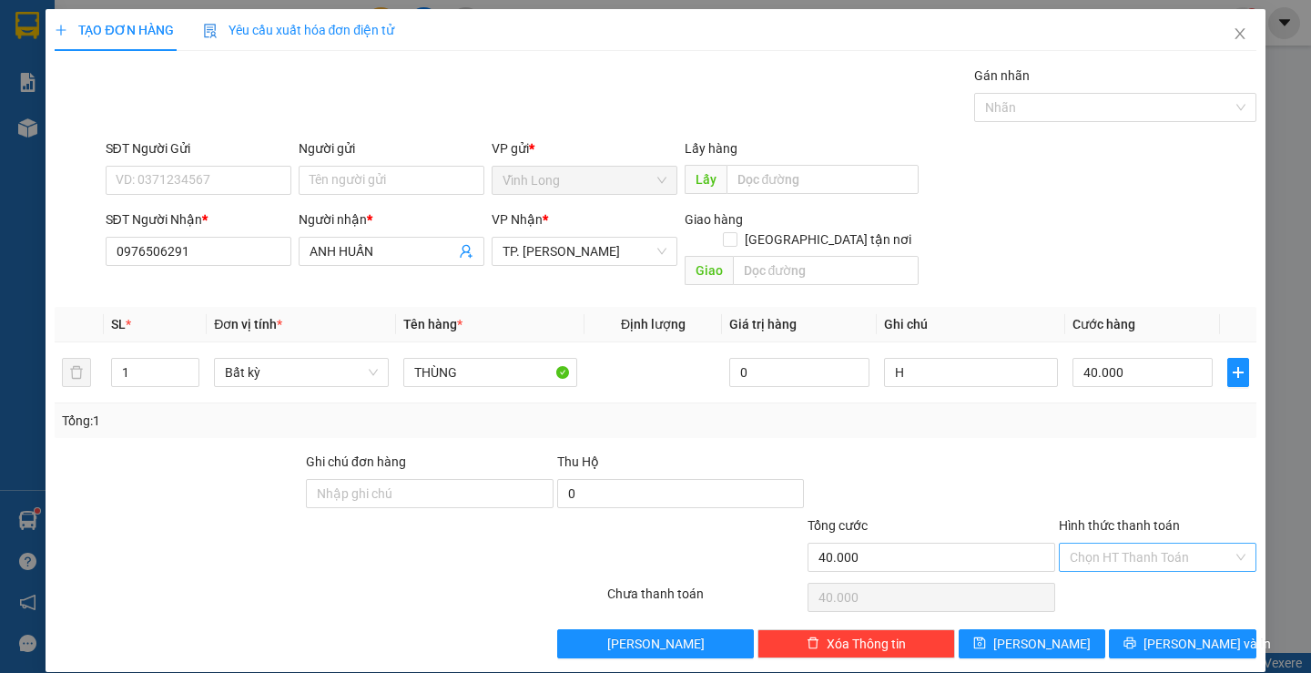
click at [1138, 543] on input "Hình thức thanh toán" at bounding box center [1150, 556] width 163 height 27
click at [1141, 573] on div "Tại văn phòng" at bounding box center [1145, 573] width 173 height 20
click at [1162, 633] on span "[PERSON_NAME] và In" at bounding box center [1206, 643] width 127 height 20
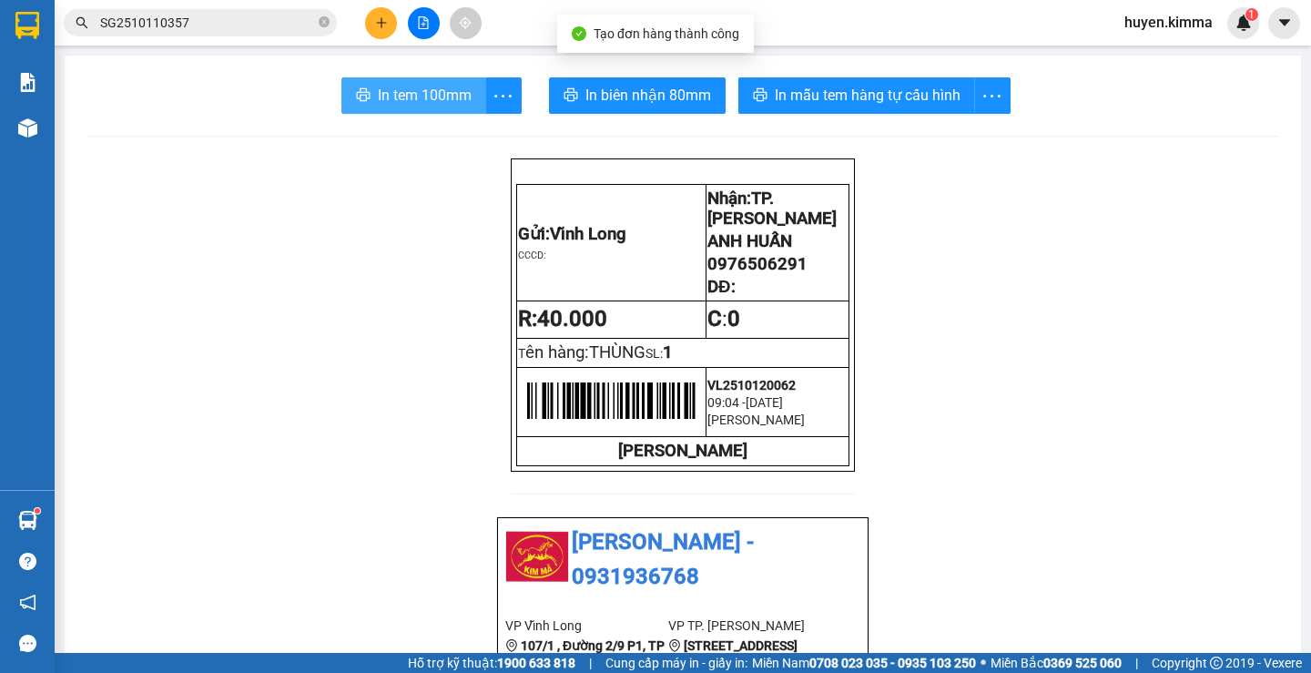
click at [418, 104] on span "In tem 100mm" at bounding box center [425, 95] width 94 height 23
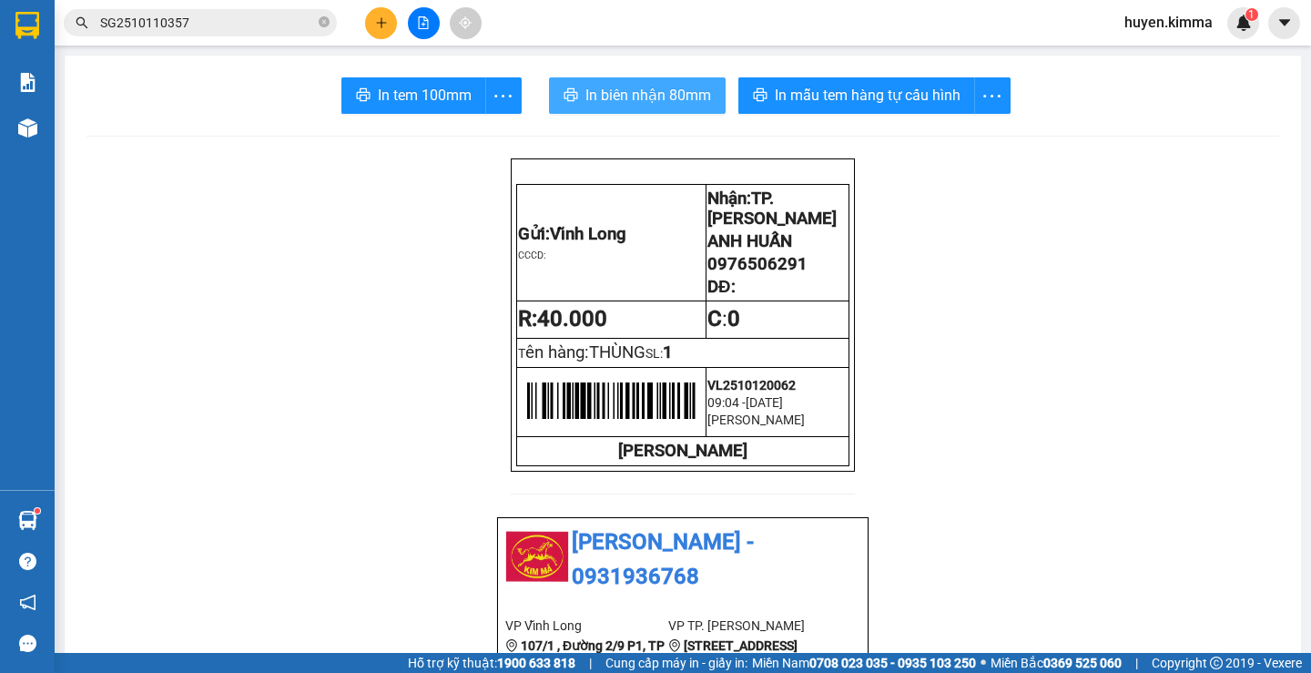
drag, startPoint x: 617, startPoint y: 87, endPoint x: 634, endPoint y: 82, distance: 18.1
click at [622, 86] on span "In biên nhận 80mm" at bounding box center [648, 95] width 126 height 23
